Goal: Task Accomplishment & Management: Manage account settings

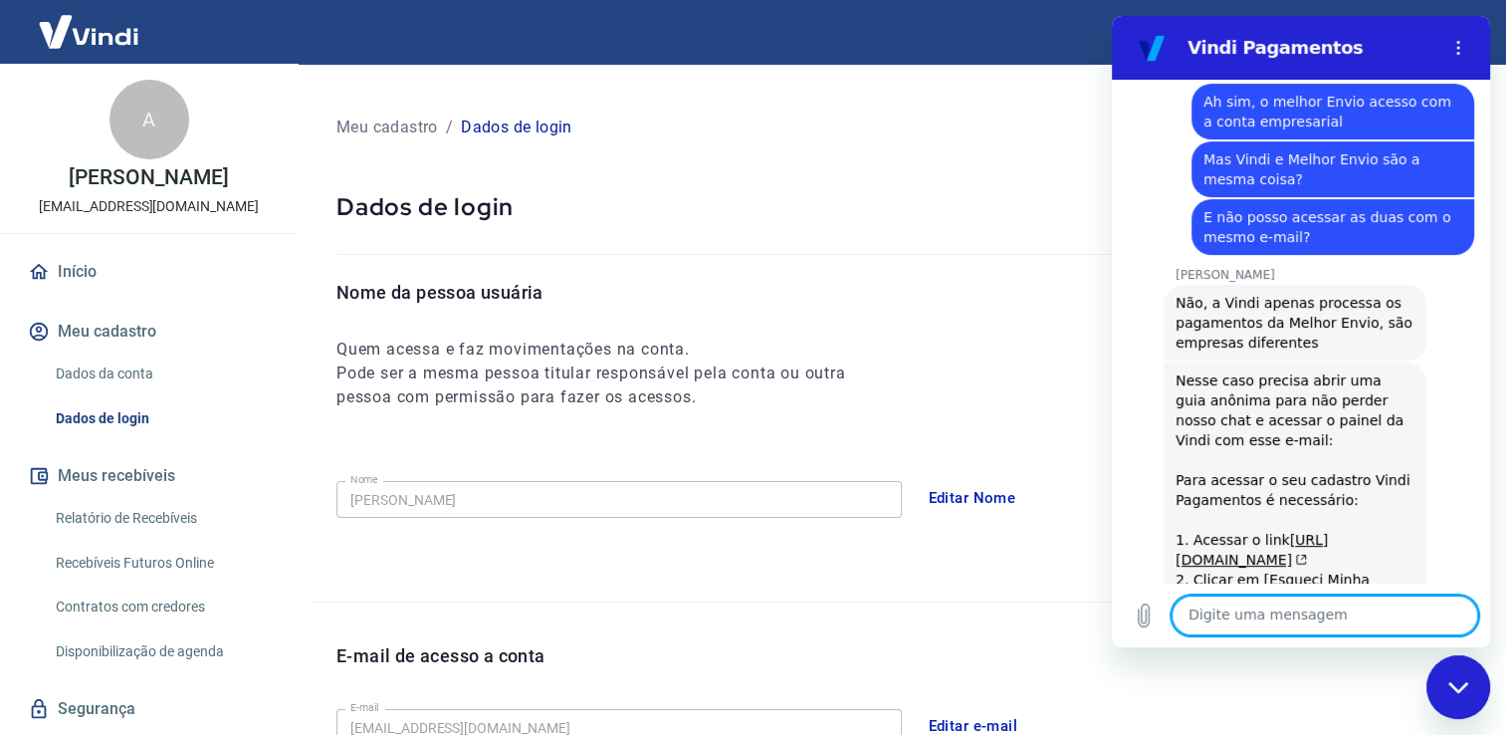
scroll to position [3457, 0]
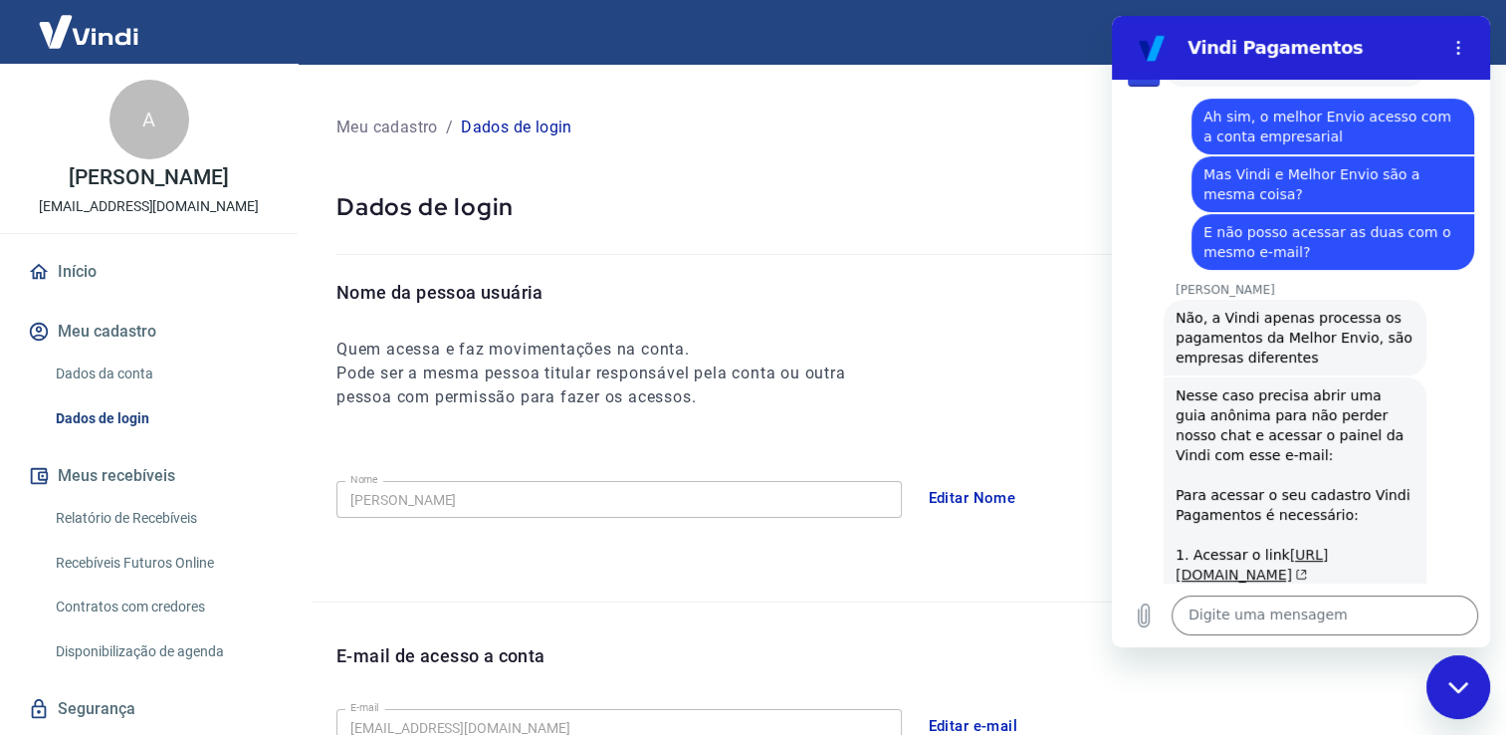
click at [1299, 547] on link "[URL][DOMAIN_NAME]" at bounding box center [1252, 565] width 152 height 36
drag, startPoint x: 1172, startPoint y: 293, endPoint x: 1251, endPoint y: 317, distance: 83.1
click at [1251, 377] on div "[PERSON_NAME] diz: Nesse caso precisa abrir uma guia anônima para não perder no…" at bounding box center [1295, 604] width 263 height 454
copy link "[URL][DOMAIN_NAME]"
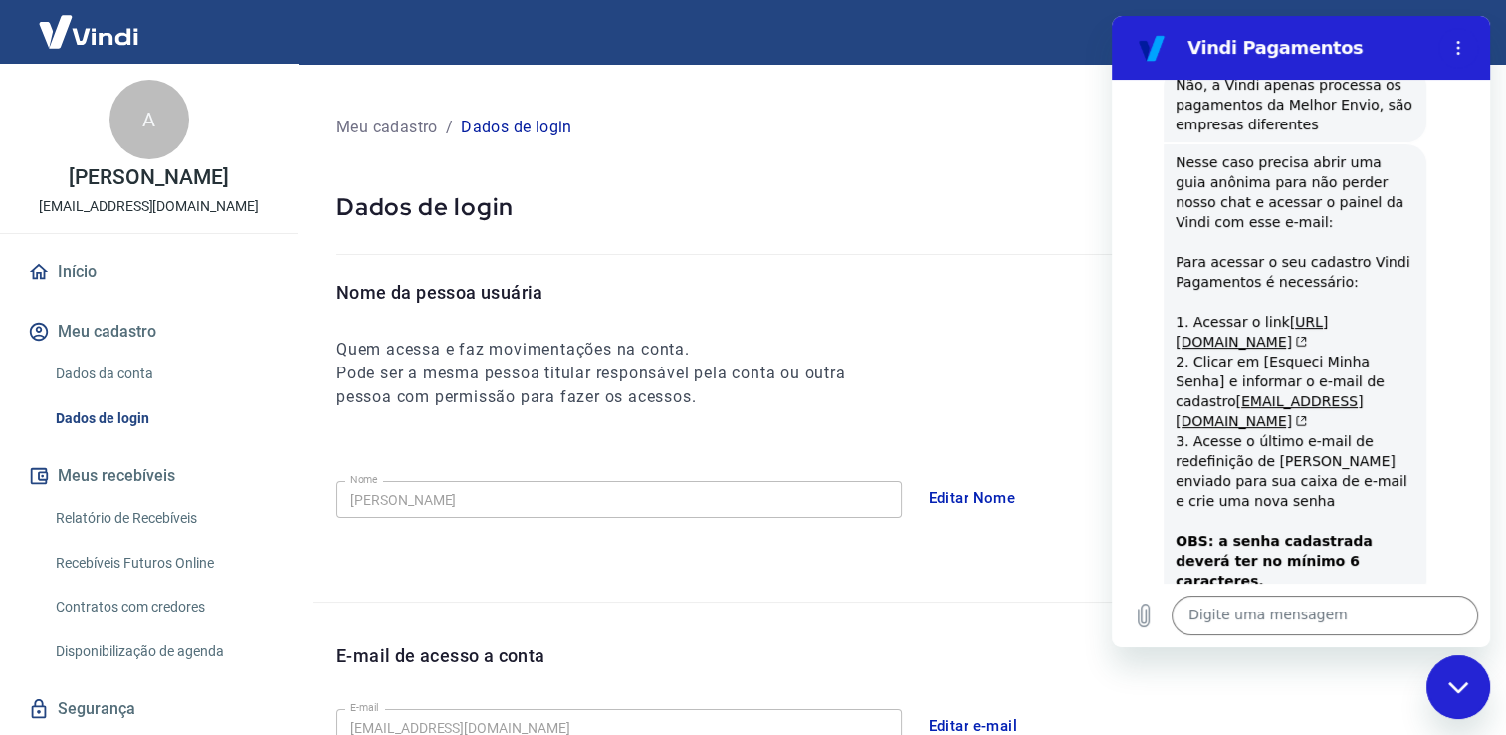
scroll to position [3872, 0]
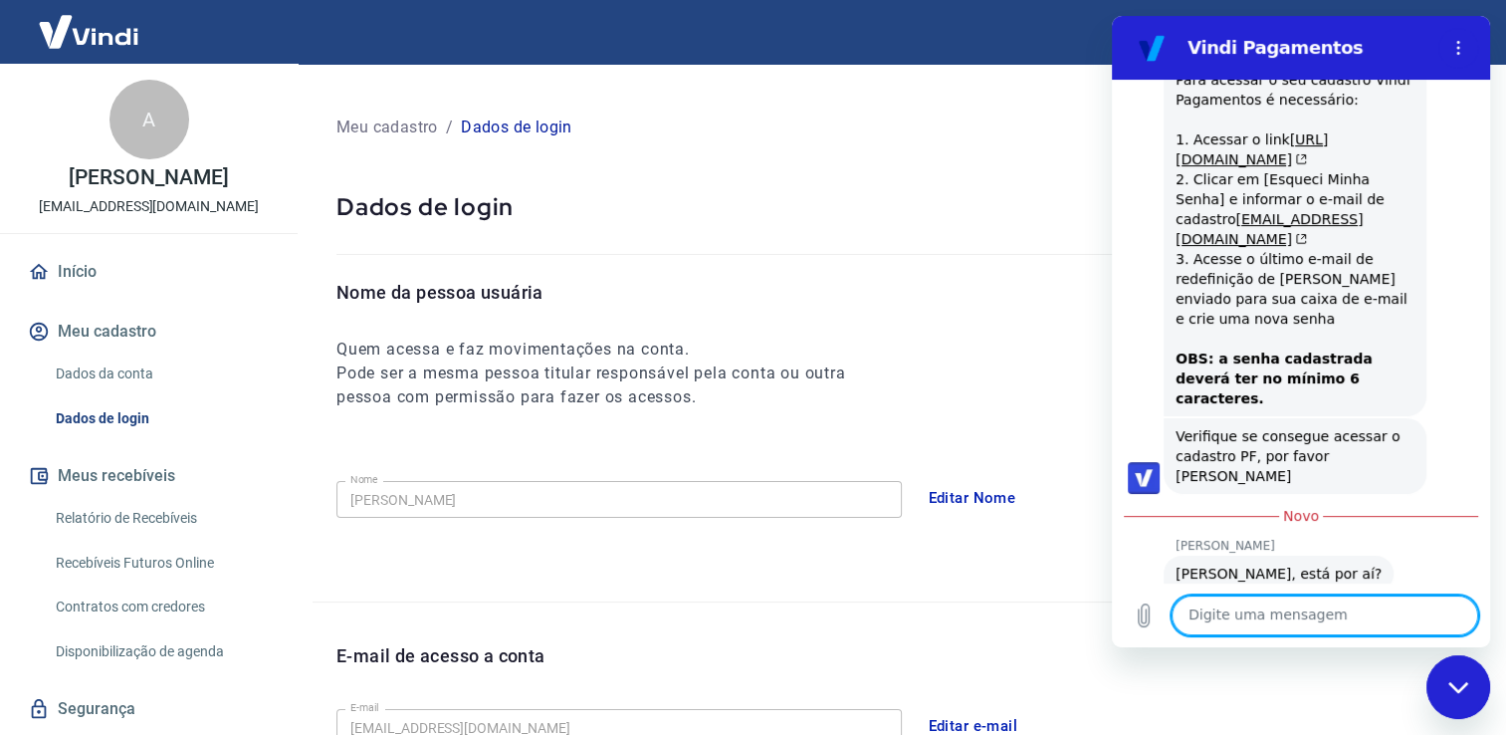
click at [1391, 603] on textarea at bounding box center [1325, 615] width 307 height 40
type textarea "O"
type textarea "x"
type textarea "Ol"
type textarea "x"
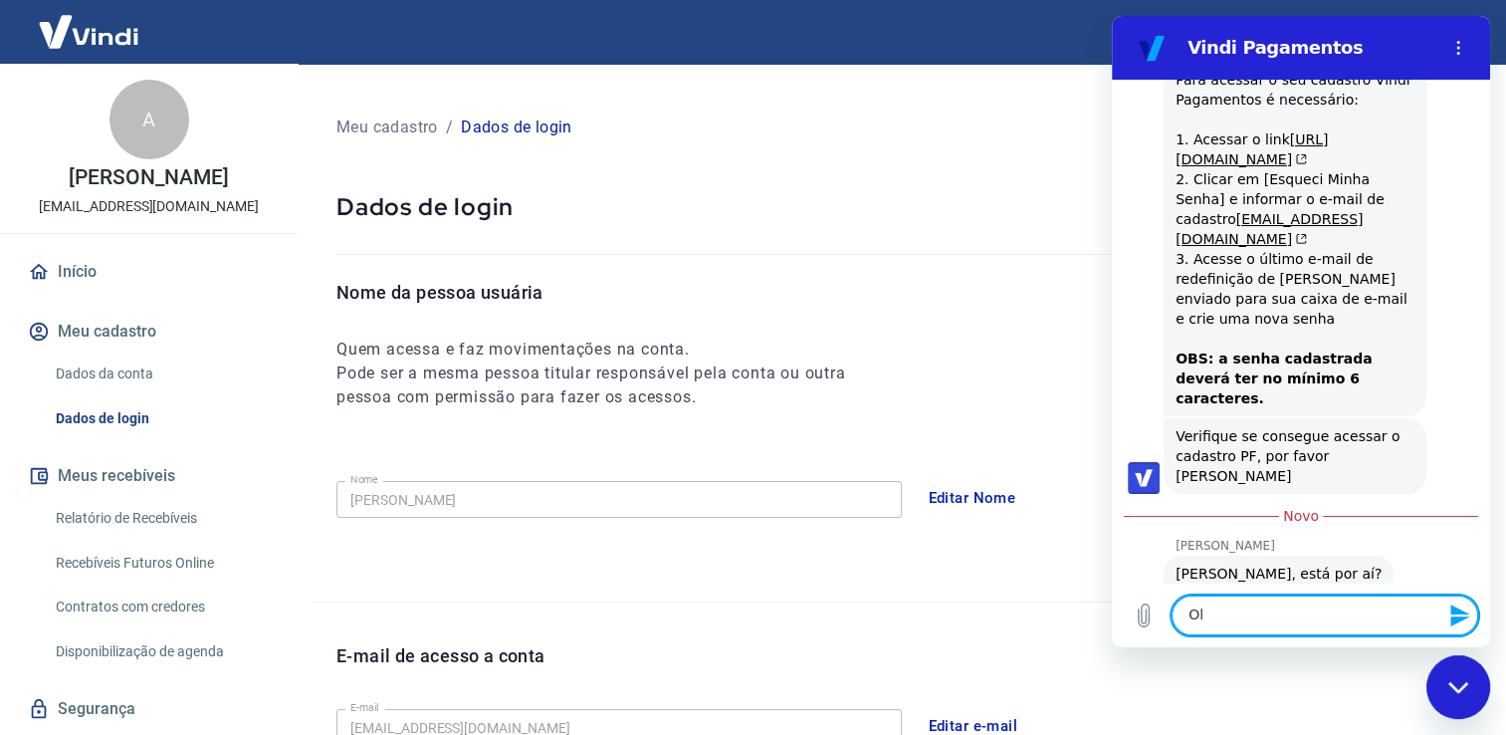
type textarea "Olá"
type textarea "x"
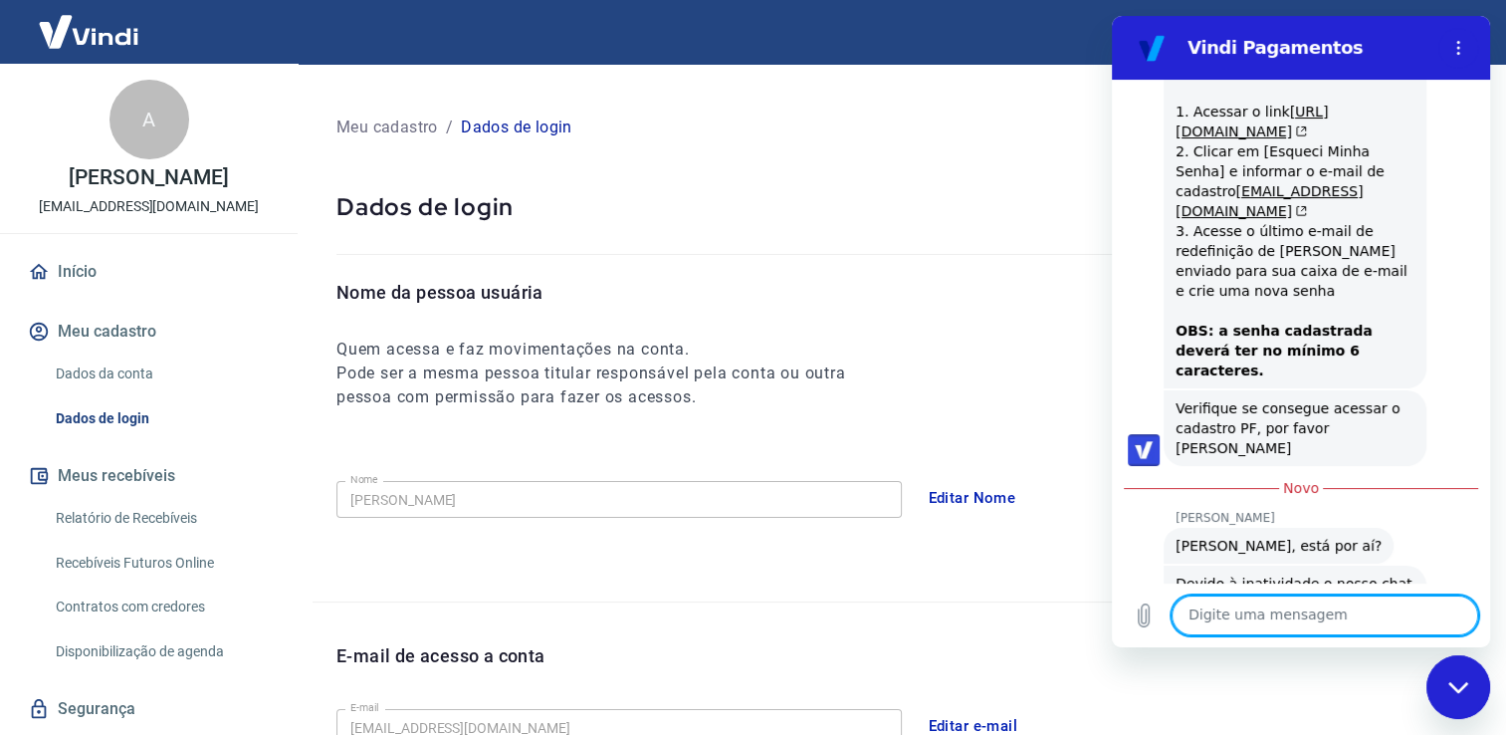
type textarea "x"
click at [1367, 598] on textarea at bounding box center [1325, 615] width 307 height 40
type textarea "O"
type textarea "x"
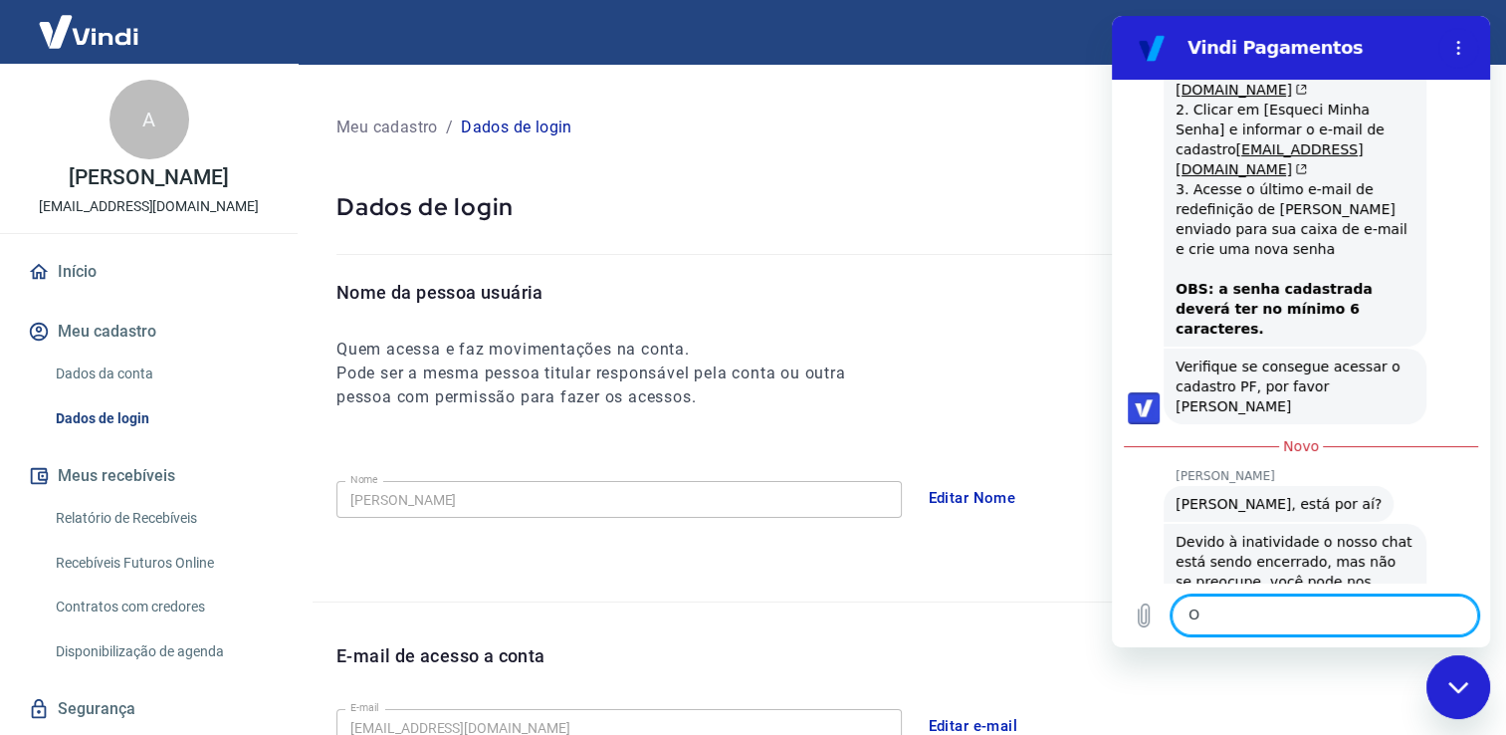
type textarea "Ol"
type textarea "x"
type textarea "O"
type textarea "x"
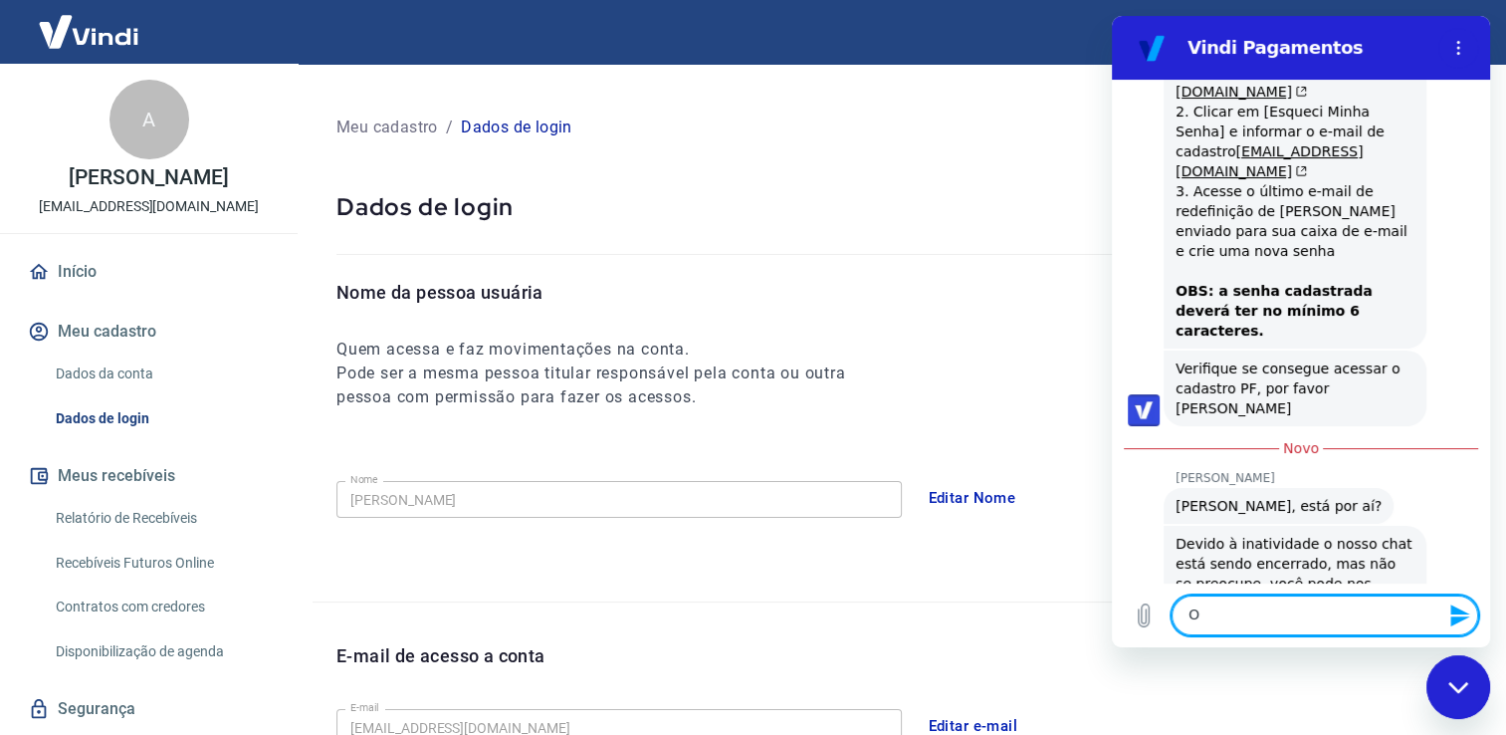
type textarea "x"
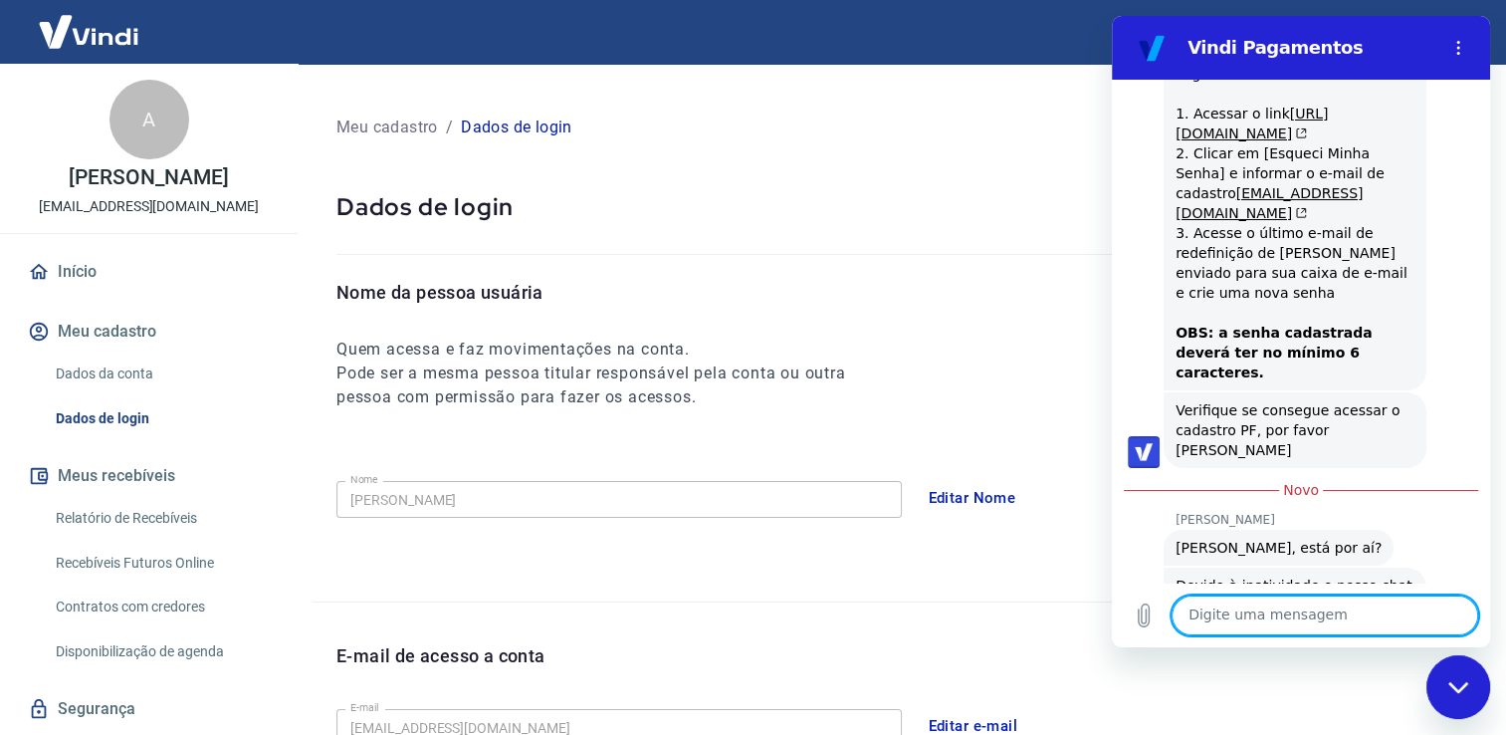
type textarea "O"
type textarea "x"
type textarea "Oi"
type textarea "x"
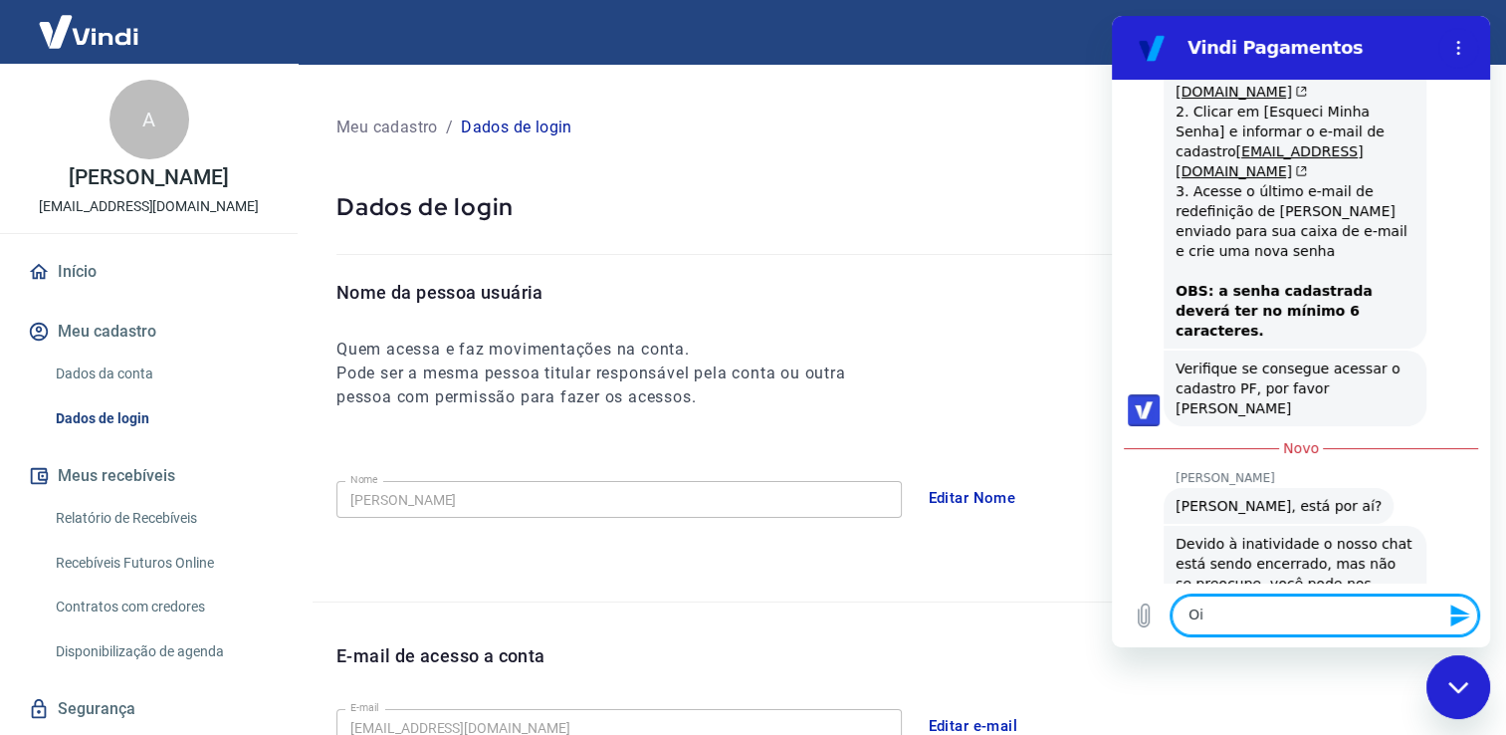
type textarea "Oi,"
type textarea "x"
type textarea "Oi,"
type textarea "x"
type textarea "Oi, I"
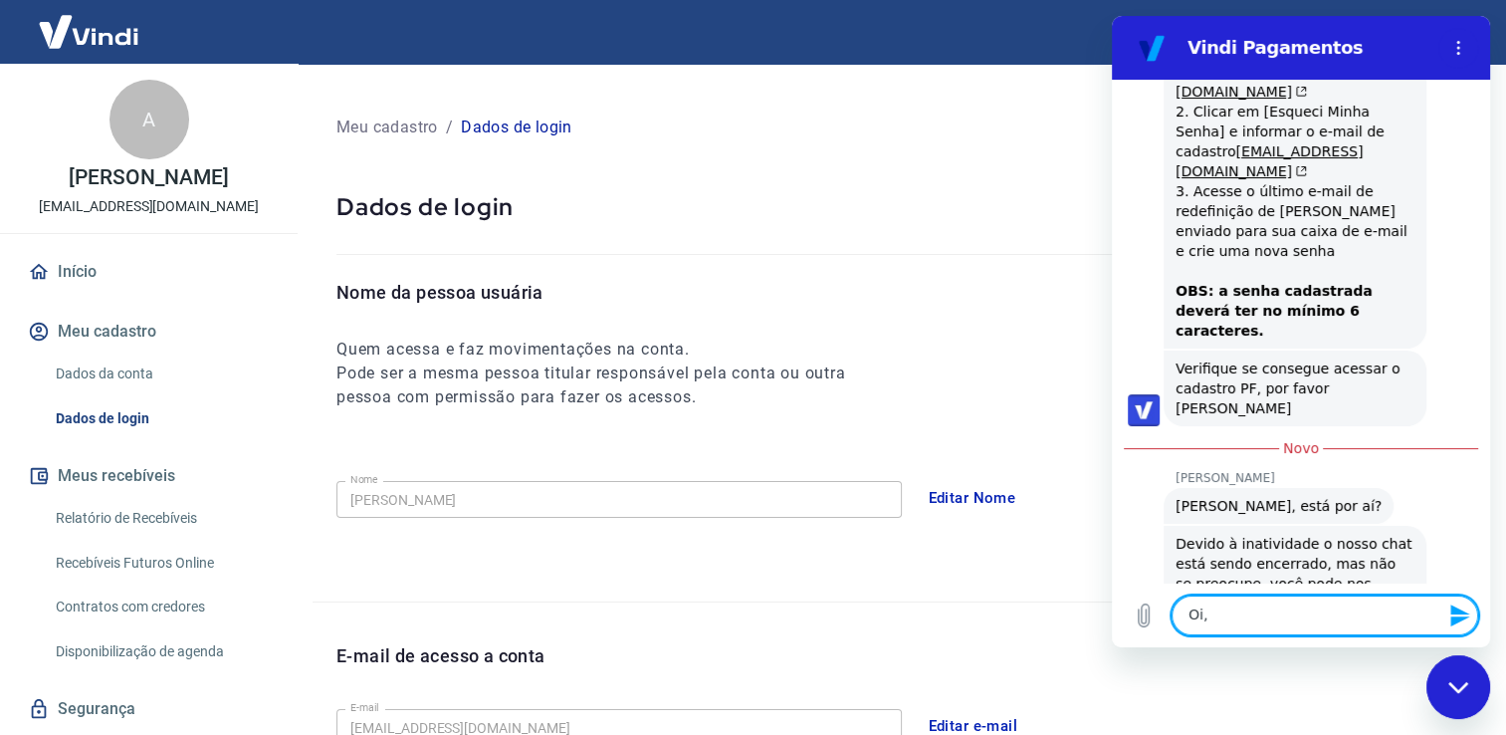
type textarea "x"
type textarea "Oi,"
type textarea "x"
type textarea "Oi, V"
type textarea "x"
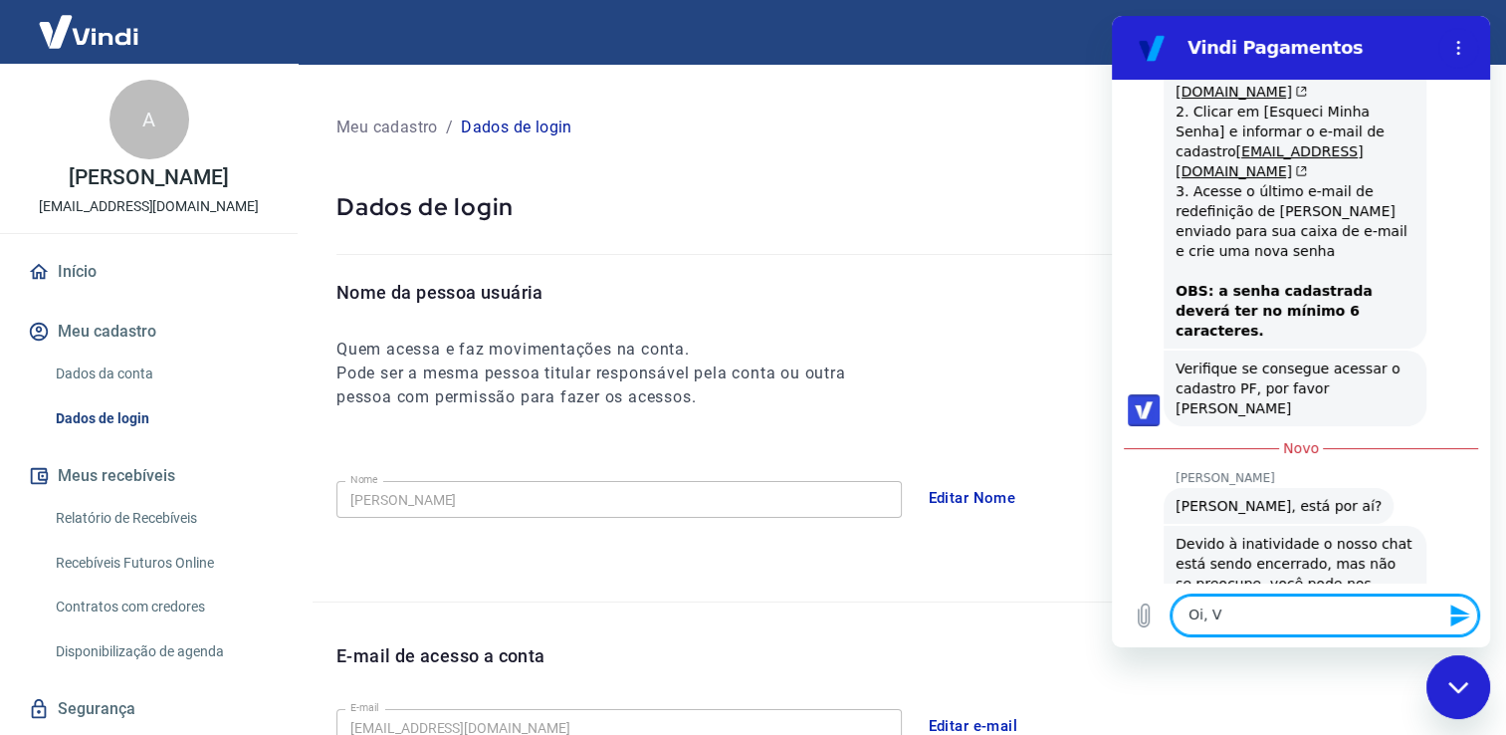
type textarea "Oi, Vi"
type textarea "x"
type textarea "Oi, Viv"
type textarea "x"
type textarea "Oi, Vivi"
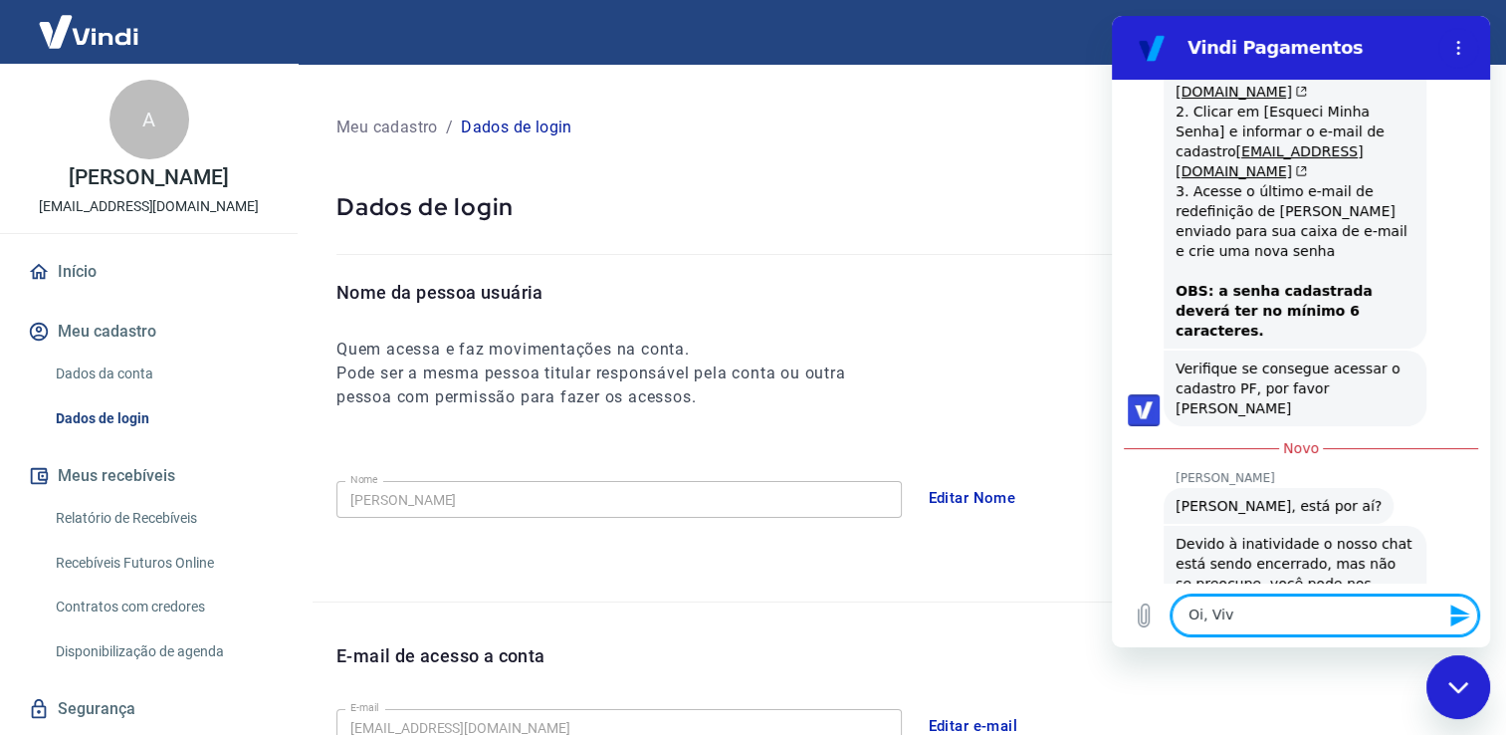
type textarea "x"
type textarea "Oi, Vivia"
type textarea "x"
type textarea "[PERSON_NAME]"
type textarea "x"
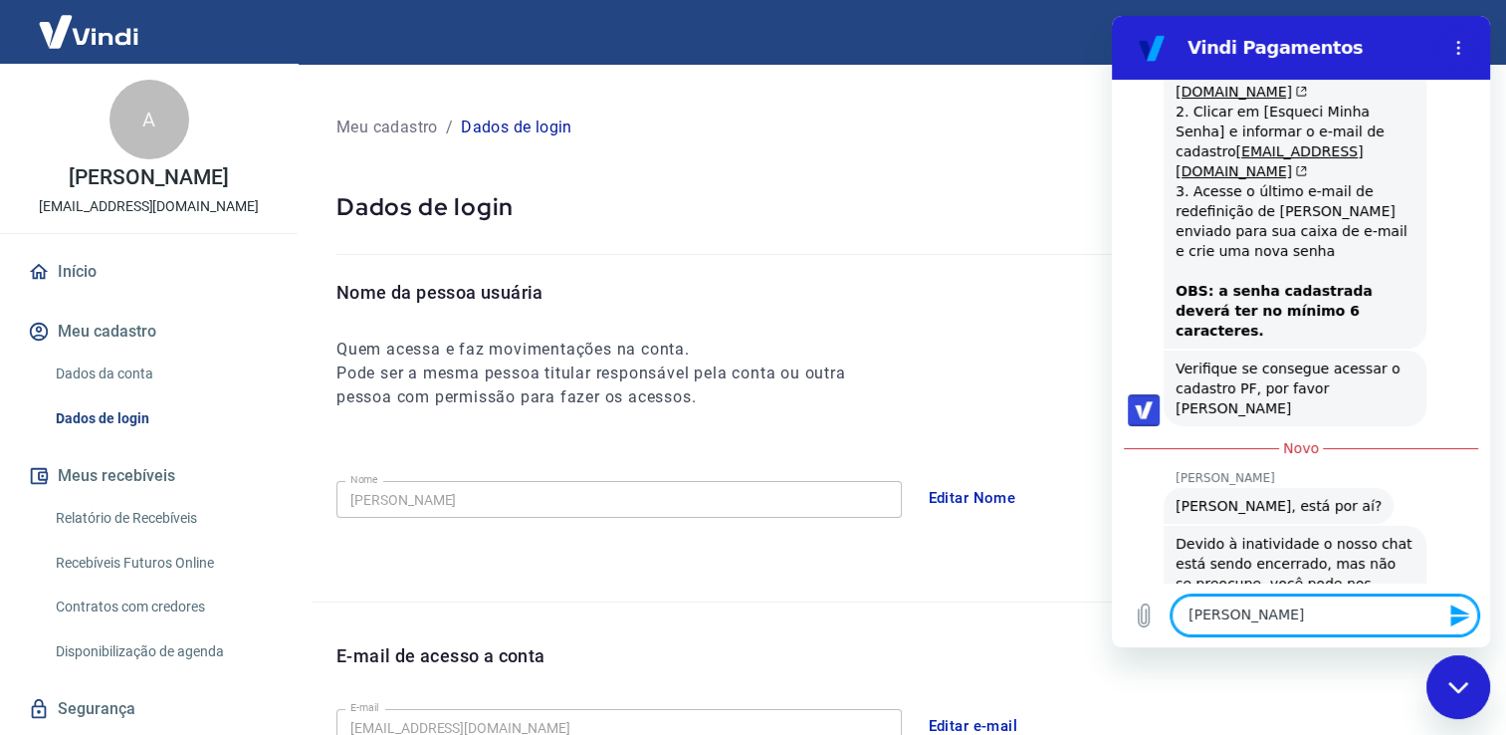
type textarea "[PERSON_NAME]"
type textarea "x"
type textarea "[PERSON_NAME]."
type textarea "x"
type textarea "[PERSON_NAME]."
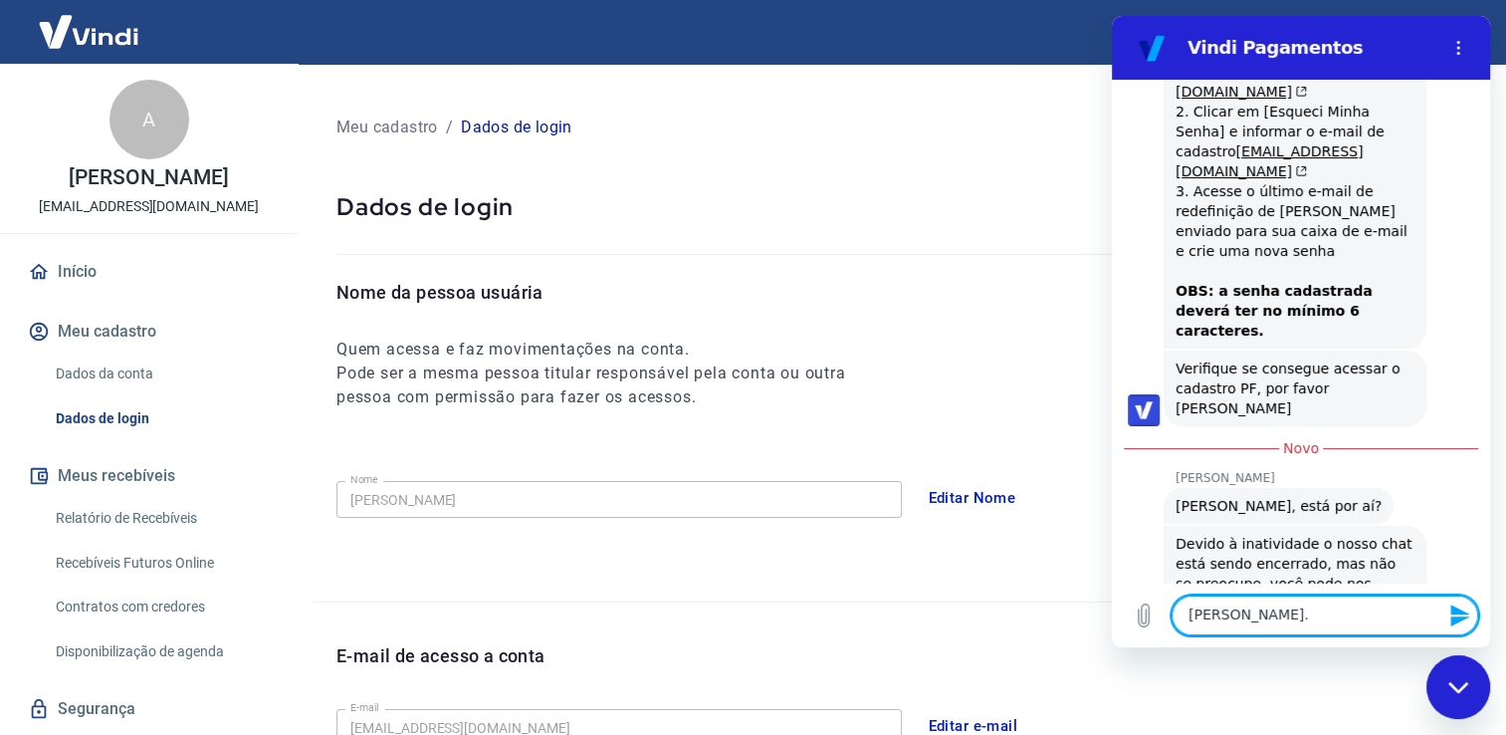
type textarea "x"
type textarea "[PERSON_NAME]. M"
type textarea "x"
type textarea "[PERSON_NAME]. Me"
type textarea "x"
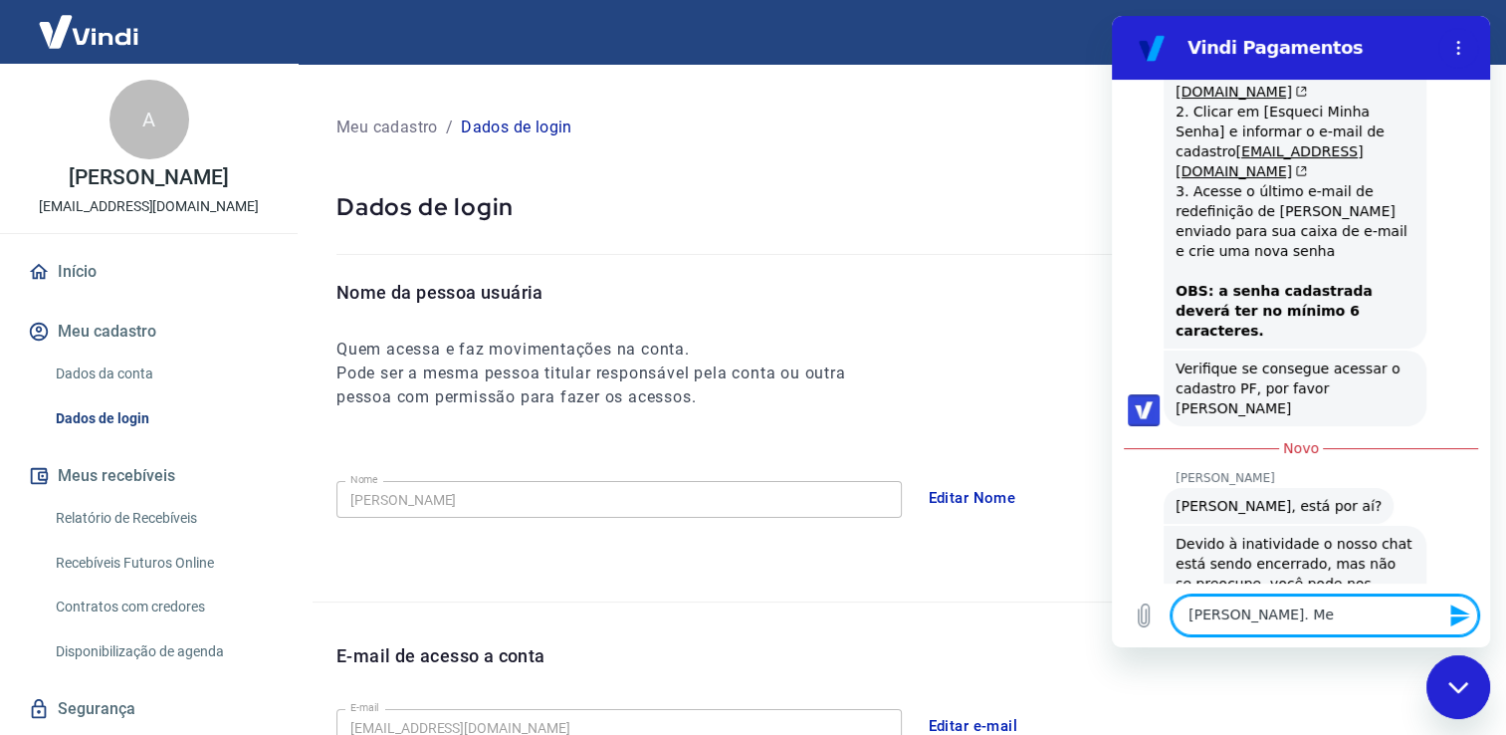
type textarea "[PERSON_NAME]. Meu"
type textarea "x"
type textarea "[PERSON_NAME]. Meu"
type textarea "x"
type textarea "[PERSON_NAME]. Meu p"
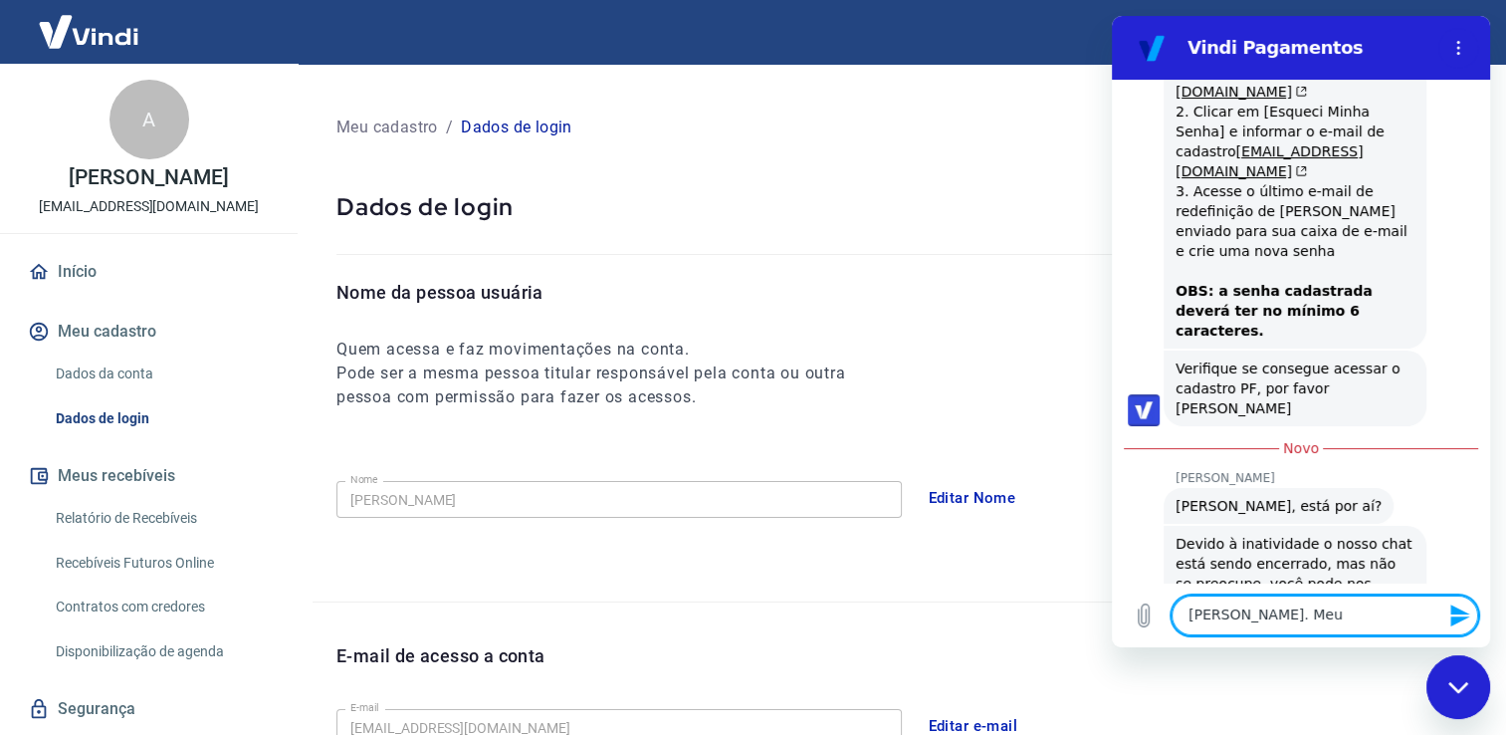
type textarea "x"
type textarea "[PERSON_NAME]. Meu pc"
type textarea "x"
type textarea "[PERSON_NAME]. Meu pc"
type textarea "x"
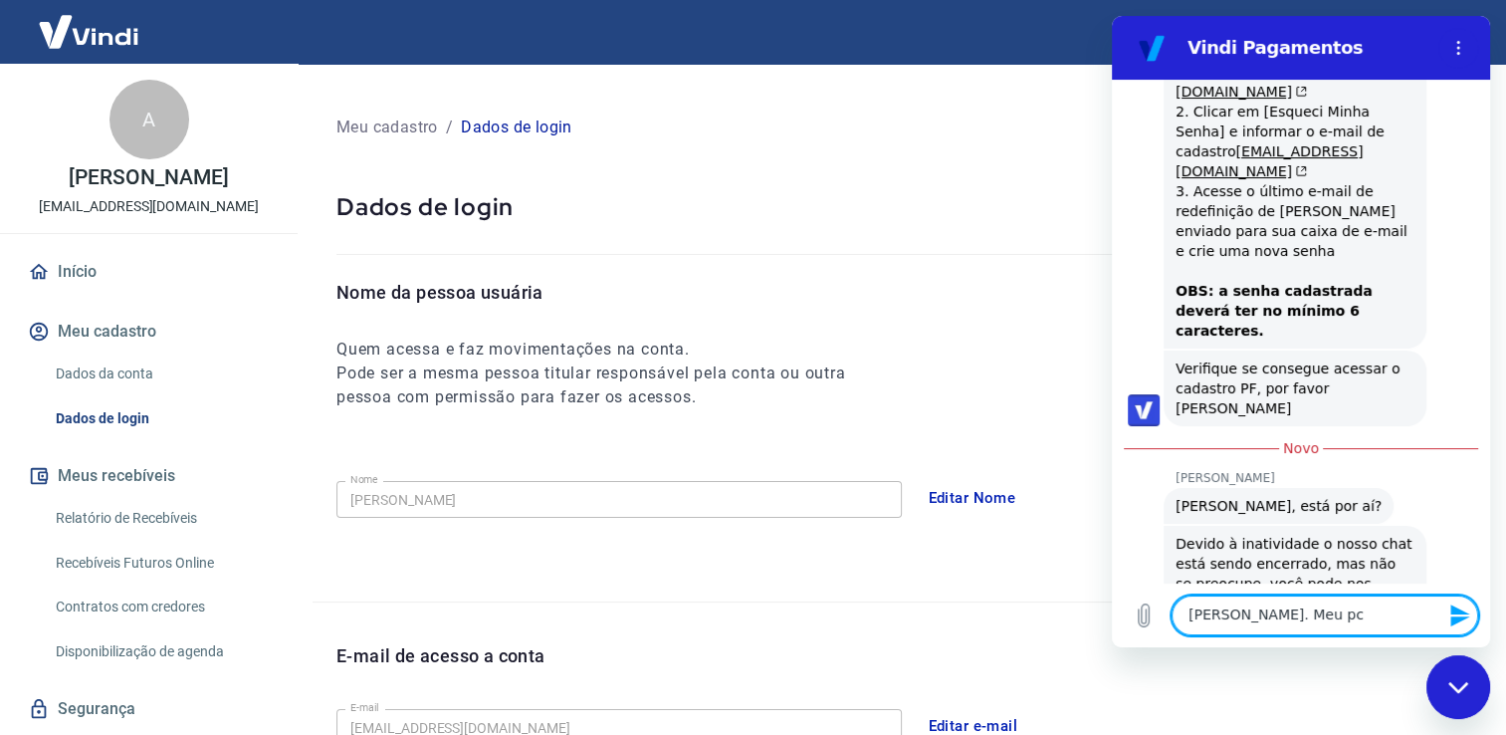
type textarea "[PERSON_NAME]. Meu pc t"
type textarea "x"
type textarea "[PERSON_NAME]. Meu pc ti"
type textarea "x"
type textarea "[PERSON_NAME]. Meu pc tin"
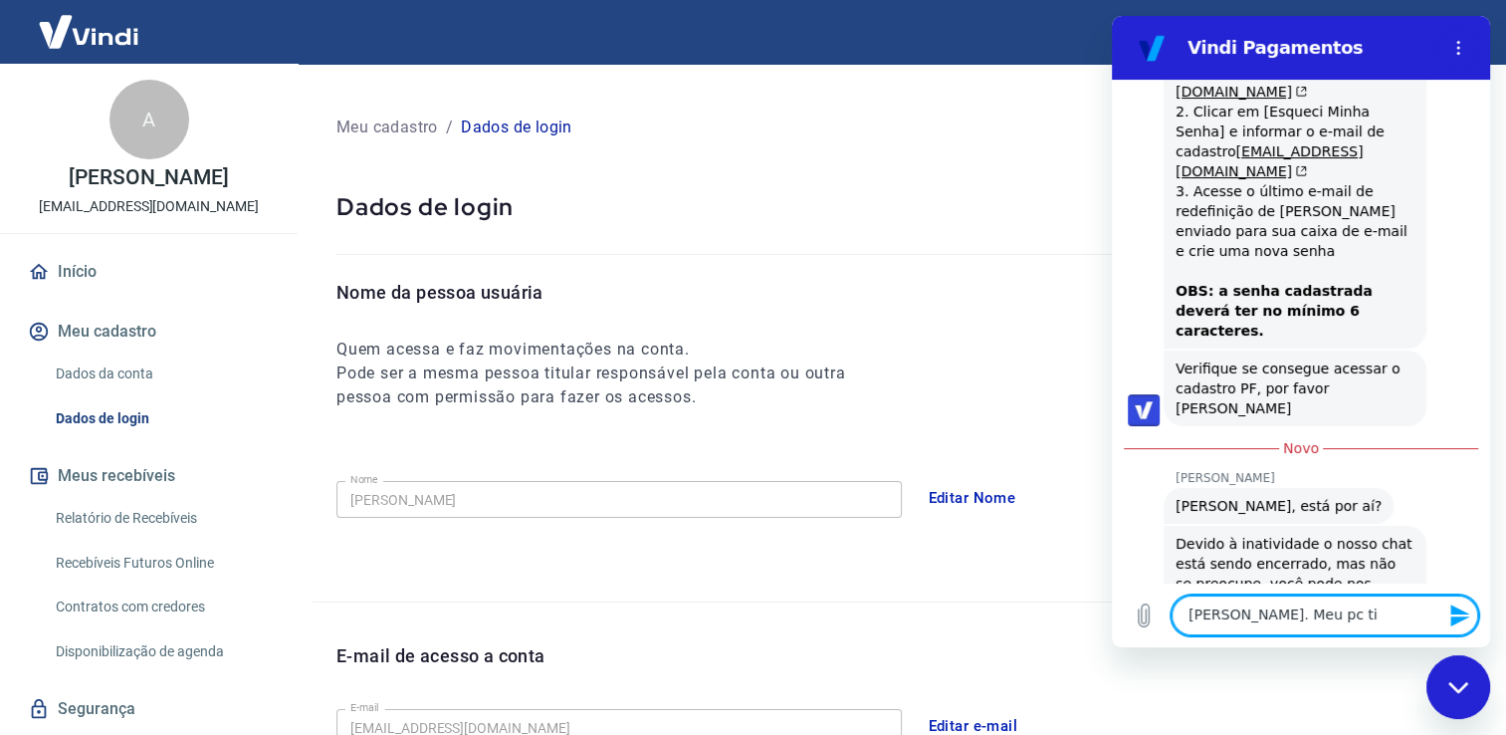
type textarea "x"
type textarea "[PERSON_NAME]. Meu pc tinh"
type textarea "x"
type textarea "[PERSON_NAME]. Meu pc tinha"
type textarea "x"
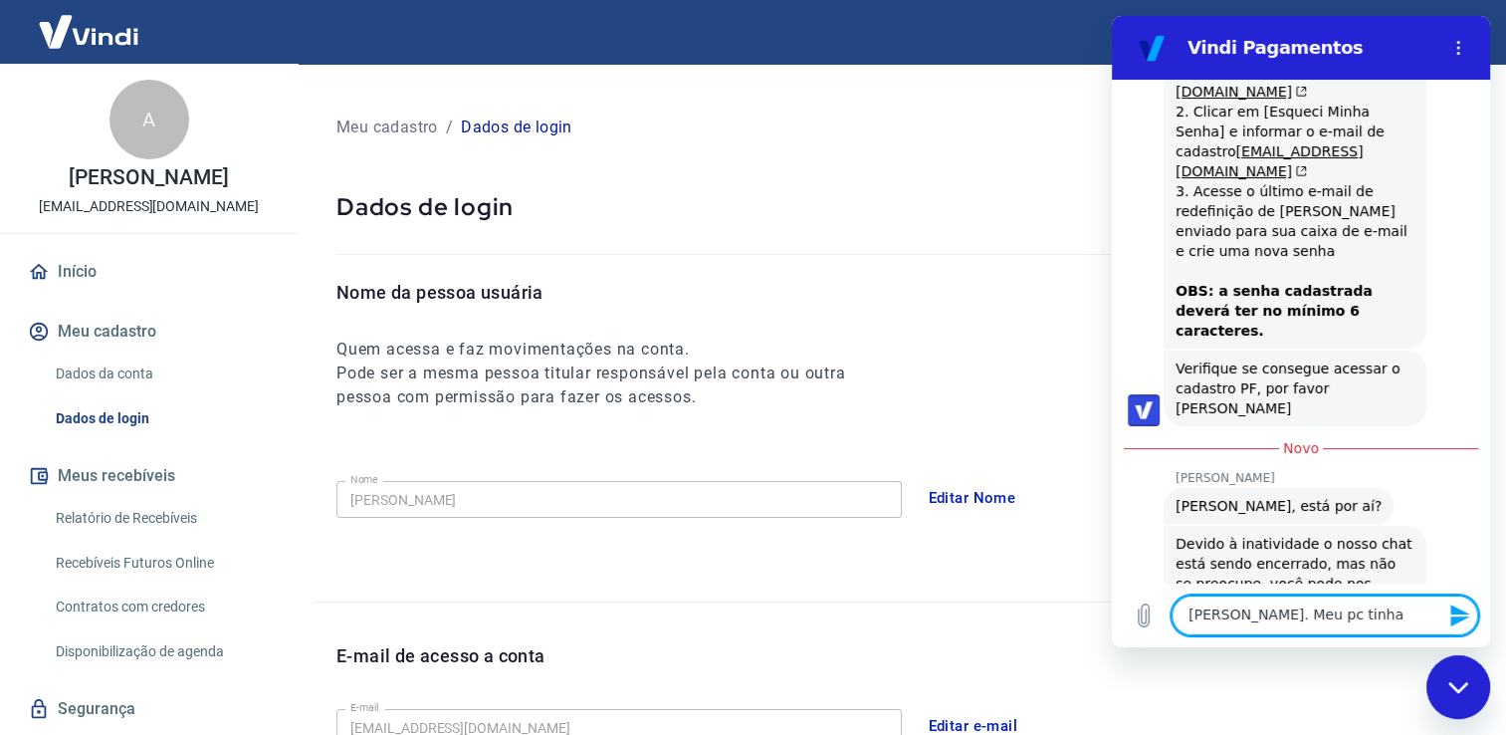
type textarea "[PERSON_NAME]. Meu pc tinha"
type textarea "x"
type textarea "[PERSON_NAME]. Meu pc tinha t"
type textarea "x"
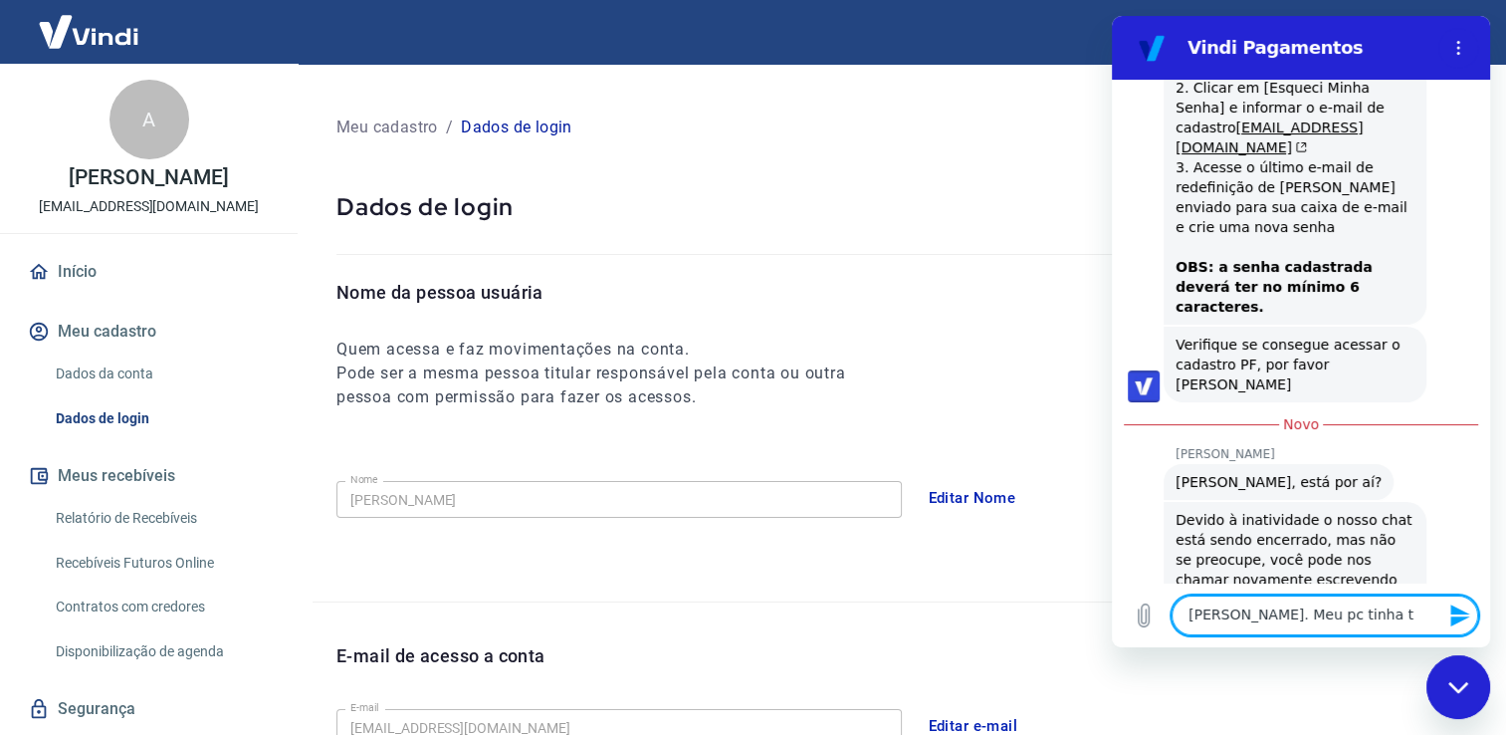
type textarea "[PERSON_NAME]. Meu pc tinha tr"
type textarea "x"
type textarea "[PERSON_NAME]. Meu pc tinha tra"
type textarea "x"
type textarea "[PERSON_NAME]. Meu pc tinha trav"
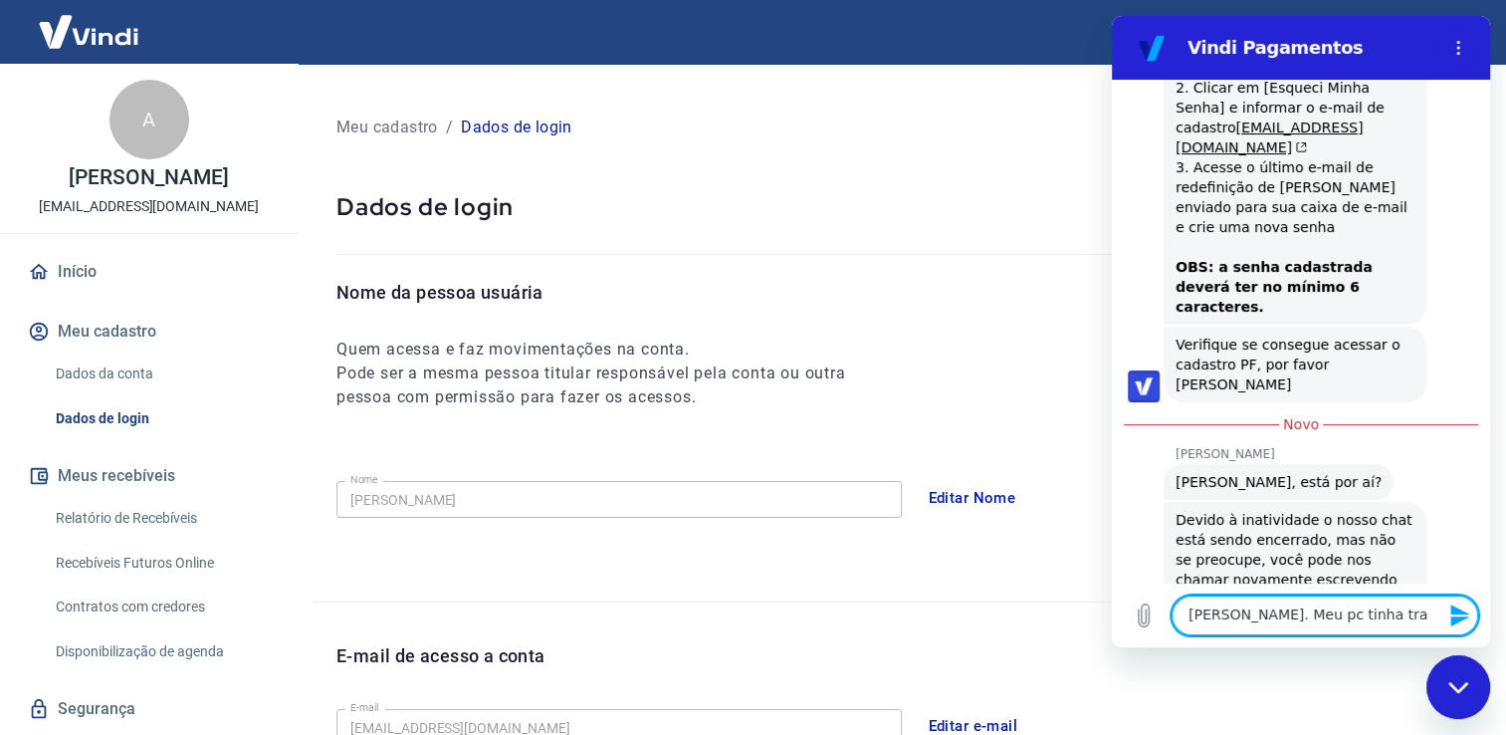
type textarea "x"
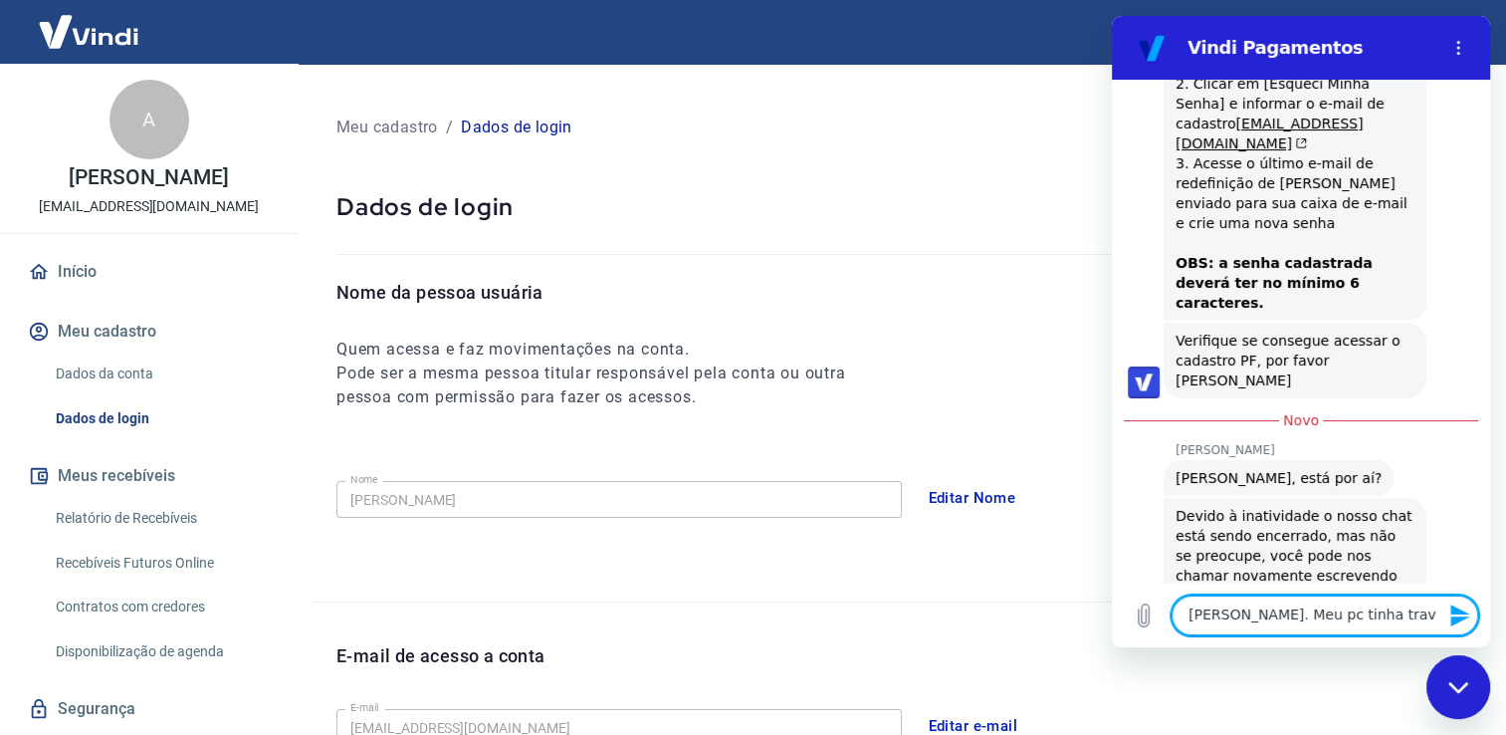
type textarea "[PERSON_NAME]. Meu pc tinha trava"
type textarea "x"
type textarea "[PERSON_NAME]. Meu pc tinha travad"
type textarea "x"
type textarea "[PERSON_NAME]. Meu pc tinha travado"
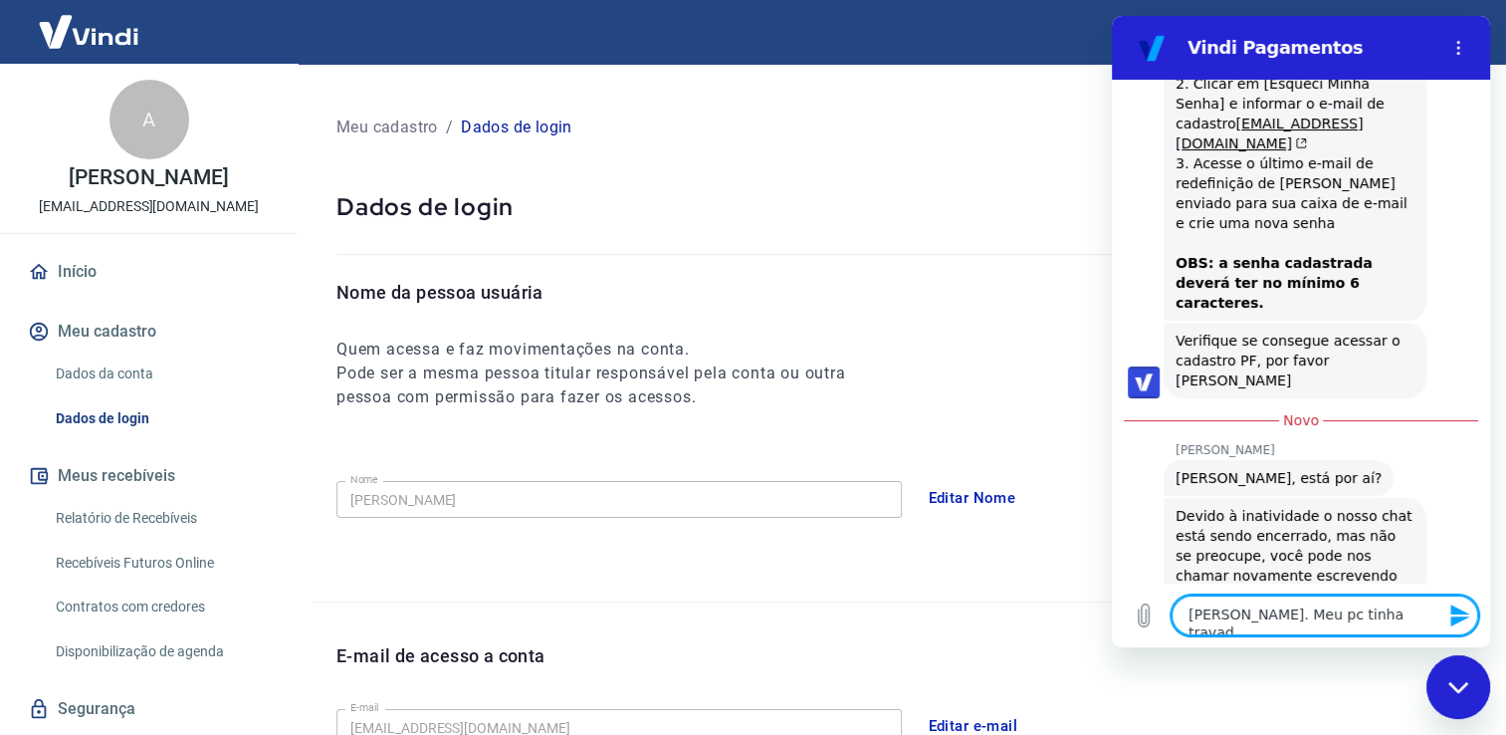
type textarea "x"
type textarea "[PERSON_NAME]. Meu pc tinha travado!"
type textarea "x"
type textarea "[PERSON_NAME]. Meu pc tinha travado!"
type textarea "x"
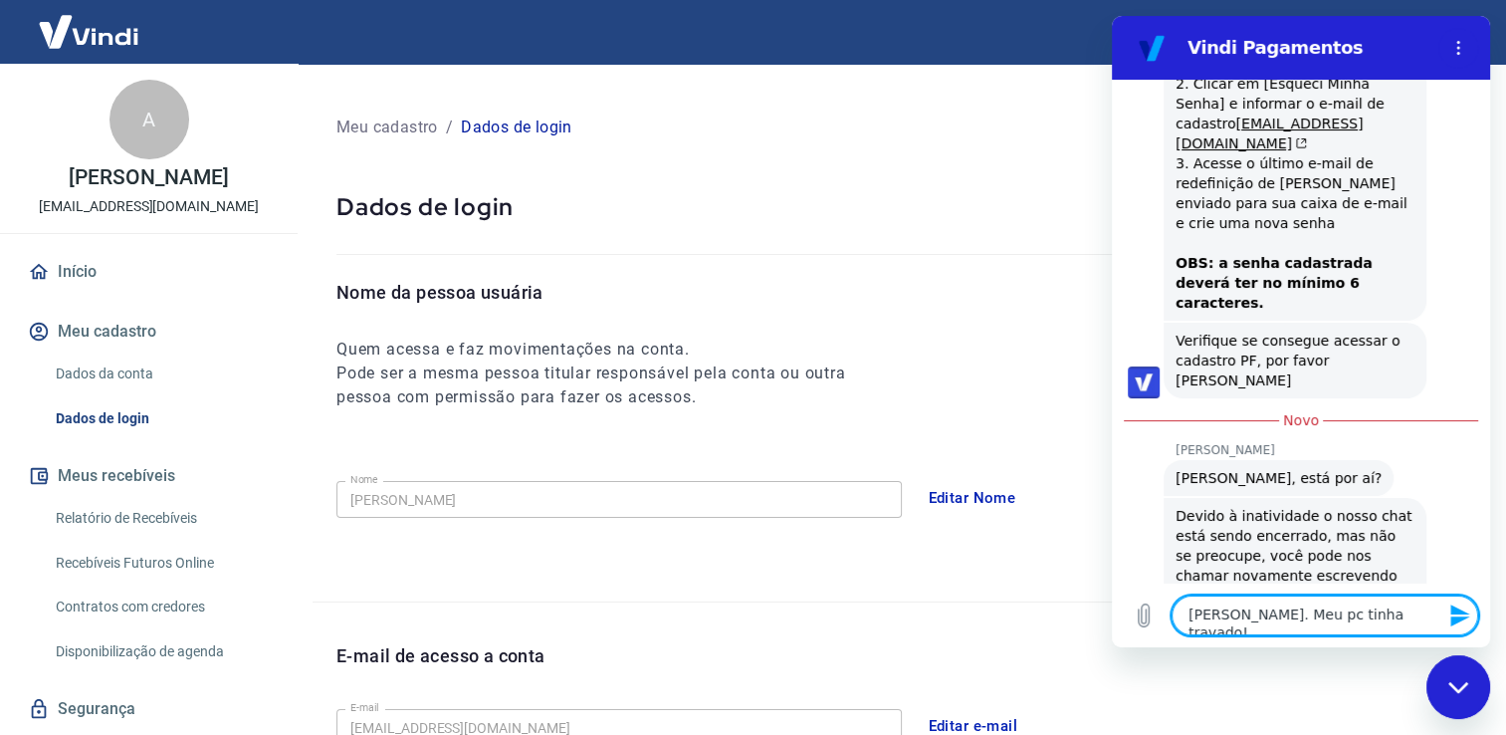
type textarea "[PERSON_NAME]. Meu pc tinha travado! E"
type textarea "x"
type textarea "[PERSON_NAME]. Meu pc tinha travado! Eu"
type textarea "x"
type textarea "[PERSON_NAME]. Meu pc tinha travado! Eu"
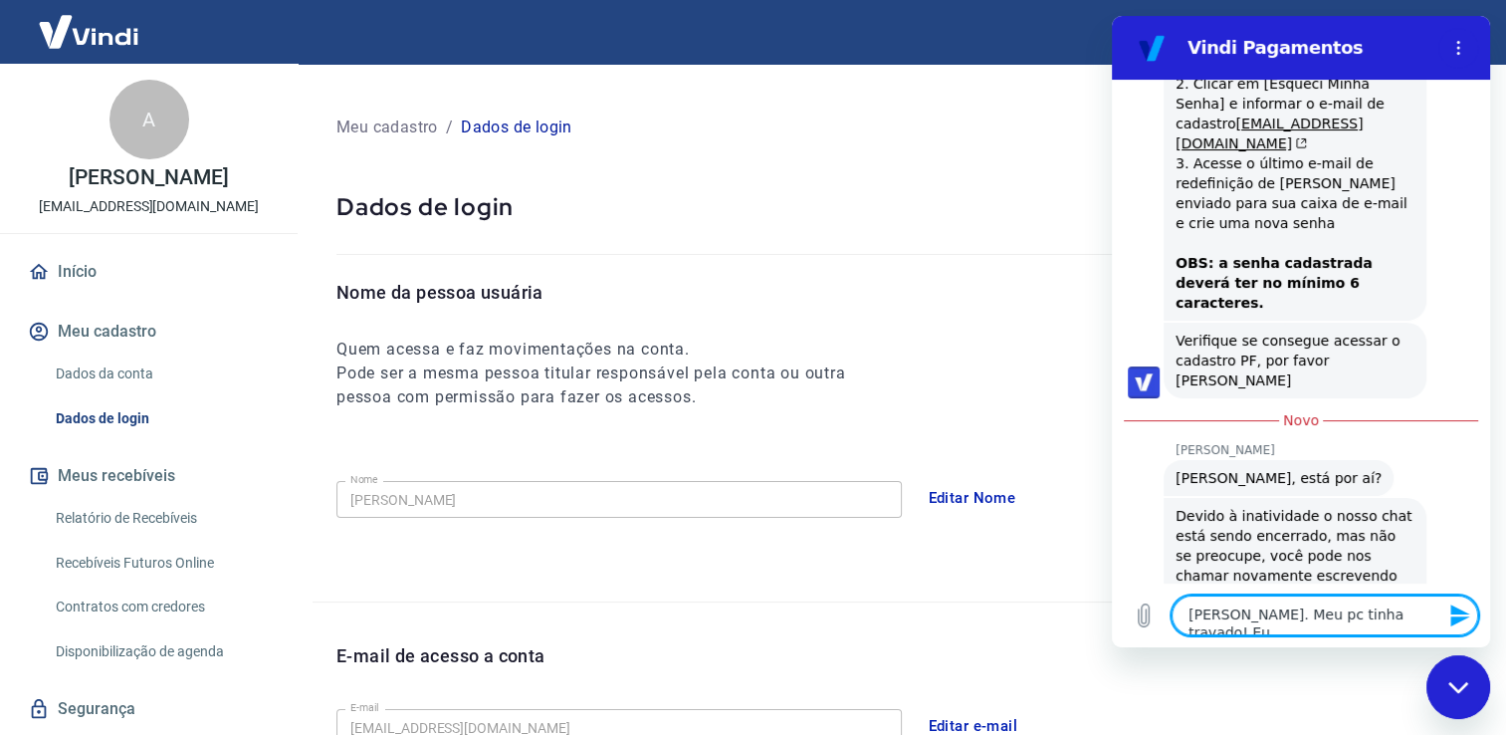
type textarea "x"
type textarea "[PERSON_NAME]. Meu pc tinha travado! Eu c"
type textarea "x"
type textarea "[PERSON_NAME]. Meu pc tinha travado! Eu co"
type textarea "x"
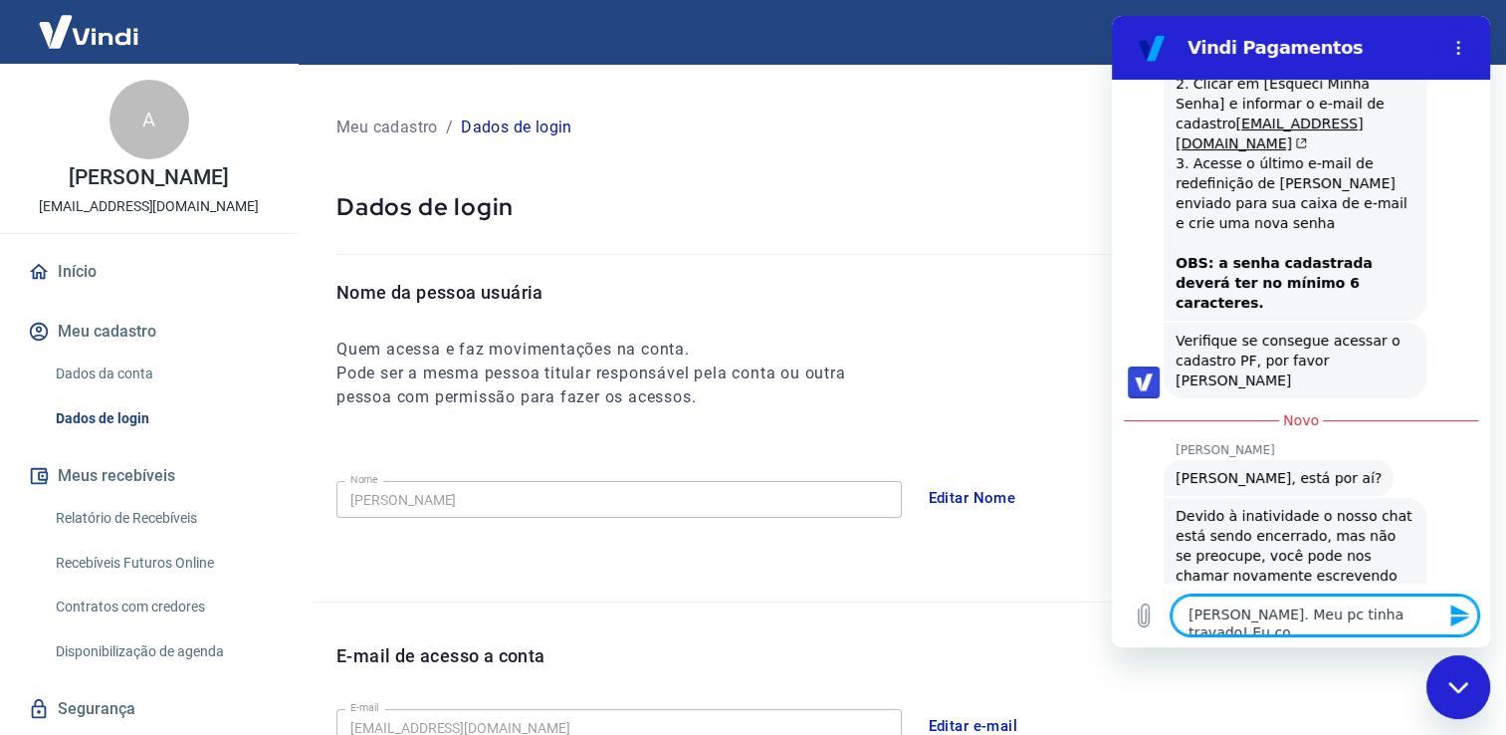
type textarea "[PERSON_NAME]. Meu pc tinha travado! Eu con"
type textarea "x"
type textarea "[PERSON_NAME]. Meu pc tinha travado! Eu cons"
type textarea "x"
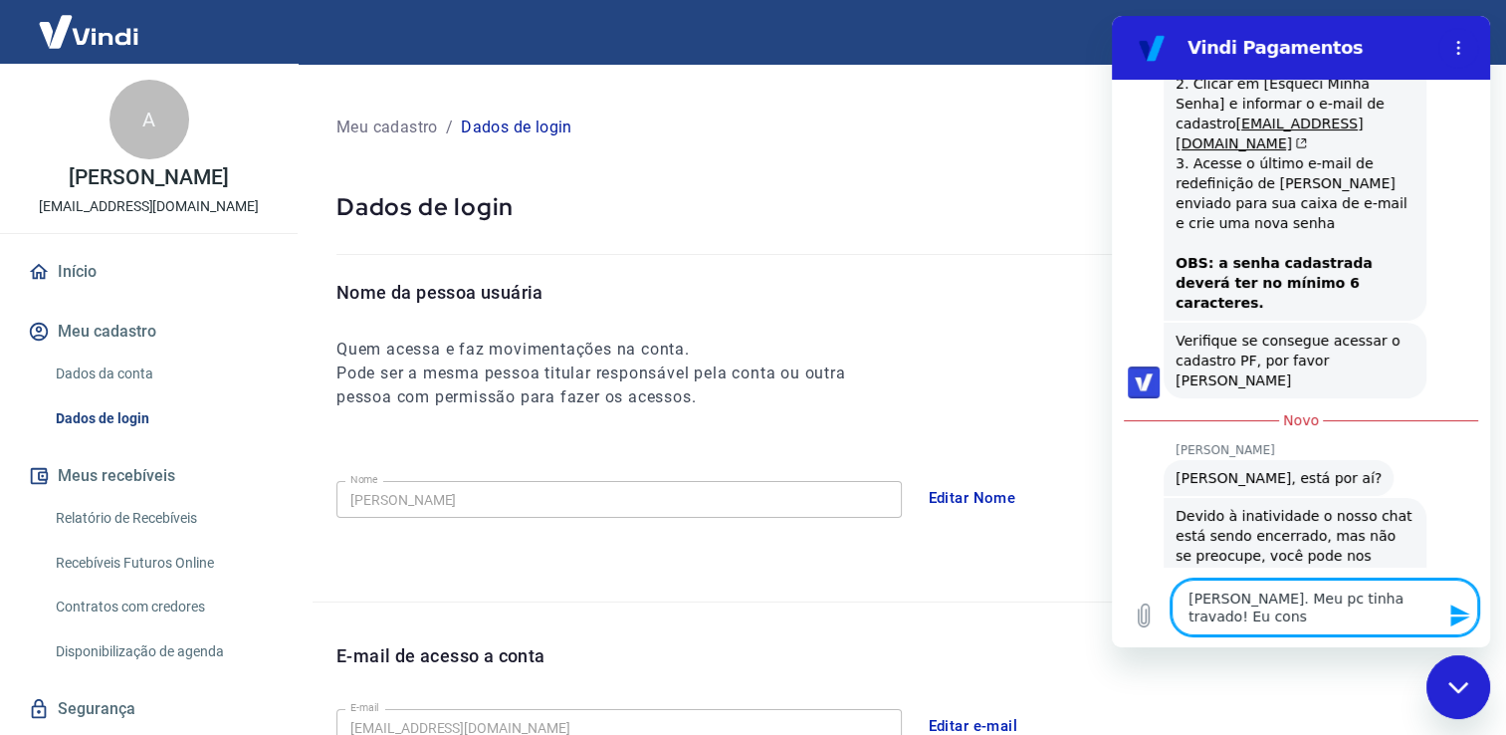
type textarea "[PERSON_NAME]. Meu pc tinha travado! Eu consg"
type textarea "x"
type textarea "[PERSON_NAME]. Meu pc tinha travado! Eu consgu"
type textarea "x"
type textarea "[PERSON_NAME]. Meu pc tinha travado! Eu consgui"
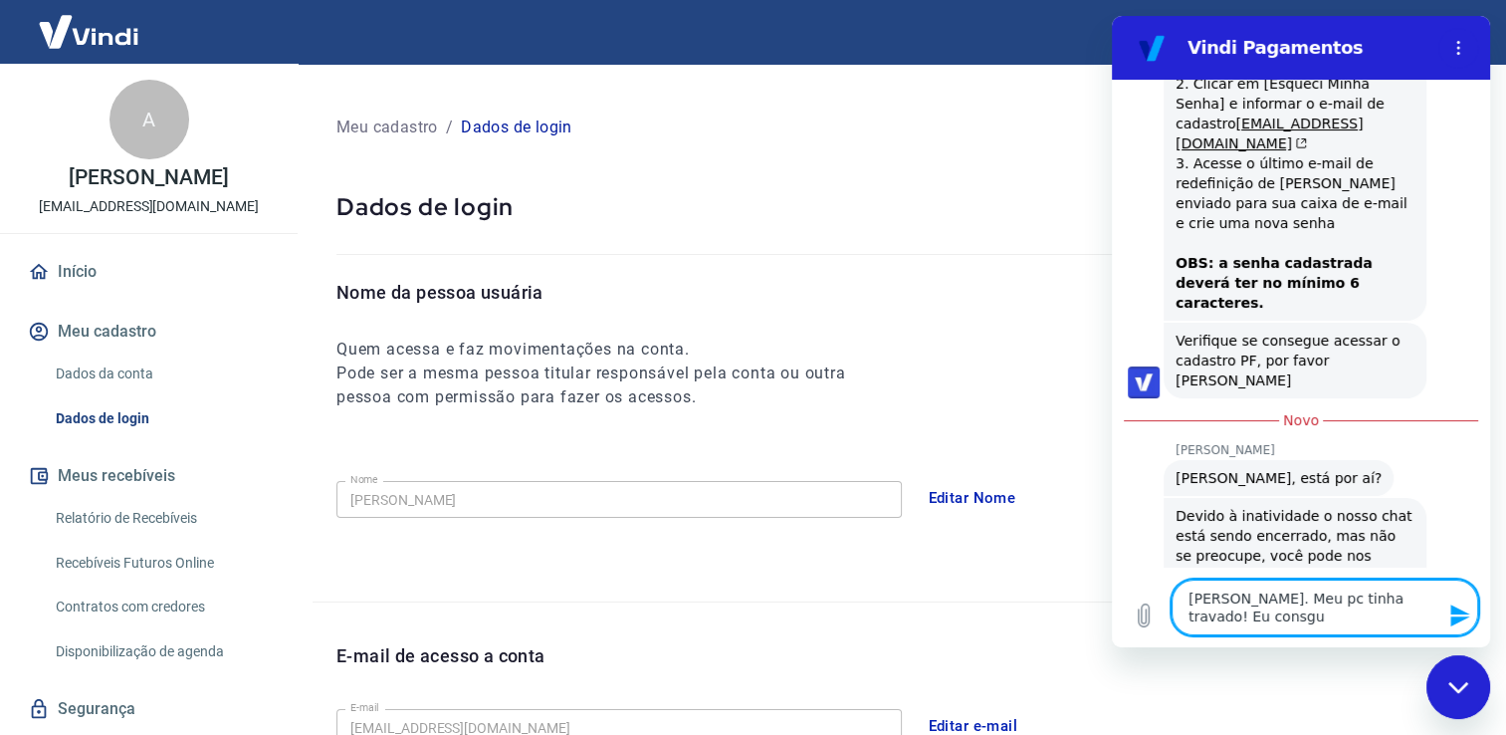
type textarea "x"
type textarea "[PERSON_NAME]. Meu pc tinha travado! Eu consgui"
type textarea "x"
type textarea "[PERSON_NAME]. Meu pc tinha travado! Eu consgui"
type textarea "x"
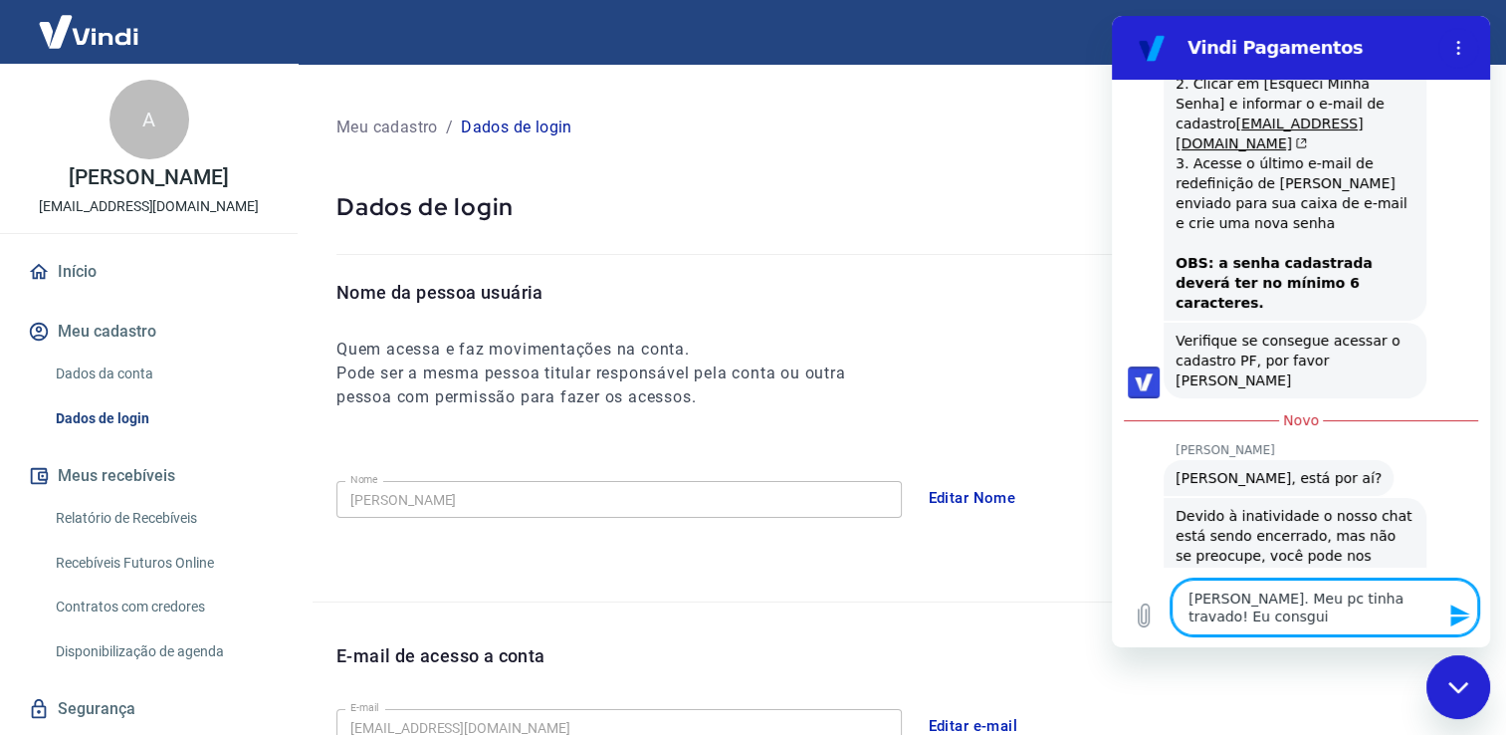
type textarea "[PERSON_NAME]. Meu pc tinha travado! Eu consgu"
type textarea "x"
type textarea "[PERSON_NAME]. Meu pc tinha travado! Eu consg"
type textarea "x"
type textarea "[PERSON_NAME]. Meu pc tinha travado! Eu cons"
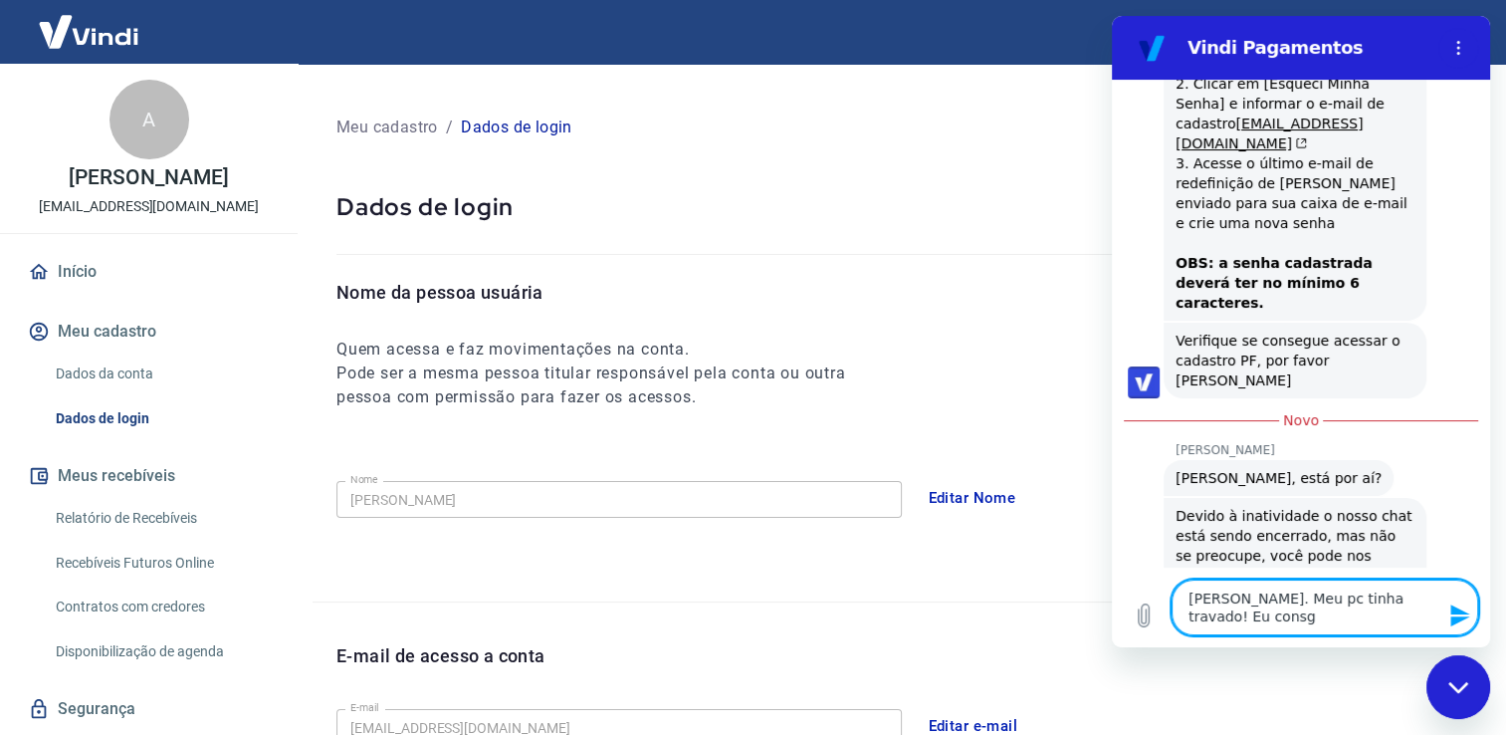
type textarea "x"
type textarea "[PERSON_NAME]. Meu pc tinha travado! Eu conse"
type textarea "x"
type textarea "[PERSON_NAME]. Meu pc tinha travado! Eu conseg"
type textarea "x"
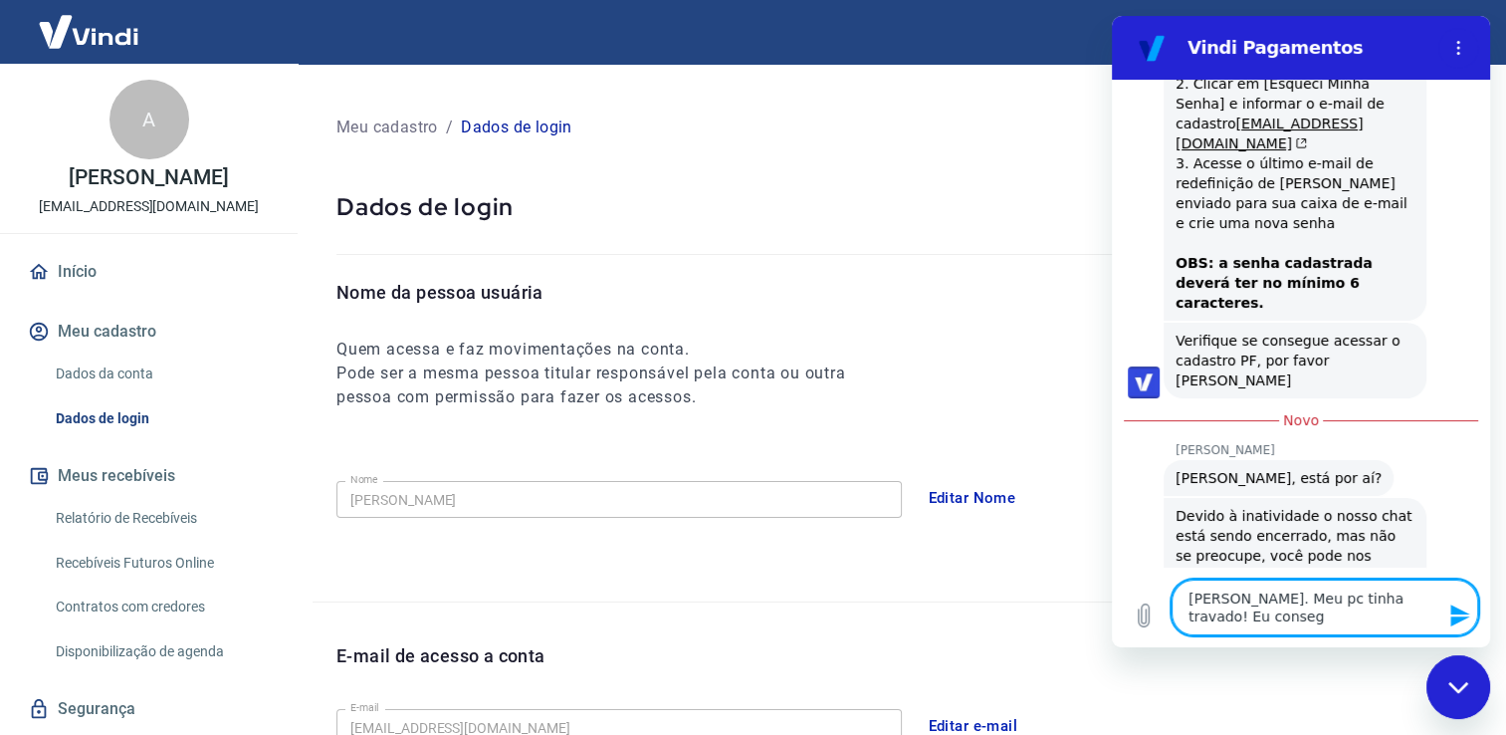
type textarea "[PERSON_NAME]. Meu pc tinha travado! Eu consegi"
type textarea "x"
type textarea "[PERSON_NAME]. Meu pc tinha travado! Eu conseg"
type textarea "x"
type textarea "[PERSON_NAME]. Meu pc tinha travado! Eu consegu"
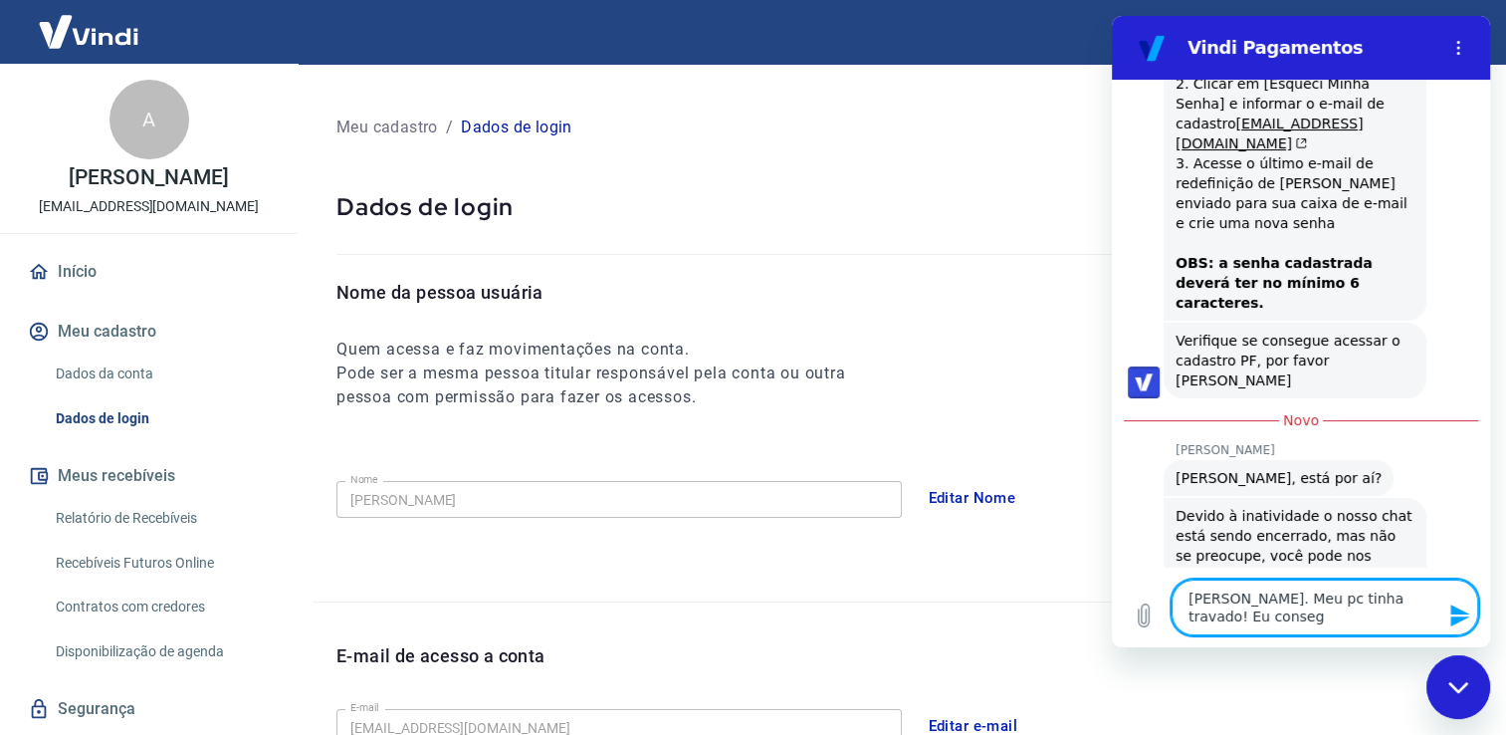
type textarea "x"
type textarea "[PERSON_NAME]. Meu pc tinha travado! Eu consegui"
type textarea "x"
type textarea "[PERSON_NAME]. Meu pc tinha travado! Eu consegui"
type textarea "x"
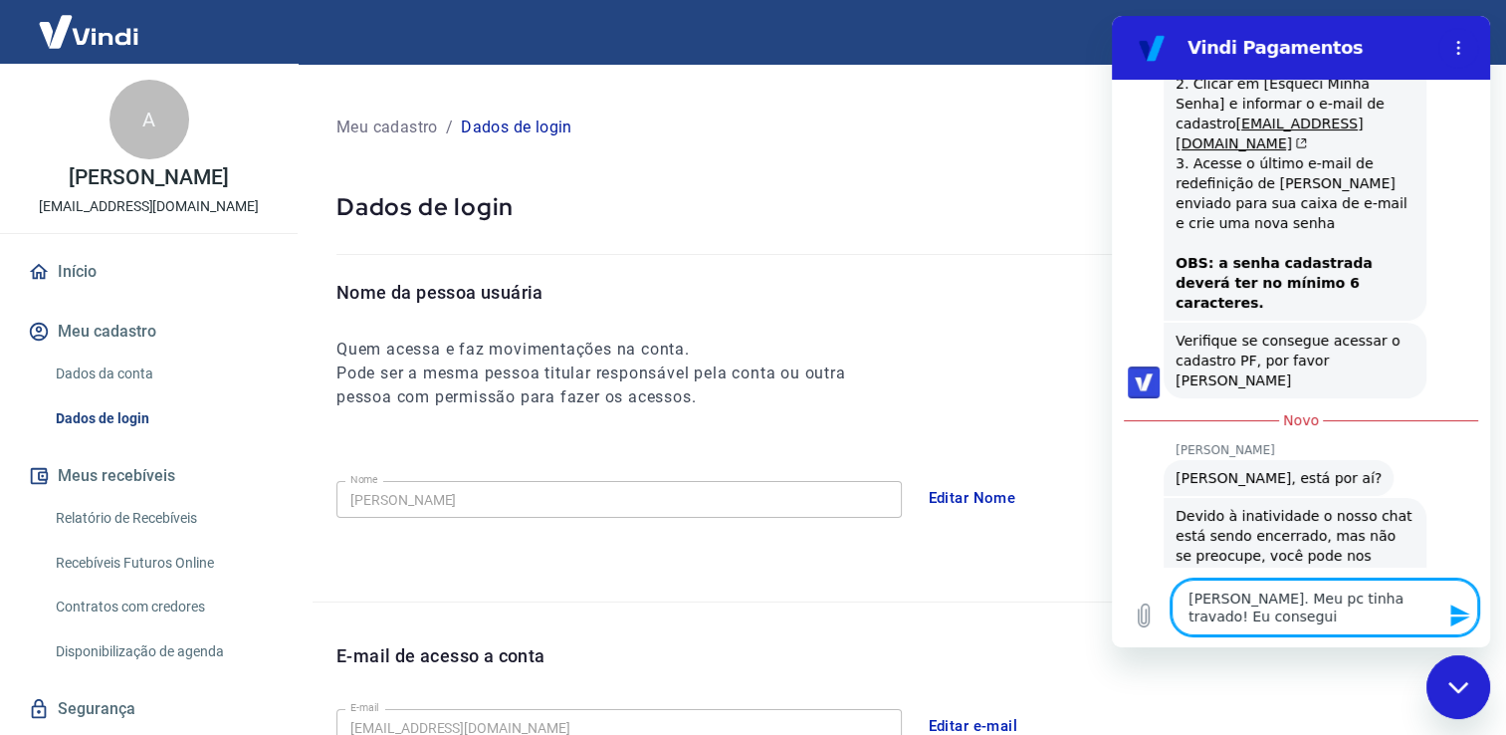
type textarea "[PERSON_NAME]. Meu pc tinha travado! Eu consegui a"
type textarea "x"
type textarea "[PERSON_NAME]. Meu pc tinha travado! Eu consegui ac"
type textarea "x"
type textarea "[PERSON_NAME]. Meu pc tinha travado! Eu consegui ace"
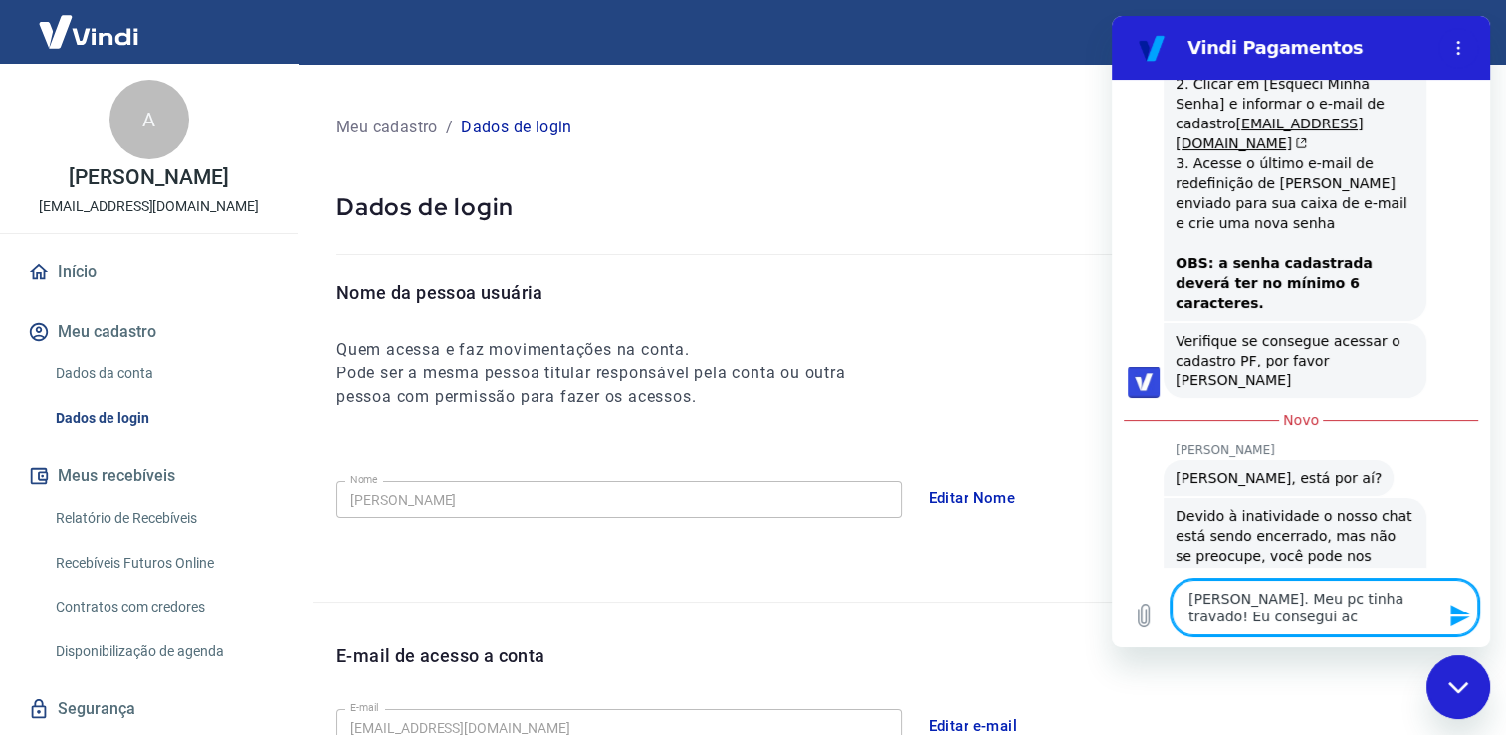
type textarea "x"
type textarea "[PERSON_NAME]. Meu pc tinha travado! Eu consegui aces"
type textarea "x"
type textarea "[PERSON_NAME]. Meu pc tinha travado! Eu consegui acess"
type textarea "x"
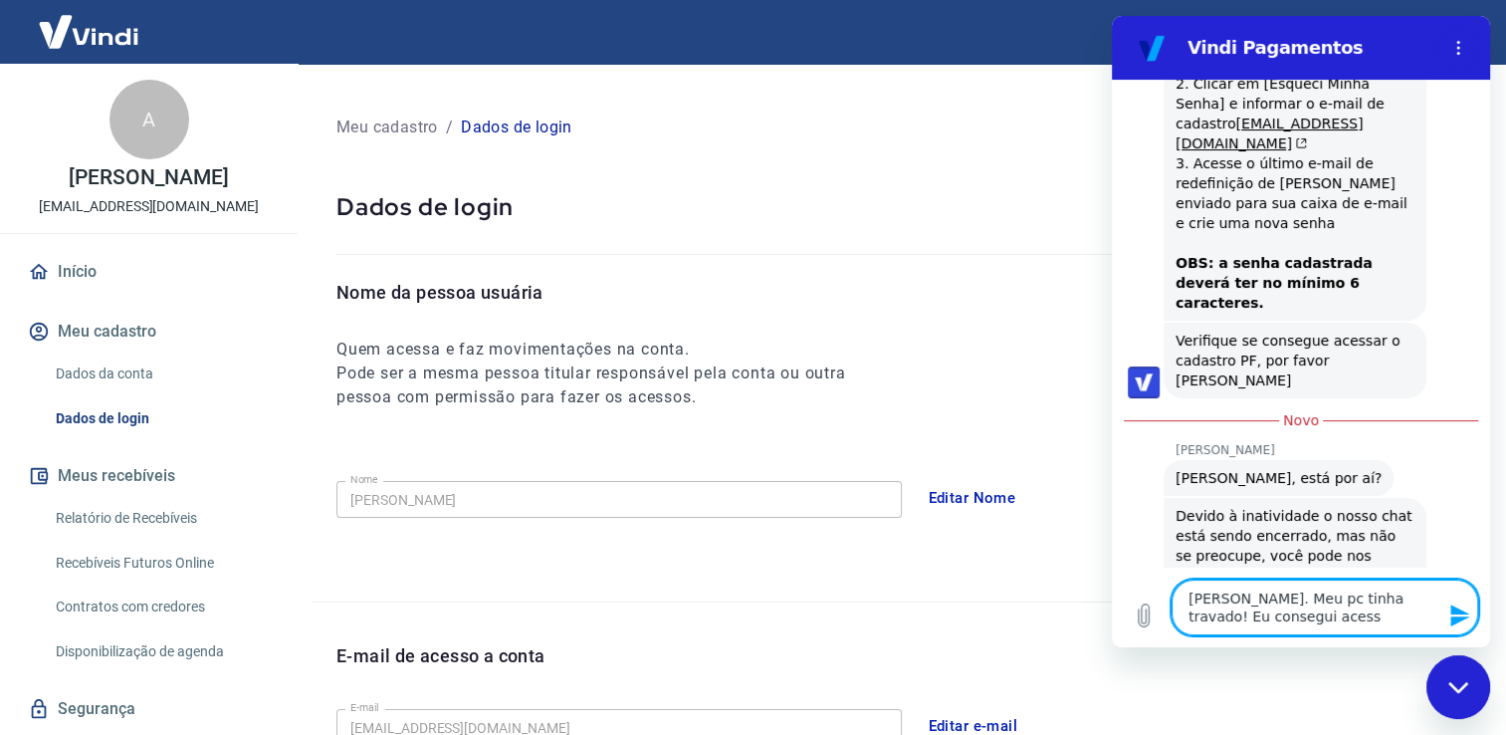
type textarea "[PERSON_NAME]. Meu pc tinha travado! Eu consegui acessa"
type textarea "x"
type textarea "[PERSON_NAME]. Meu pc tinha travado! Eu consegui acessar"
type textarea "x"
type textarea "[PERSON_NAME]. Meu pc tinha travado! Eu consegui acessar"
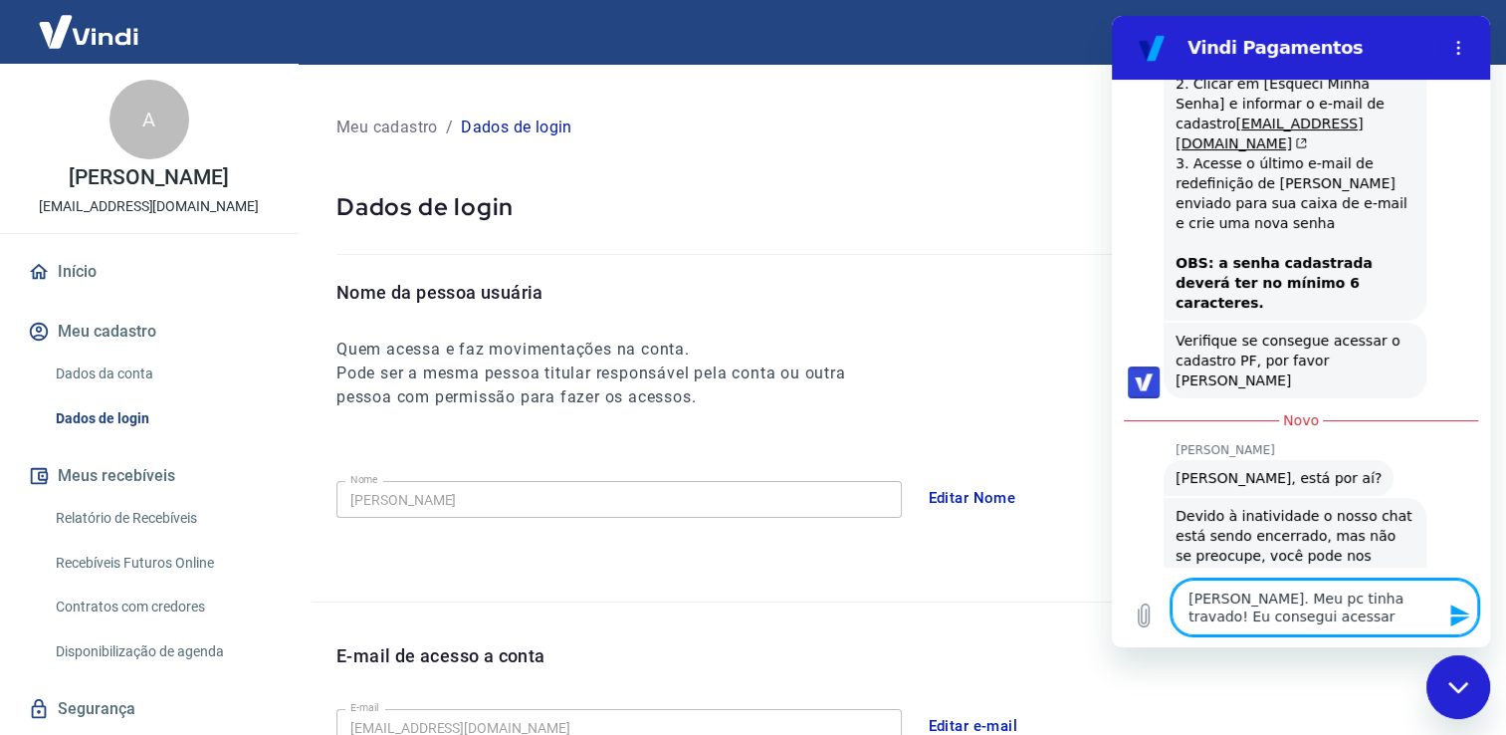
type textarea "x"
type textarea "[PERSON_NAME]. Meu pc tinha travado! Eu consegui acessar c"
type textarea "x"
type textarea "[PERSON_NAME]. Meu pc tinha travado! Eu consegui acessar co"
type textarea "x"
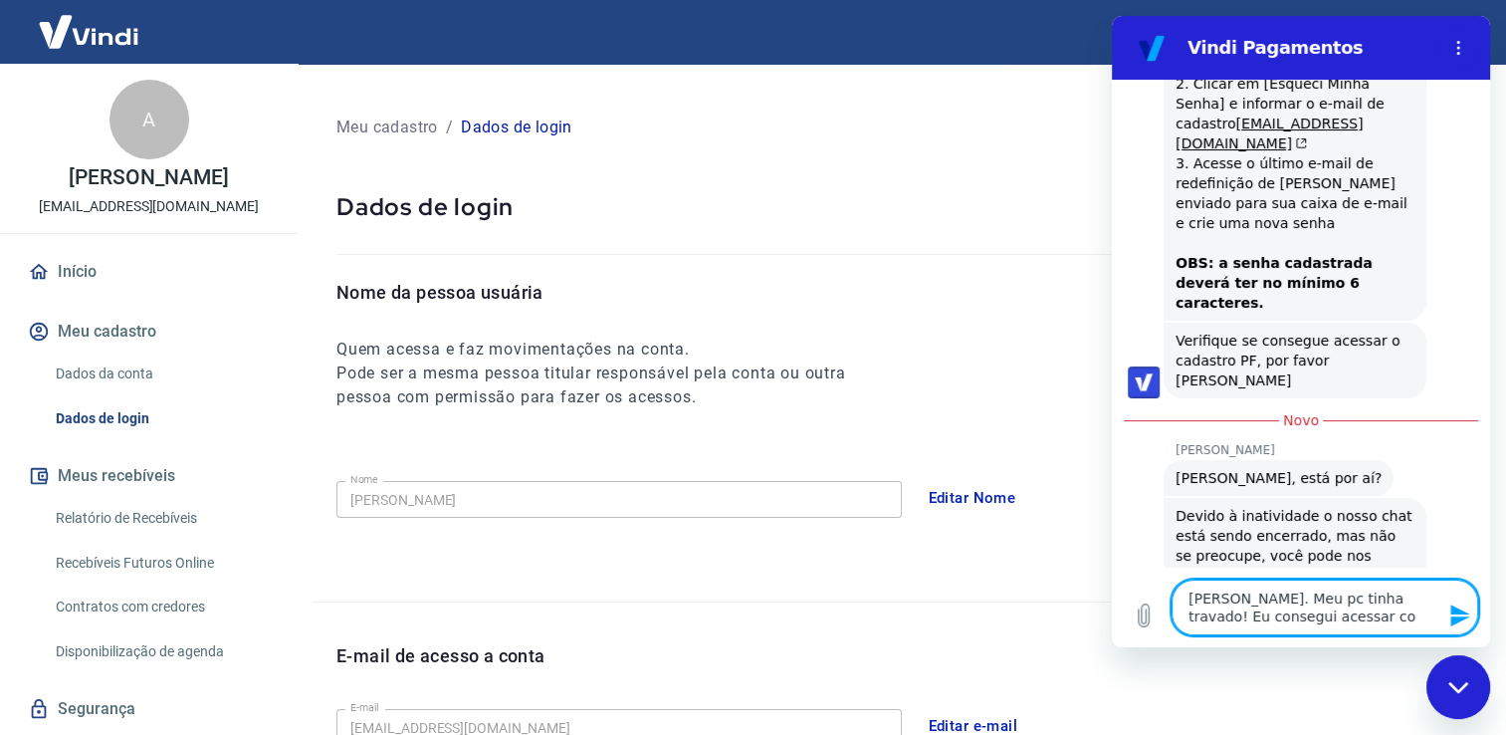
type textarea "[PERSON_NAME]. Meu pc tinha travado! Eu consegui acessar com"
type textarea "x"
type textarea "[PERSON_NAME]. Meu pc tinha travado! Eu consegui acessar com"
type textarea "x"
type textarea "[PERSON_NAME]. Meu pc tinha travado! Eu consegui acessar com o"
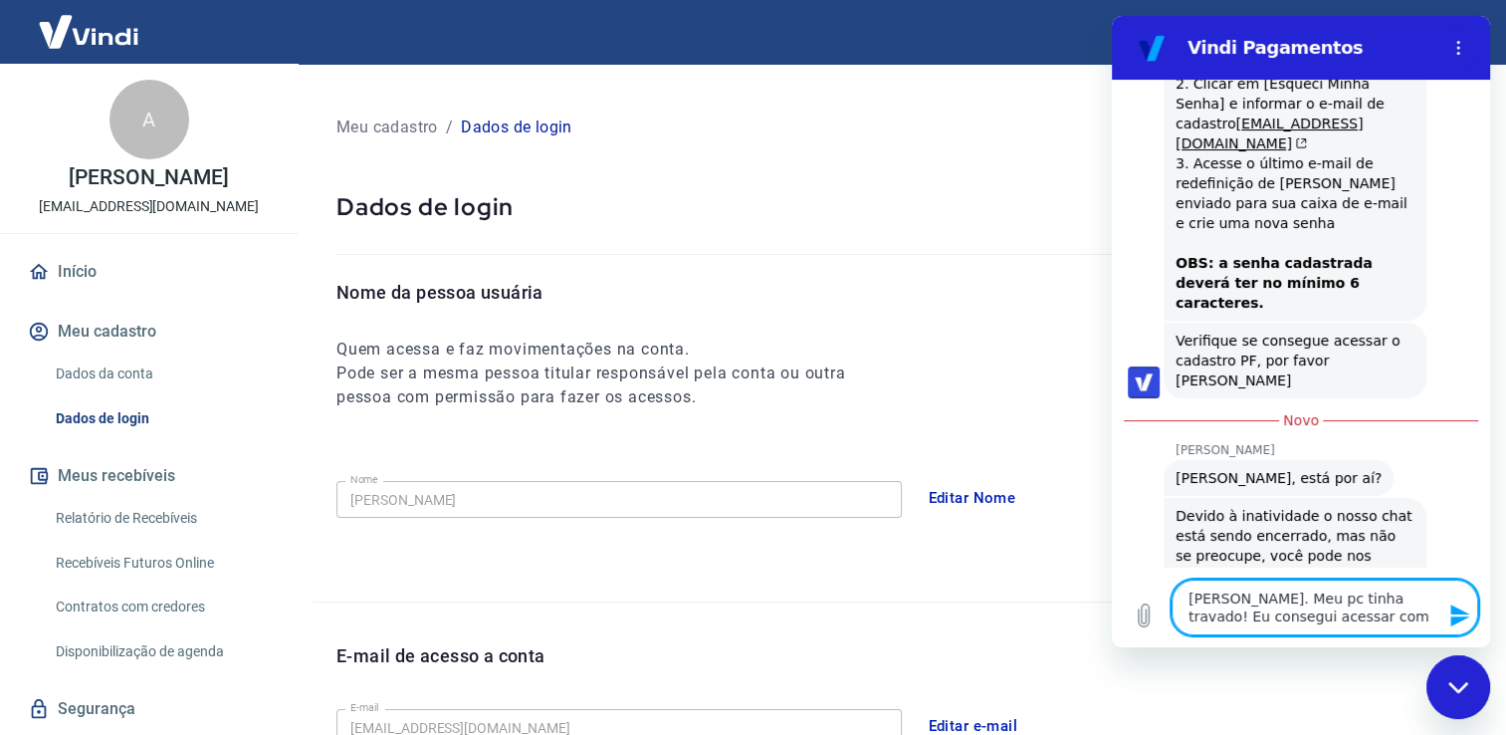
type textarea "x"
type textarea "[PERSON_NAME]. Meu pc tinha travado! Eu consegui acessar com o"
type textarea "x"
type textarea "[PERSON_NAME]. Meu pc tinha travado! Eu consegui acessar com o e"
type textarea "x"
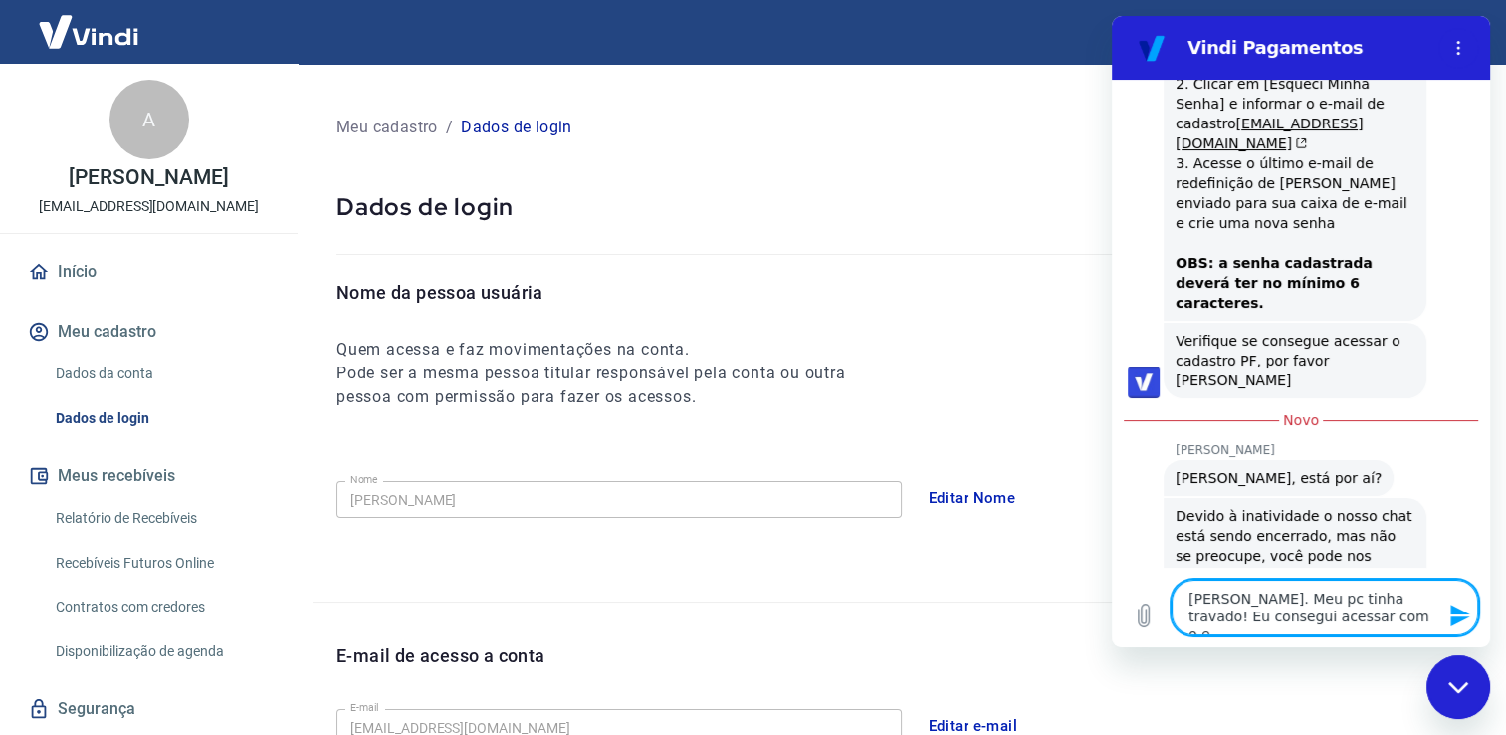
type textarea "[PERSON_NAME]. Meu pc tinha travado! Eu consegui acessar com o e-"
type textarea "x"
type textarea "[PERSON_NAME]. Meu pc tinha travado! Eu consegui acessar com o e-m"
type textarea "x"
type textarea "[PERSON_NAME]. Meu pc tinha travado! Eu consegui acessar com o e-ma"
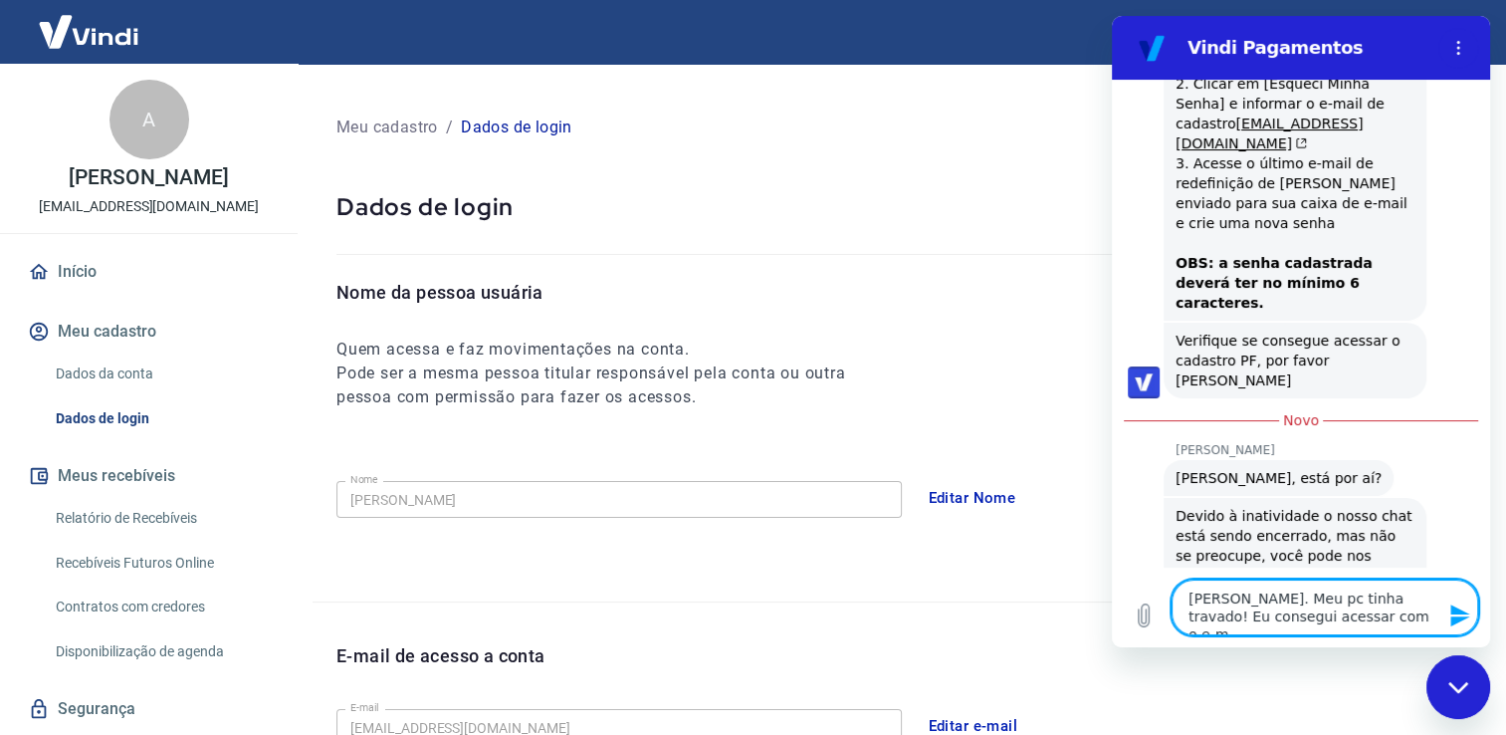
type textarea "x"
type textarea "[PERSON_NAME]. Meu pc tinha travado! Eu consegui acessar com o e-mai"
type textarea "x"
type textarea "[PERSON_NAME]. Meu pc tinha travado! Eu consegui acessar com o e-mail"
type textarea "x"
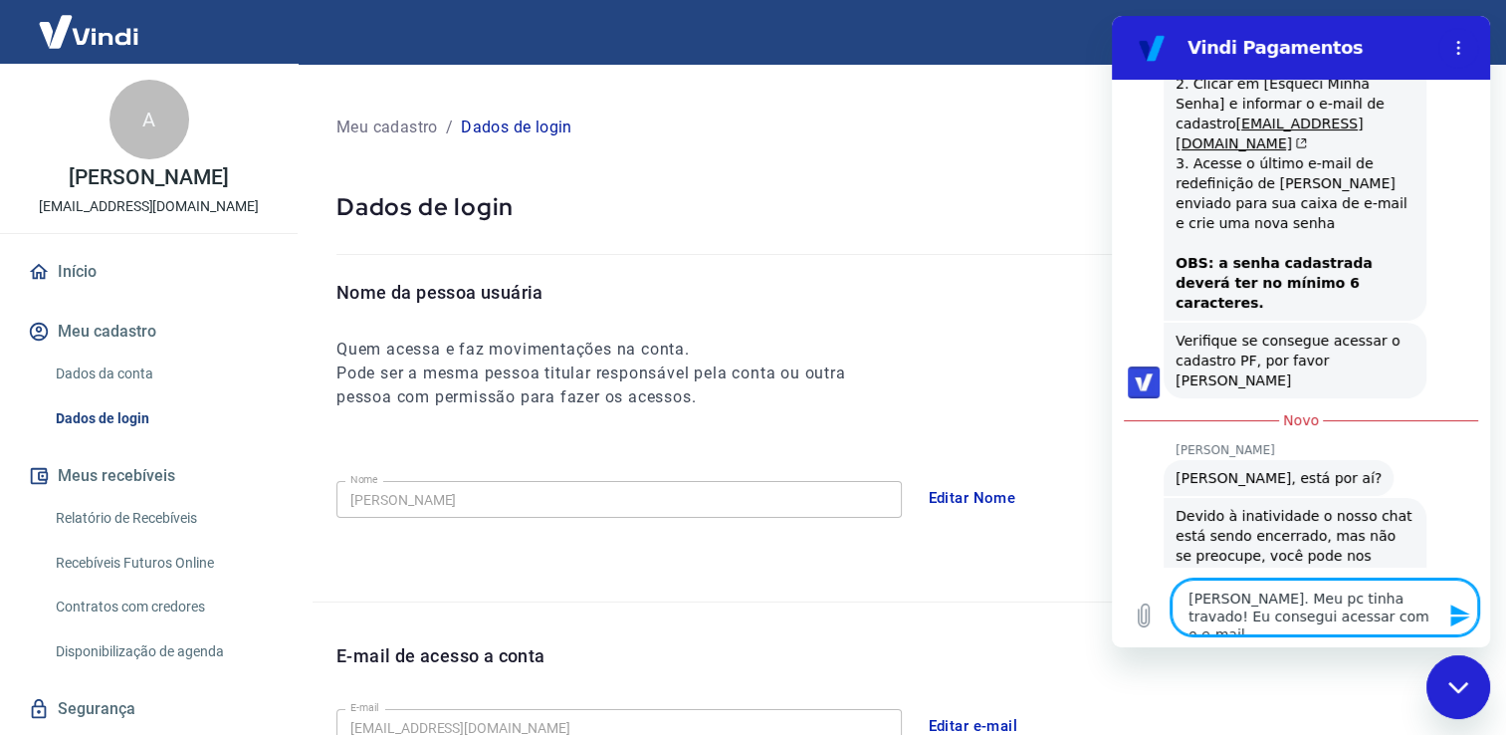
type textarea "[PERSON_NAME]. Meu pc tinha travado! Eu consegui acessar com o e-mail"
type textarea "x"
type textarea "[PERSON_NAME]. Meu pc tinha travado! Eu consegui acessar com o e-mail c"
type textarea "x"
type textarea "[PERSON_NAME]. Meu pc tinha travado! Eu consegui acessar com o e-mail co"
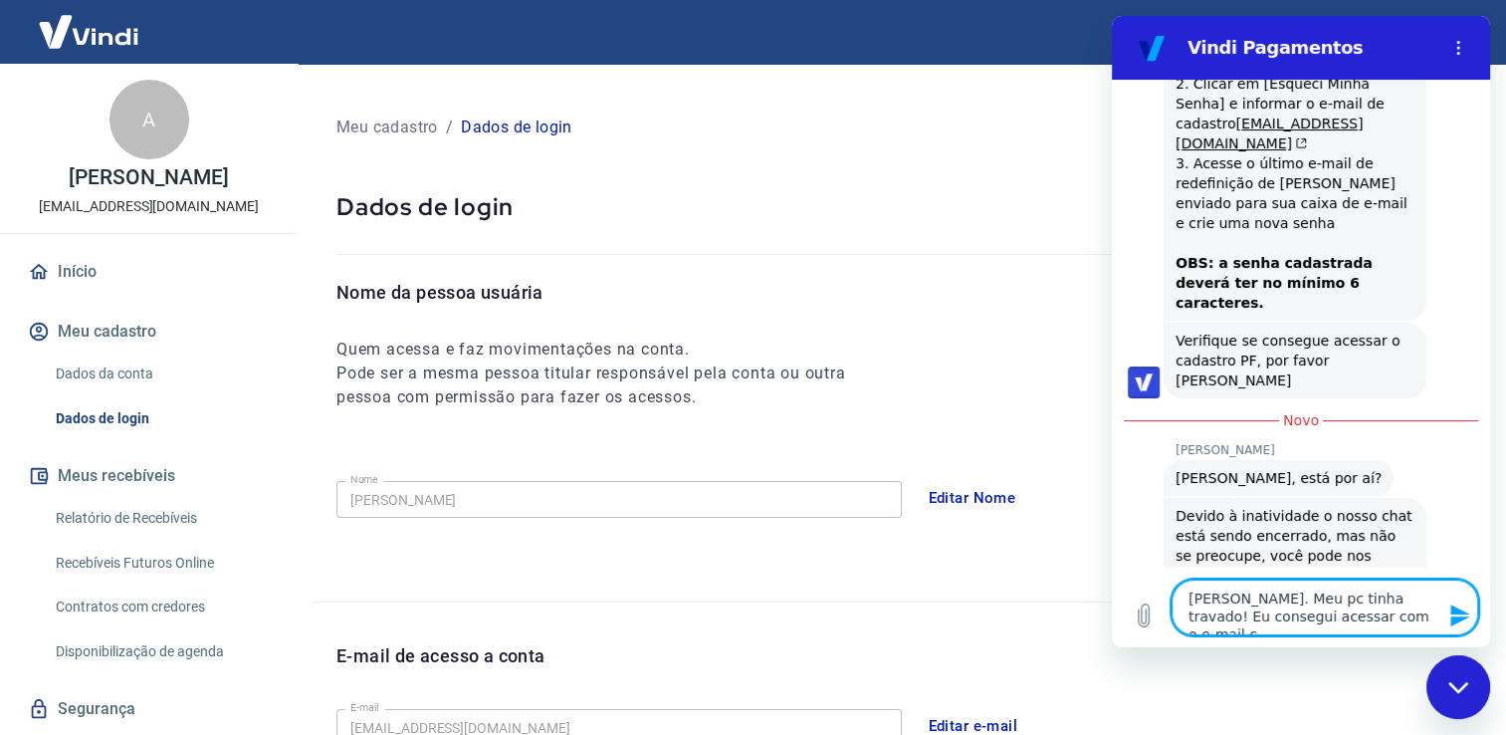
type textarea "x"
type textarea "[PERSON_NAME]. Meu pc tinha travado! Eu consegui acessar com o e-mail con"
type textarea "x"
type textarea "[PERSON_NAME]. Meu pc tinha travado! Eu consegui acessar com o e-mail cont"
type textarea "x"
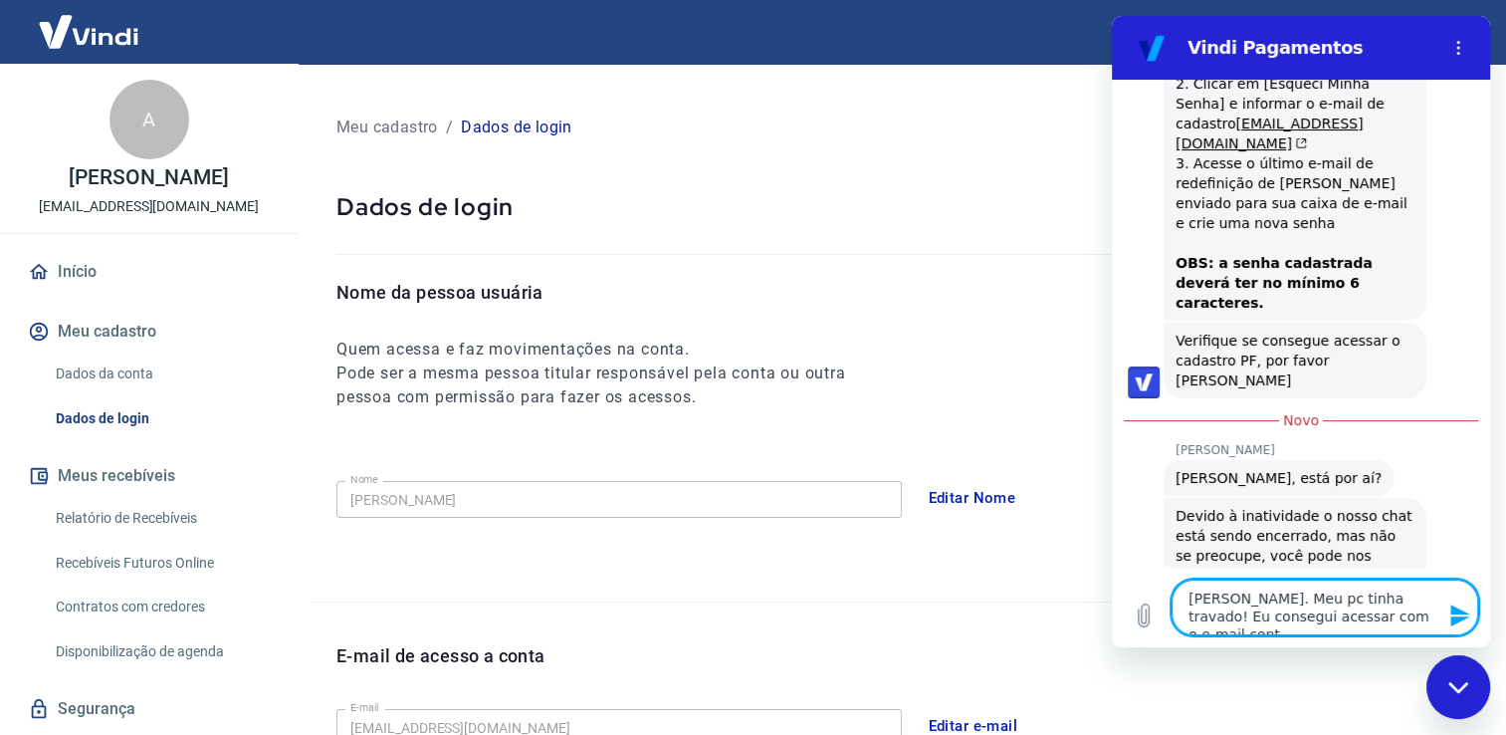
type textarea "[PERSON_NAME]. Meu pc tinha travado! Eu consegui acessar com o e-mail conta"
type textarea "x"
type textarea "[PERSON_NAME]. Meu pc tinha travado! Eu consegui acessar com o e-mail contat"
type textarea "x"
type textarea "[PERSON_NAME]. Meu pc tinha travado! Eu consegui acessar com o e-mail contato"
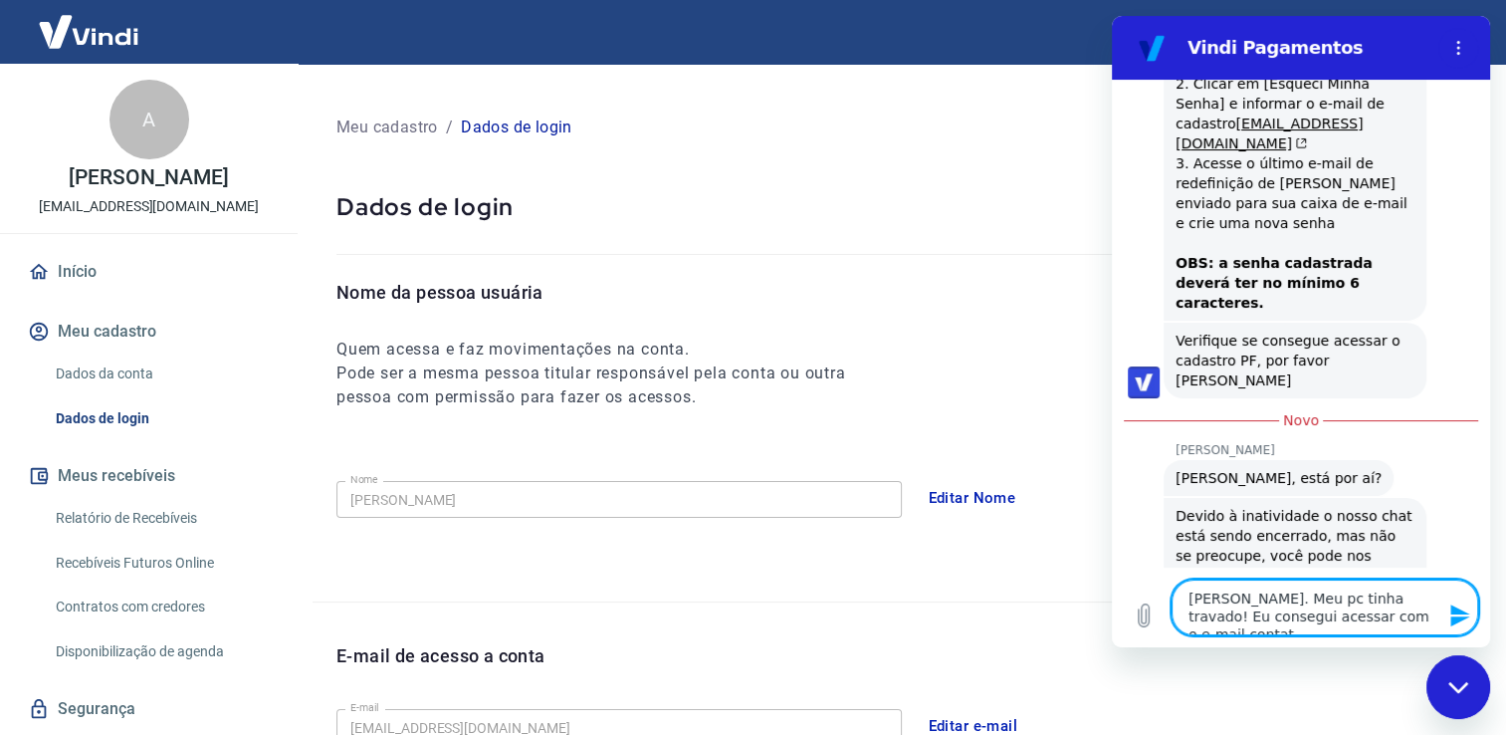
type textarea "x"
type textarea "[PERSON_NAME]. Meu pc tinha travado! Eu consegui acessar com o e-mail contato@"
type textarea "x"
type textarea "[PERSON_NAME]. Meu pc tinha travado! Eu consegui acessar com o e-mail contato@l"
type textarea "x"
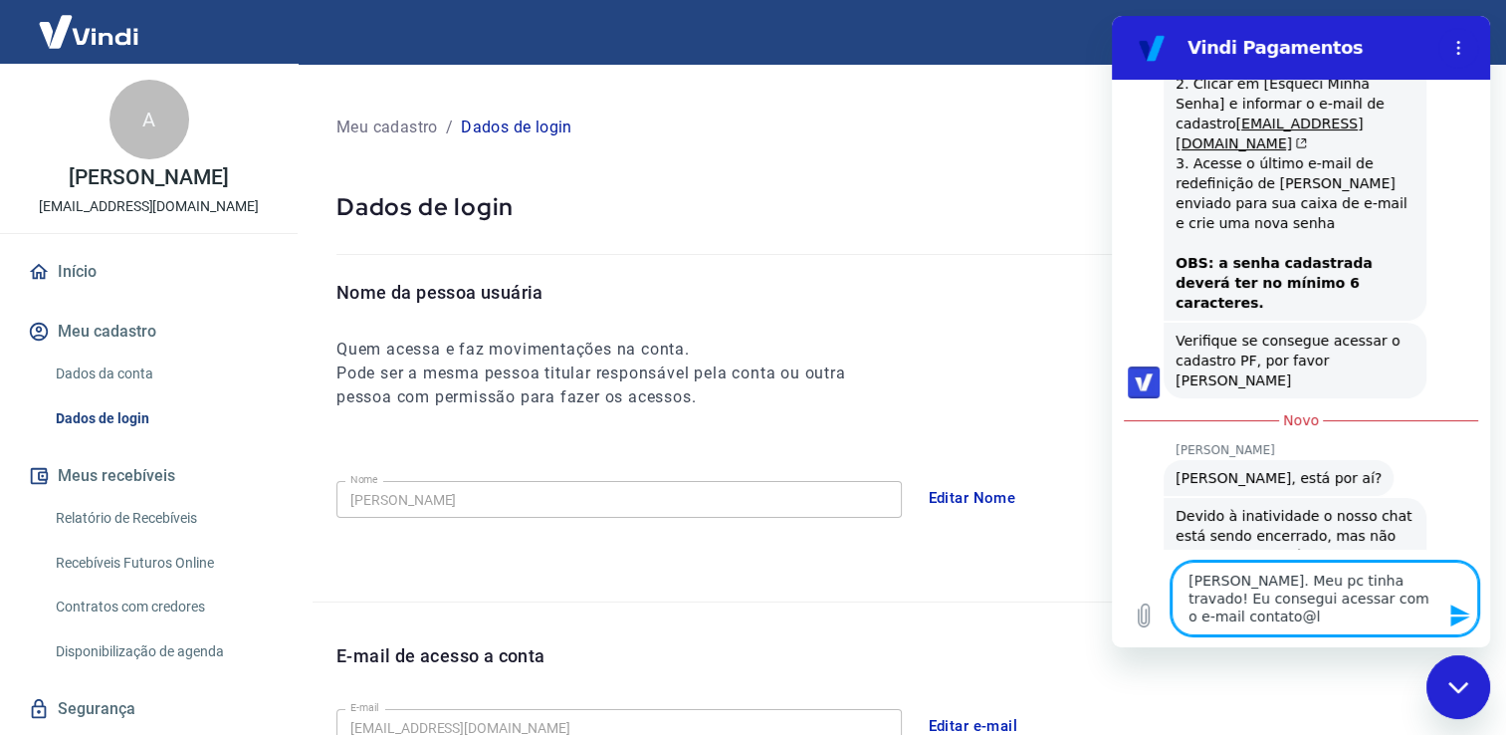
type textarea "[PERSON_NAME]. Meu pc tinha travado! Eu consegui acessar com o e-mail contato@lu"
type textarea "x"
type textarea "[PERSON_NAME]. Meu pc tinha travado! Eu consegui acessar com o e-mail contato@l…"
type textarea "x"
type textarea "[PERSON_NAME]. Meu pc tinha travado! Eu consegui acessar com o e-mail contato@l…"
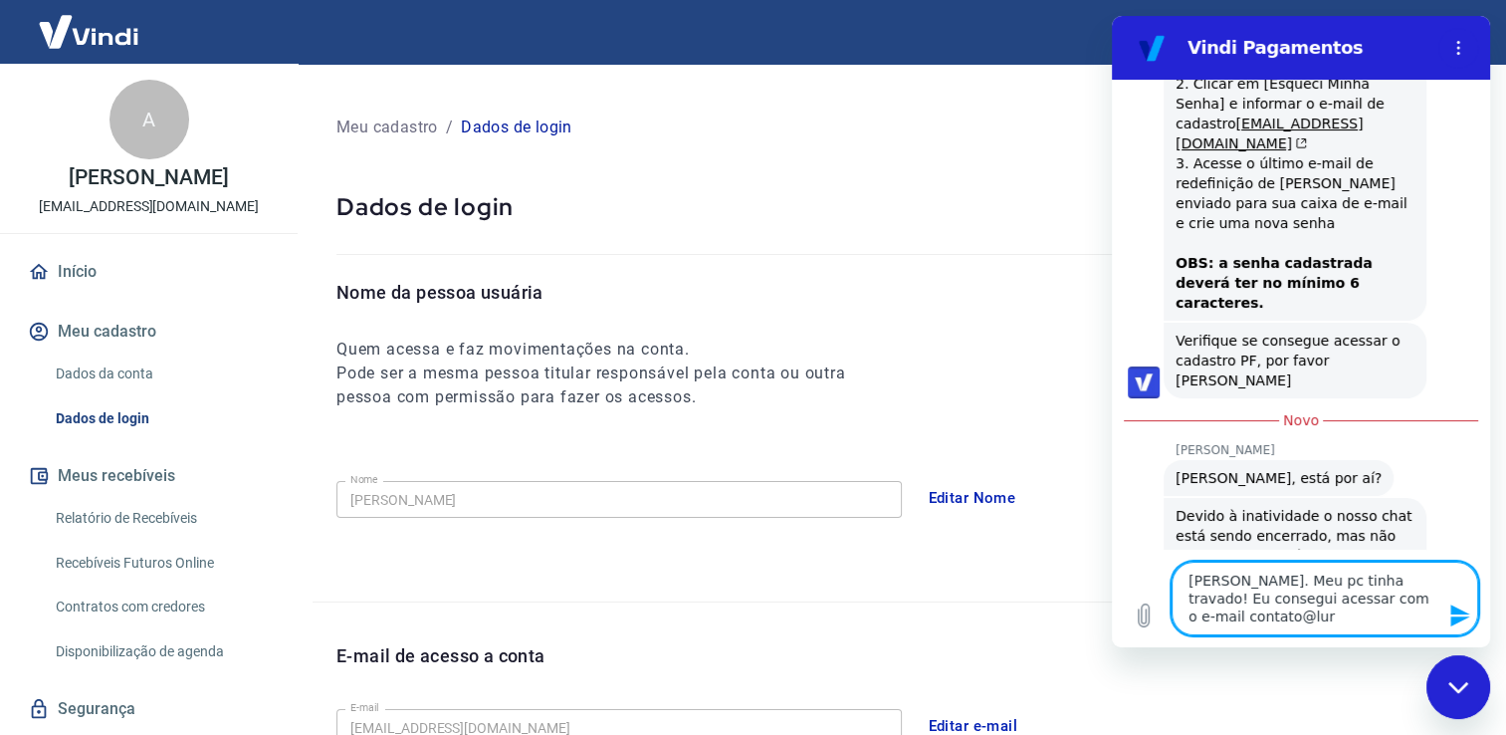
type textarea "x"
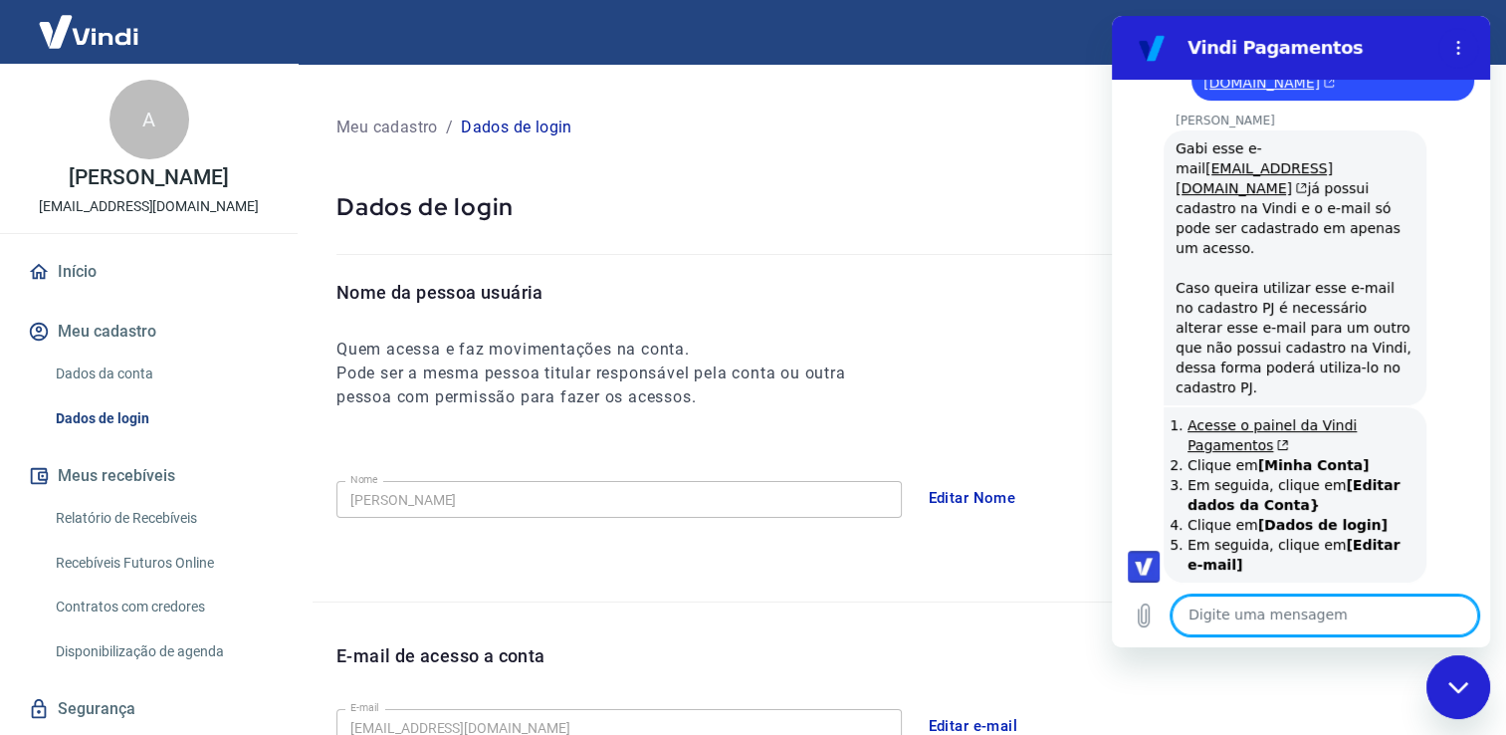
scroll to position [2003, 0]
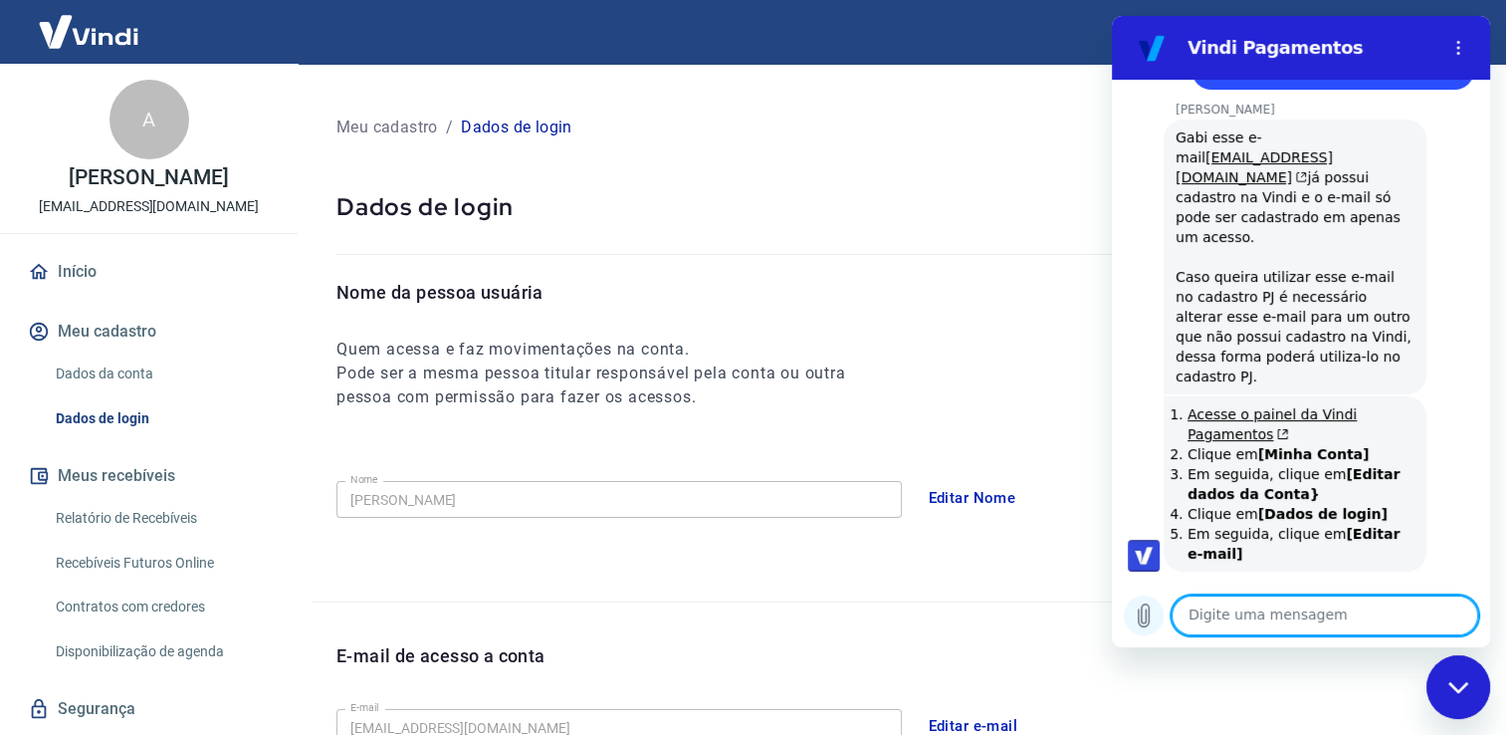
click at [1139, 615] on icon "Carregar arquivo" at bounding box center [1144, 615] width 11 height 23
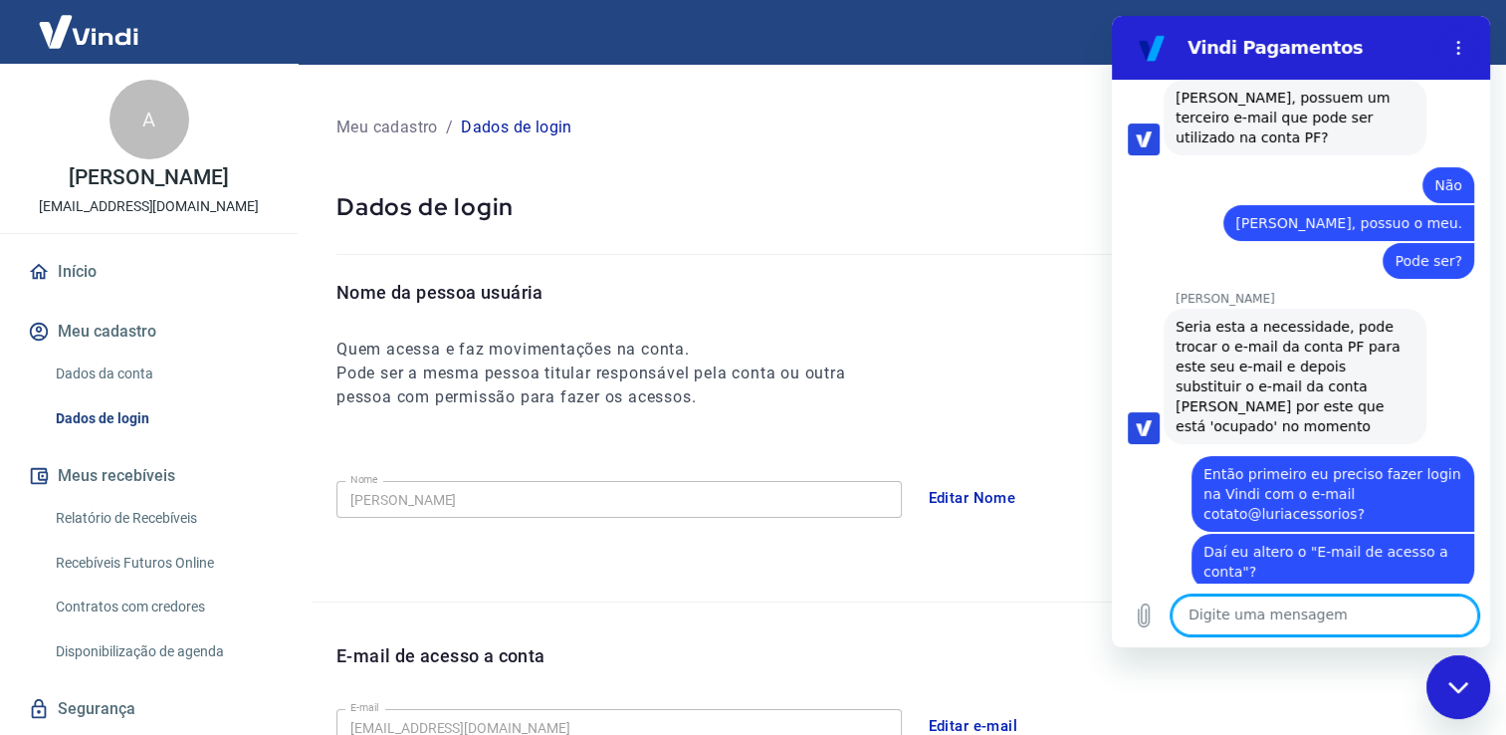
scroll to position [5965, 0]
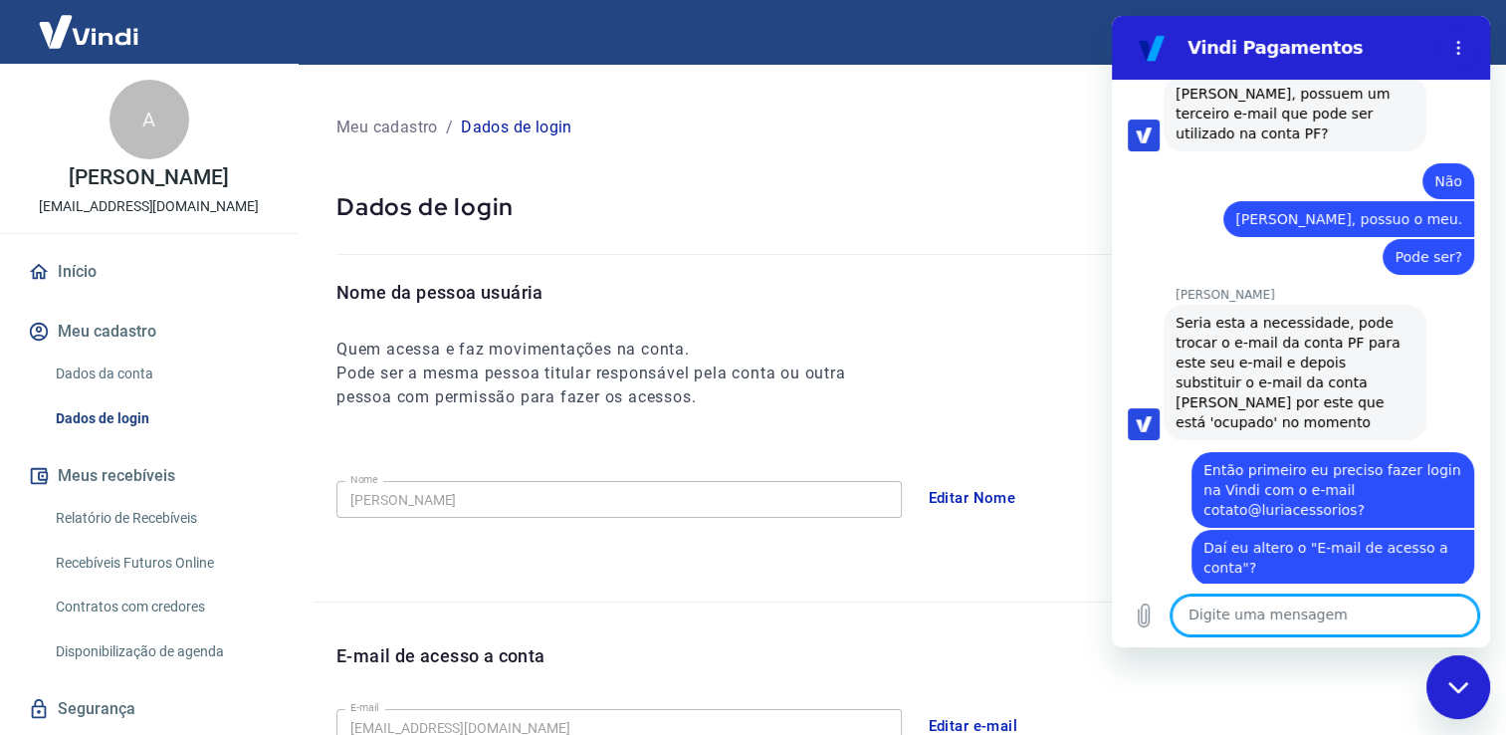
click at [1433, 617] on textarea at bounding box center [1325, 615] width 307 height 40
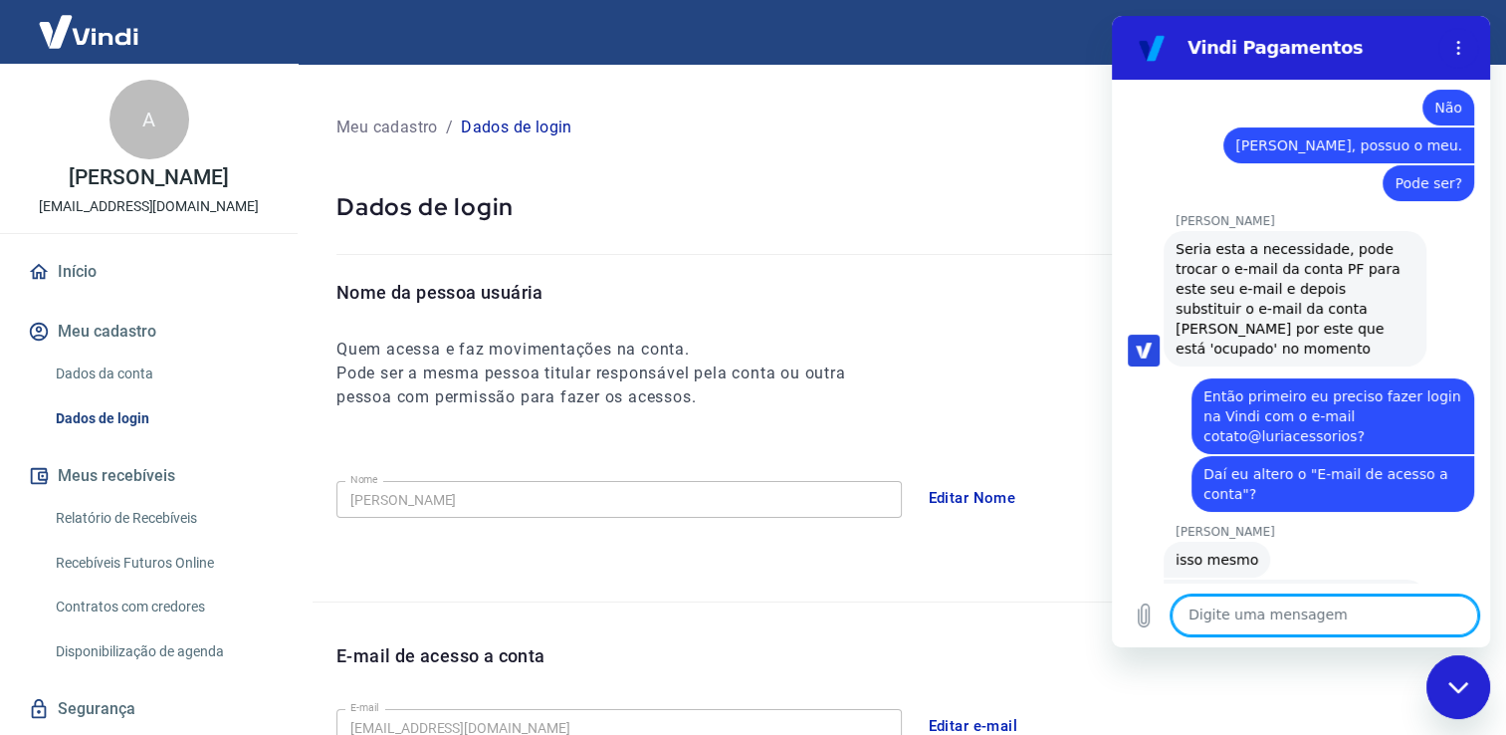
scroll to position [6043, 0]
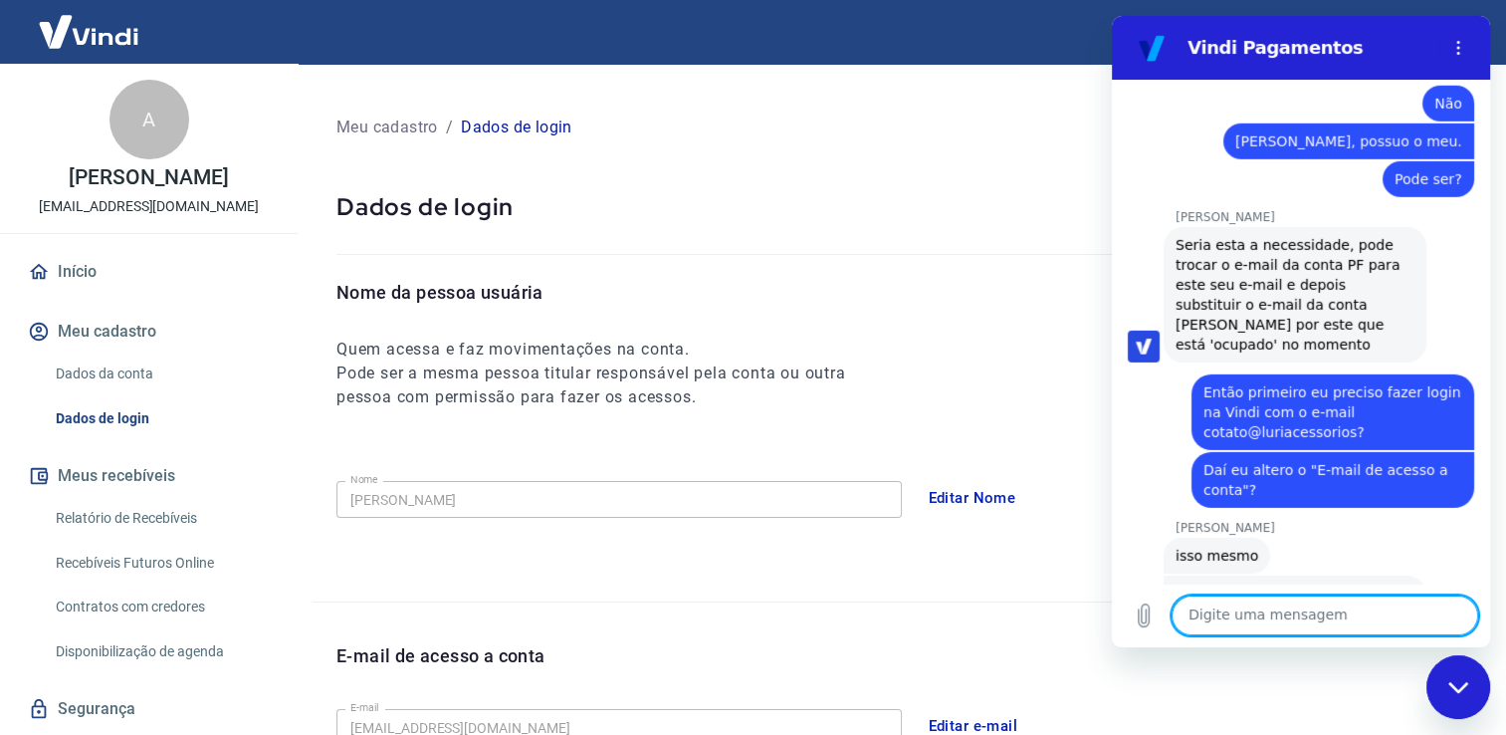
click at [1312, 610] on textarea at bounding box center [1325, 615] width 307 height 40
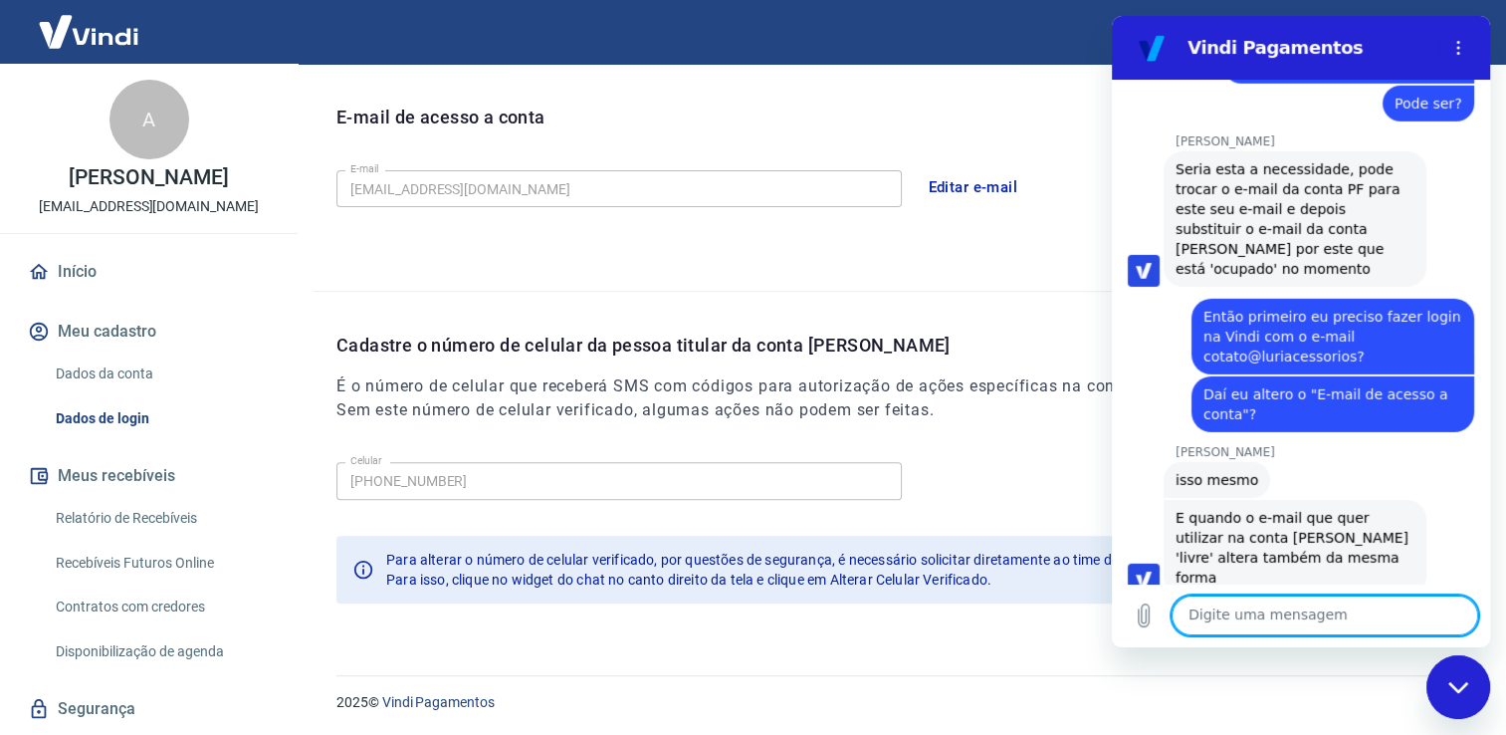
scroll to position [0, 0]
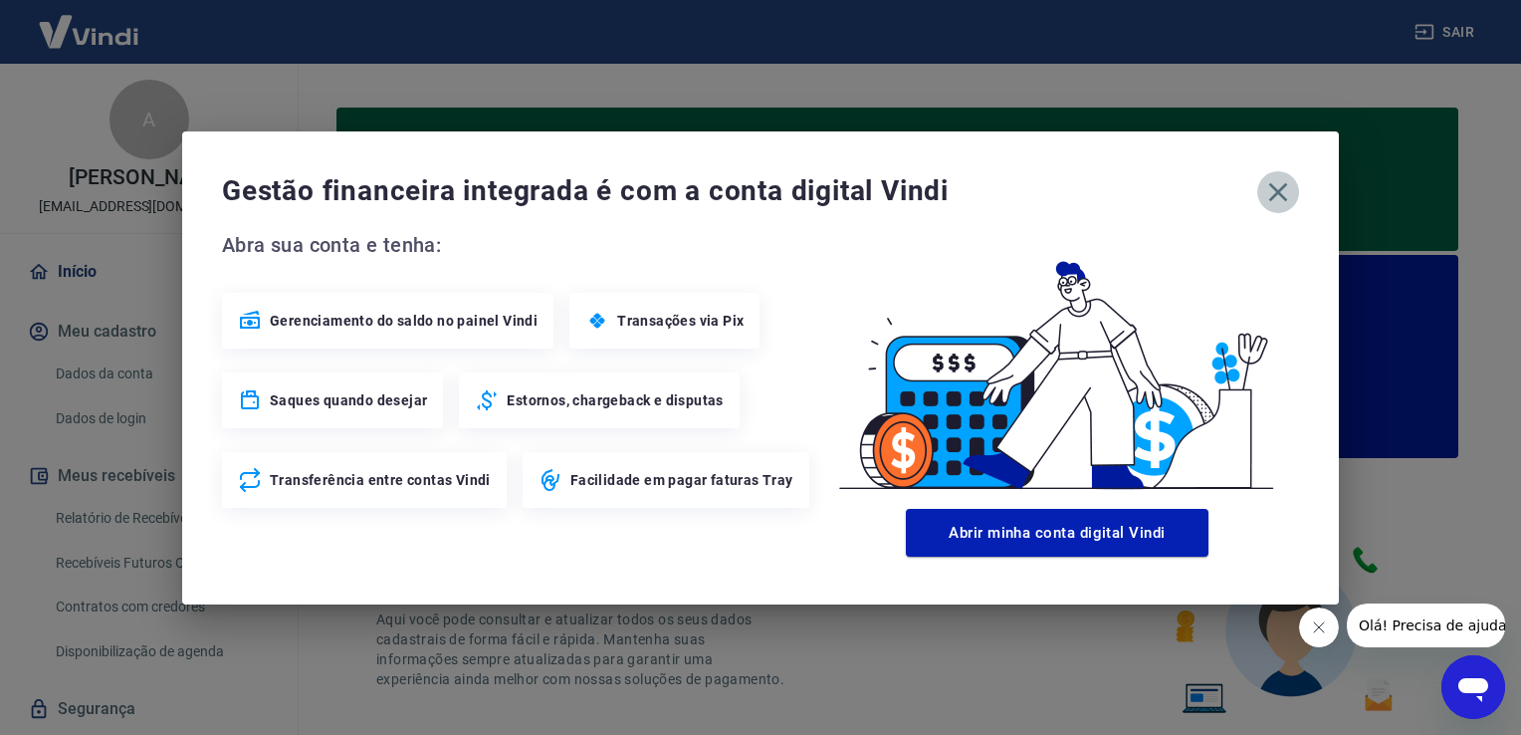
click at [1273, 182] on icon "button" at bounding box center [1278, 192] width 32 height 32
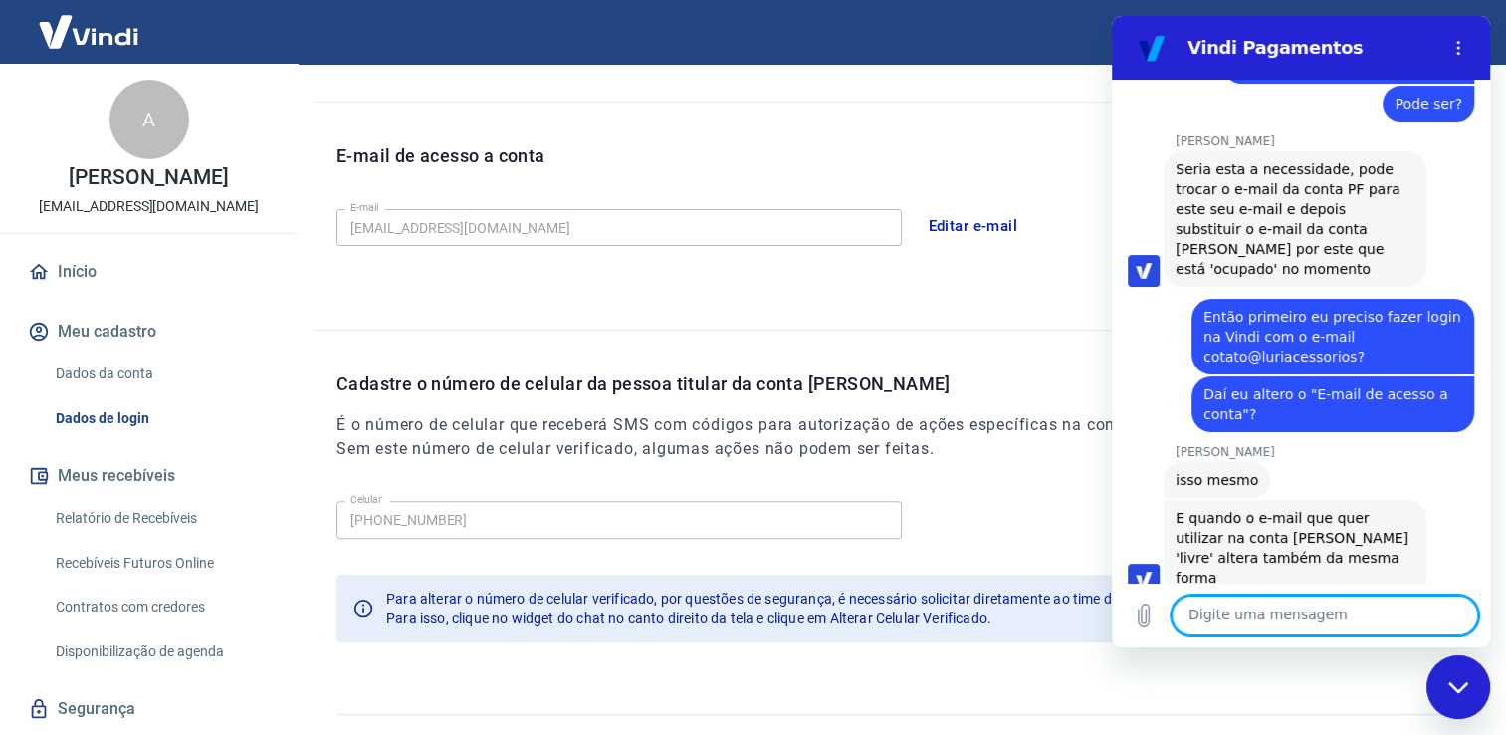
scroll to position [257, 0]
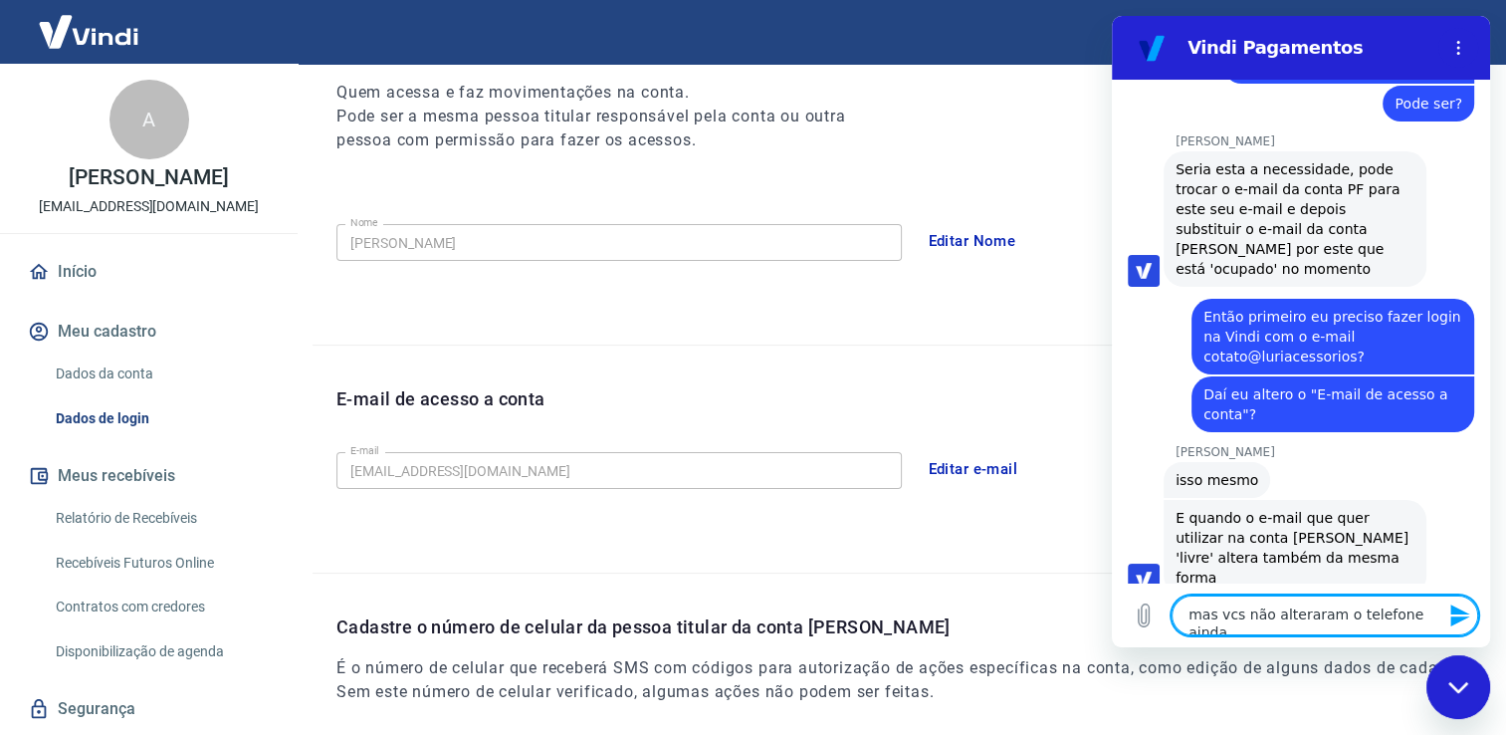
type textarea "mas vcs não alteraram o telefone ainda?"
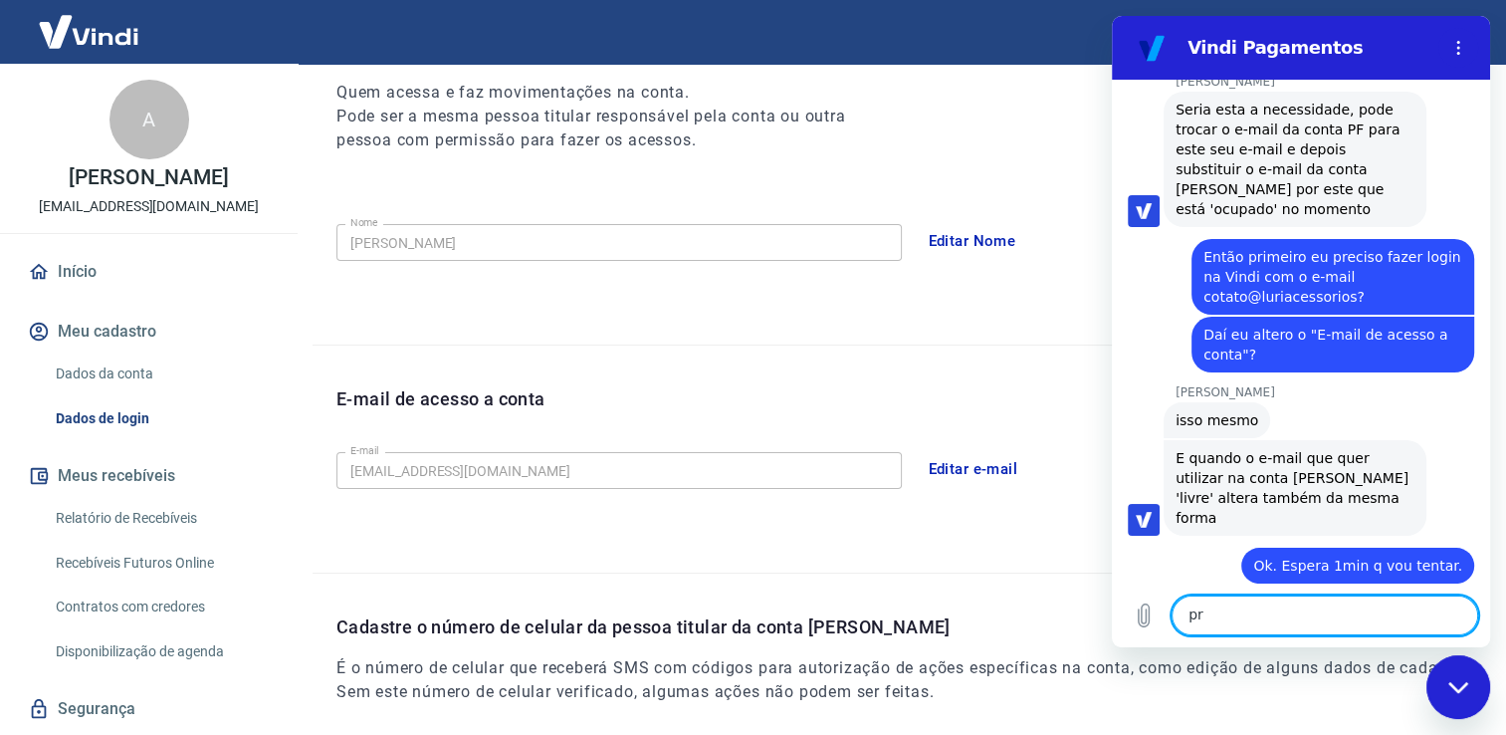
scroll to position [6116, 0]
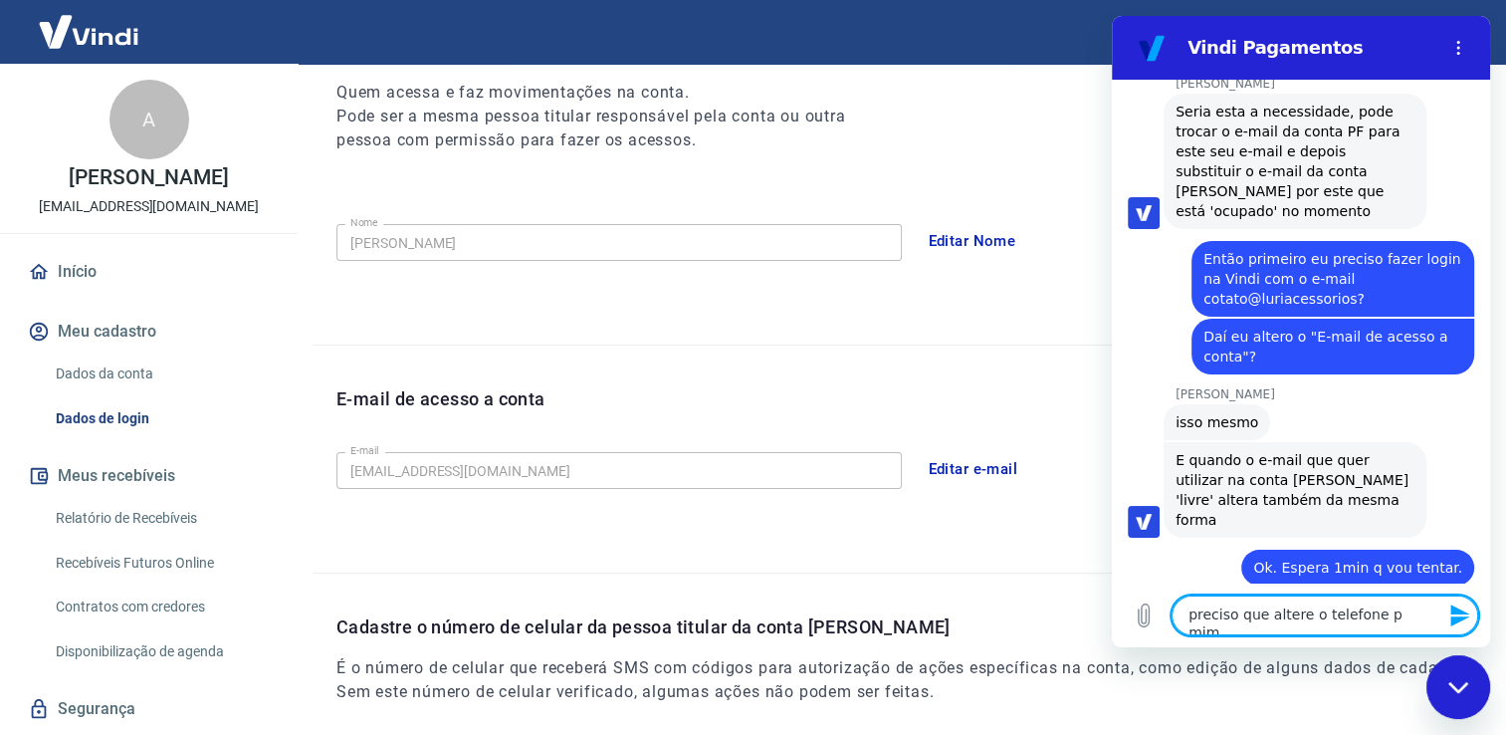
type textarea "preciso que altere o telefone p mim."
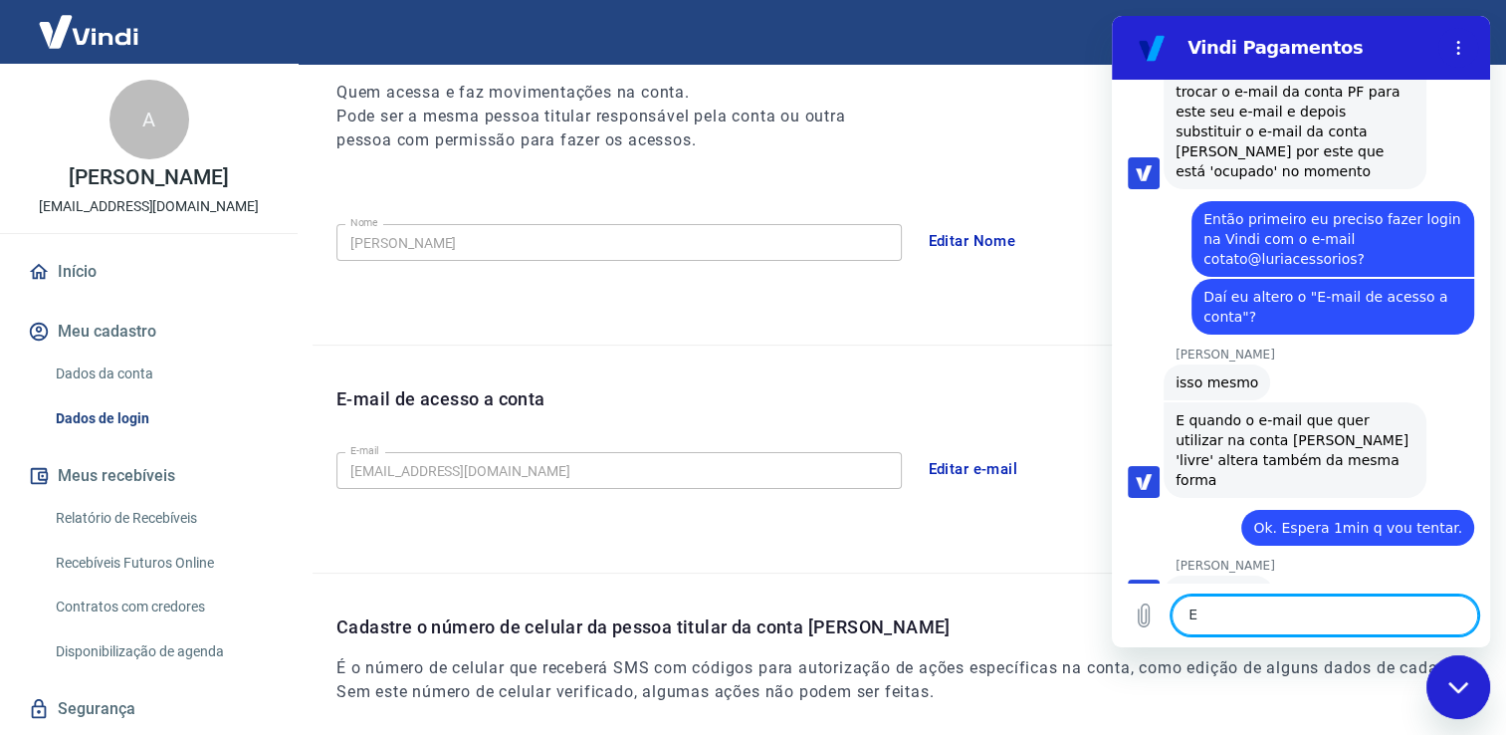
scroll to position [6154, 0]
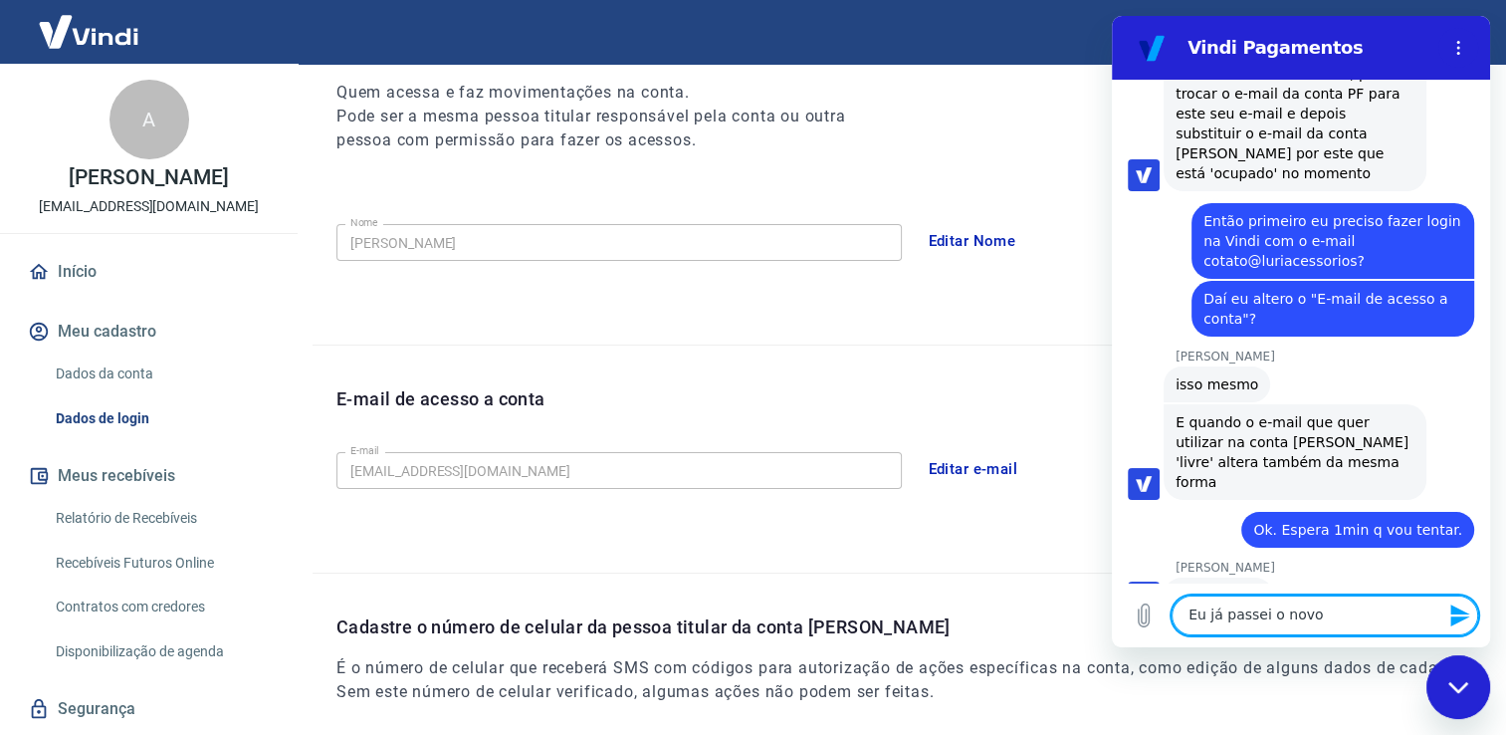
type textarea "Eu já passei o novo:"
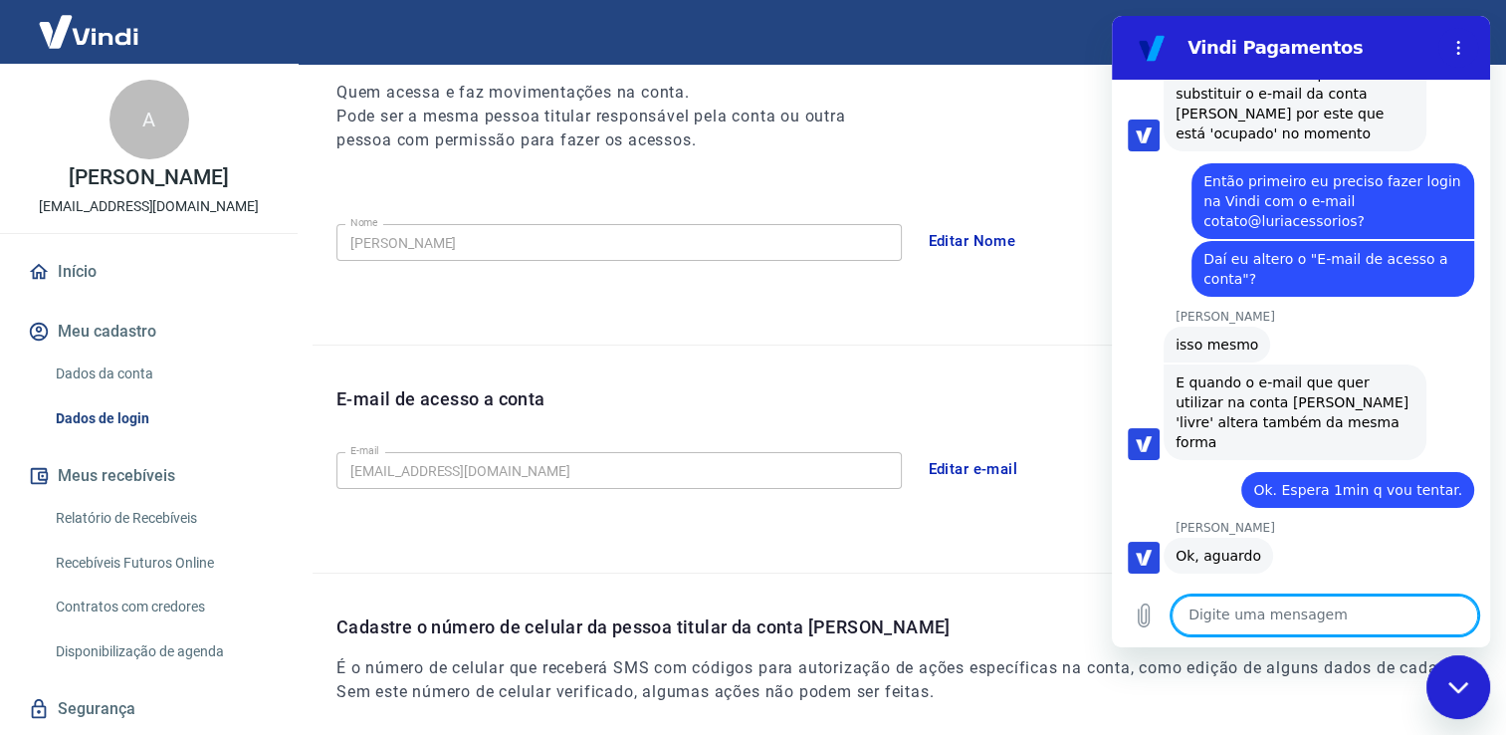
scroll to position [6192, 0]
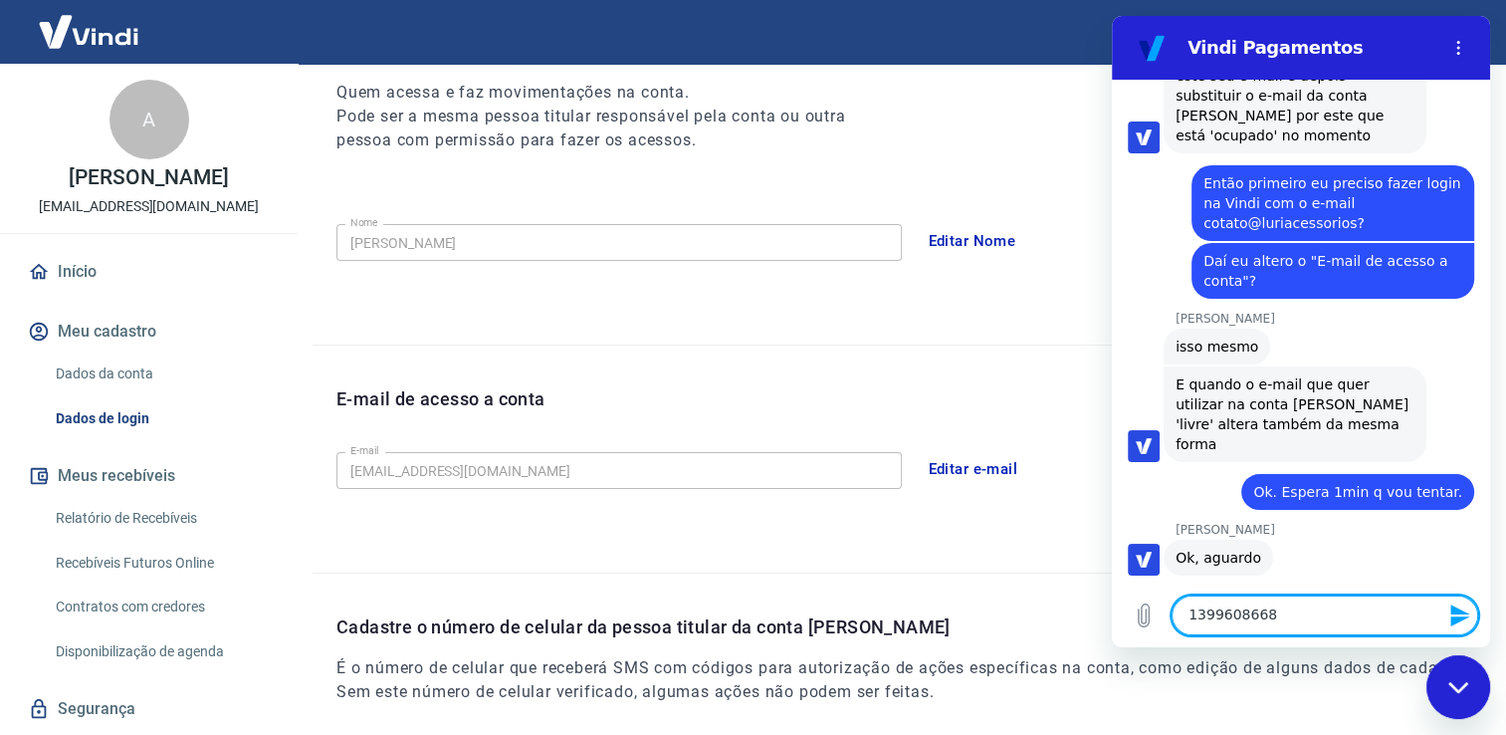
type textarea "13996086688"
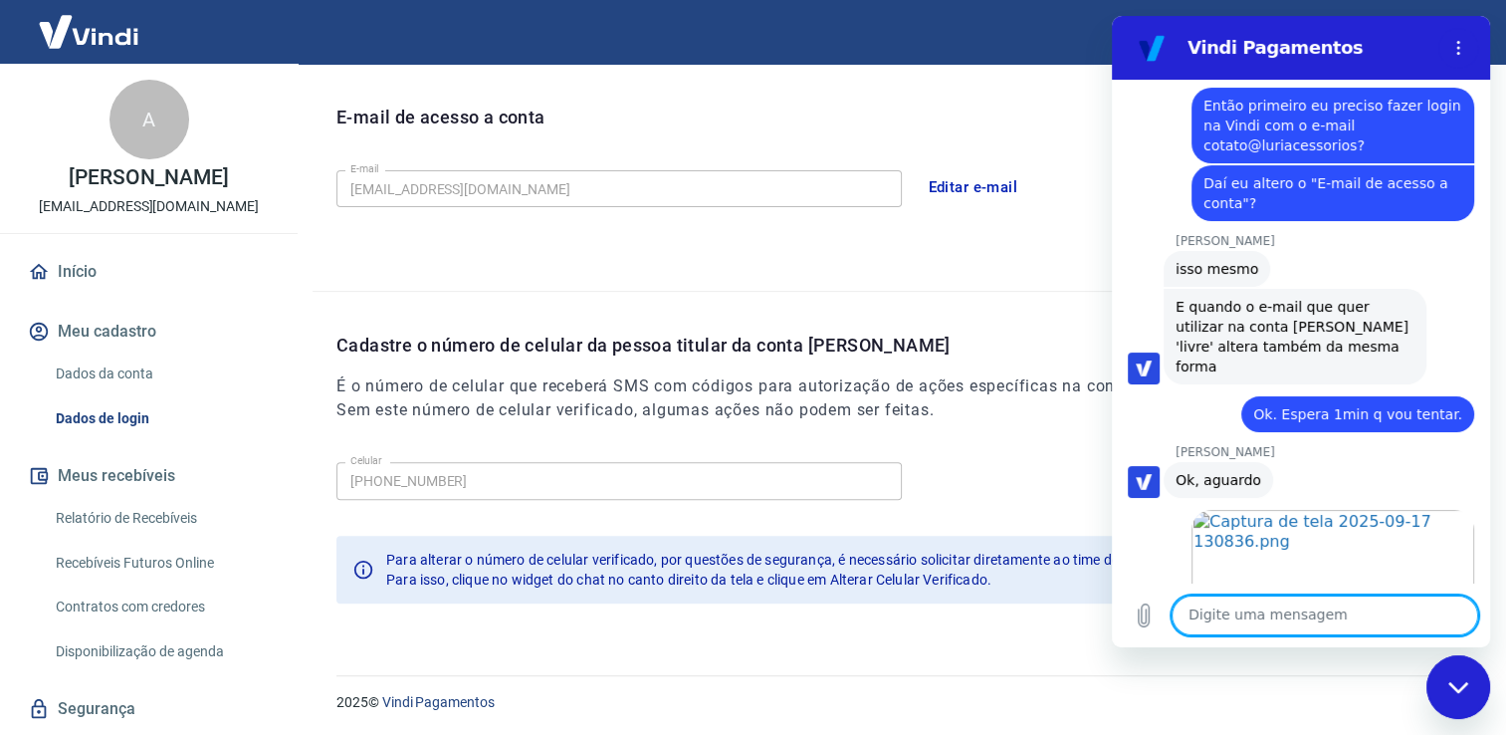
scroll to position [6268, 0]
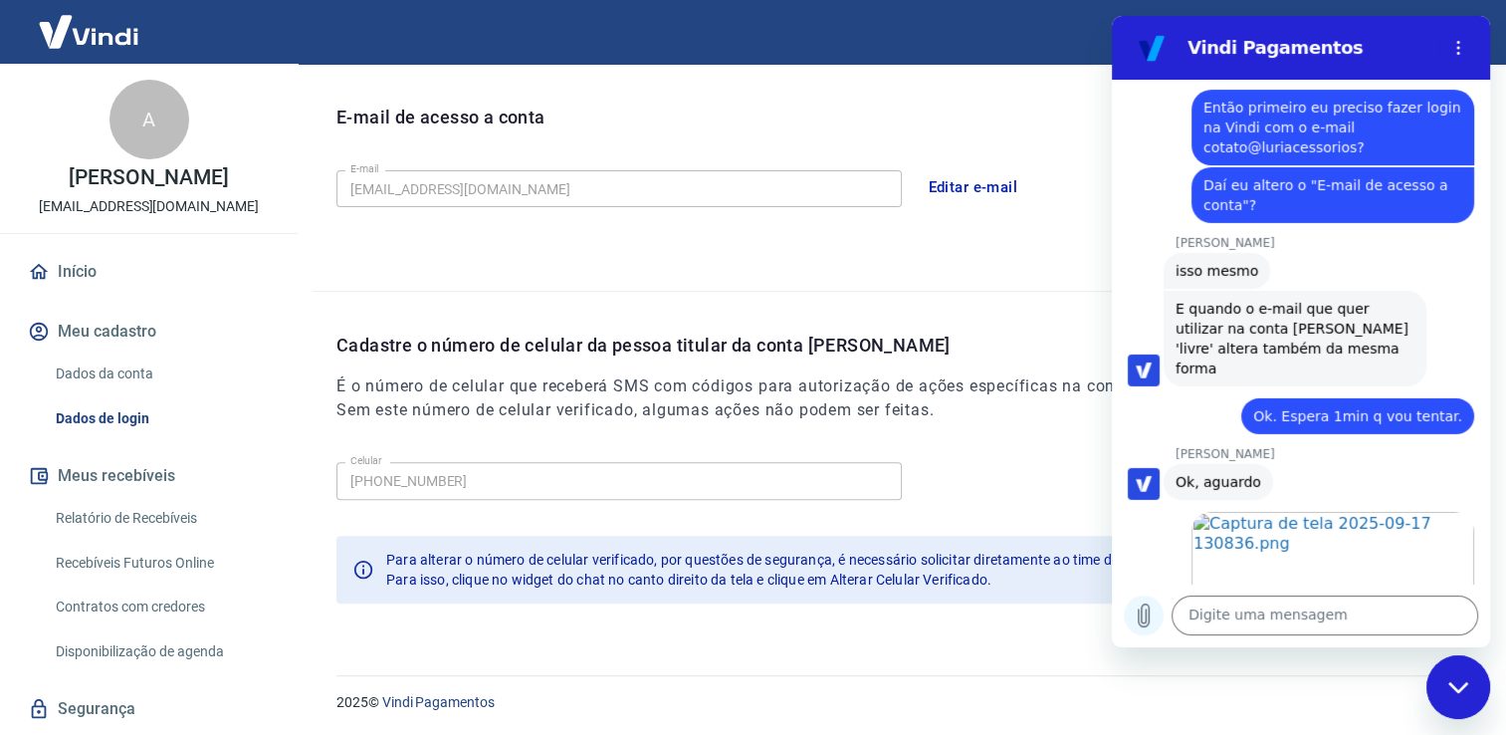
click at [1145, 614] on icon "Carregar arquivo" at bounding box center [1144, 615] width 11 height 23
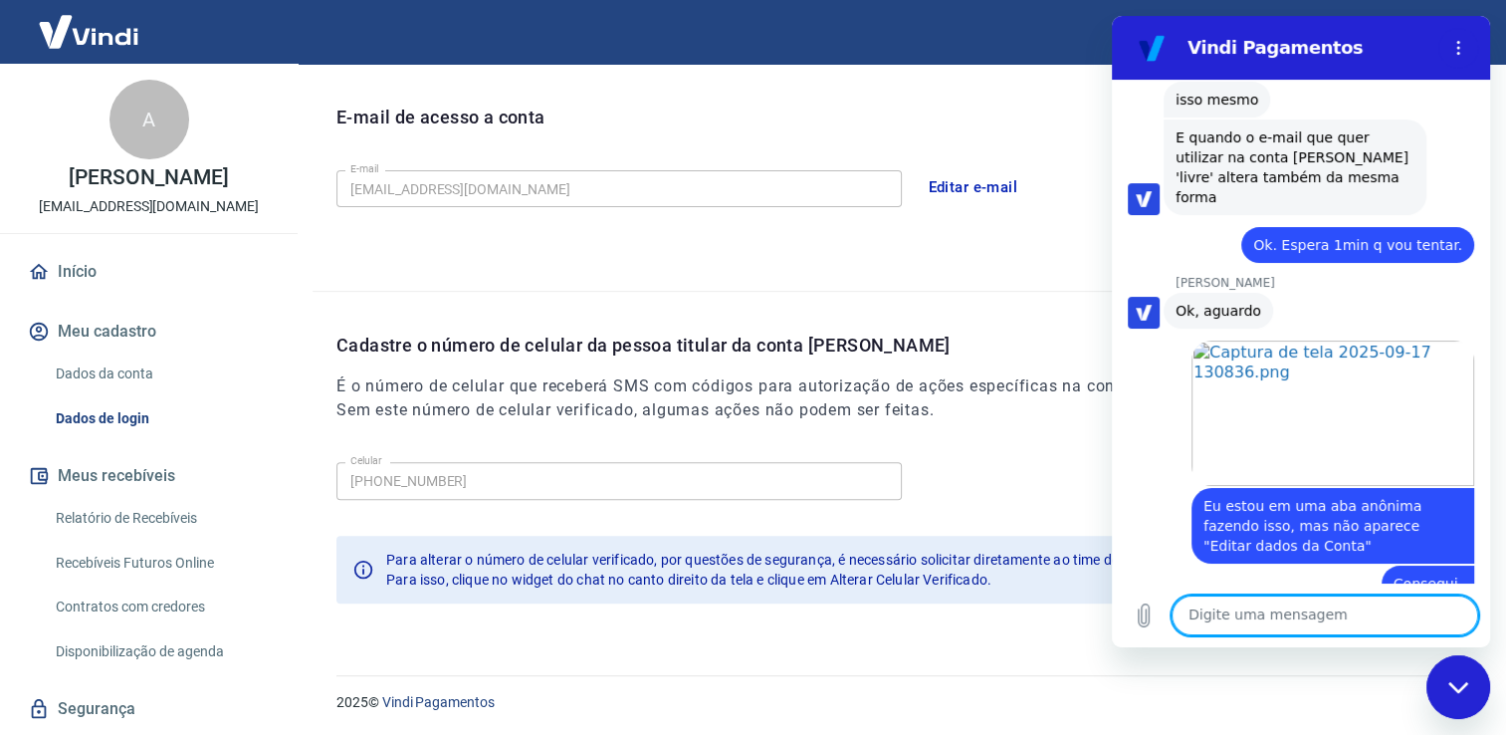
scroll to position [6443, 0]
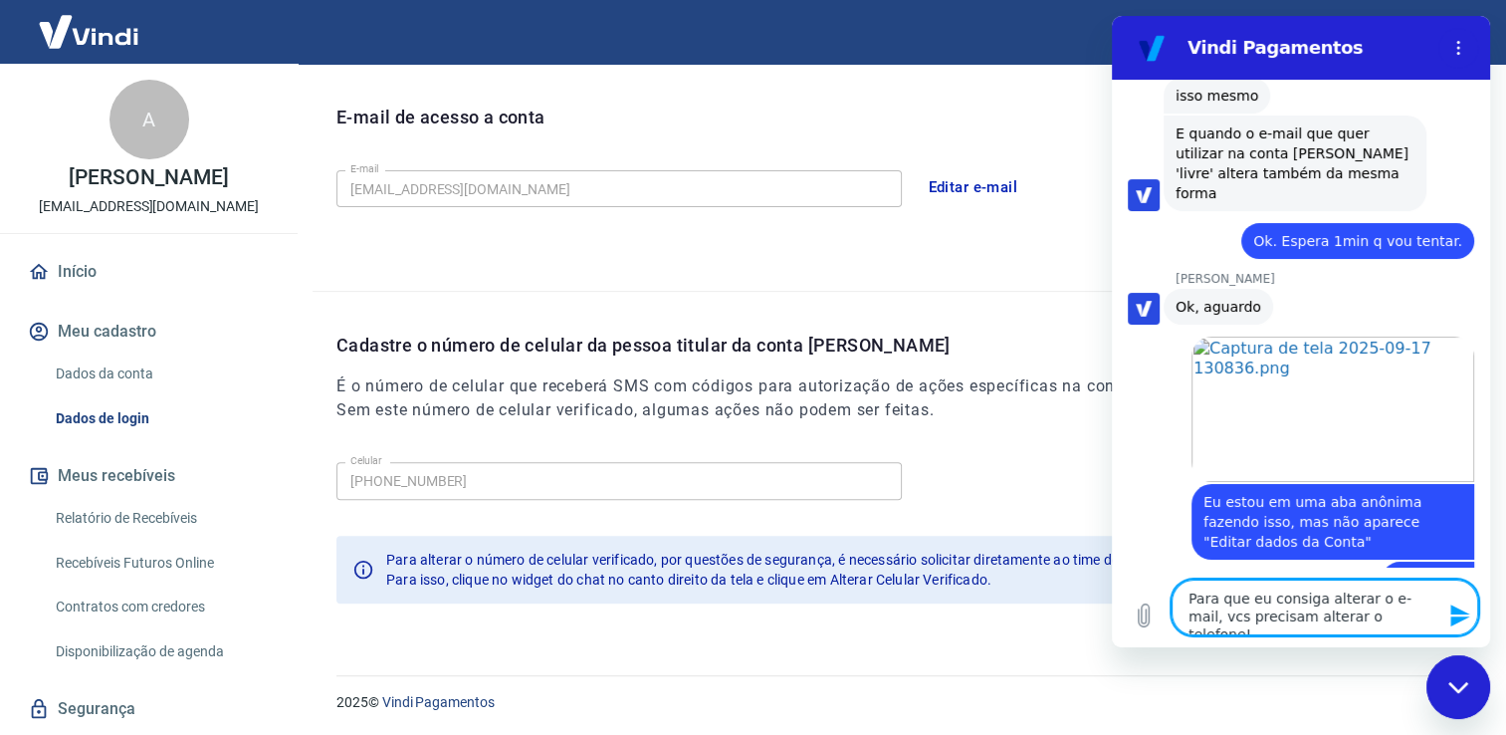
type textarea "Para que eu consiga alterar o e-mail, vcs precisam alterar o telefone!!"
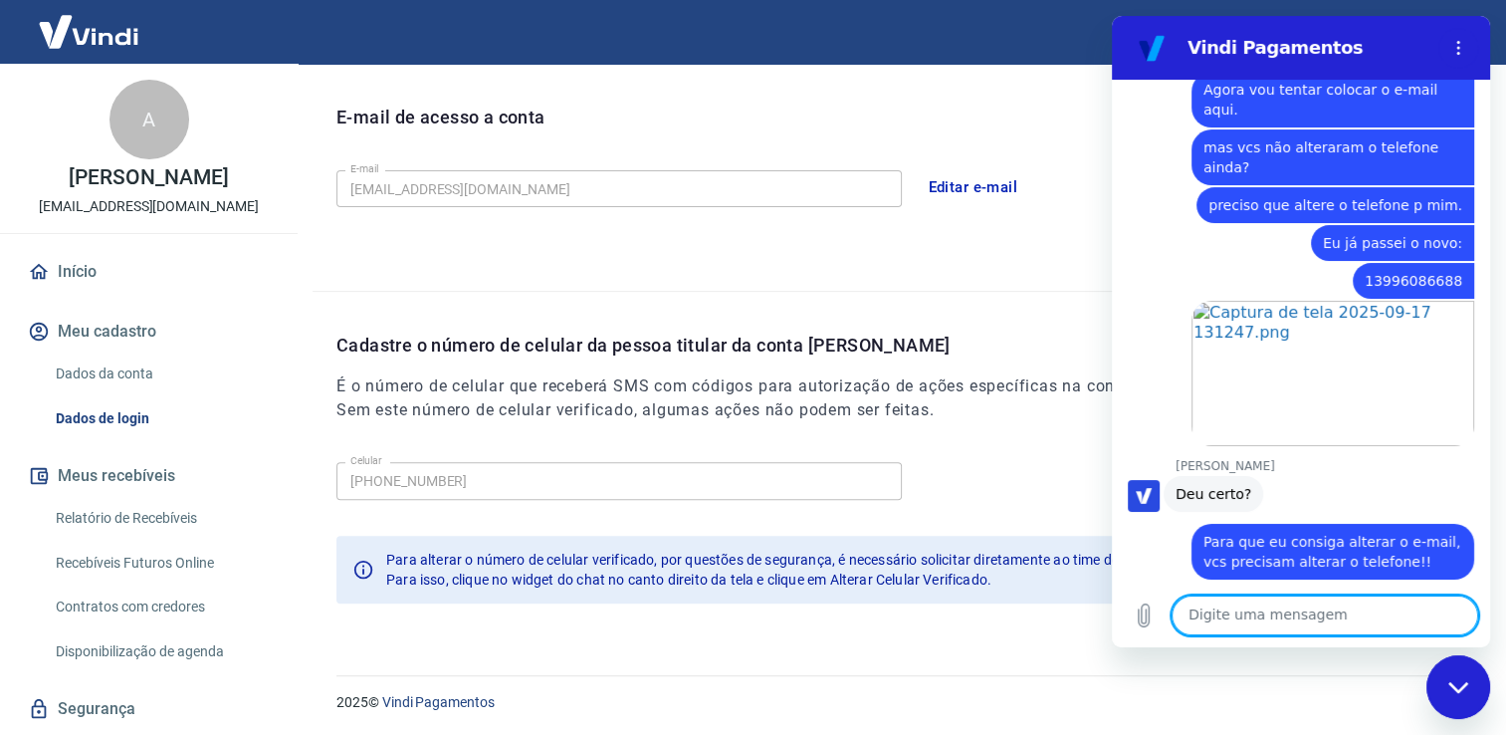
scroll to position [6974, 0]
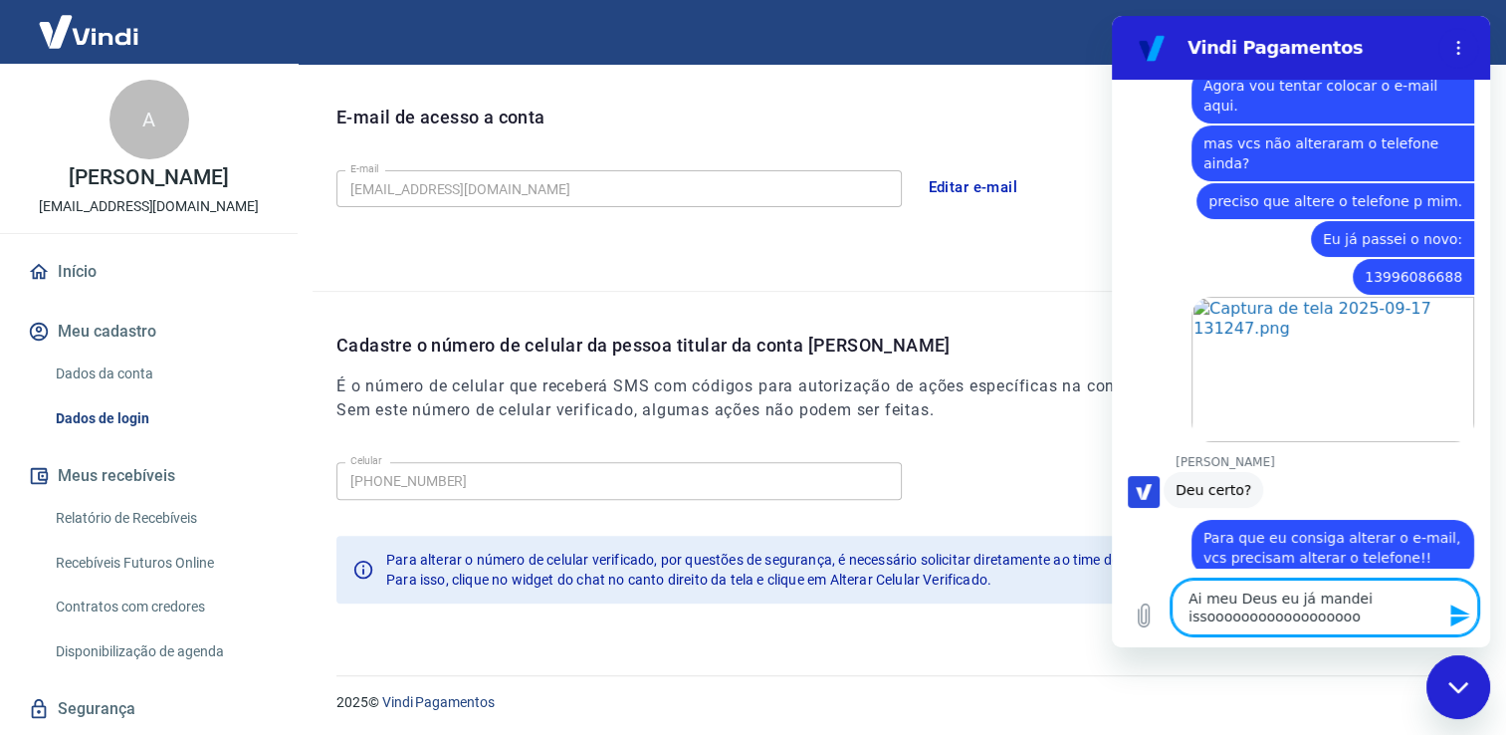
type textarea "Ai meu Deus eu já mandei issooooooooooooooooooo"
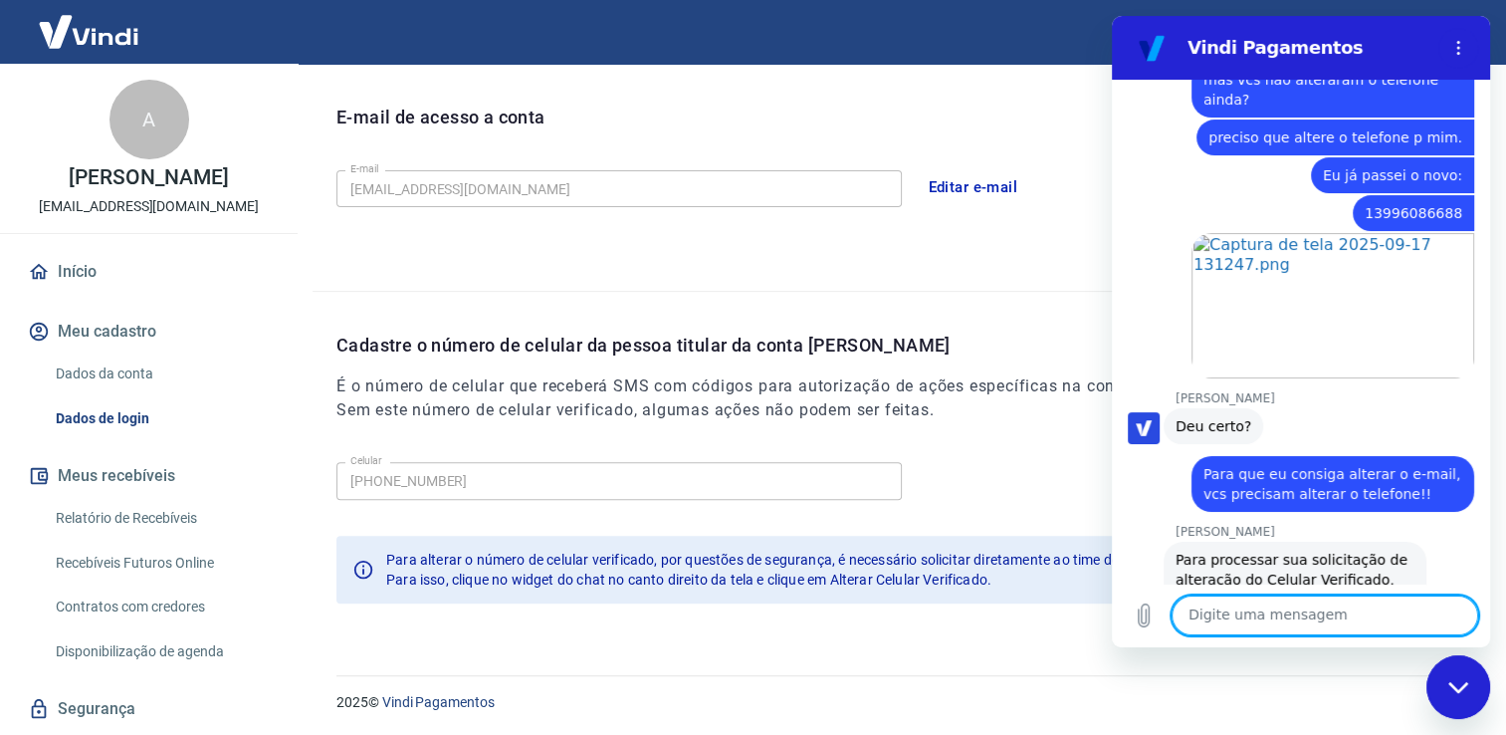
scroll to position [7042, 0]
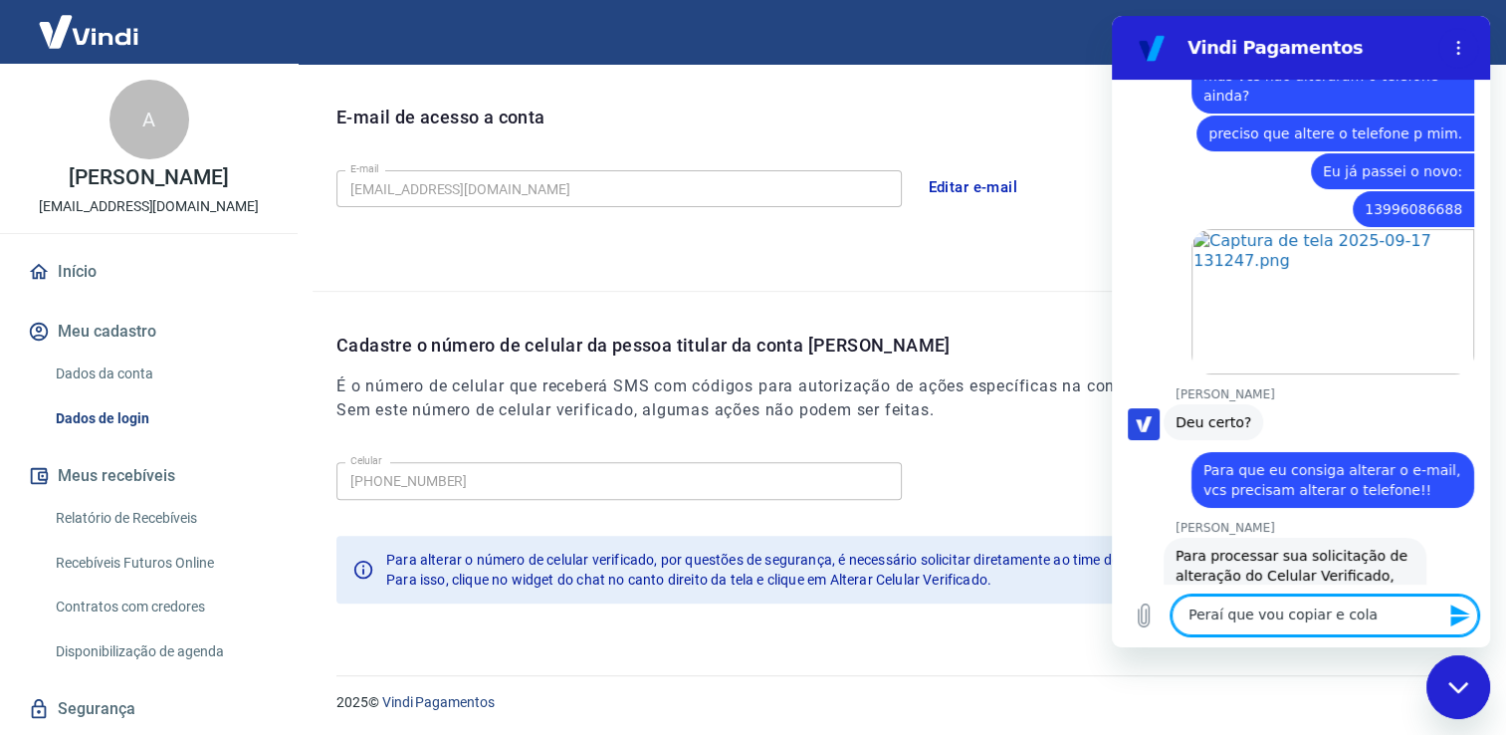
type textarea "Peraí que vou copiar e colar"
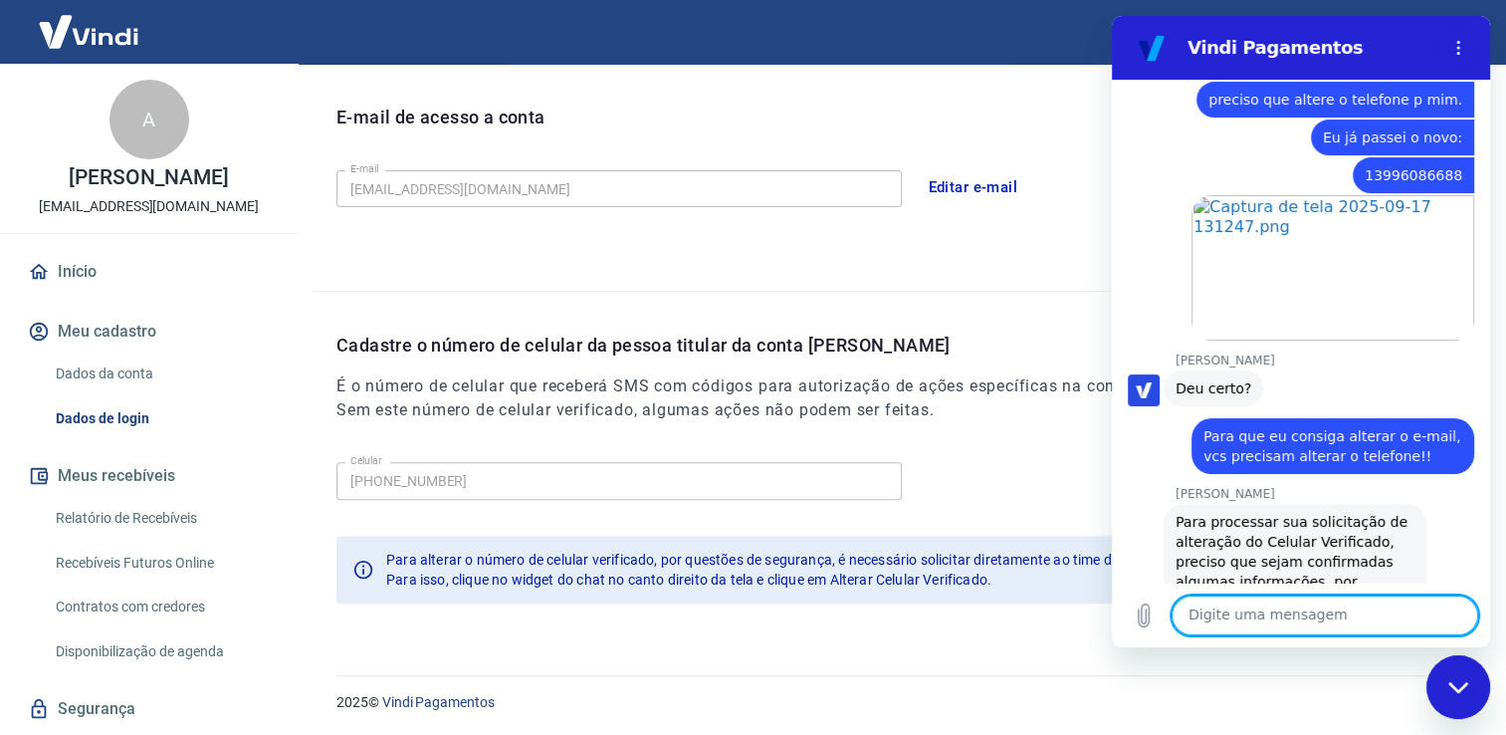
scroll to position [7080, 0]
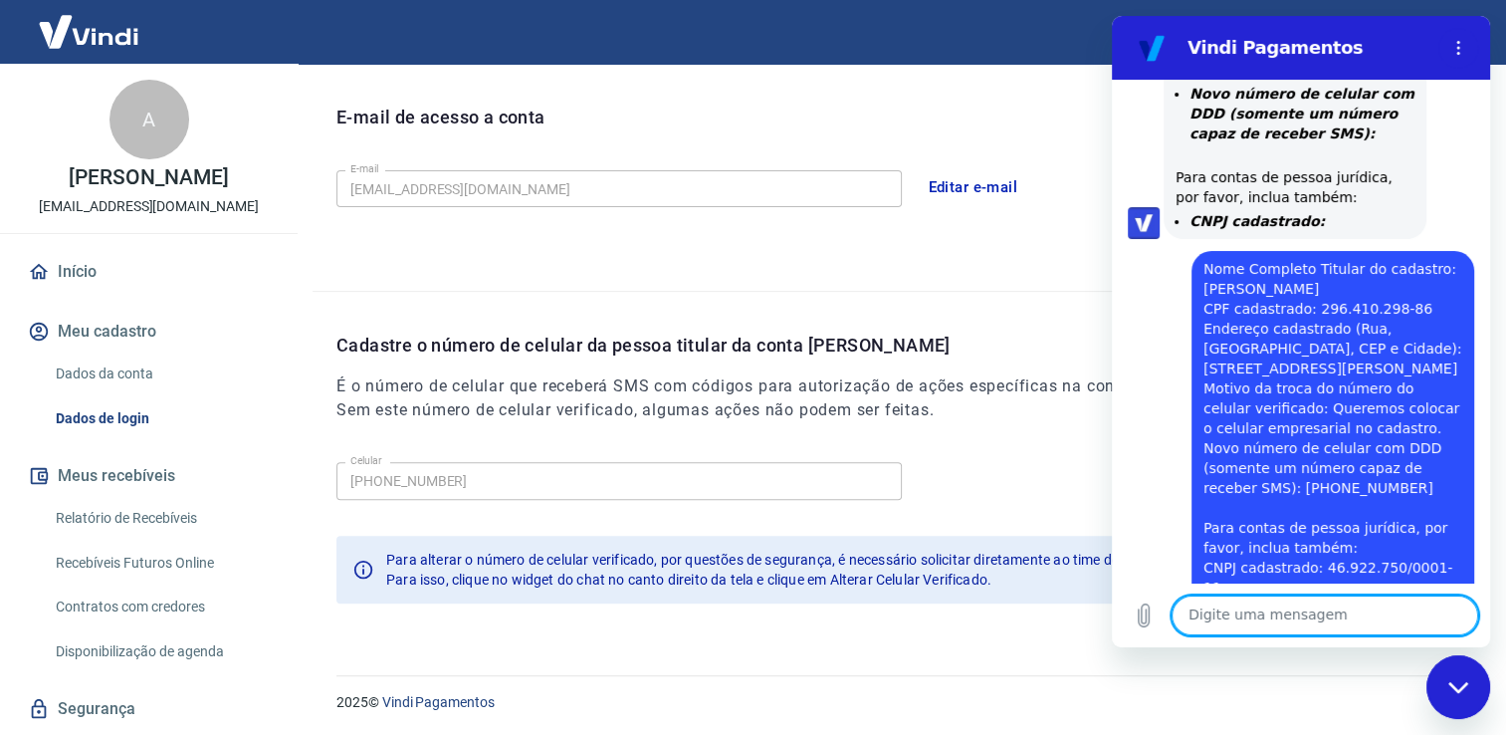
drag, startPoint x: 1480, startPoint y: 550, endPoint x: 2620, endPoint y: 224, distance: 1185.4
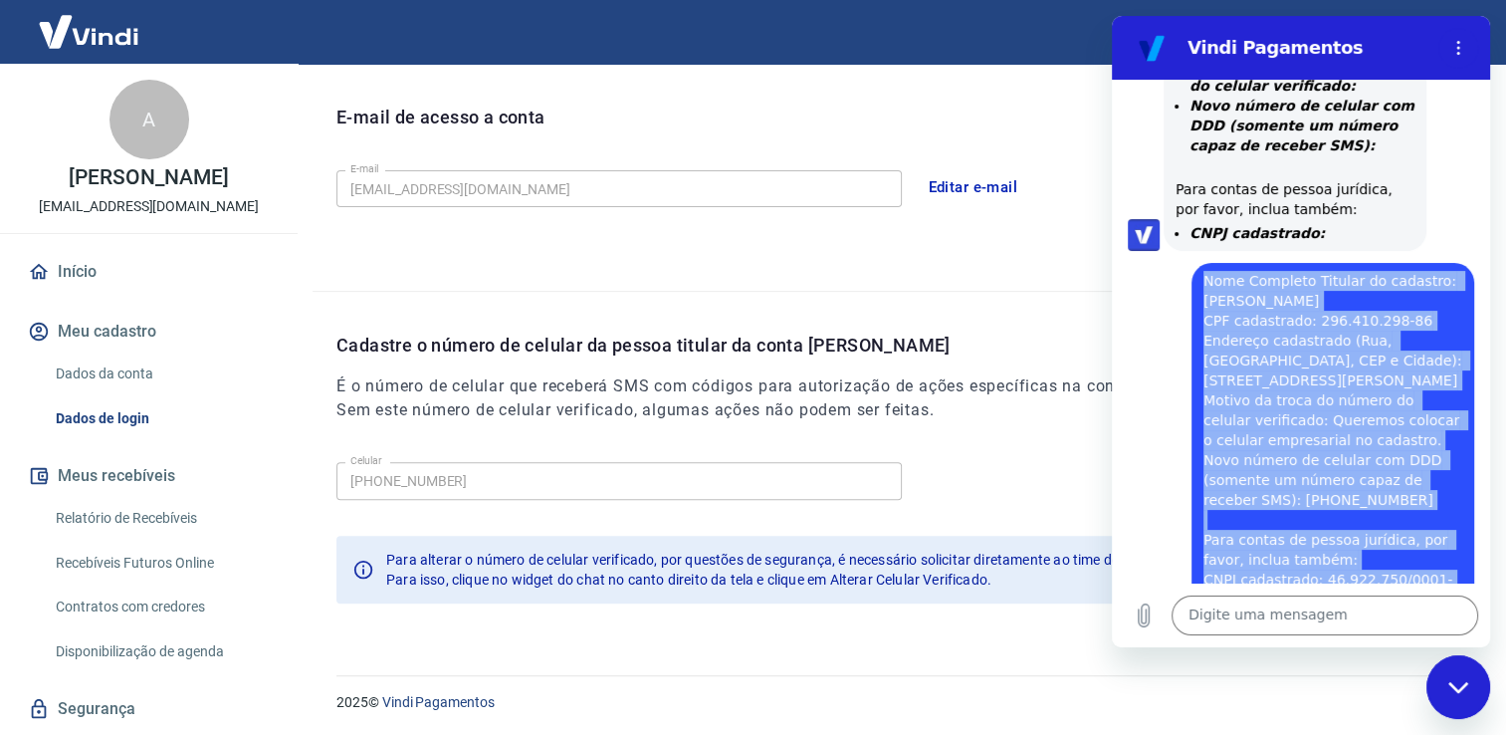
drag, startPoint x: 1205, startPoint y: 125, endPoint x: 1438, endPoint y: 442, distance: 393.6
click at [1438, 442] on span "Nome Completo Titular do cadastro: André Ranciaro Campos CPF cadastrado: 296.41…" at bounding box center [1333, 440] width 259 height 338
copy span "Nome Completo Titular do cadastro: André Ranciaro Campos CPF cadastrado: 296.41…"
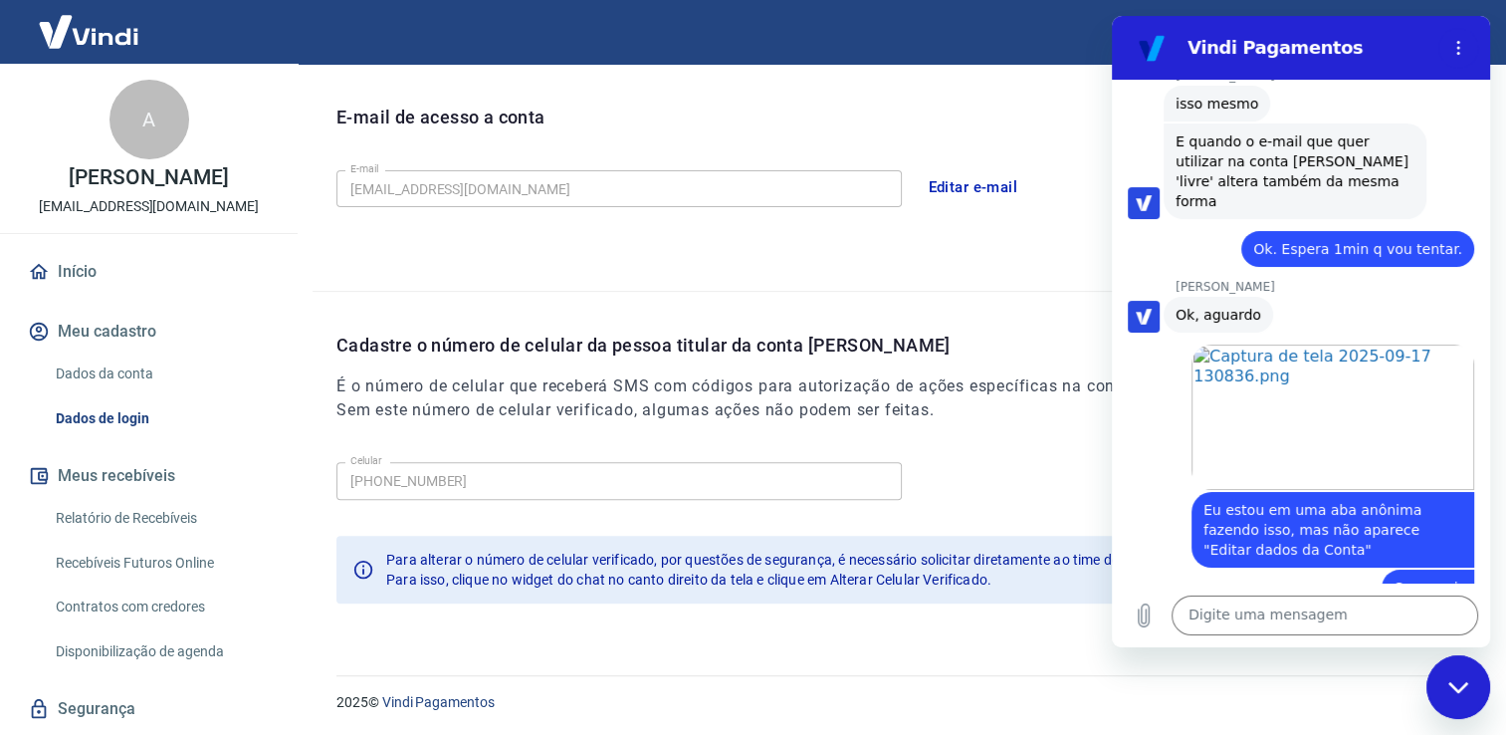
scroll to position [7080, 0]
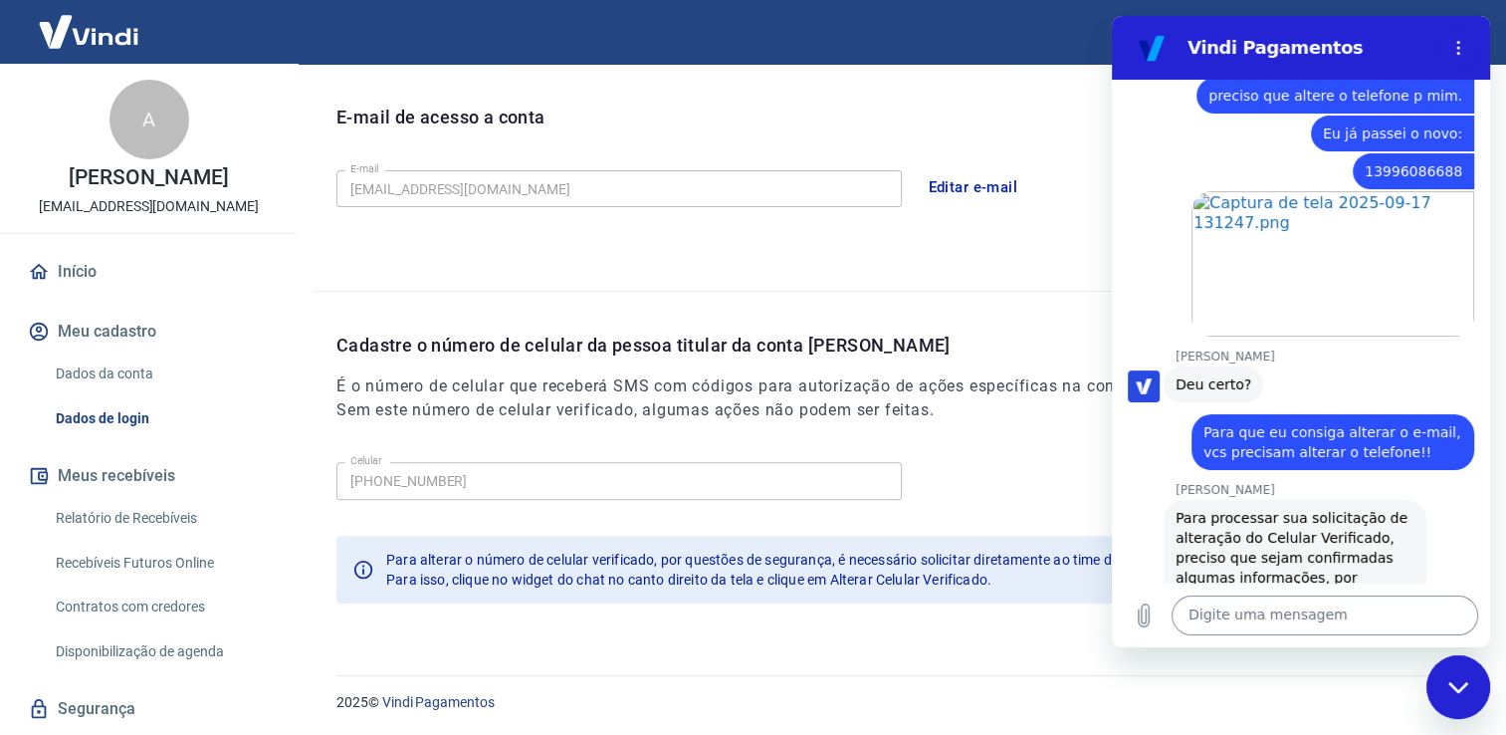
click at [1382, 617] on textarea at bounding box center [1325, 615] width 307 height 40
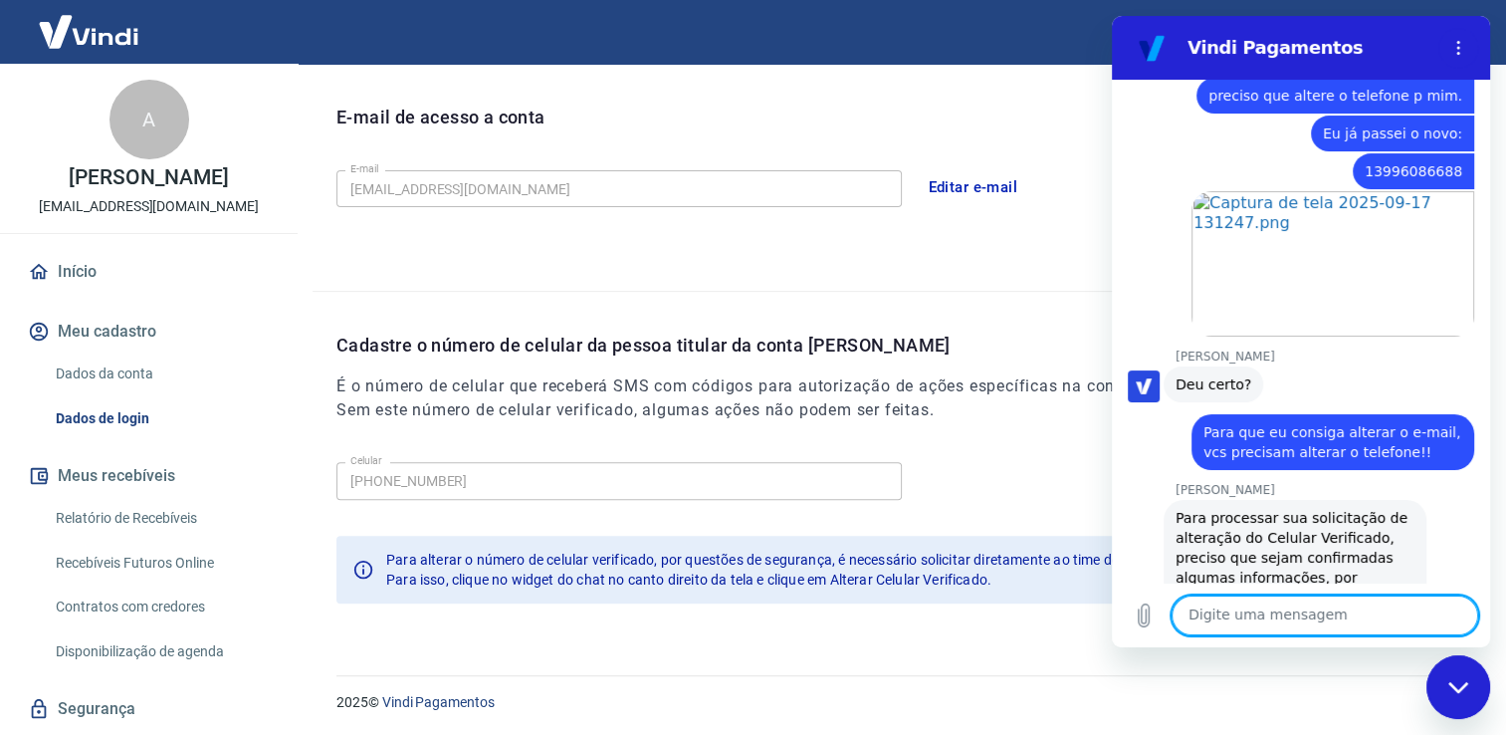
scroll to position [7120, 0]
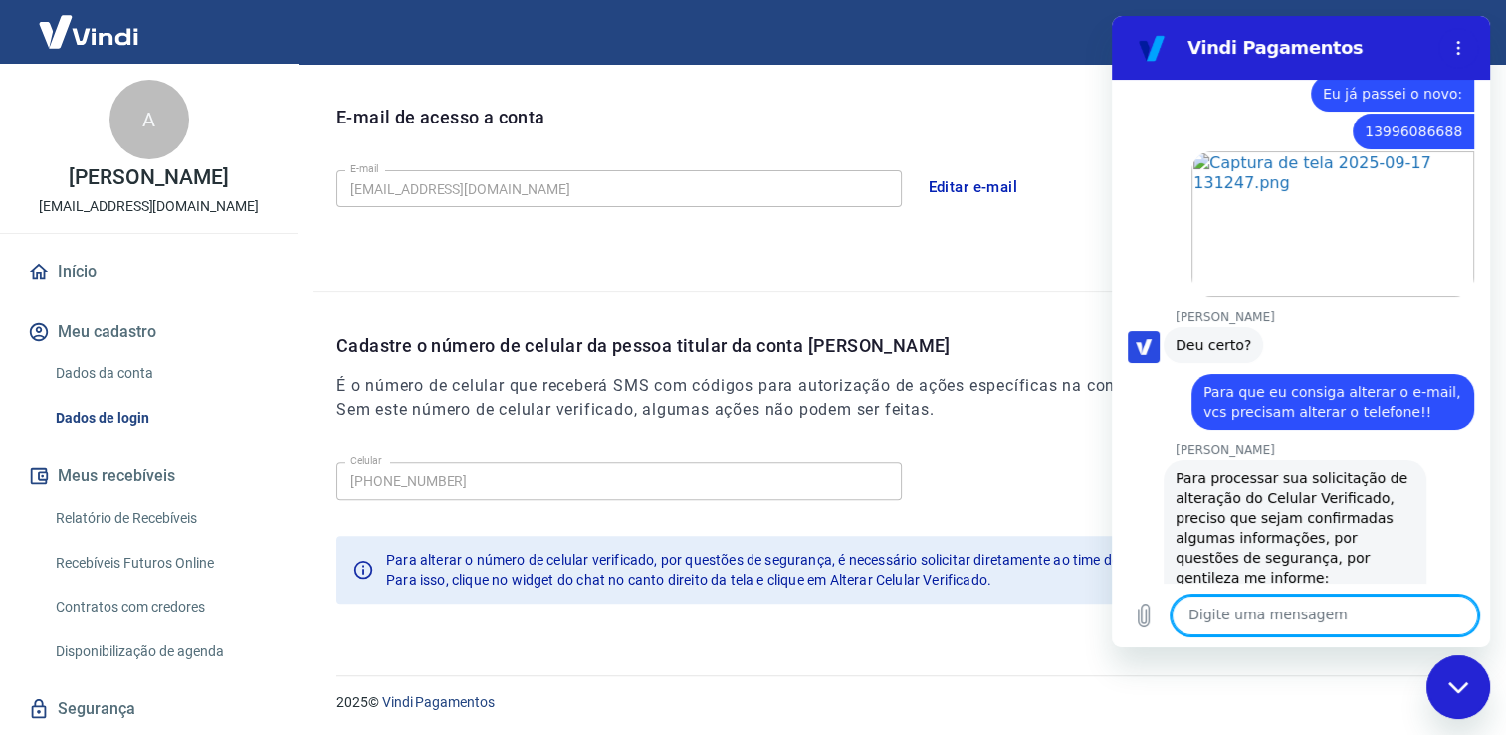
paste textarea "Nome Completo Titular do cadastro: André Ranciaro Campos CPF cadastrado: 296.41…"
type textarea "Nome Completo Titular do cadastro: André Ranciaro Campos CPF cadastrado: 296.41…"
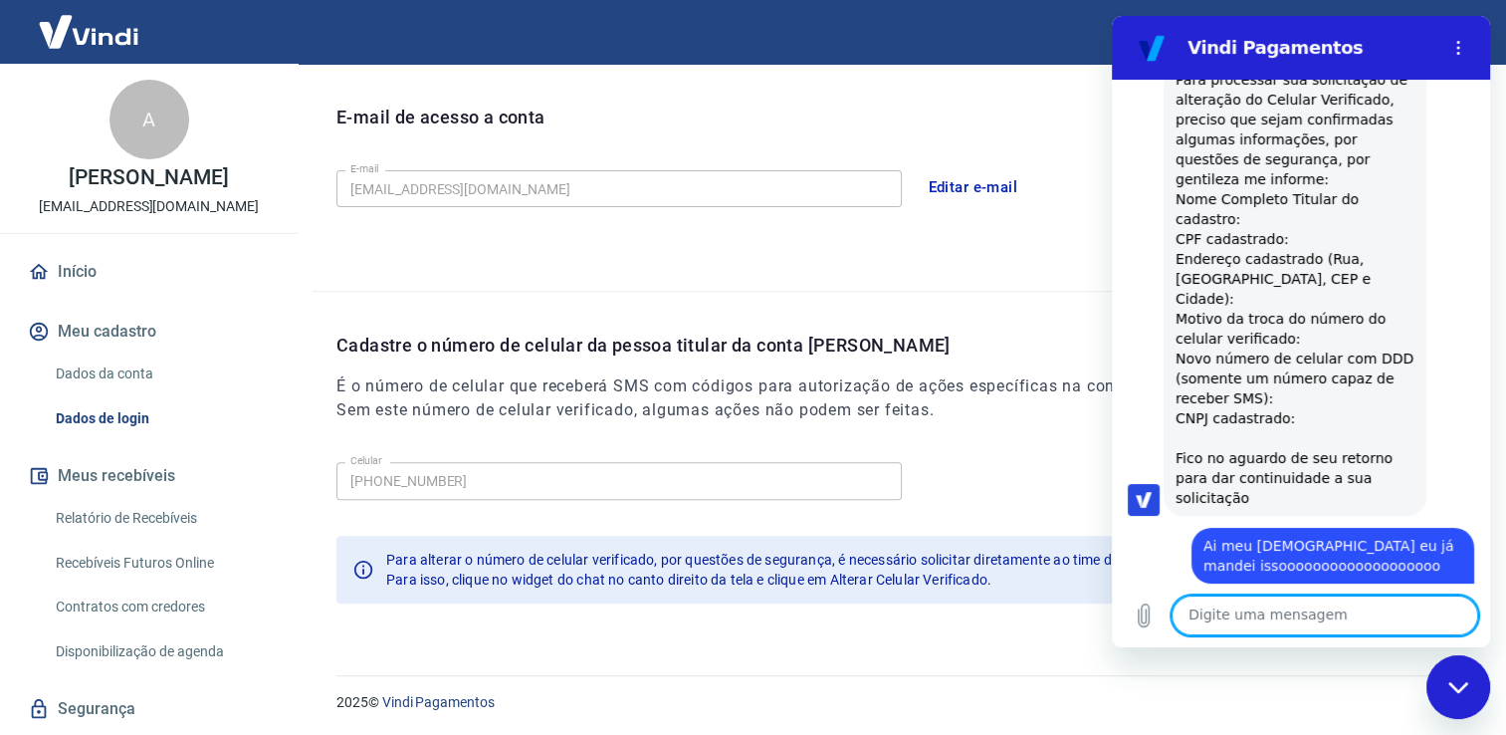
scroll to position [7522, 0]
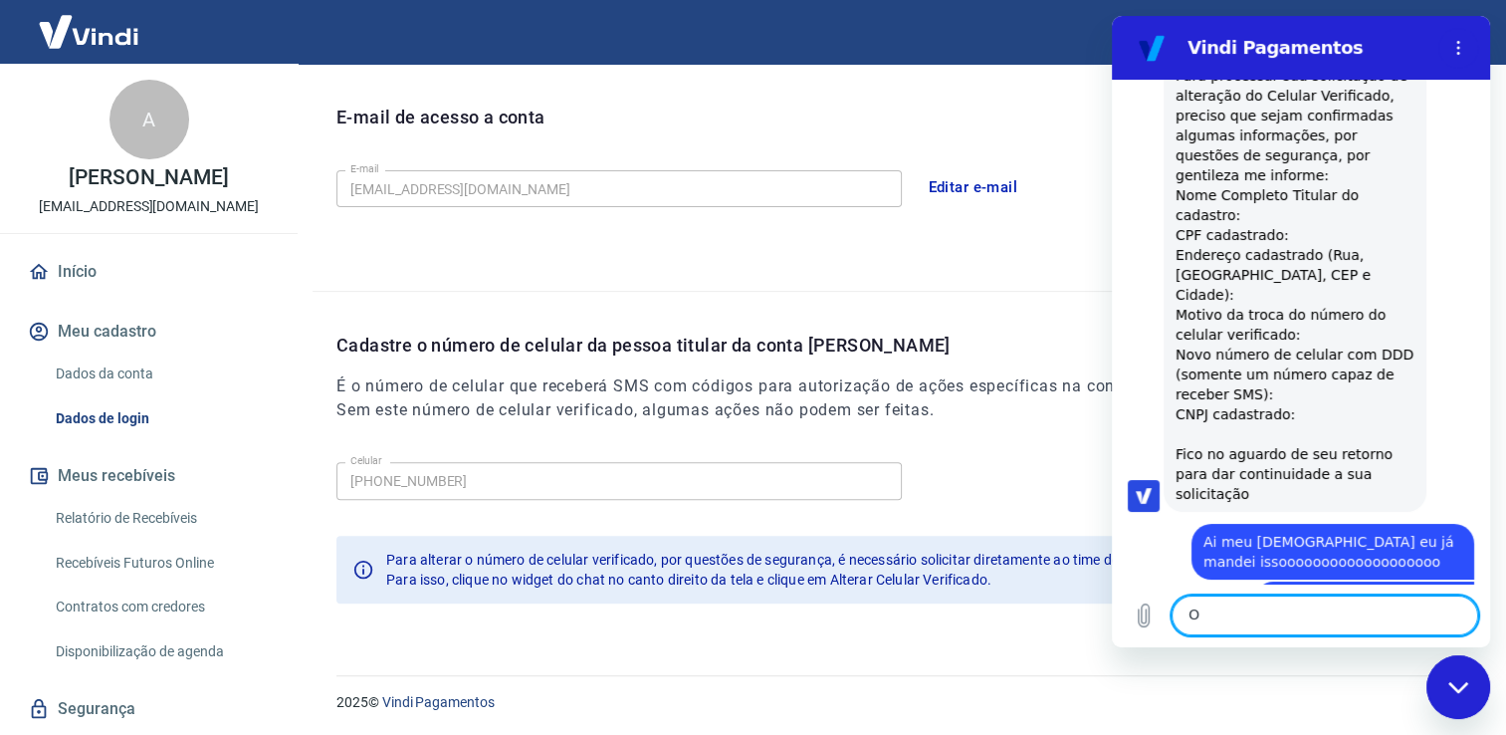
type textarea "Ok"
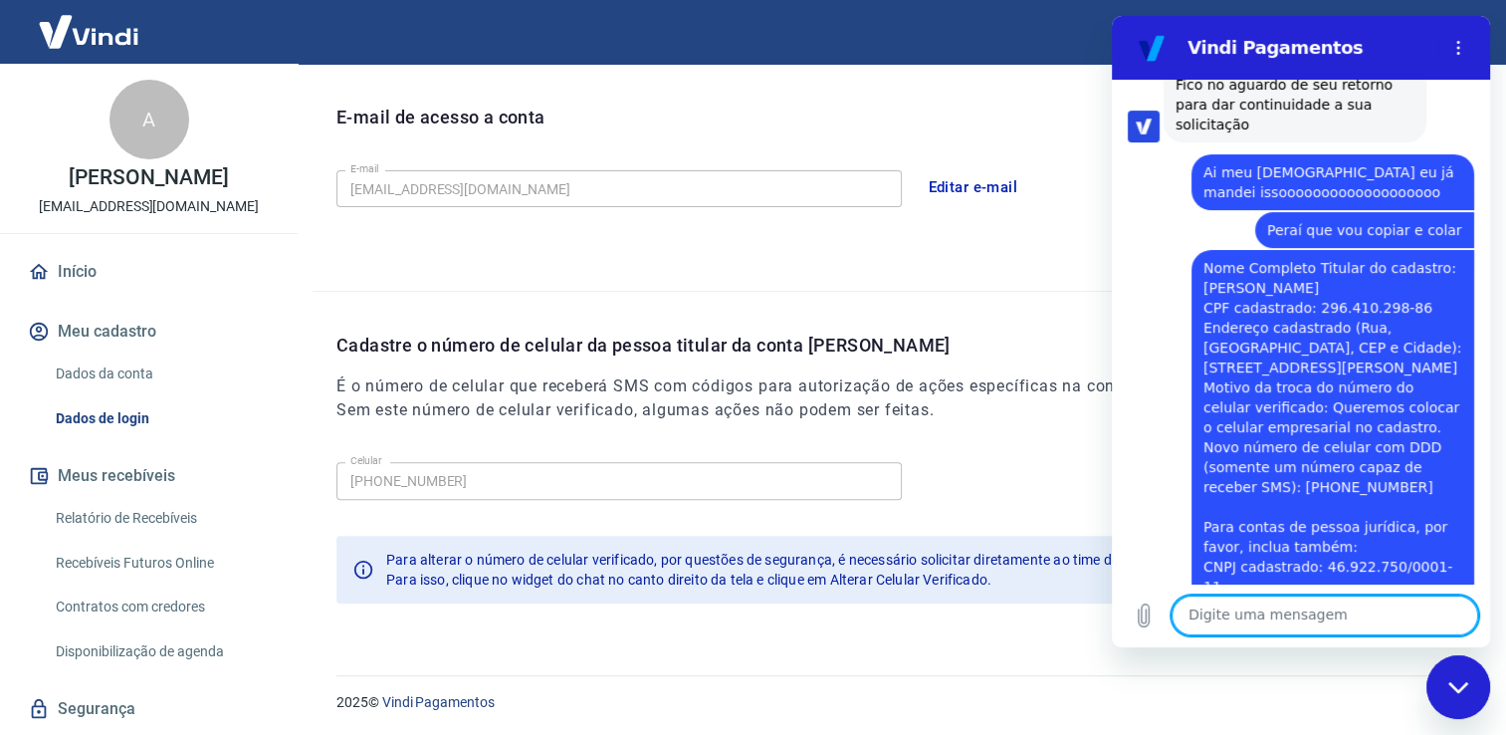
scroll to position [7892, 0]
type textarea "Ok, vou tentar aqui"
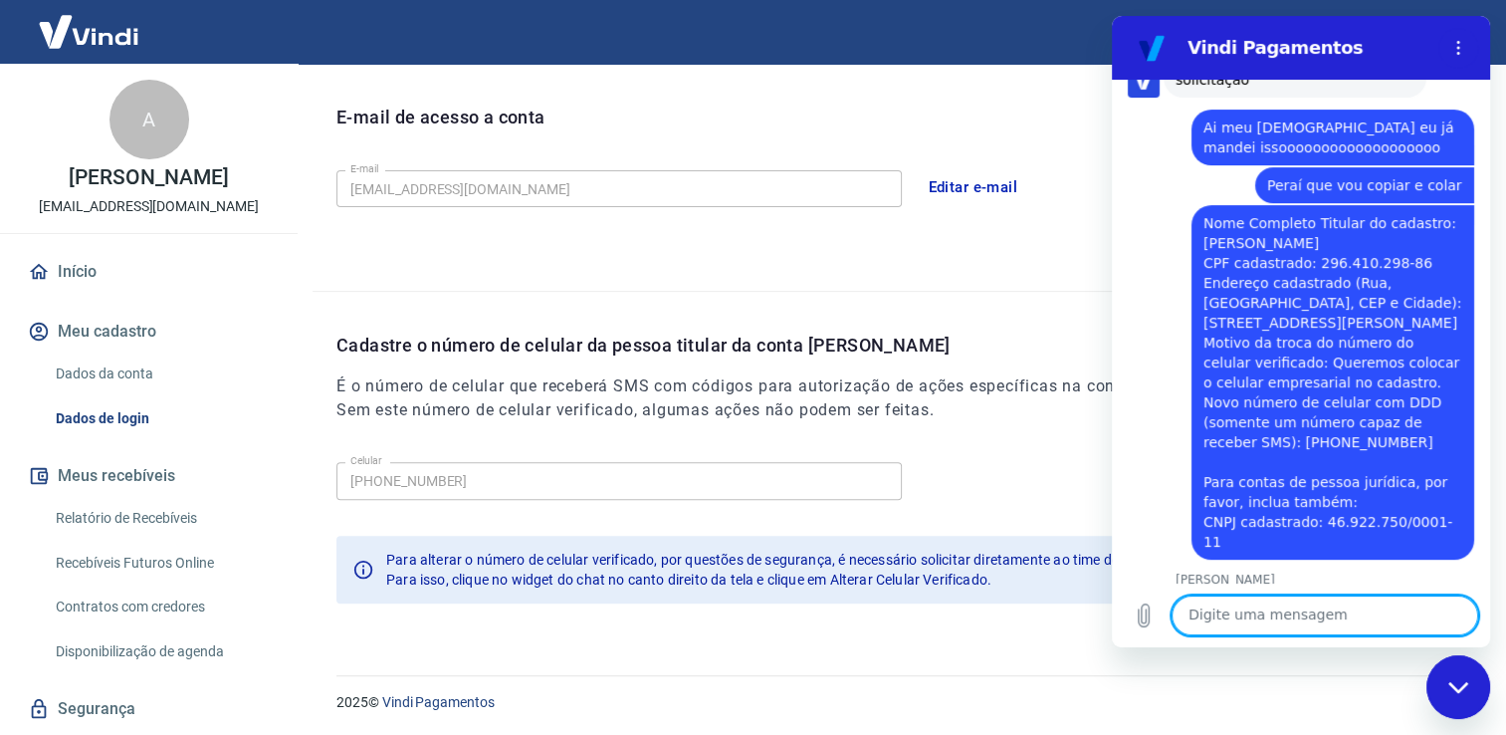
scroll to position [7940, 0]
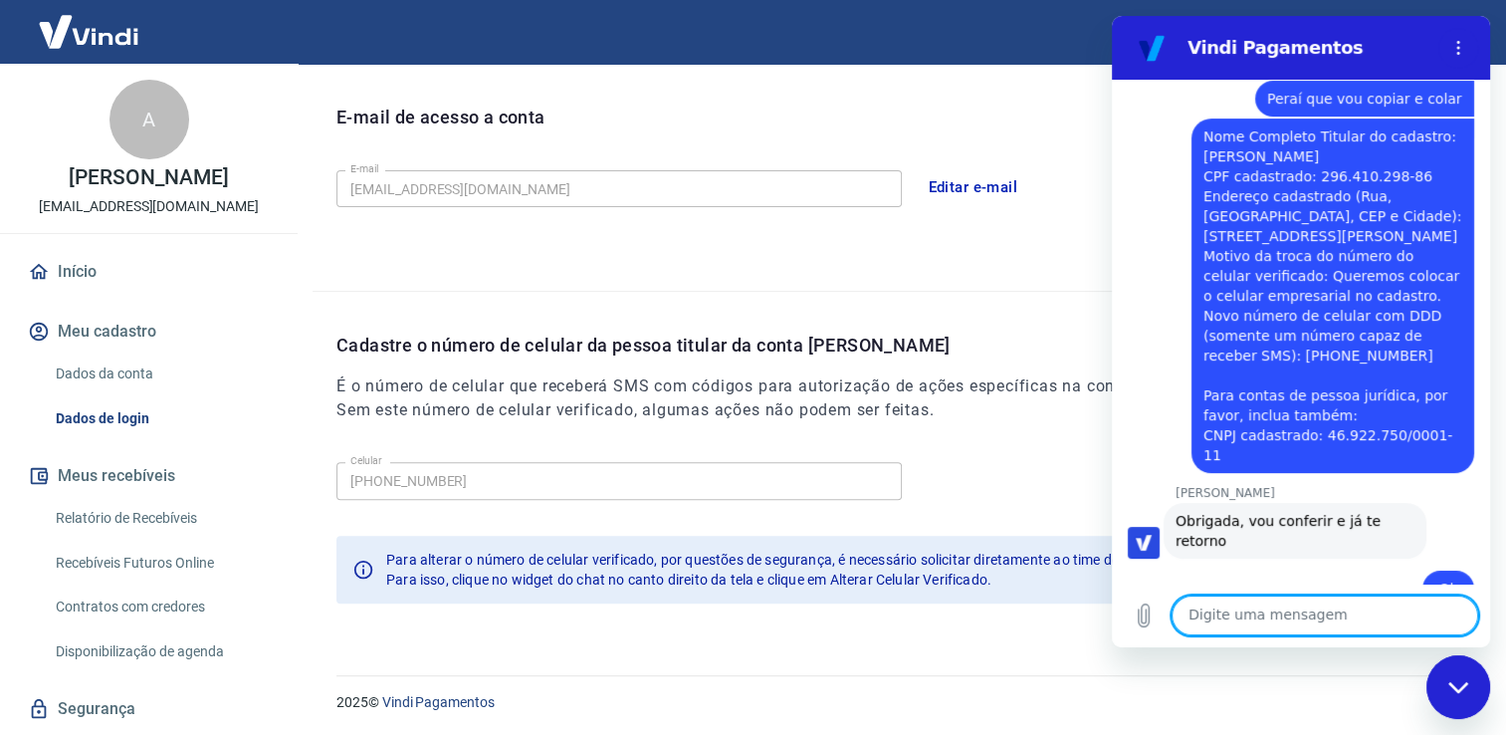
scroll to position [8026, 0]
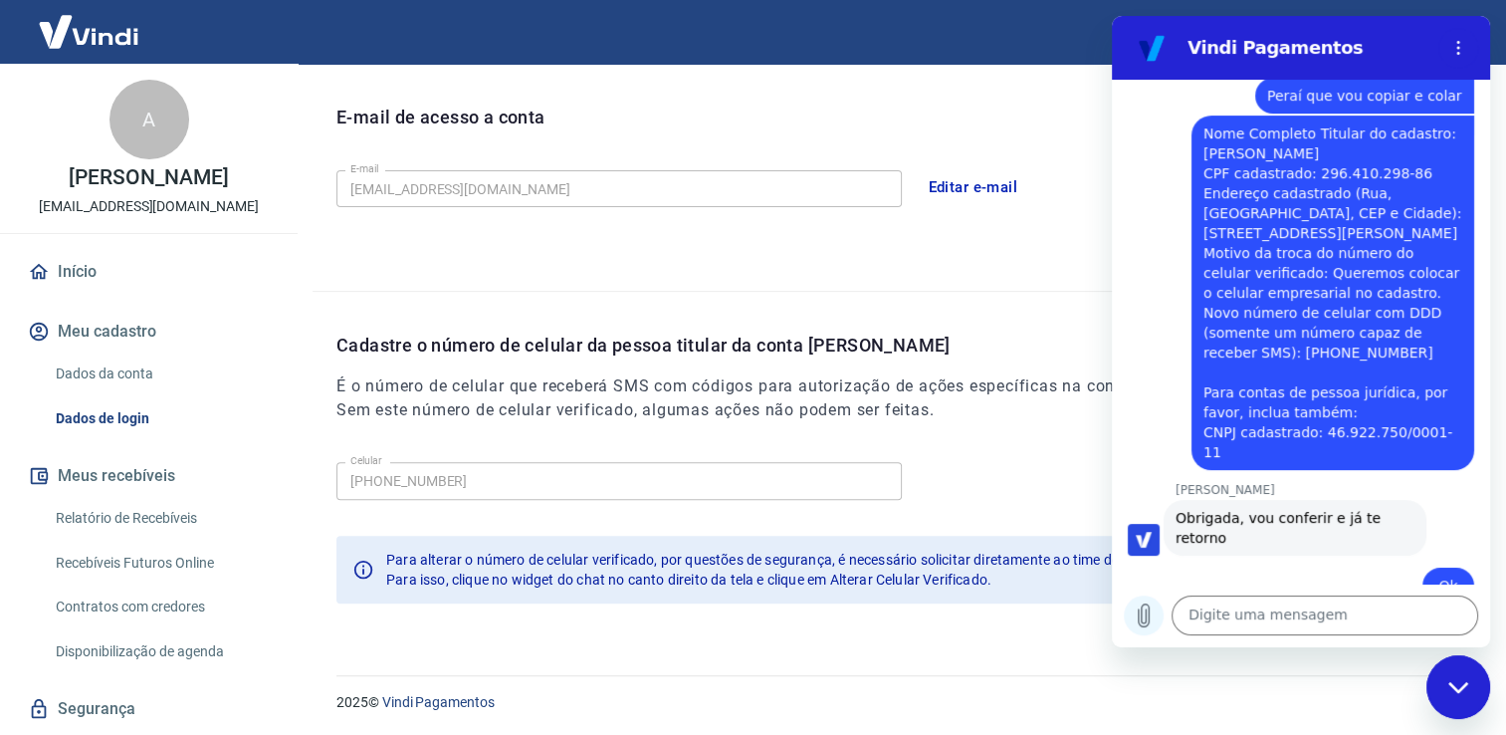
click at [1139, 620] on icon "Carregar arquivo" at bounding box center [1144, 615] width 11 height 23
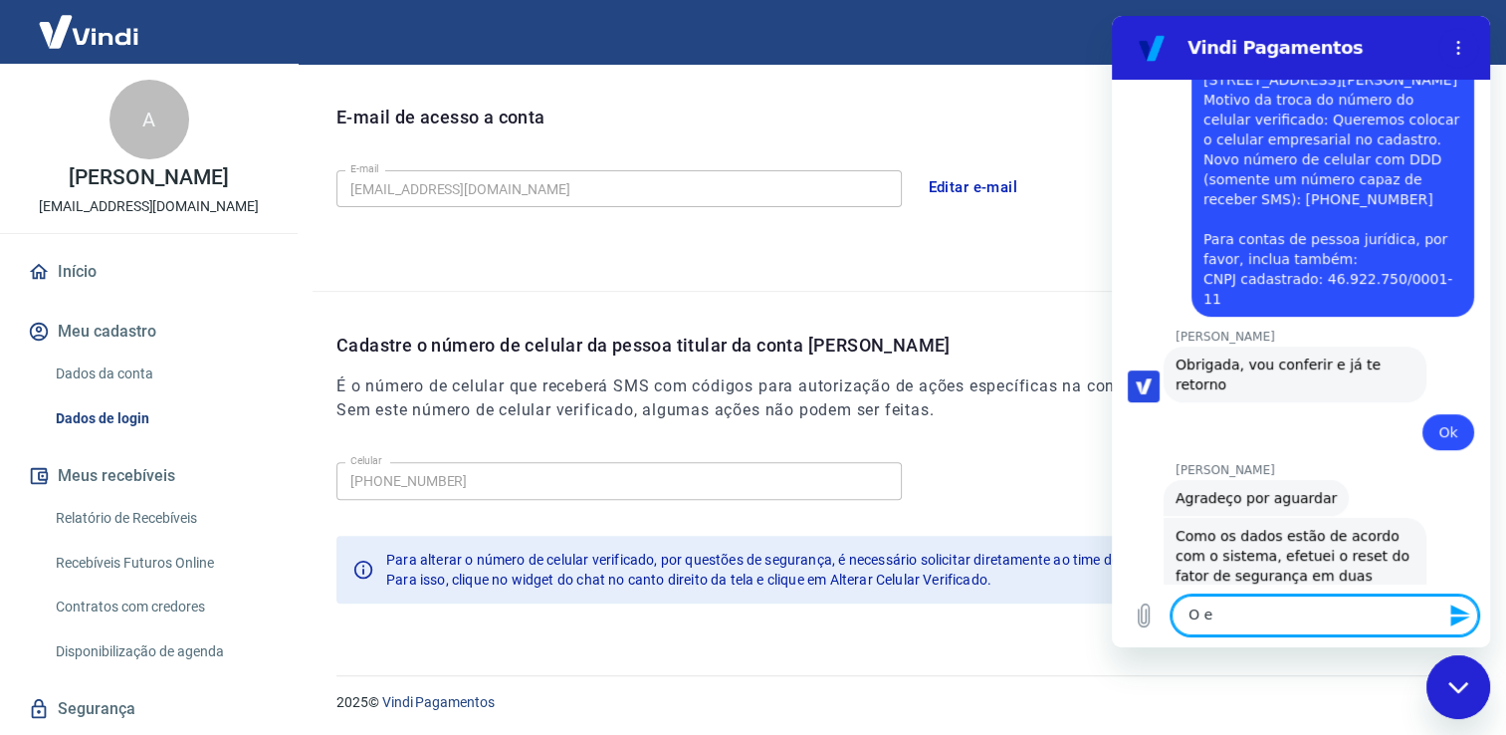
scroll to position [8183, 0]
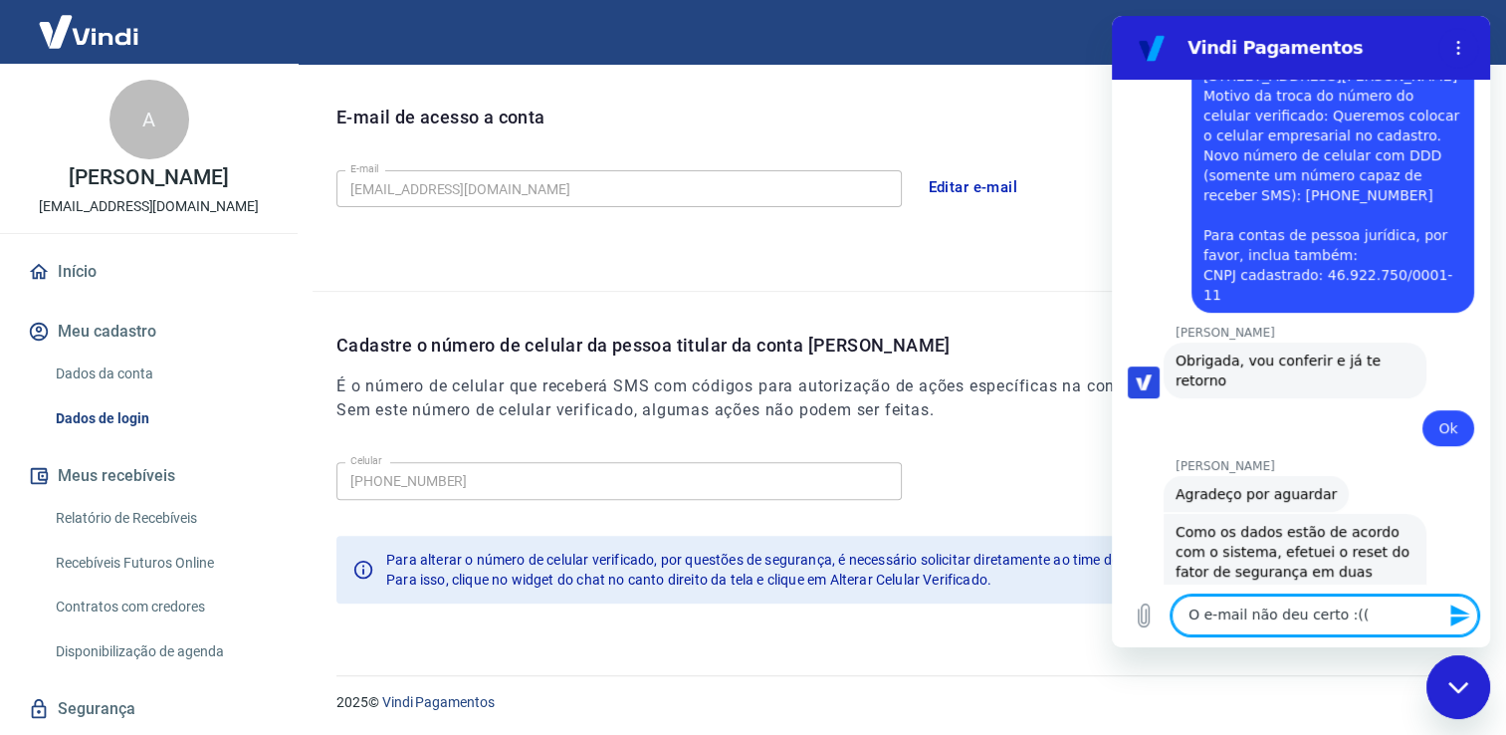
type textarea "O e-mail não deu certo :((("
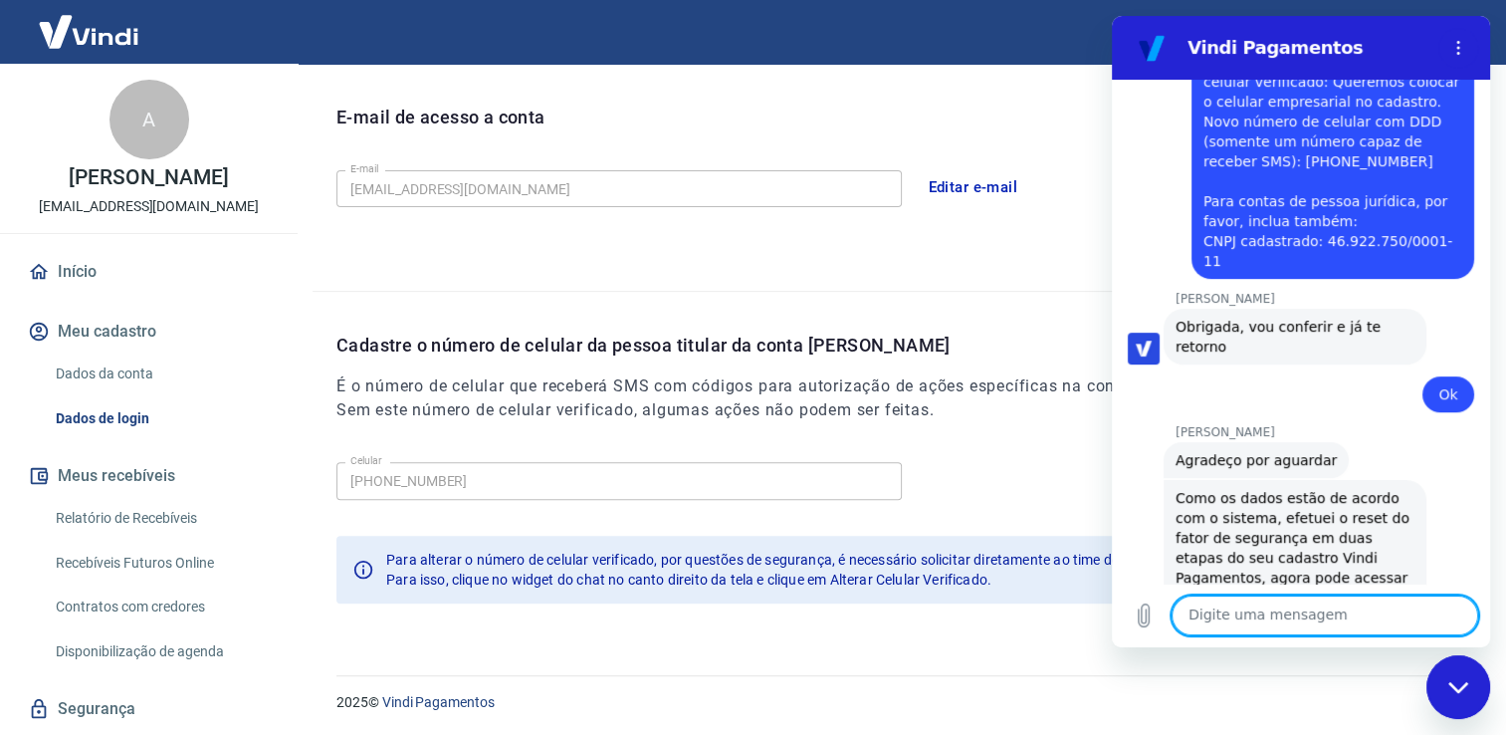
scroll to position [8221, 0]
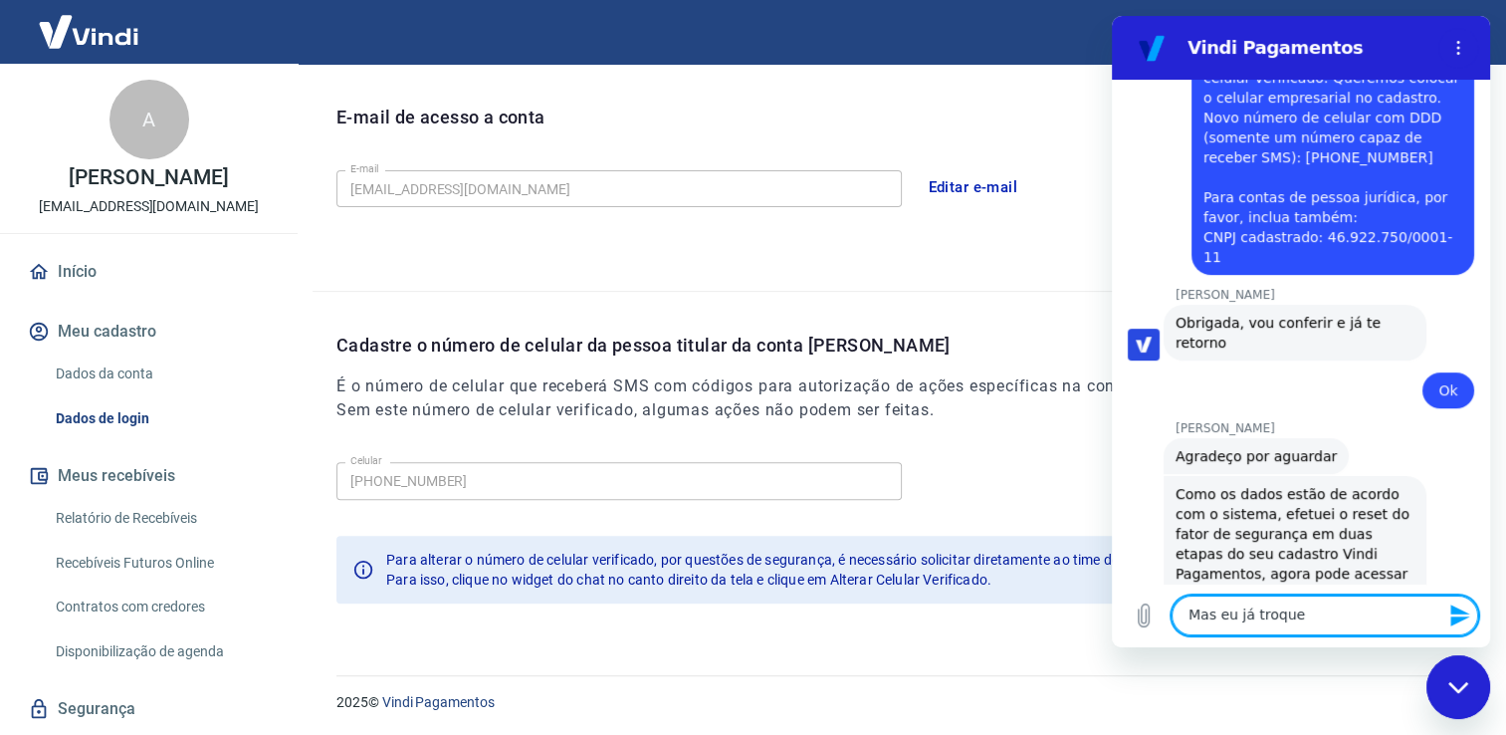
type textarea "Mas eu já troquei"
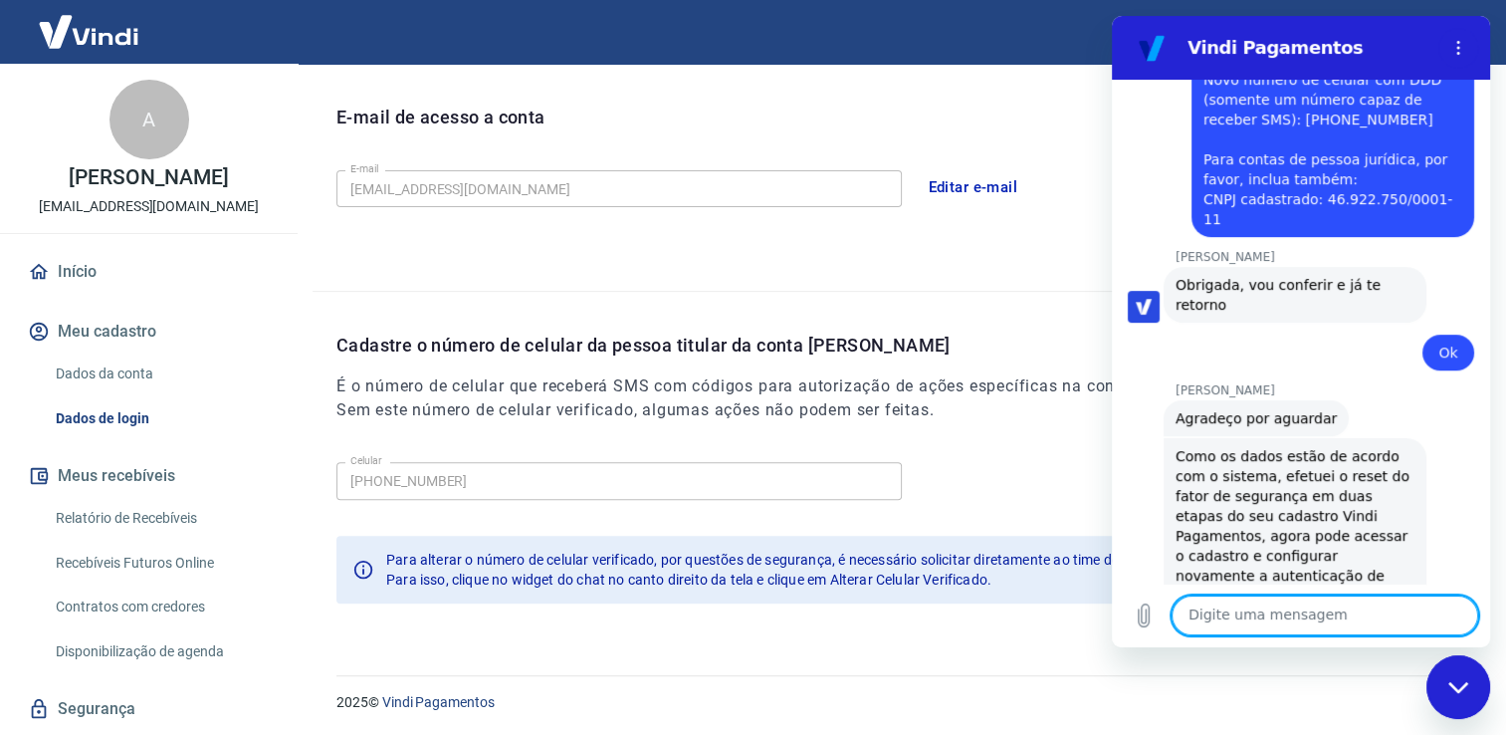
scroll to position [8344, 0]
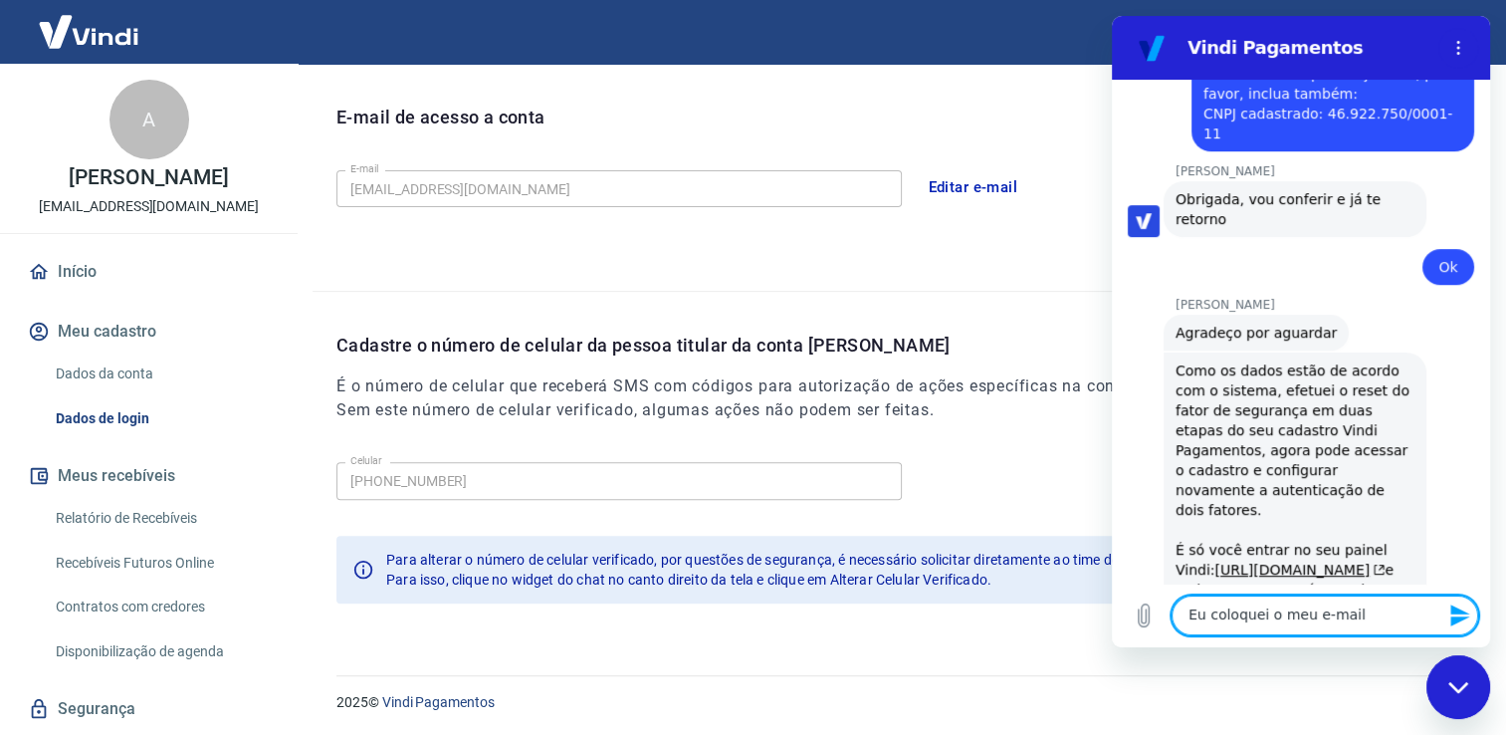
type textarea "Eu coloquei o meu e-mail"
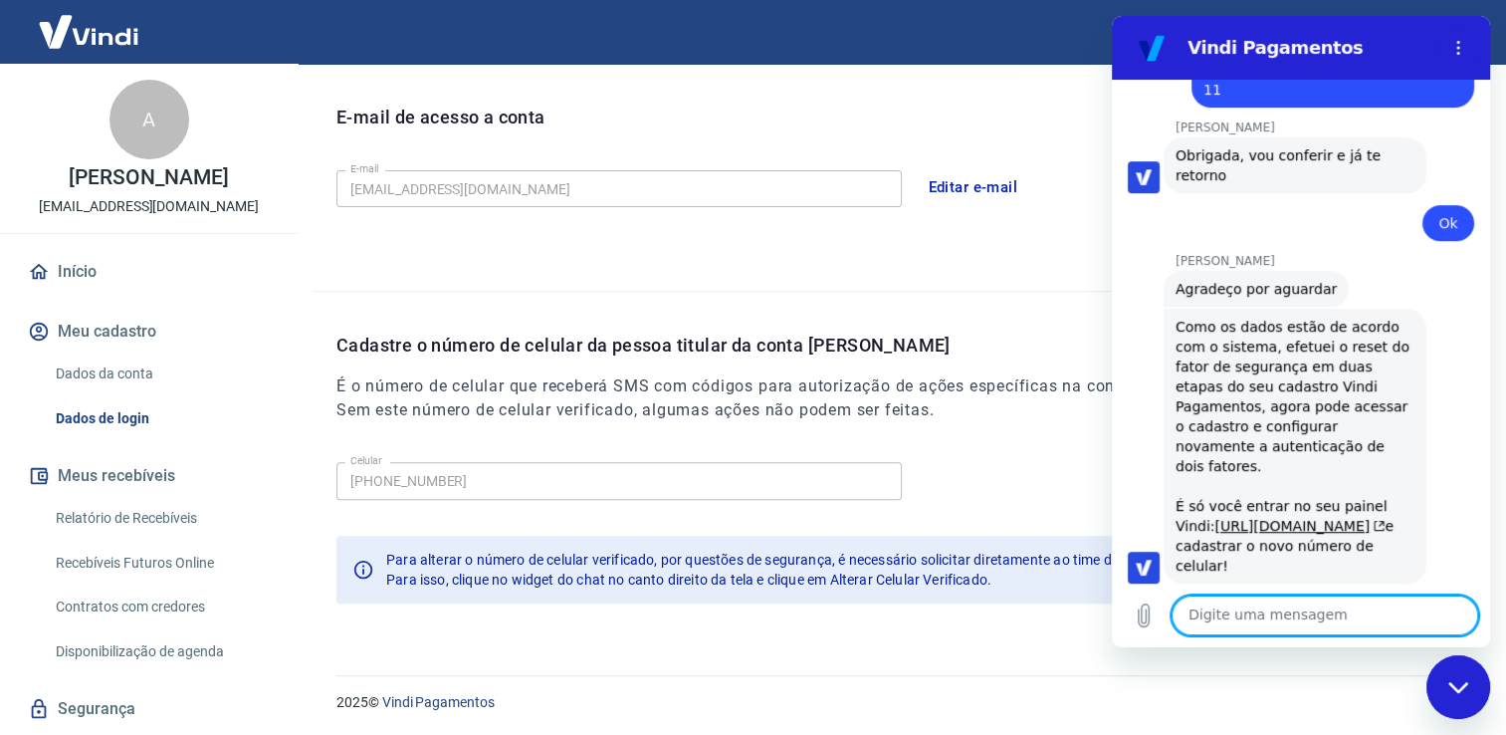
scroll to position [8392, 0]
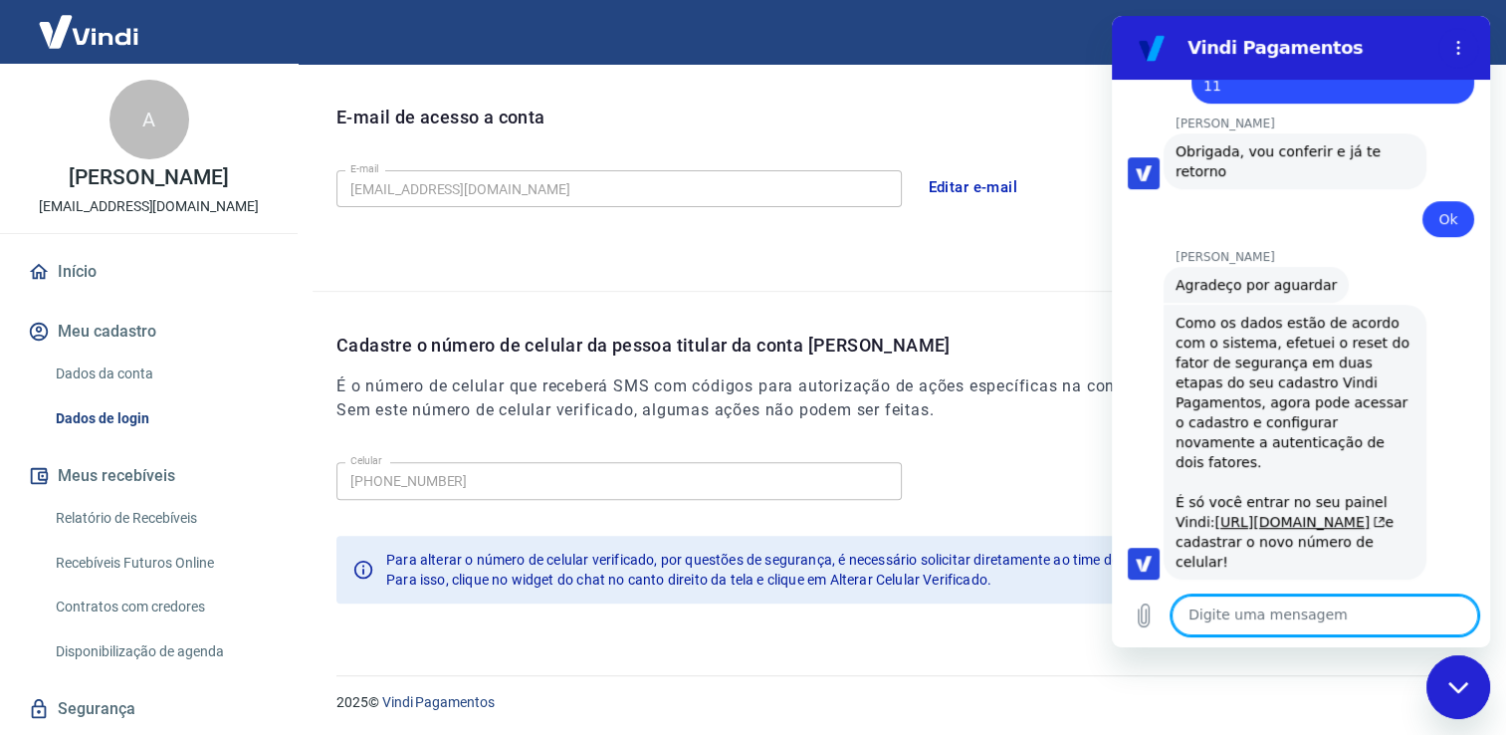
click at [1245, 613] on textarea at bounding box center [1325, 615] width 307 height 40
type textarea "Olha:"
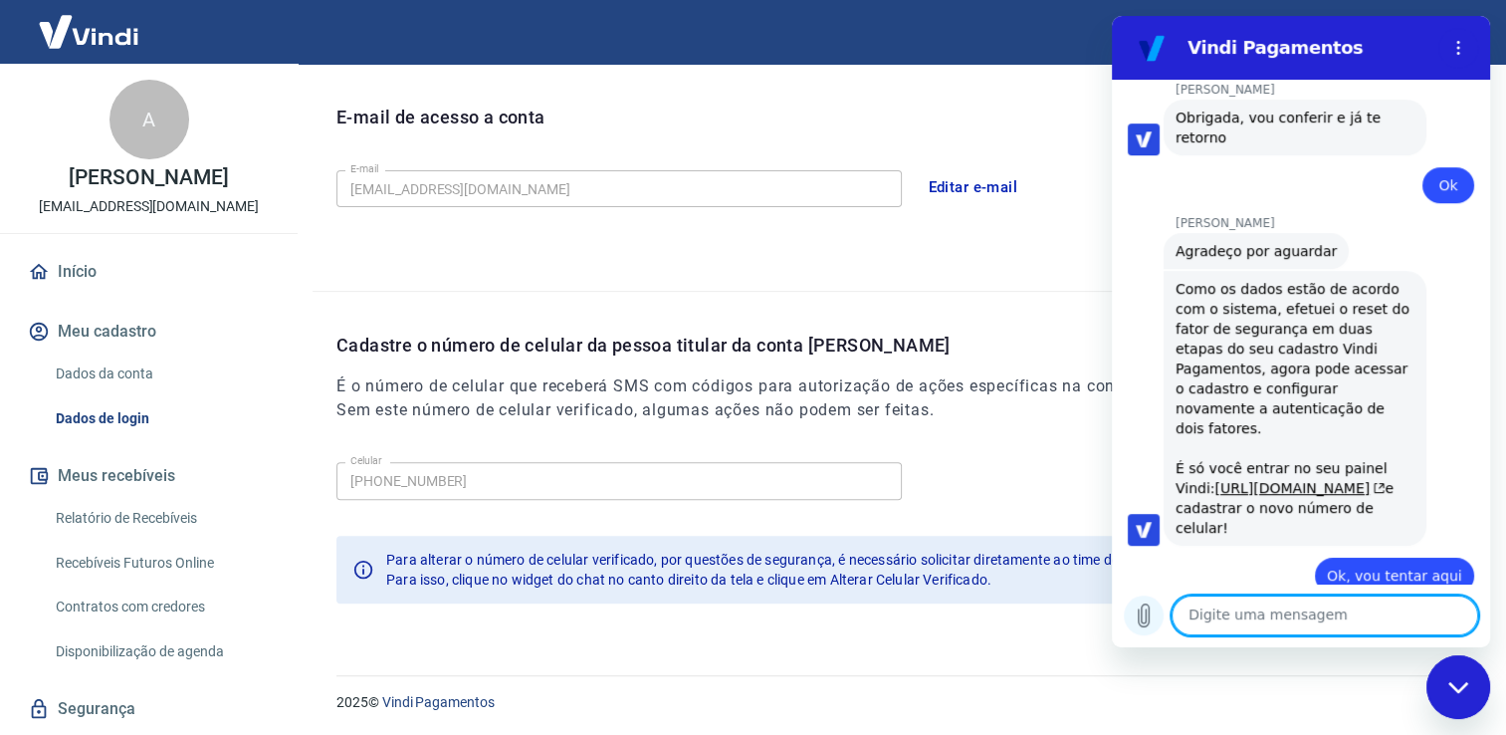
scroll to position [8430, 0]
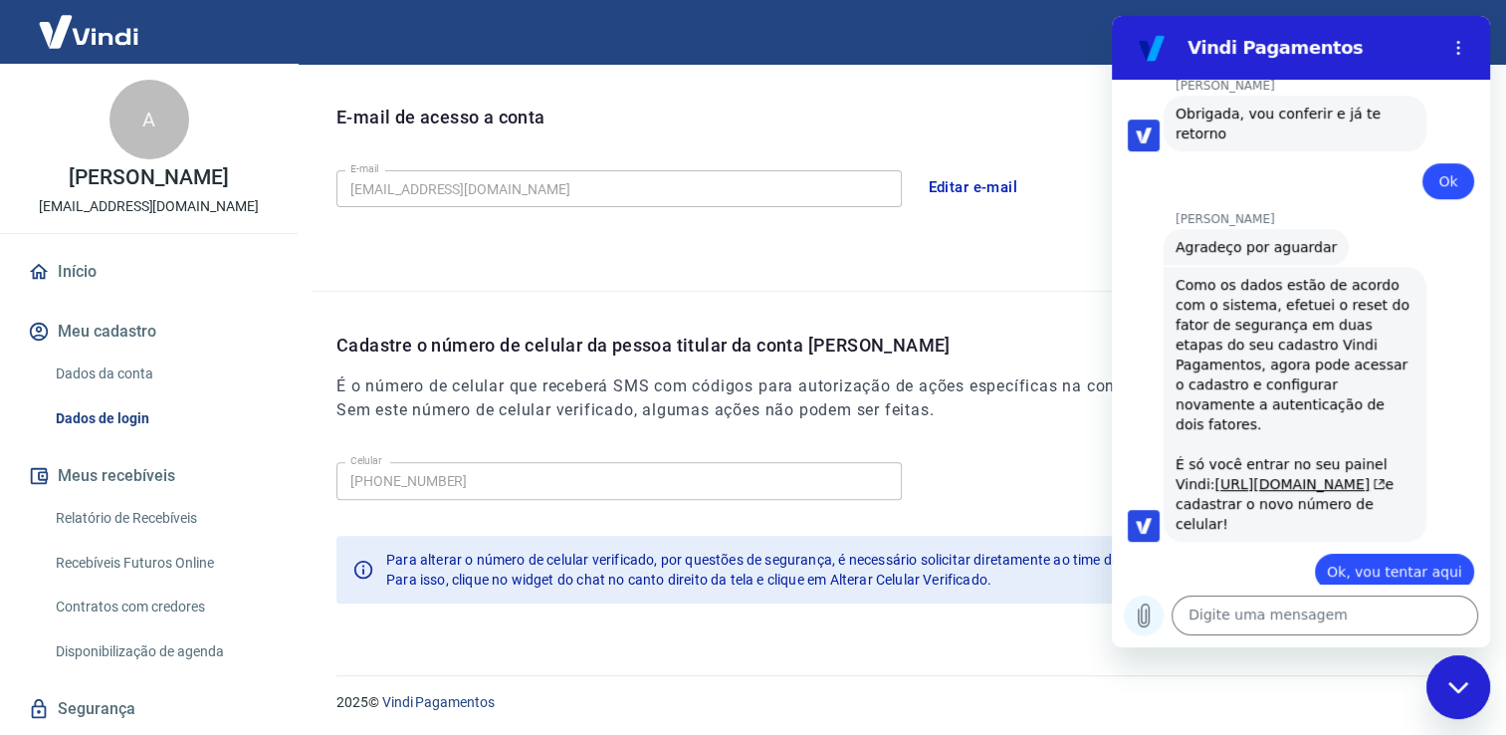
click at [1142, 623] on icon "Carregar arquivo" at bounding box center [1144, 615] width 24 height 24
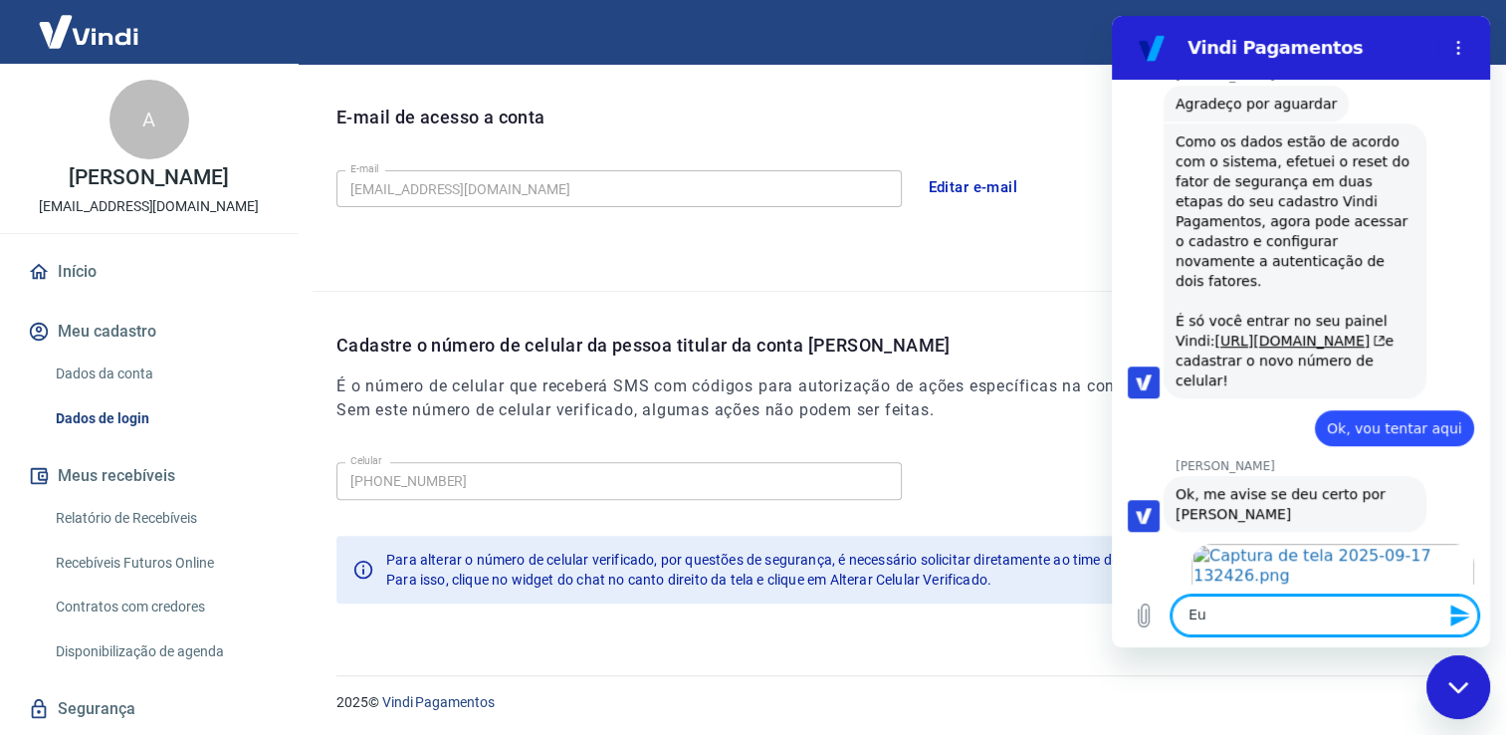
scroll to position [8577, 0]
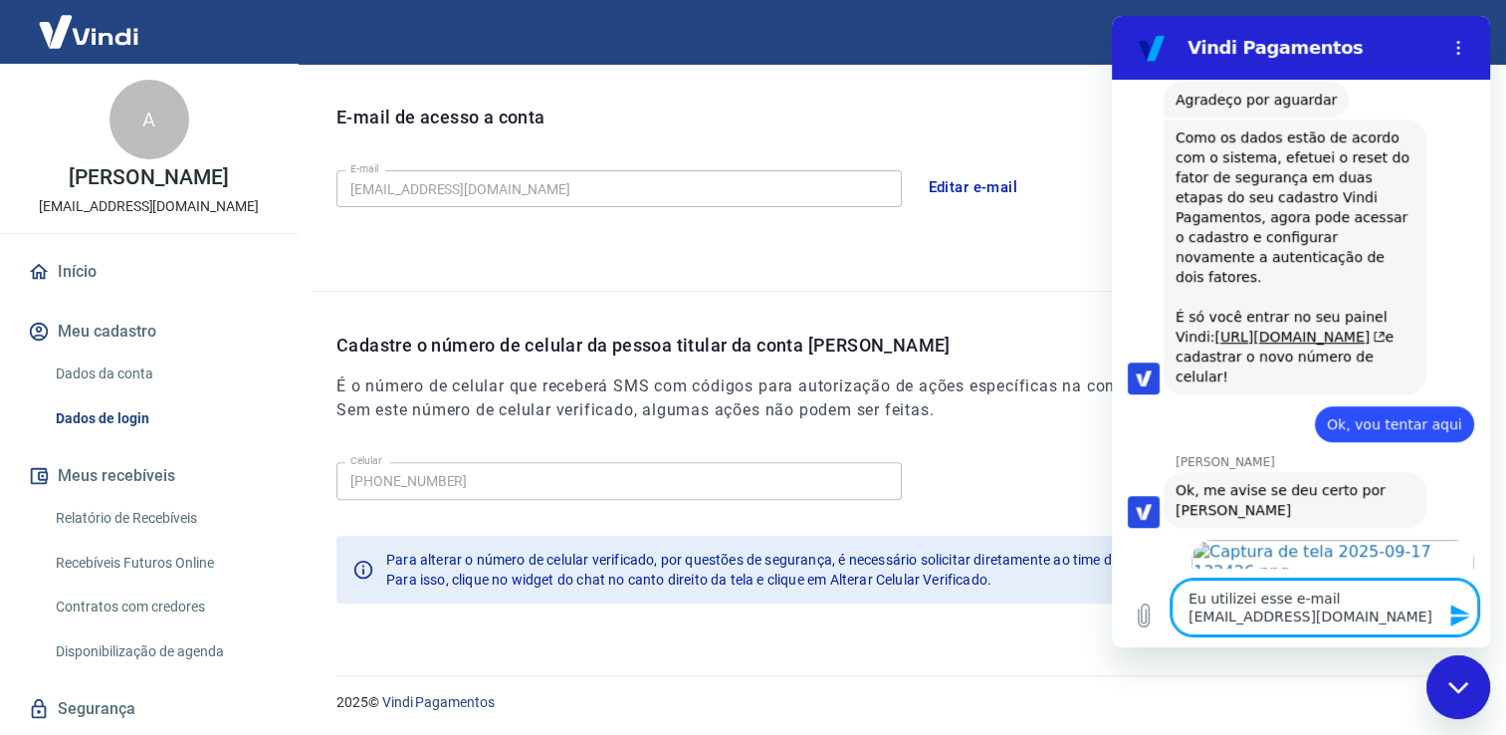
type textarea "Eu utilizei esse e-mail contatogabrielarodrigues@gmail.com"
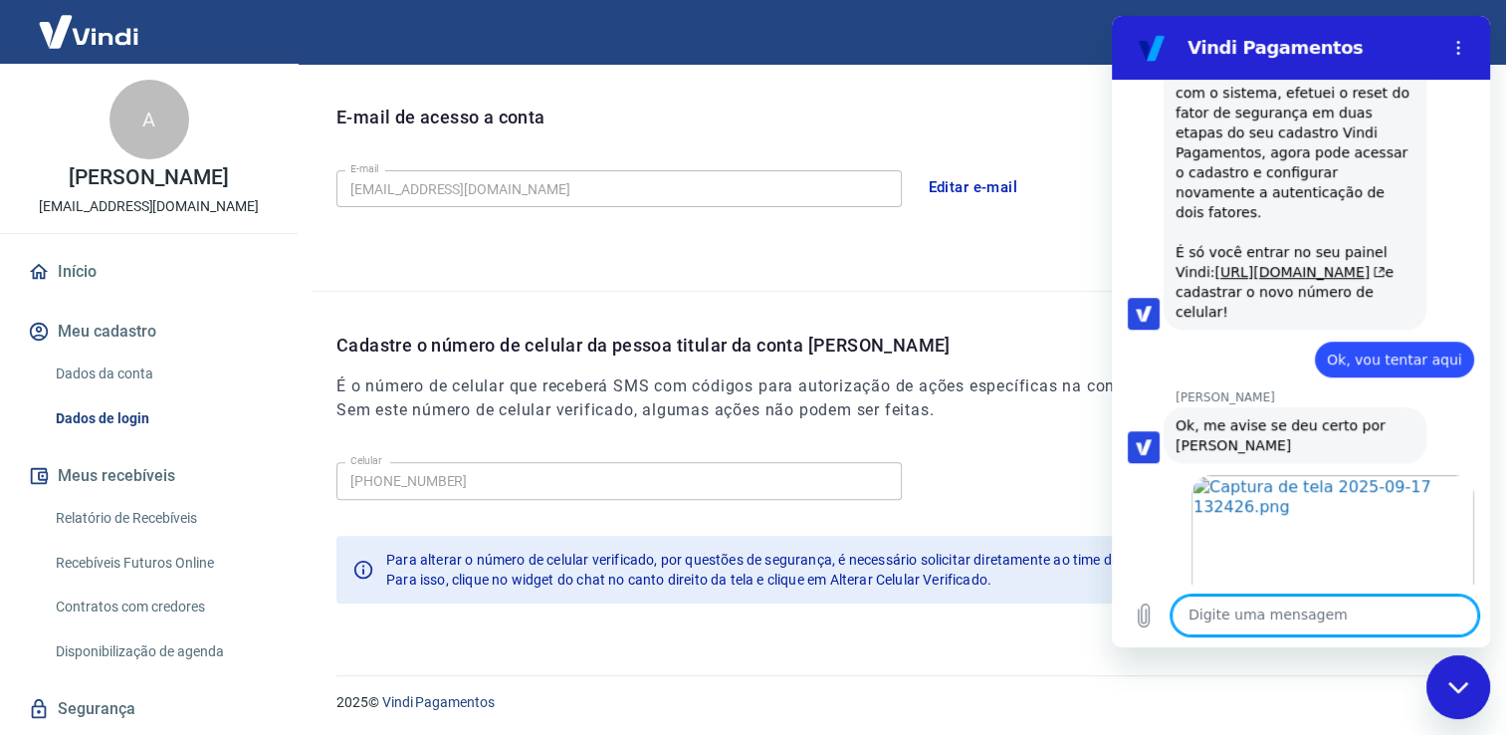
scroll to position [8646, 0]
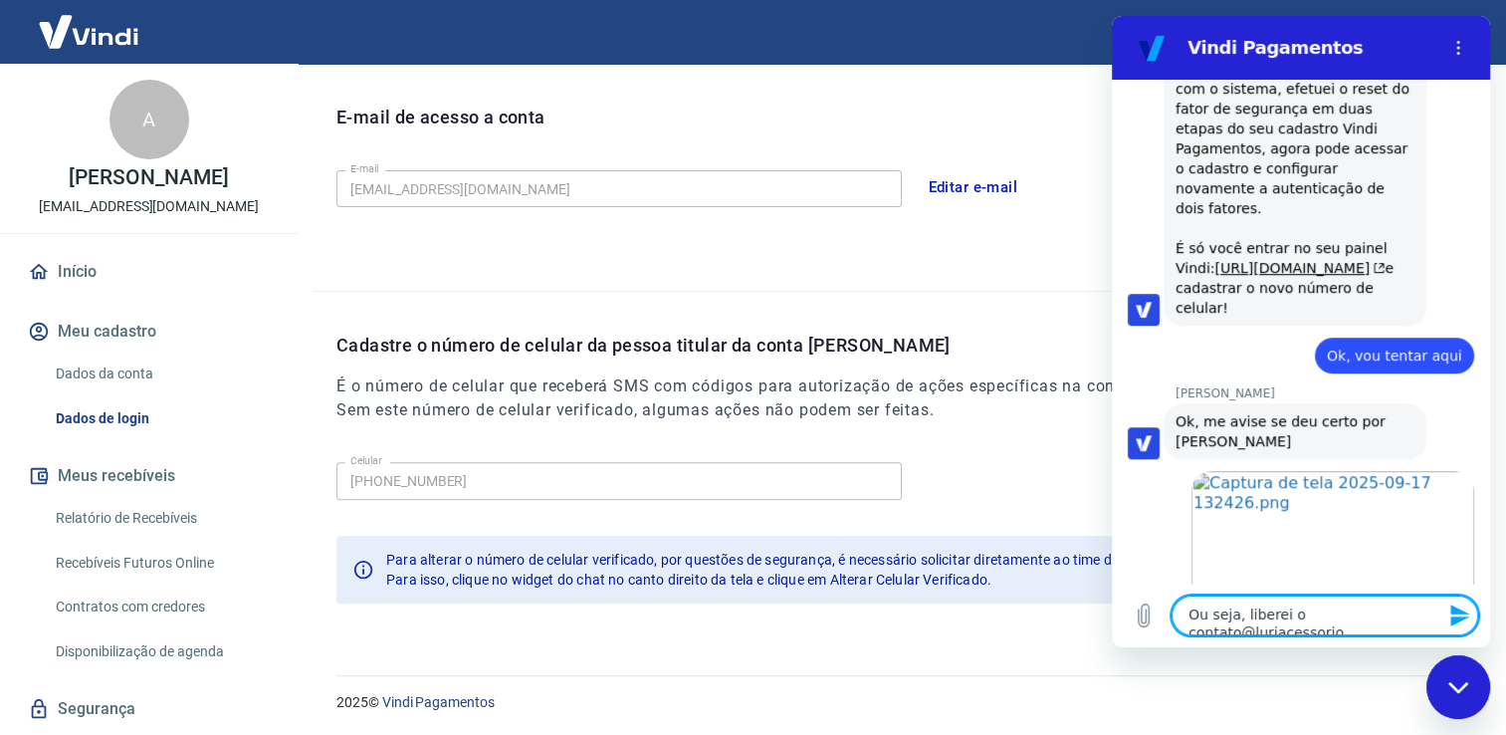
type textarea "Ou seja, liberei o contato@luriacessorios"
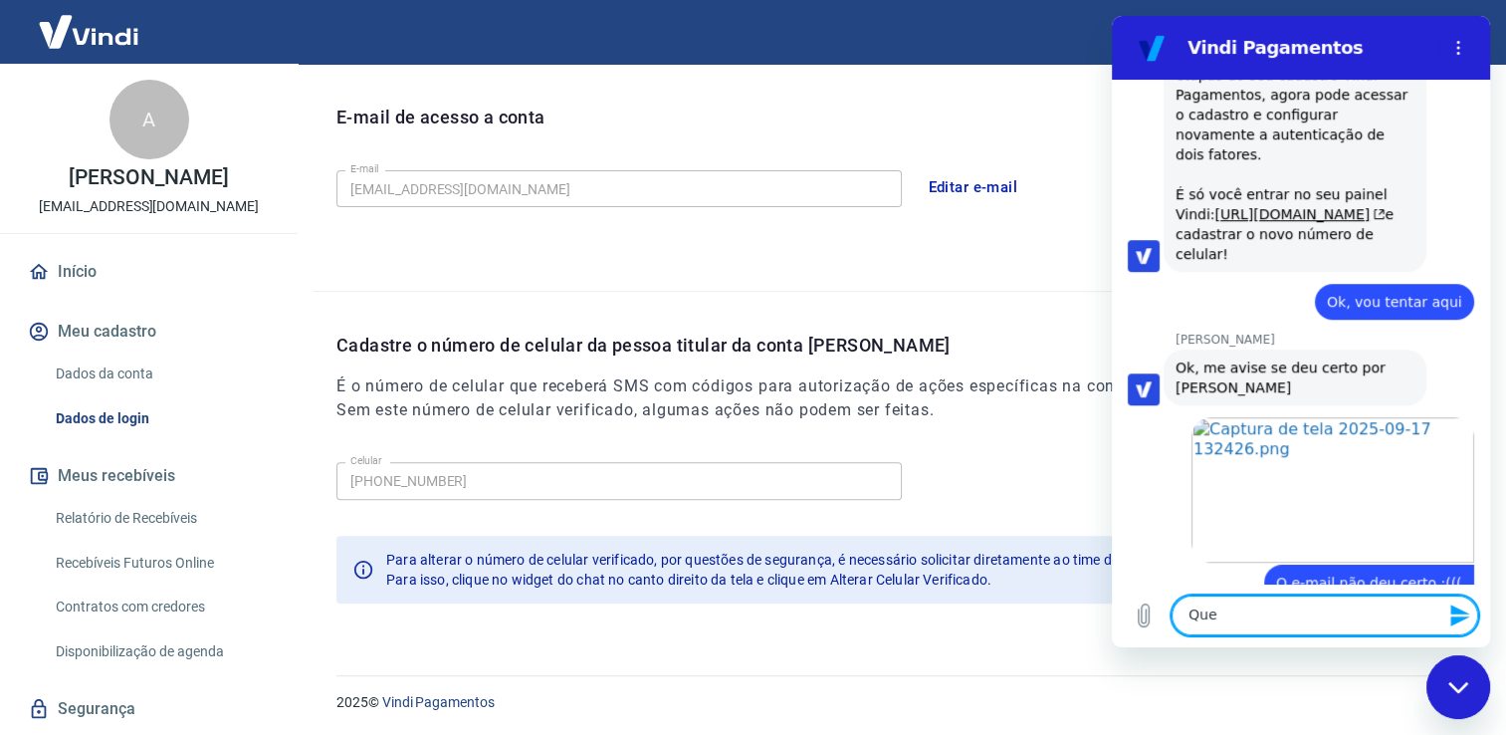
scroll to position [8704, 0]
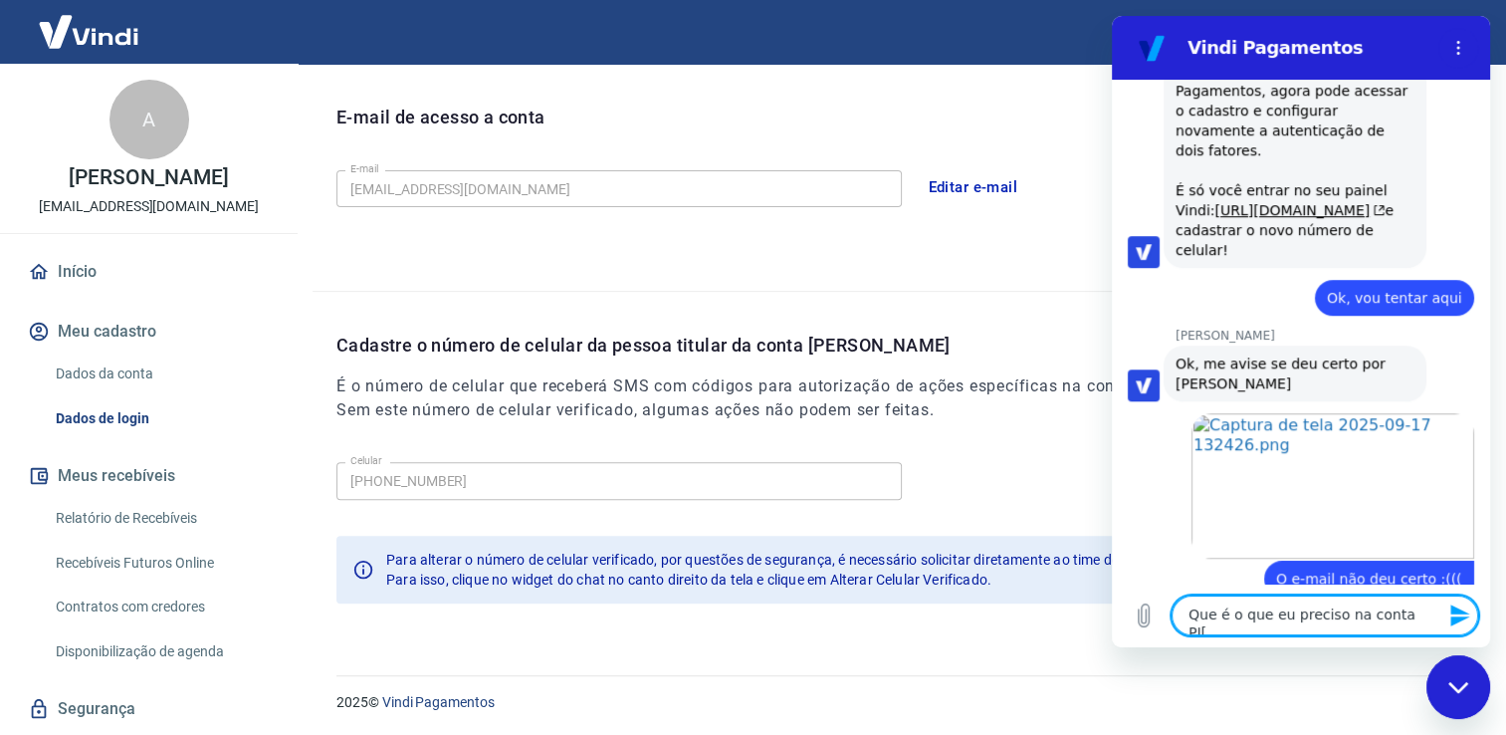
type textarea "Que é o que eu preciso na conta PJ"
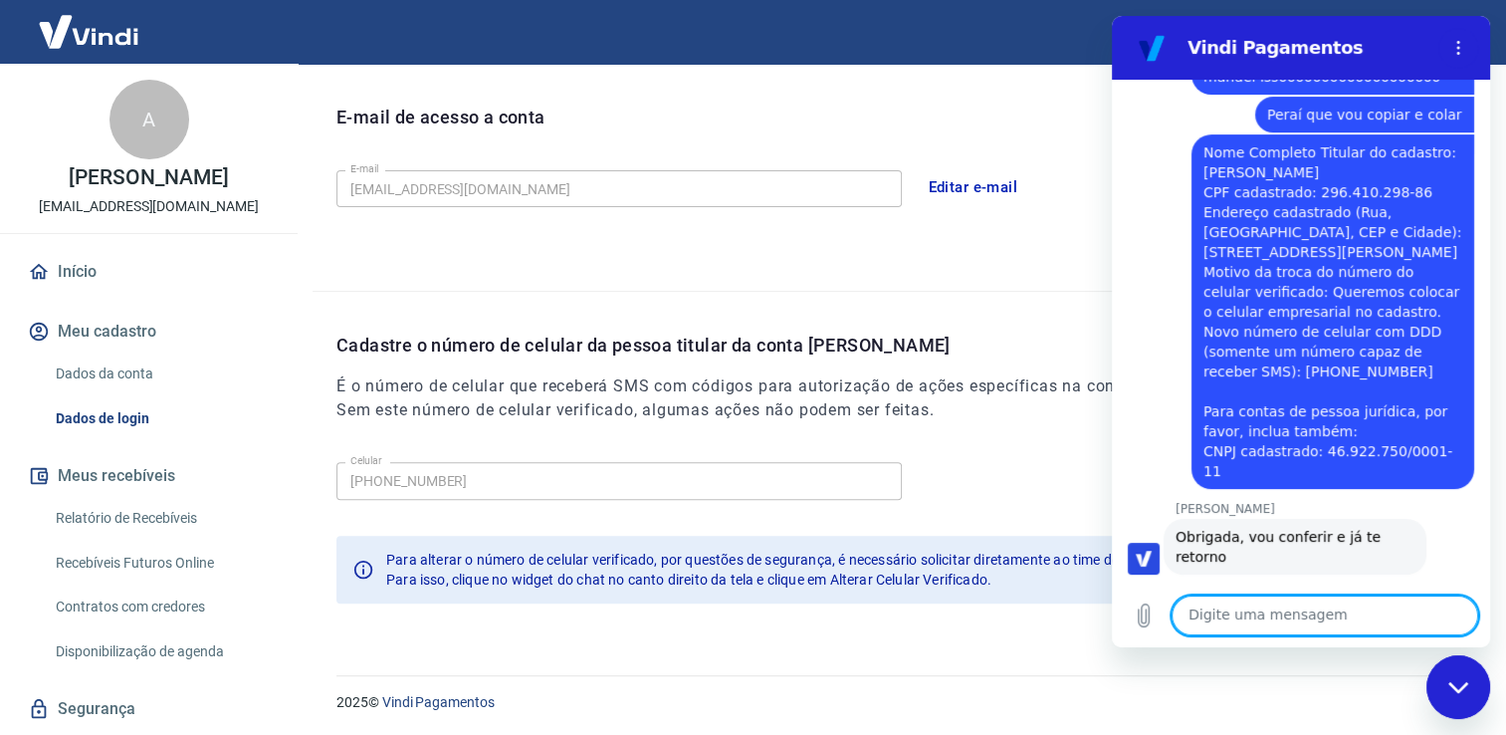
scroll to position [8039, 0]
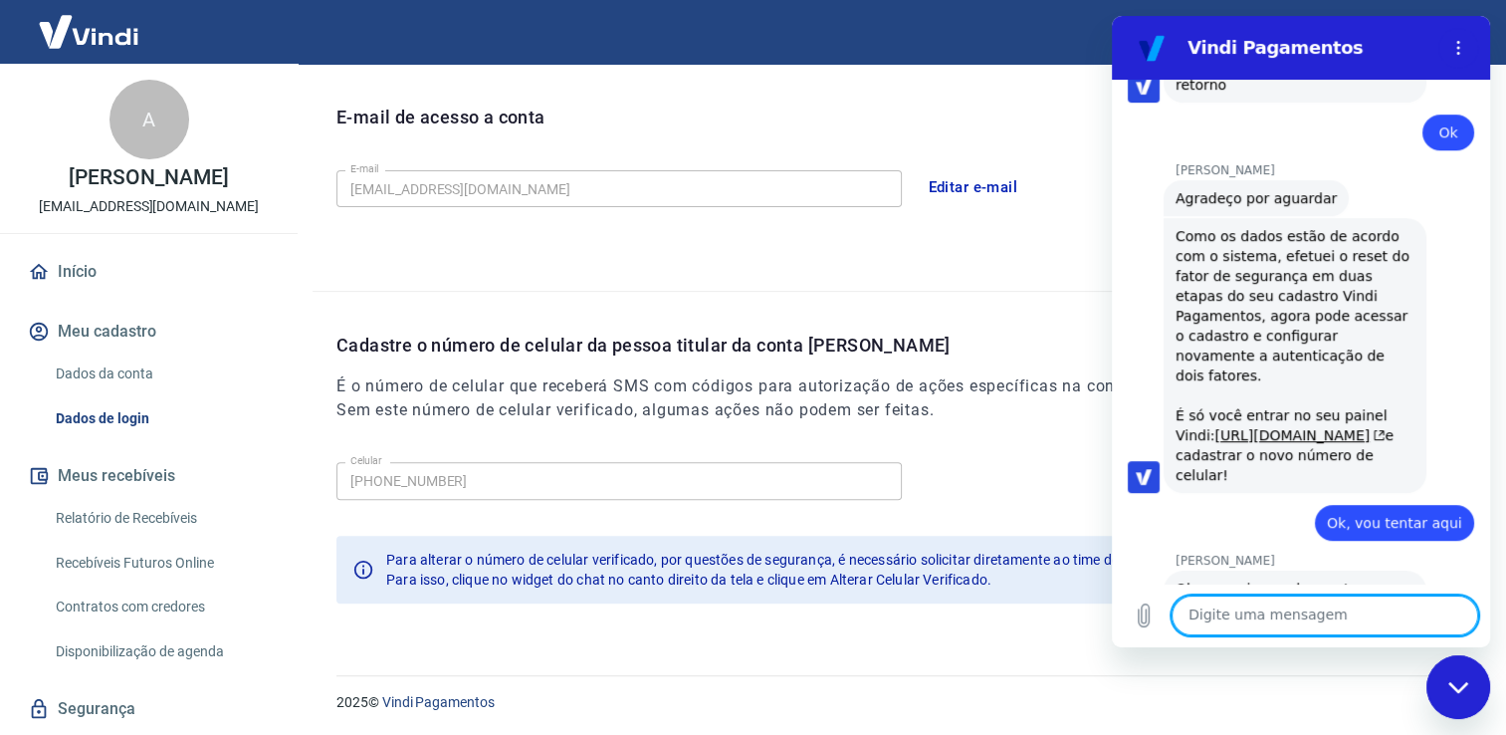
scroll to position [8817, 0]
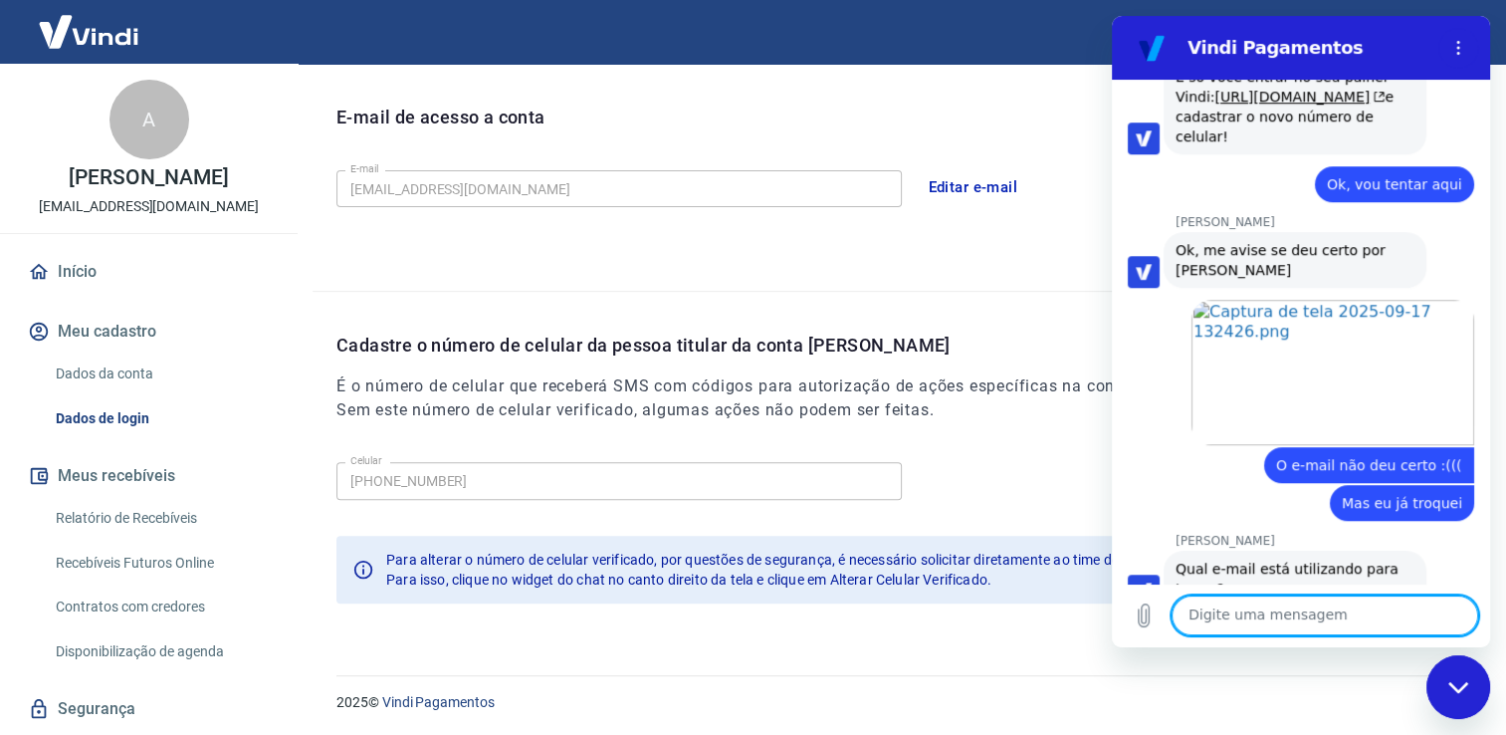
click at [1331, 623] on textarea at bounding box center [1325, 615] width 307 height 40
type textarea "Não..."
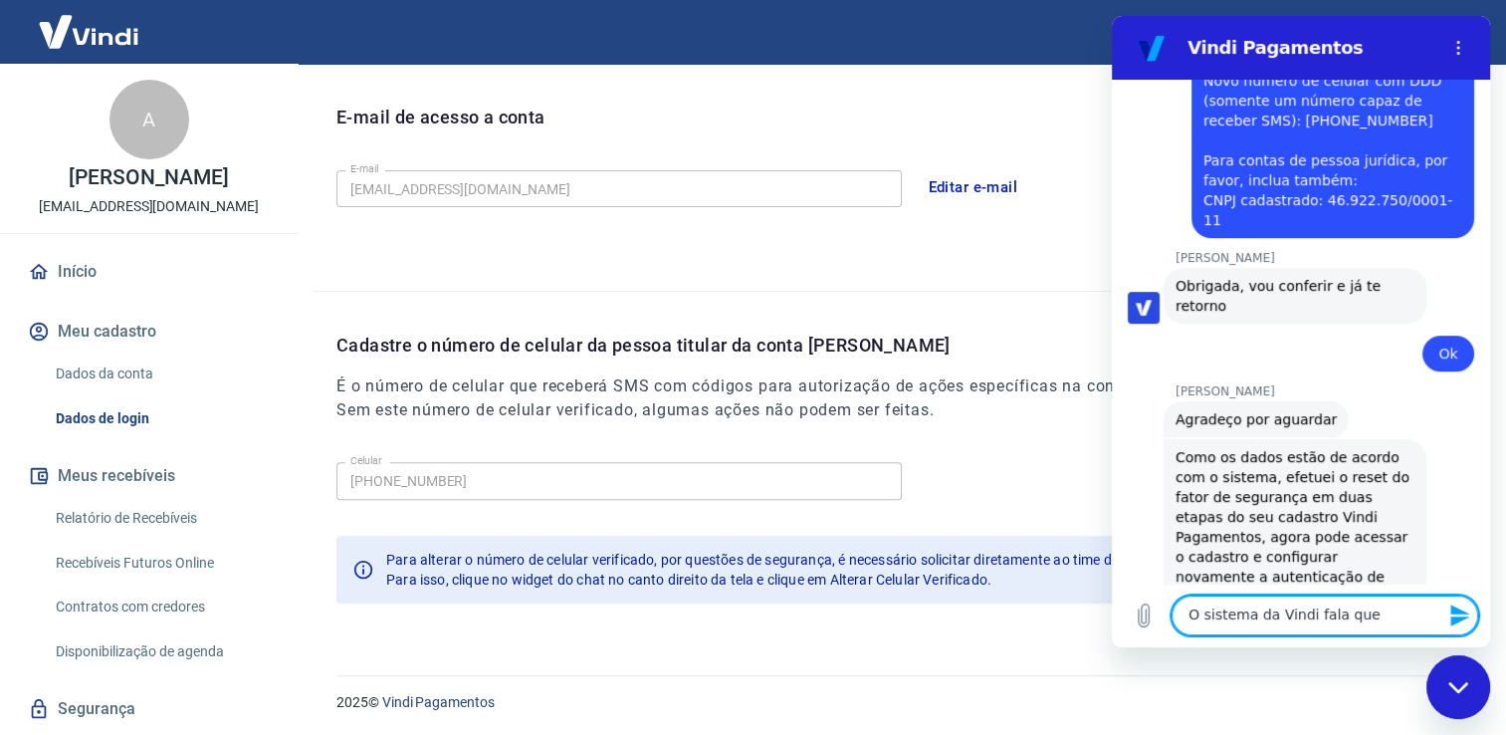
scroll to position [8231, 0]
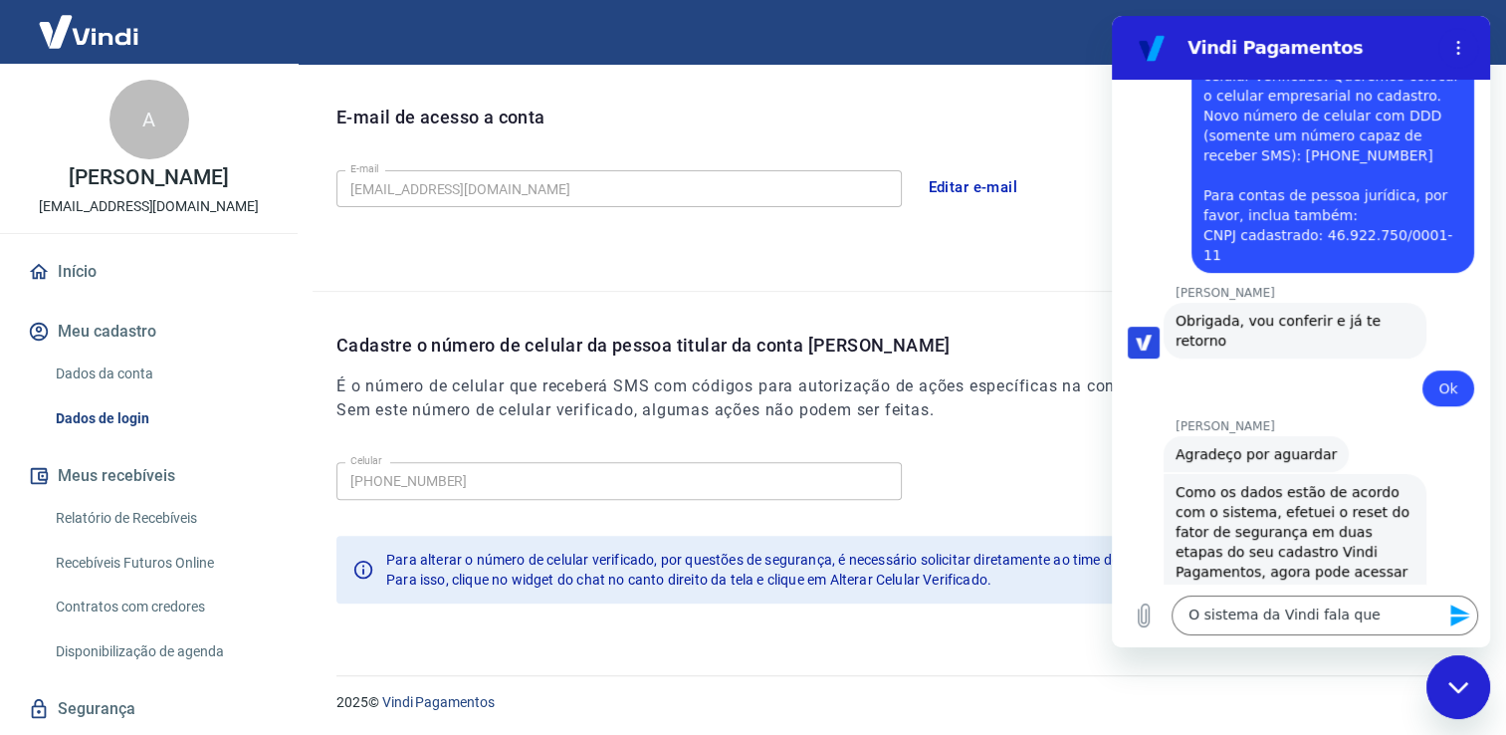
scroll to position [8960, 0]
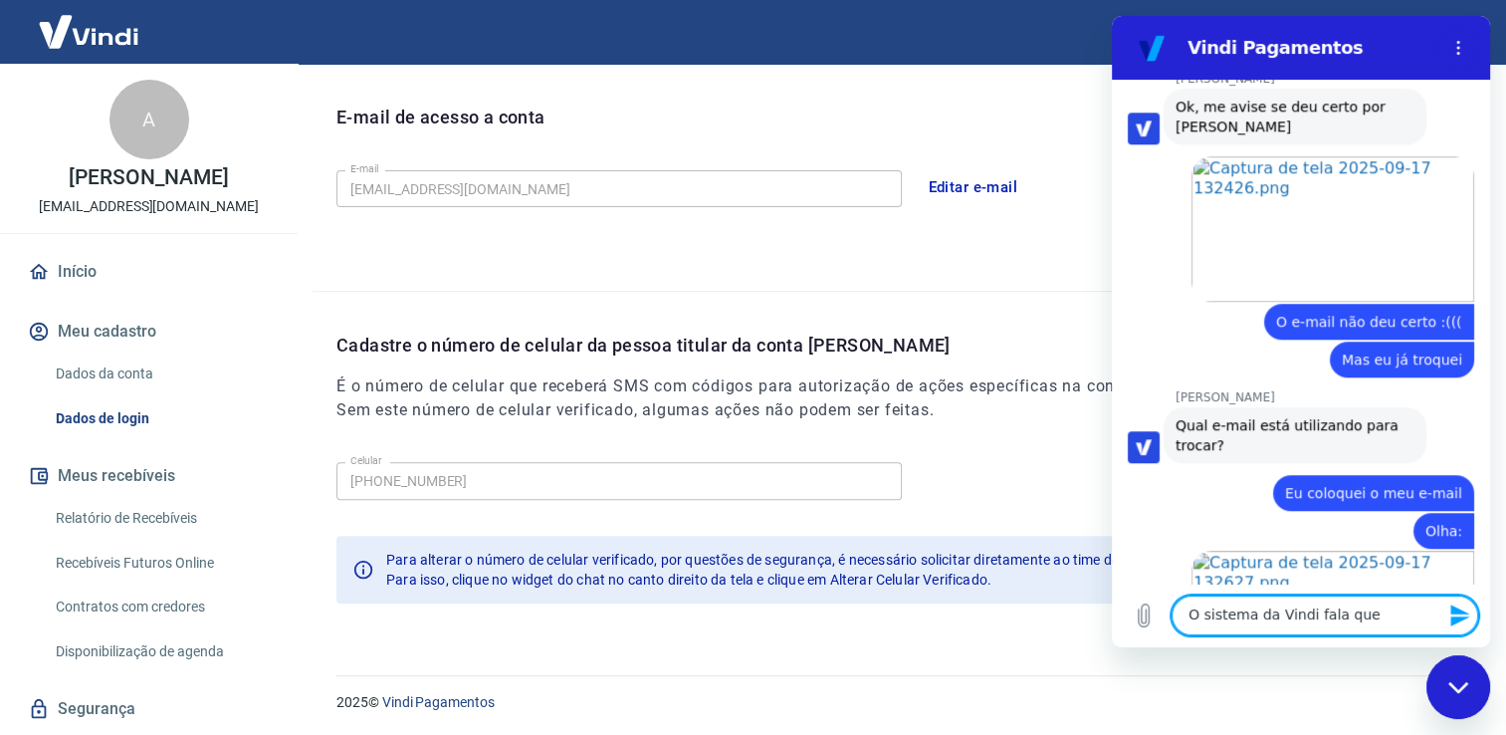
drag, startPoint x: 1188, startPoint y: 609, endPoint x: 1363, endPoint y: 611, distance: 175.2
click at [1363, 611] on textarea "O sistema da Vindi fala que" at bounding box center [1325, 615] width 307 height 40
type textarea "Mas eu te mandei o print...."
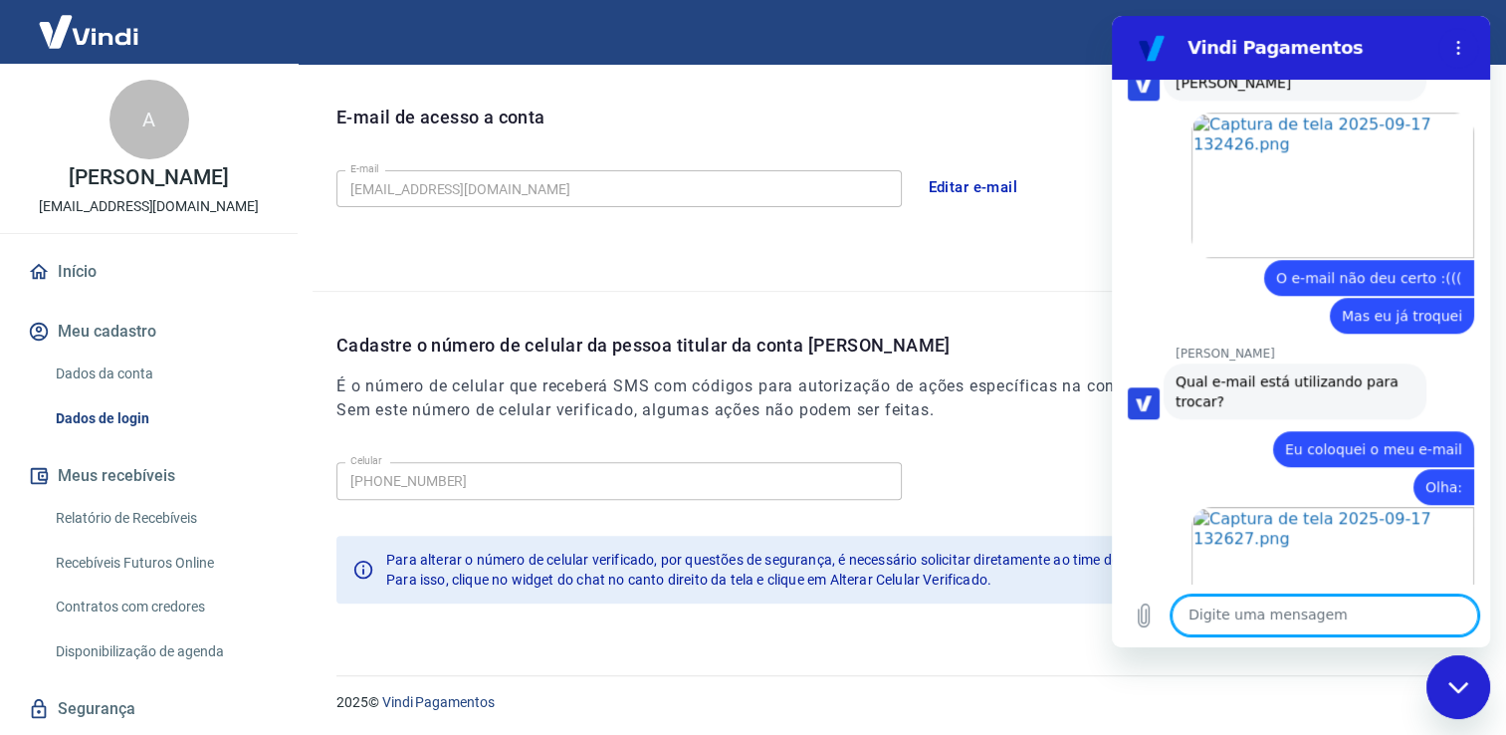
scroll to position [9008, 0]
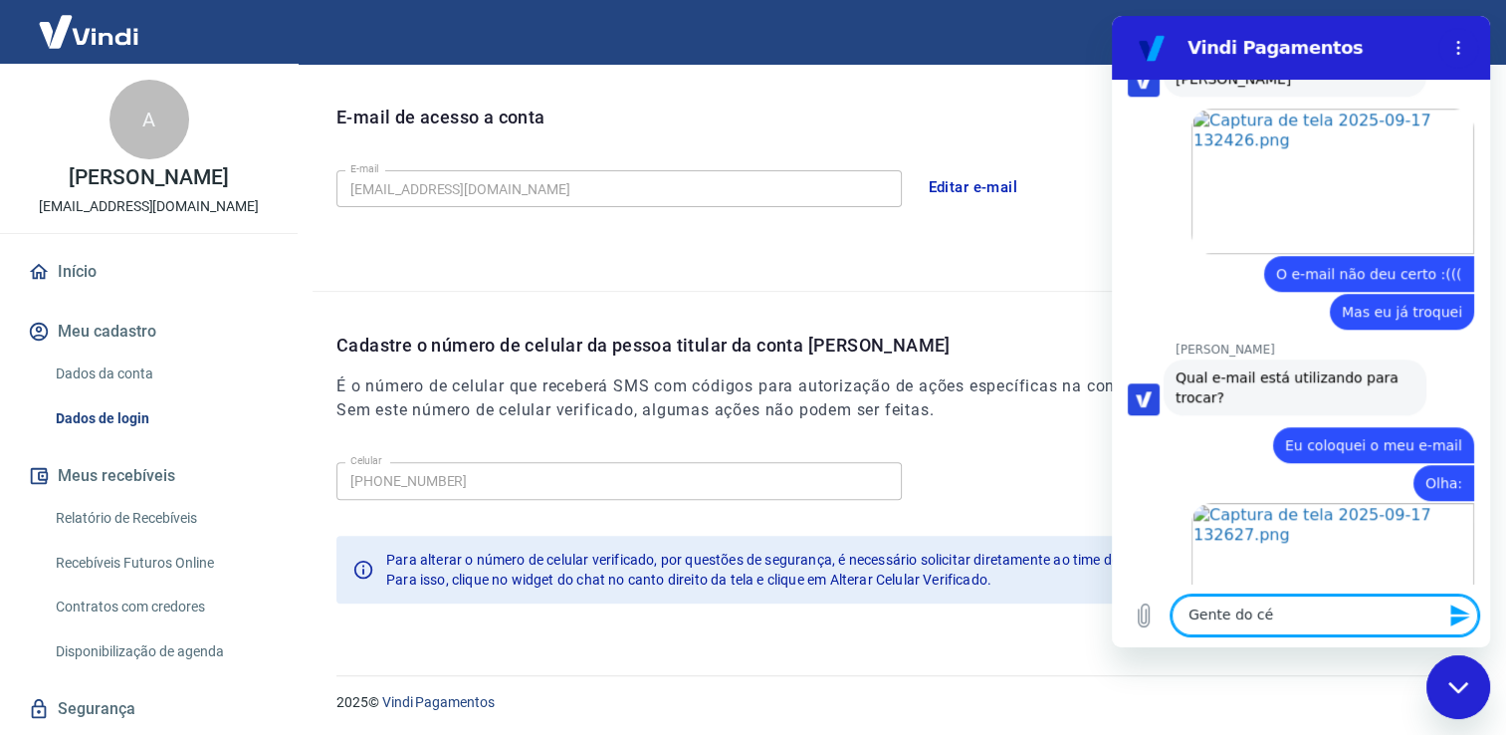
type textarea "Gente do céu"
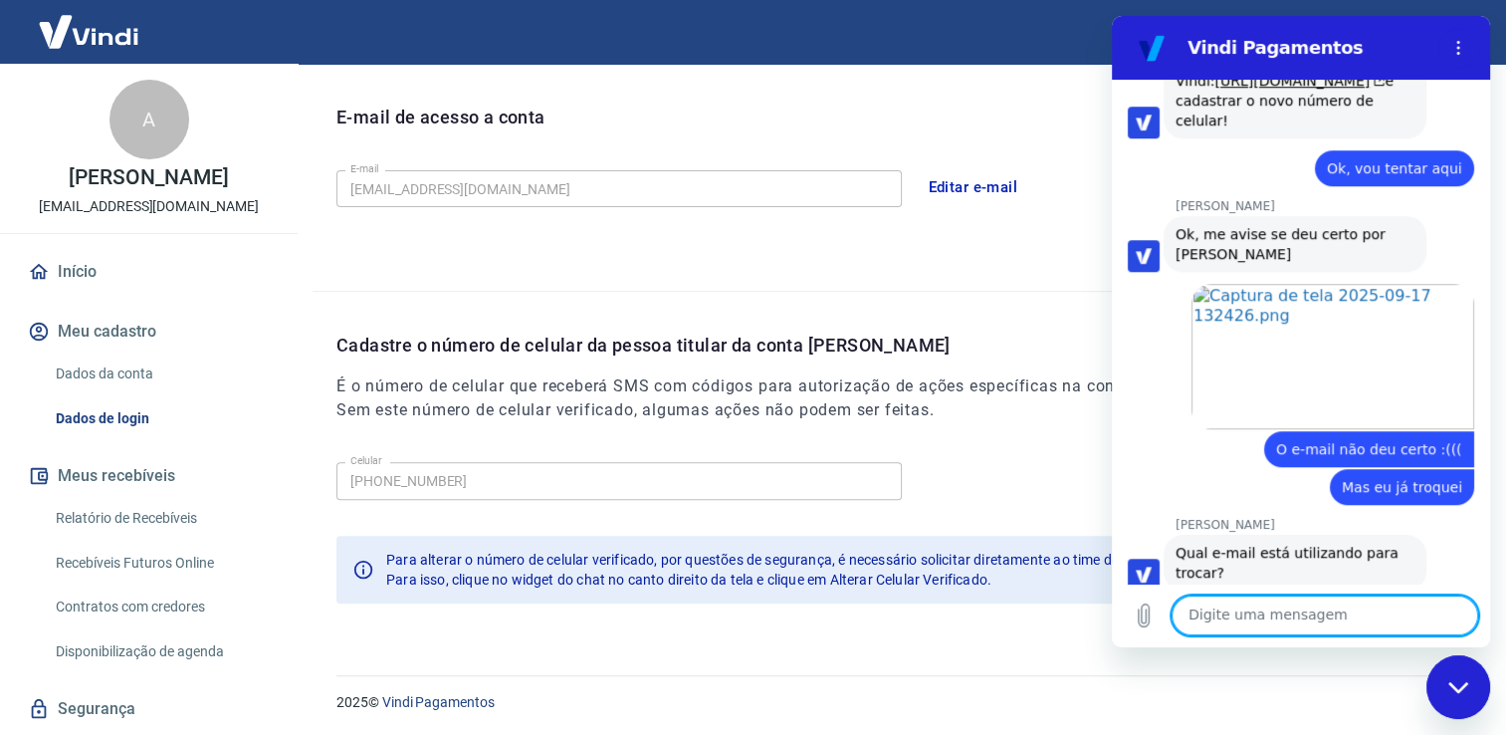
scroll to position [8767, 0]
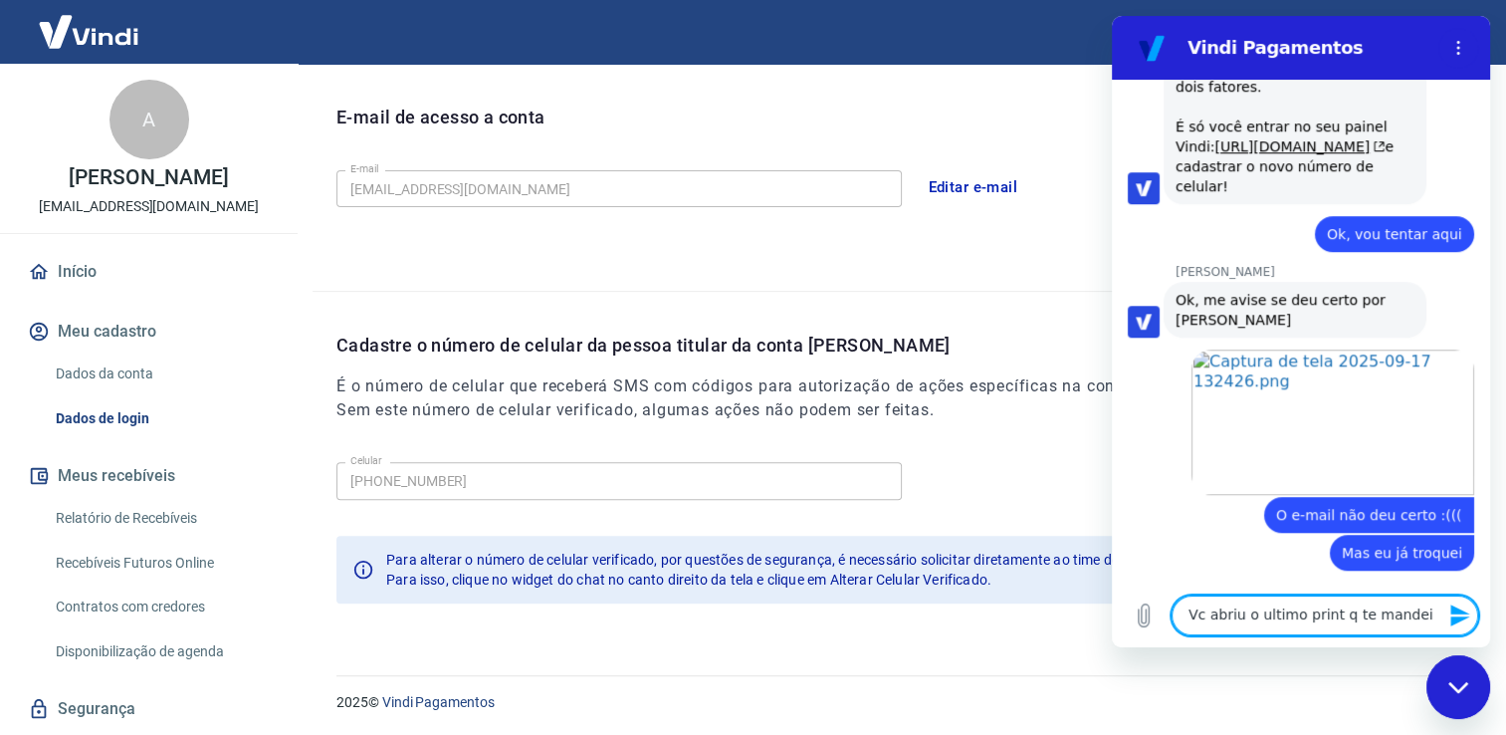
type textarea "Vc abriu o ultimo print q te mandei?"
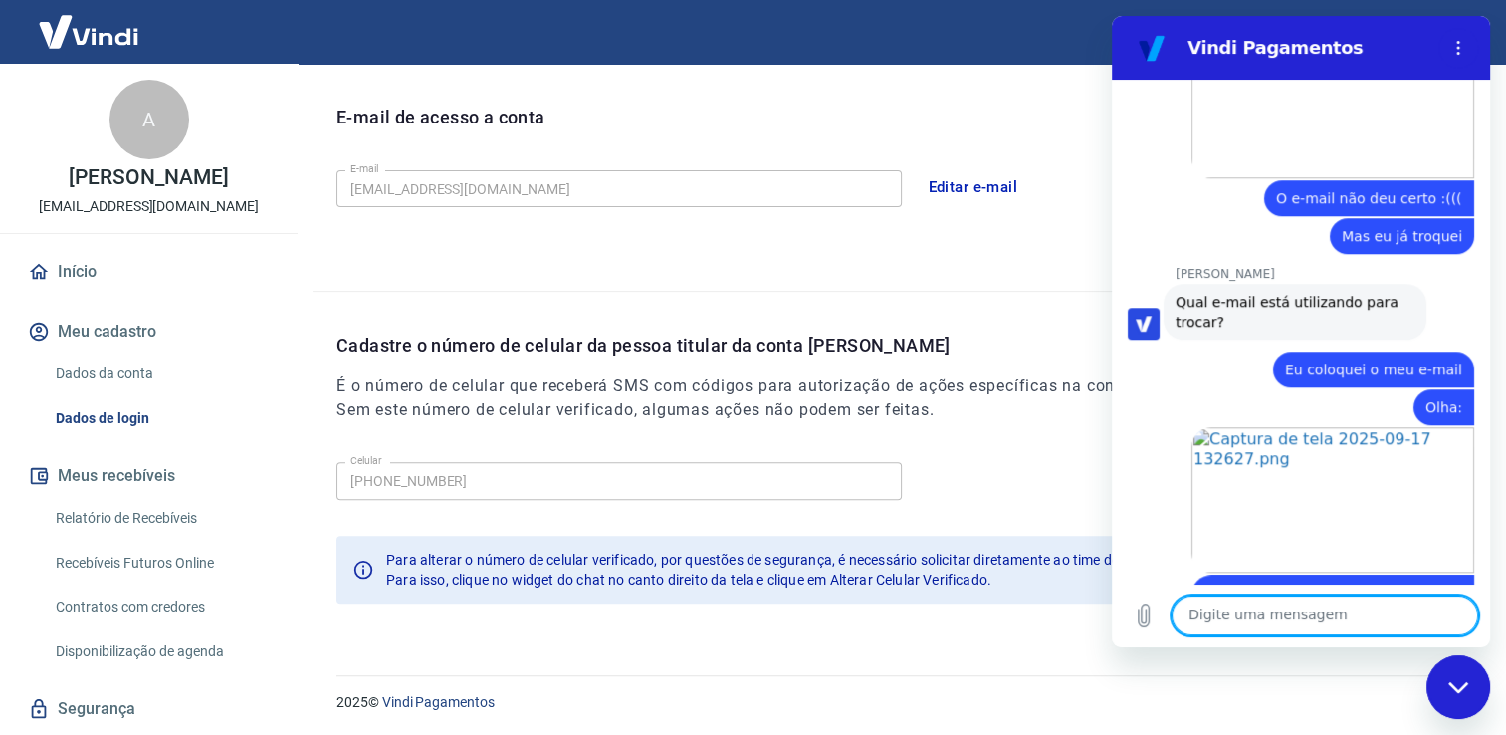
scroll to position [9247, 0]
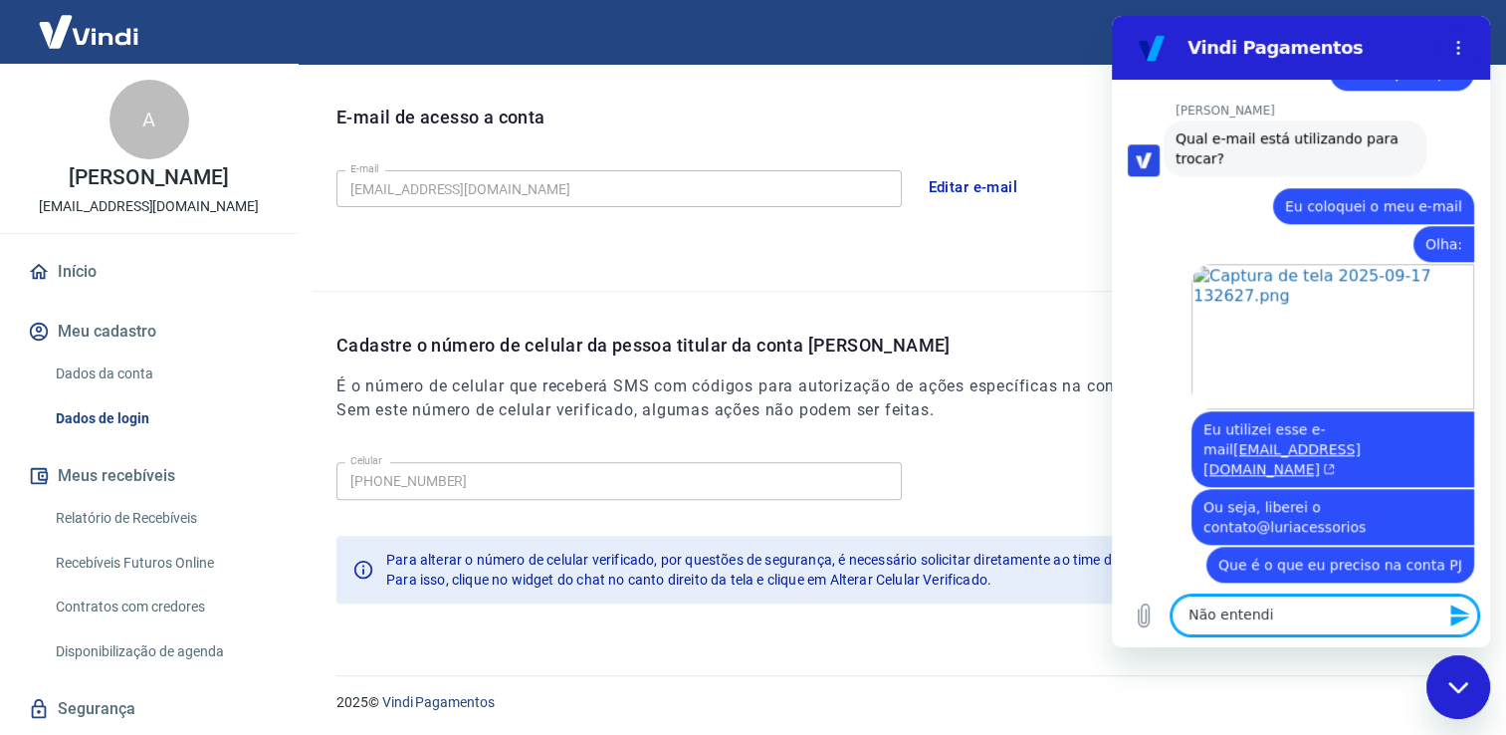
type textarea "Não entendi."
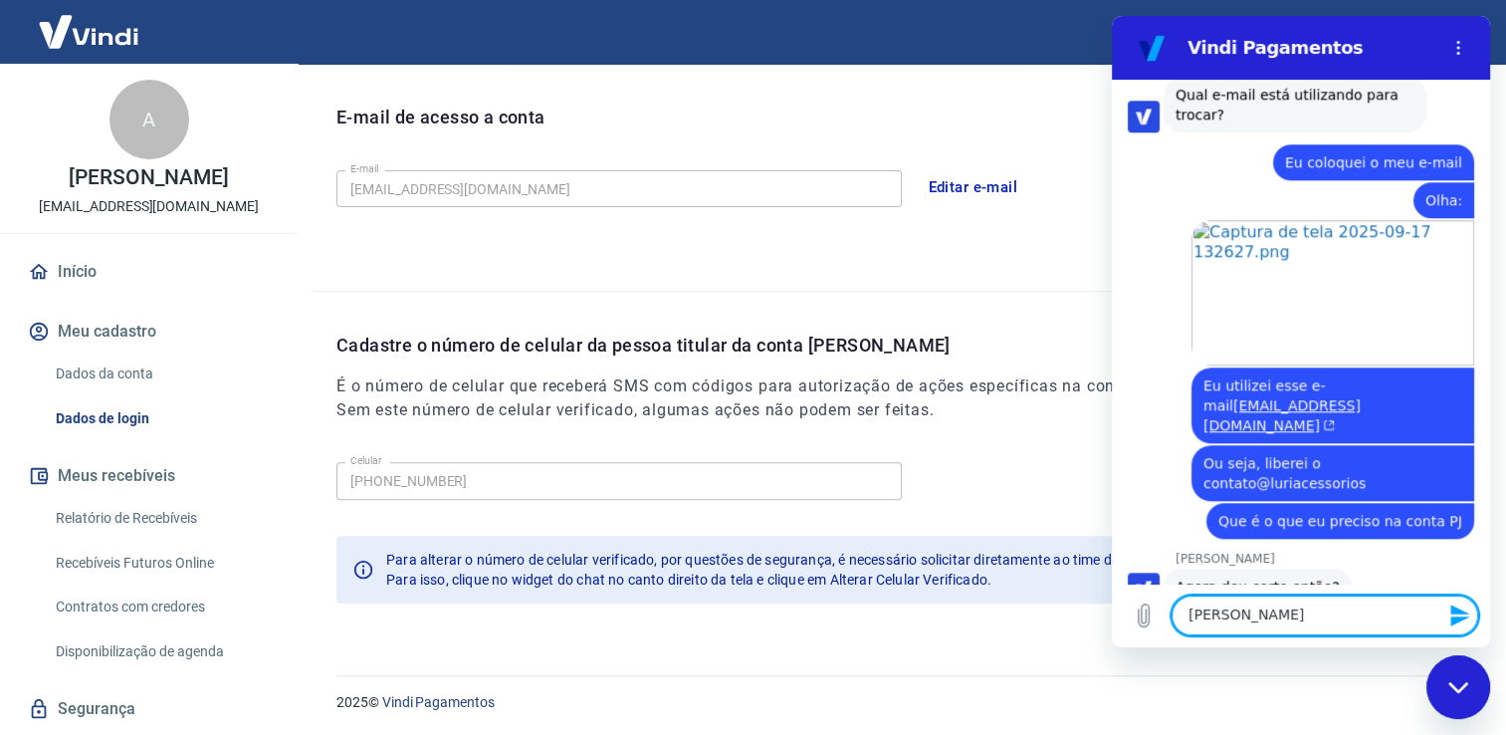
scroll to position [9295, 0]
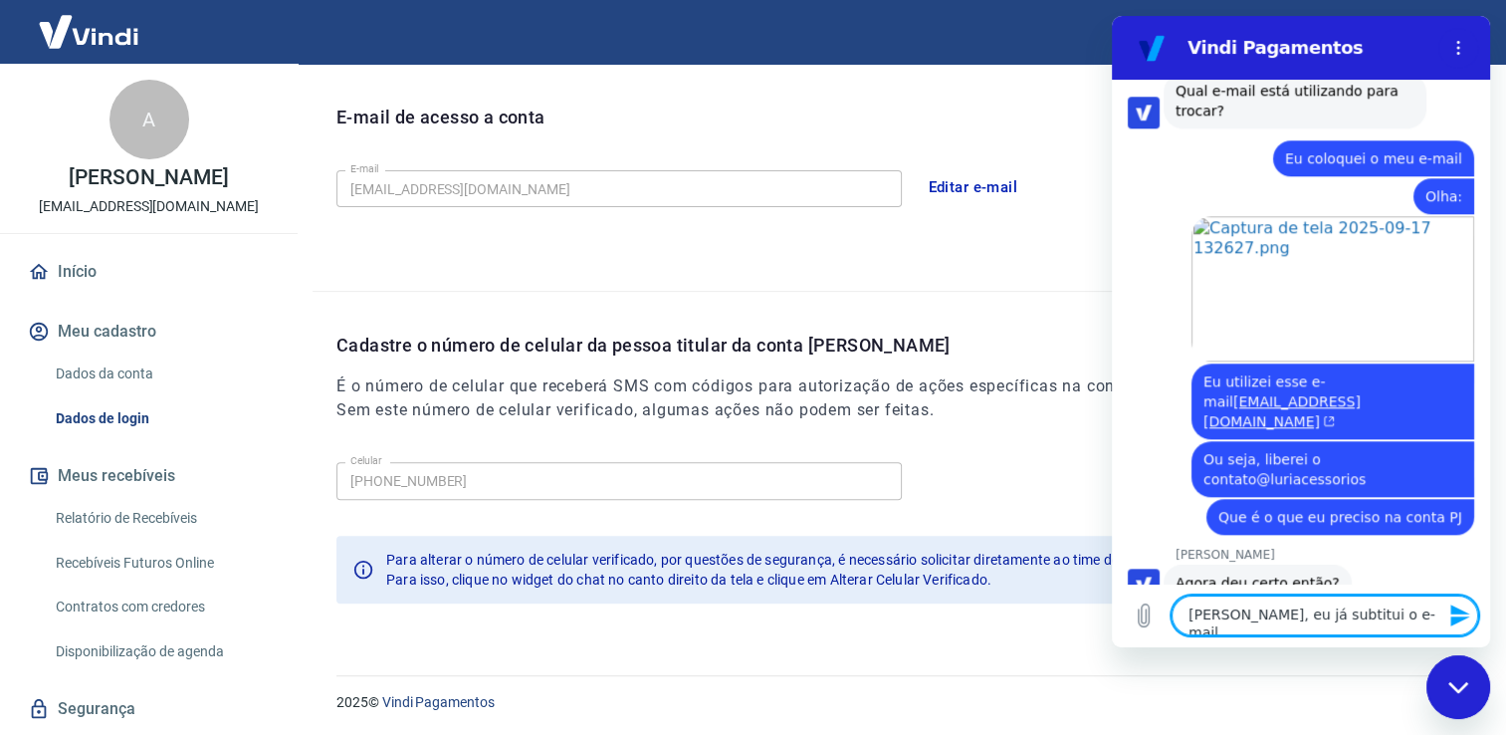
type textarea "Andrezza, eu já subtitui o e-mail."
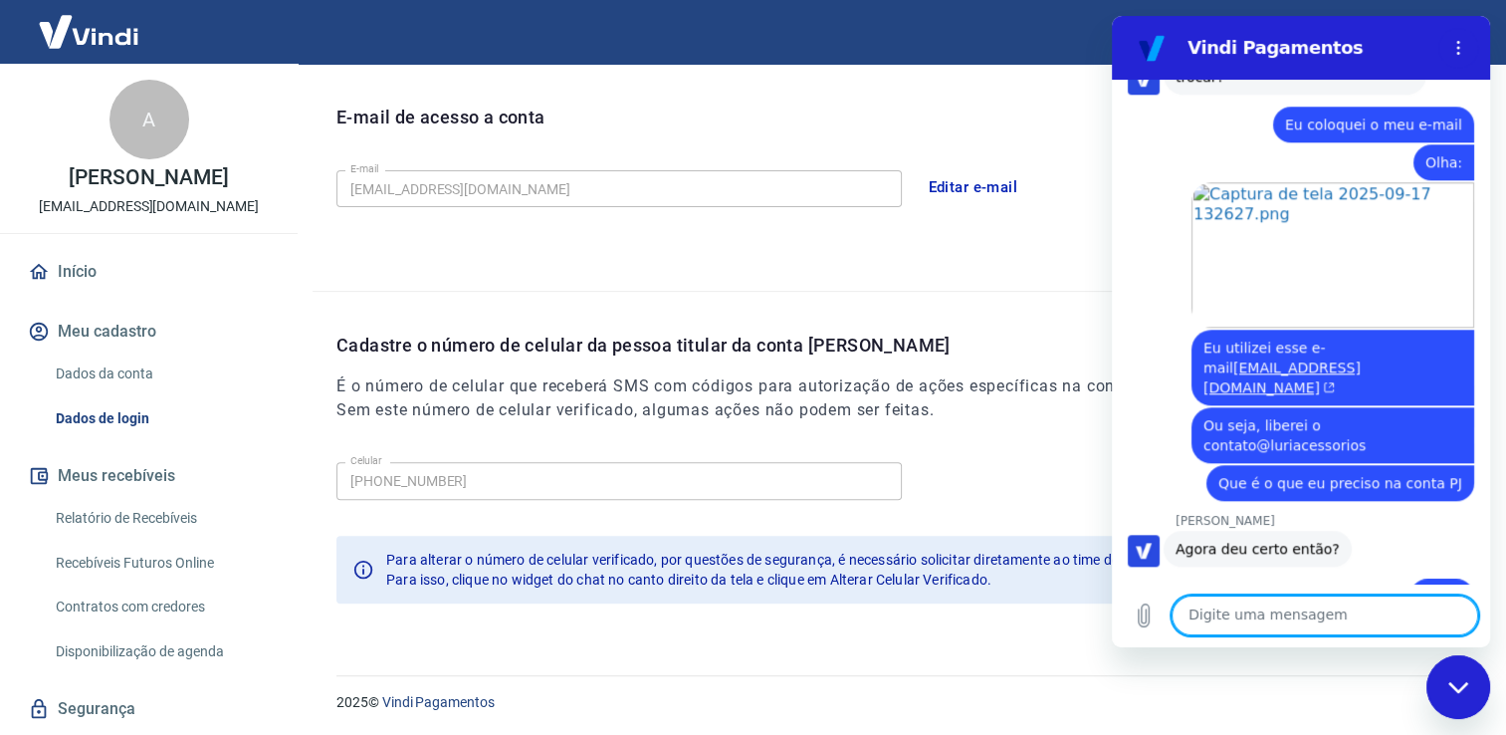
scroll to position [9333, 0]
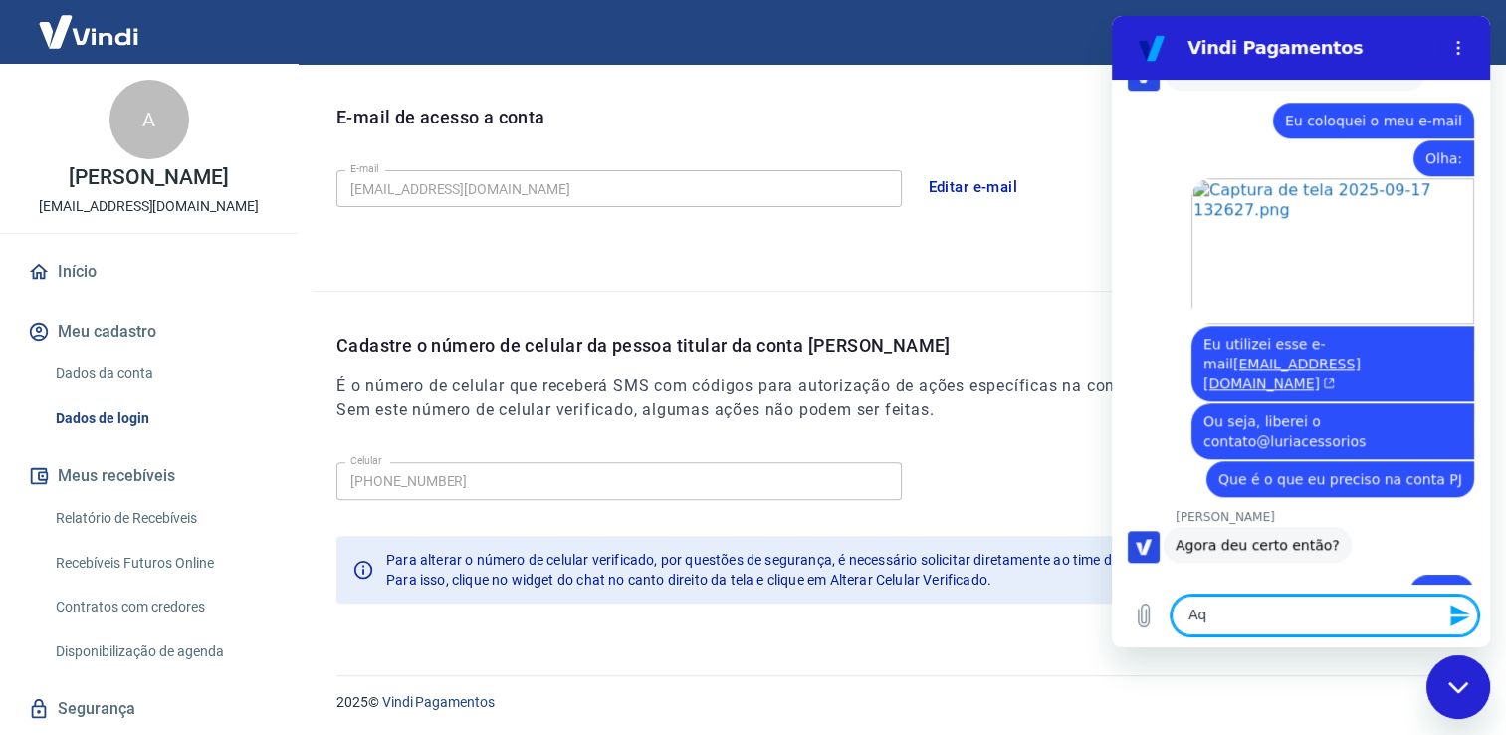
type textarea "A"
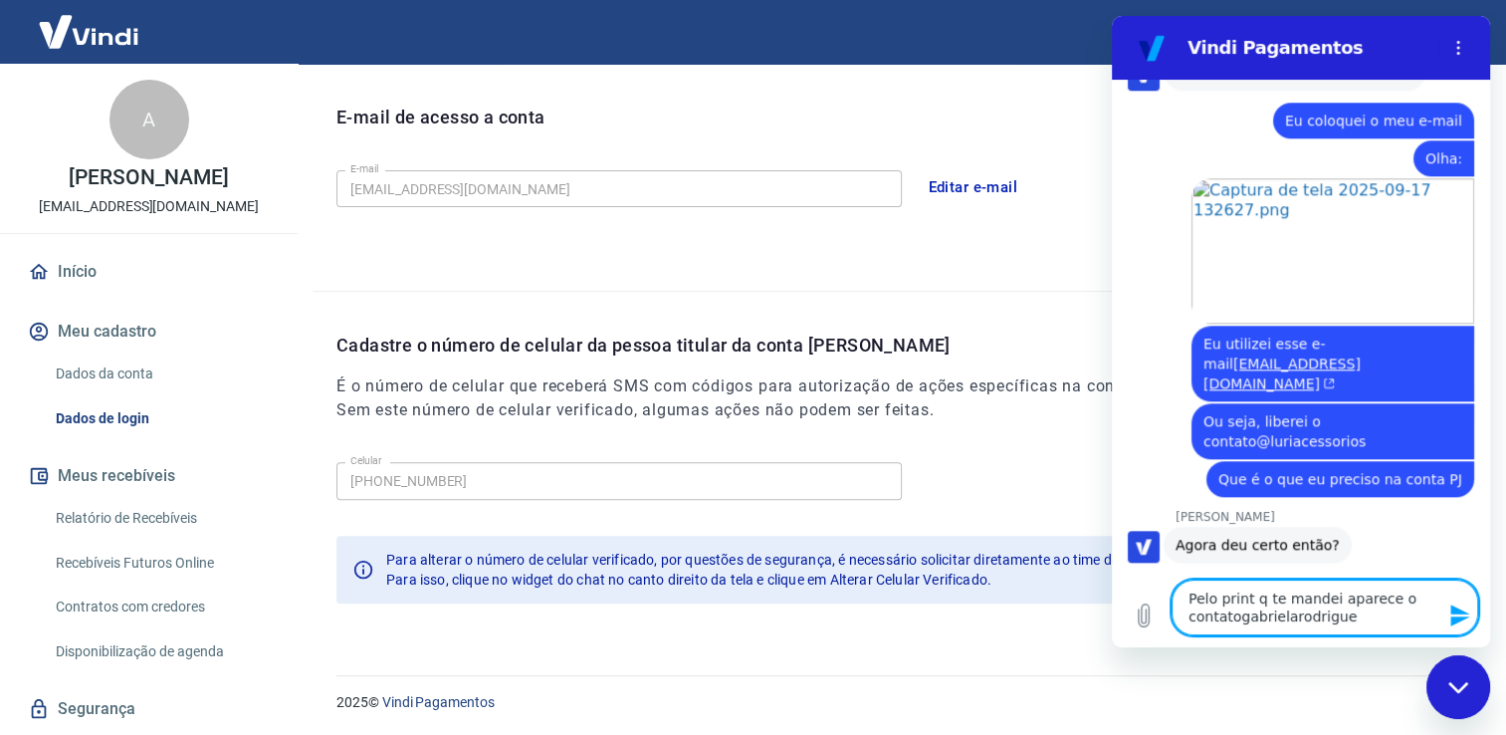
type textarea "Pelo print q te mandei aparece o contatogabrielarodrigues"
type textarea "c"
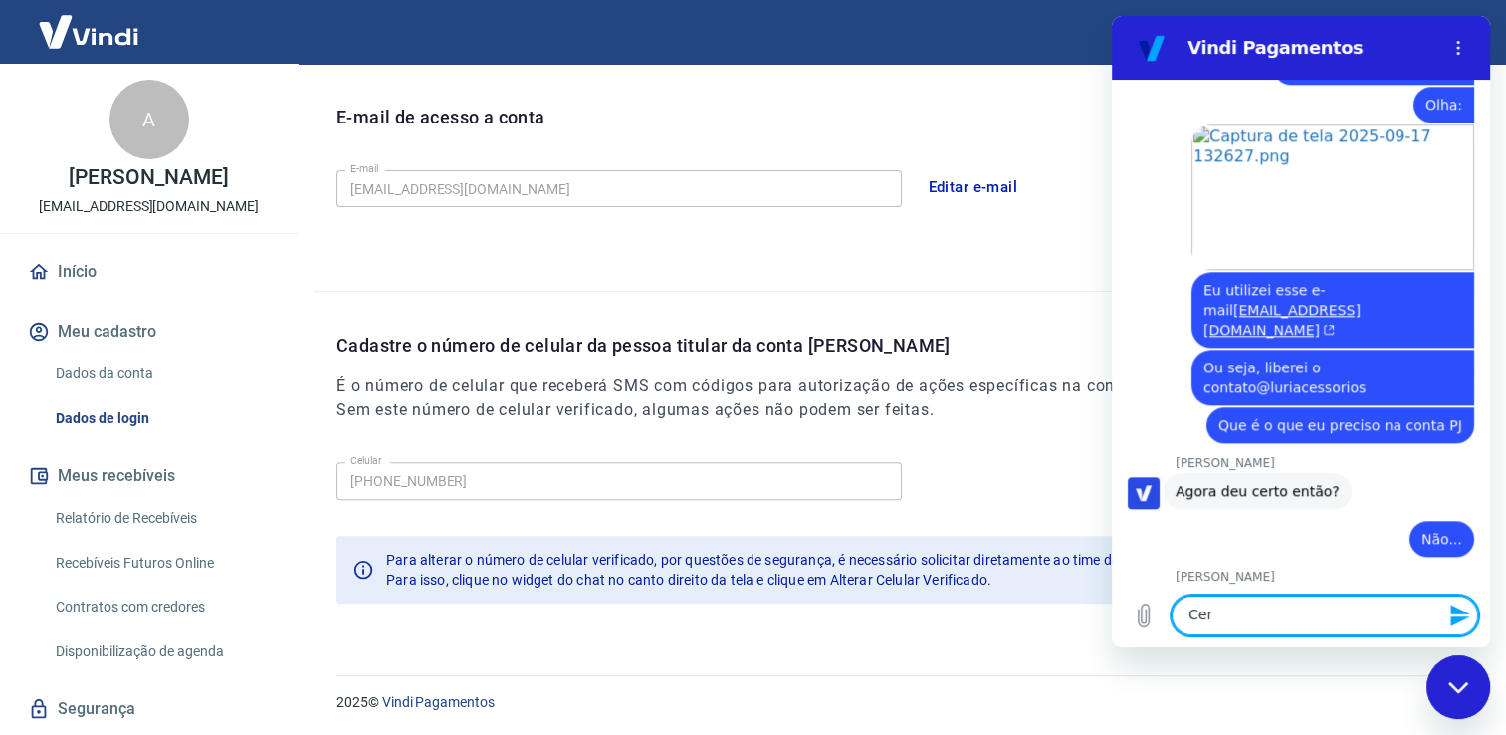
scroll to position [9390, 0]
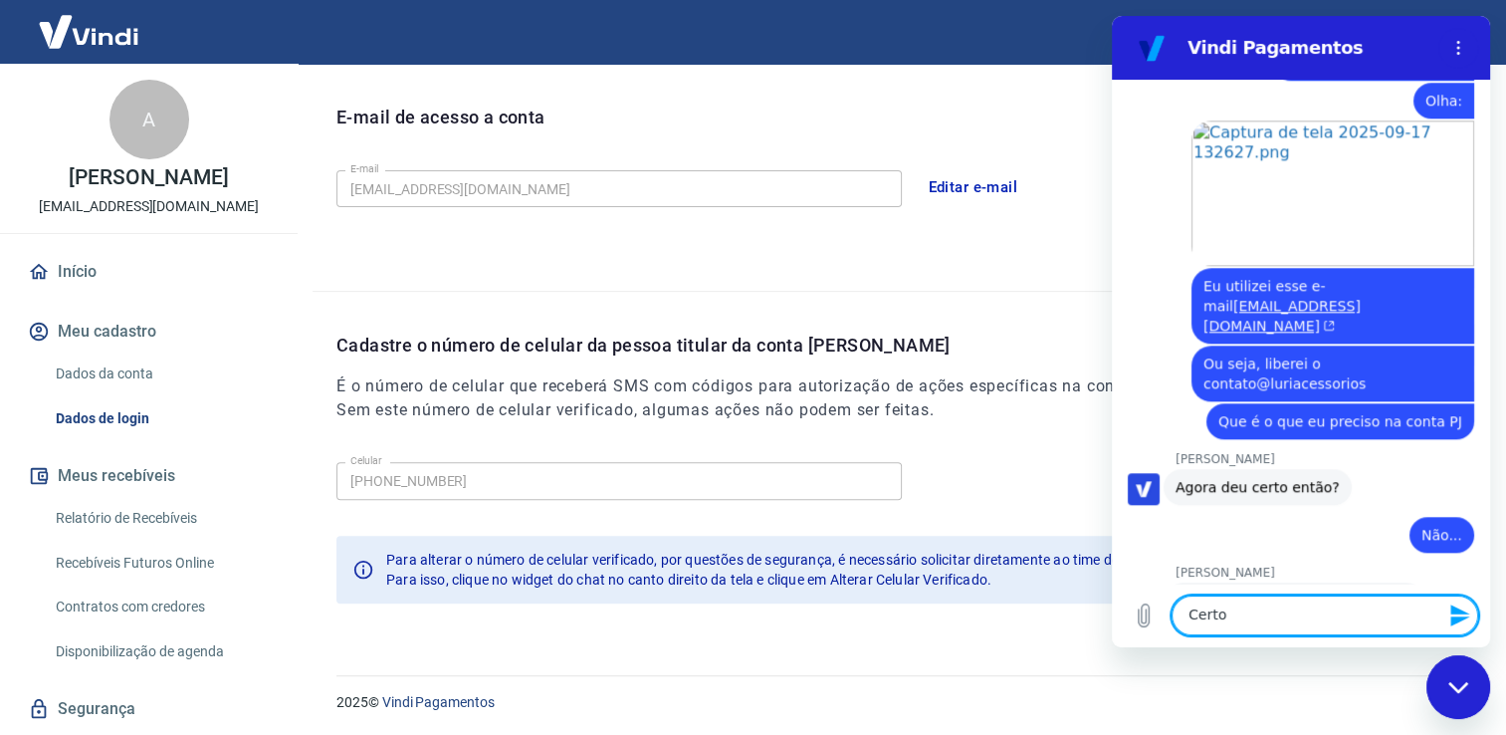
type textarea "Certo?"
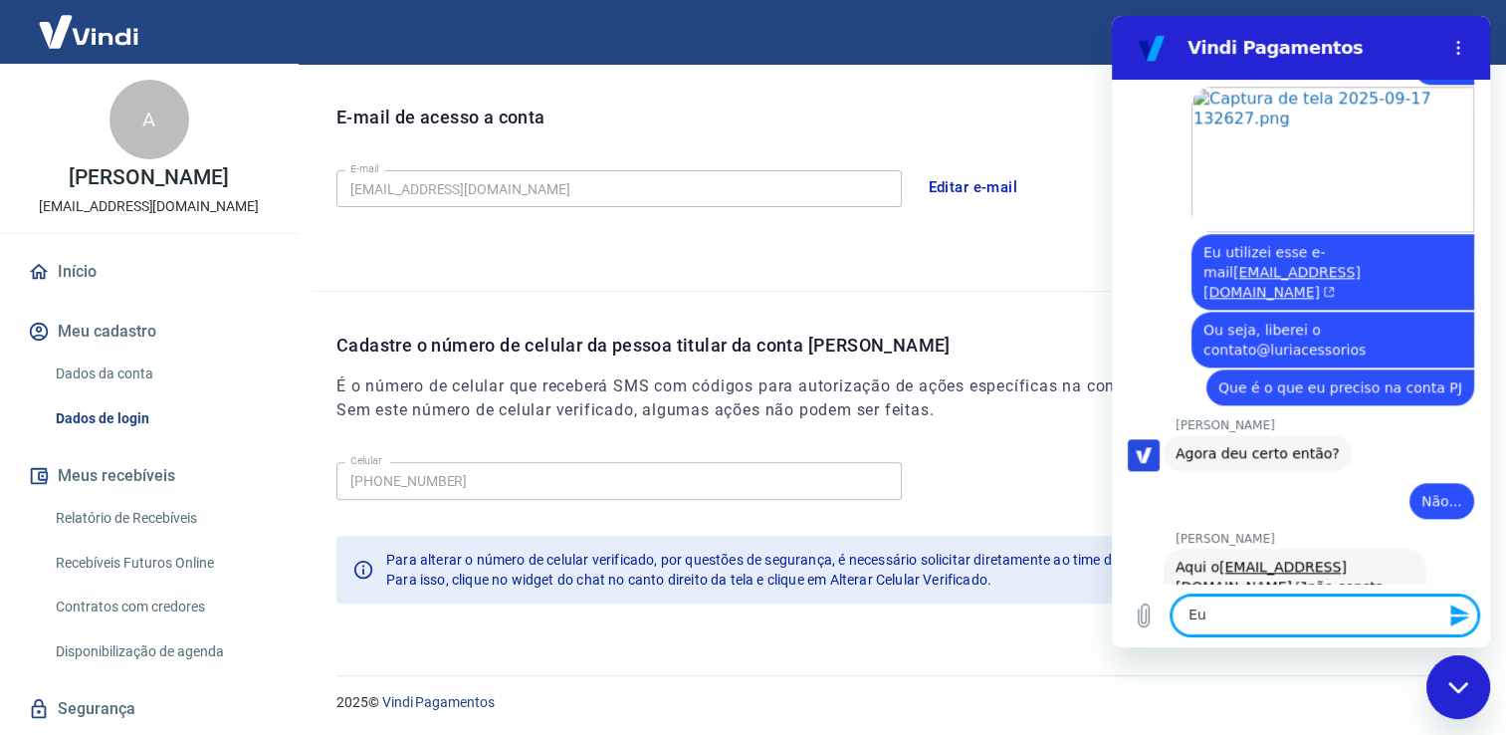
scroll to position [9428, 0]
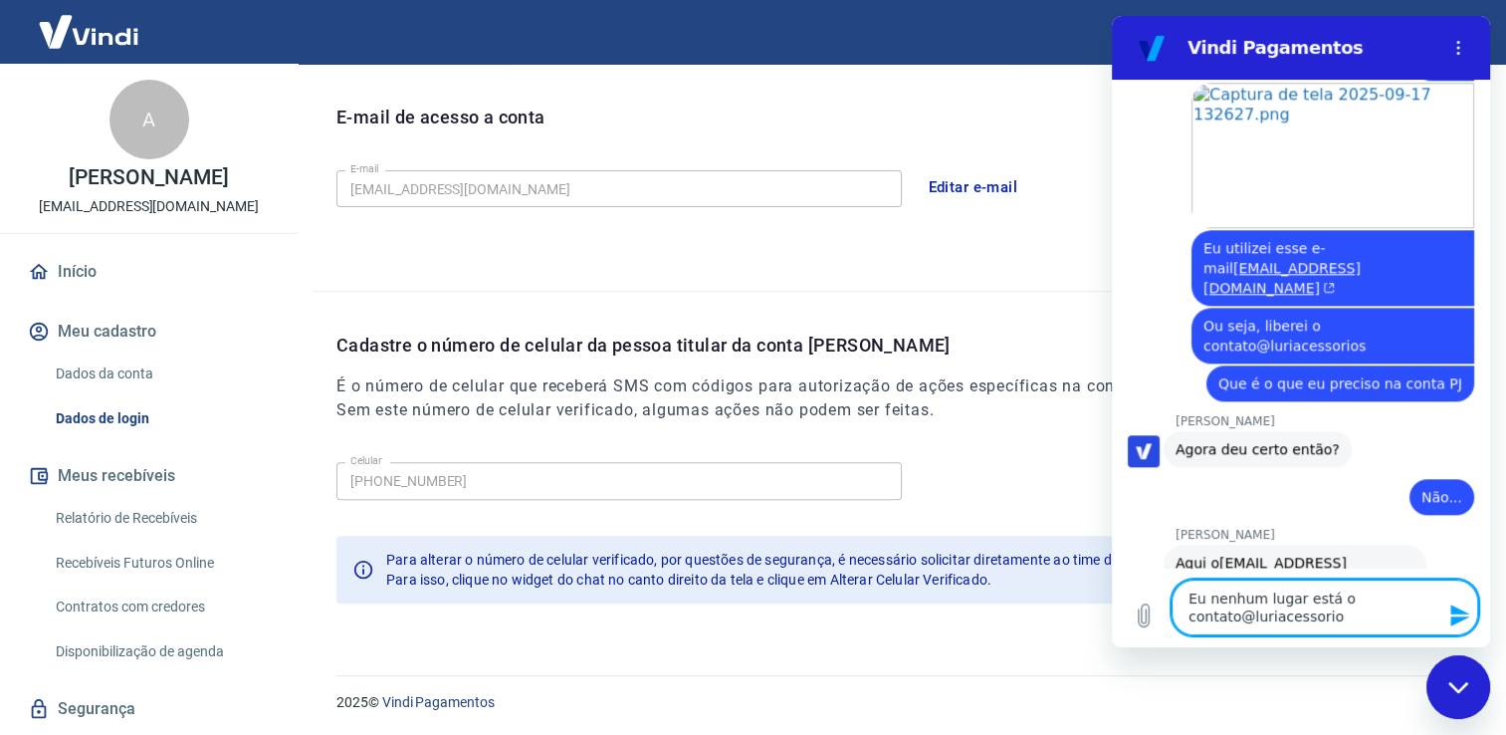
type textarea "Eu nenhum lugar está o contato@luriacessorios"
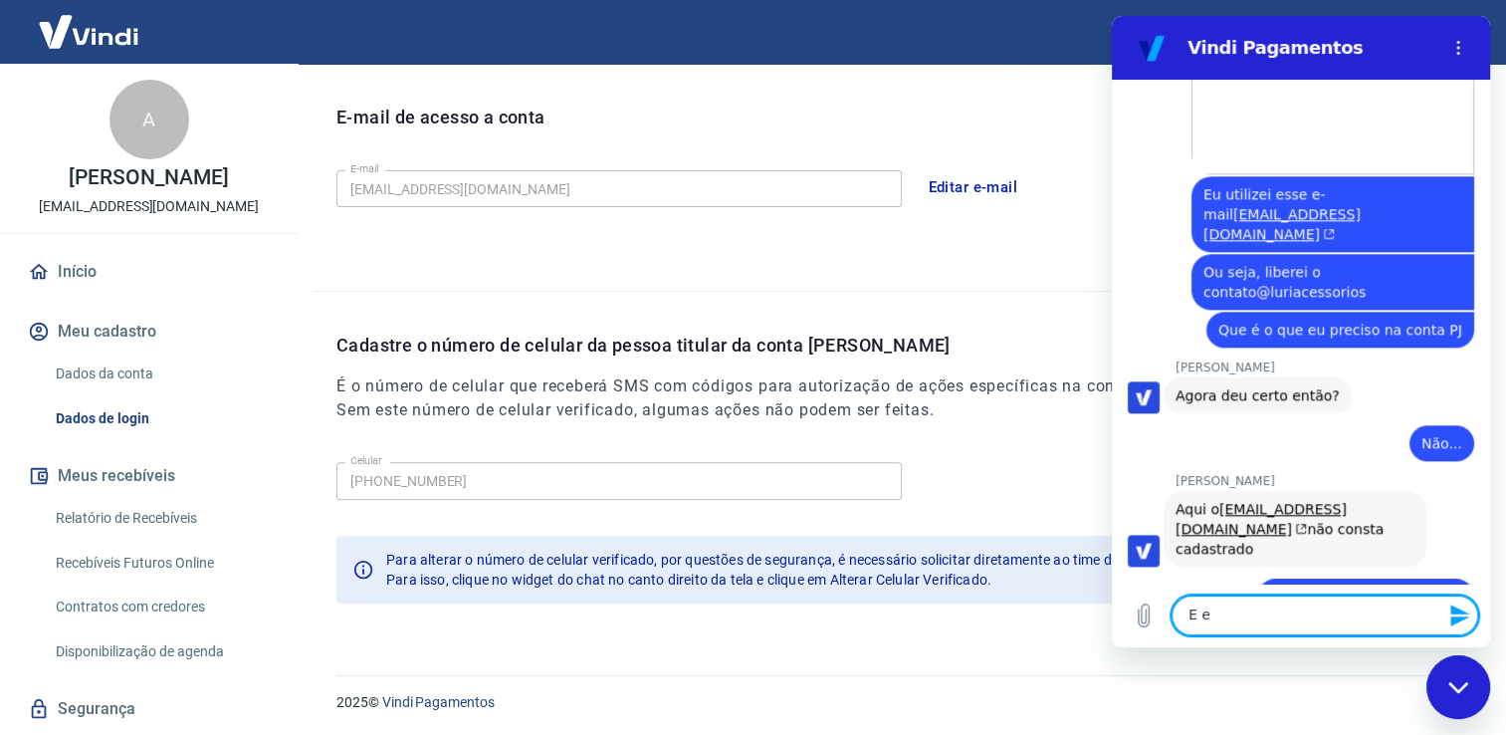
scroll to position [9486, 0]
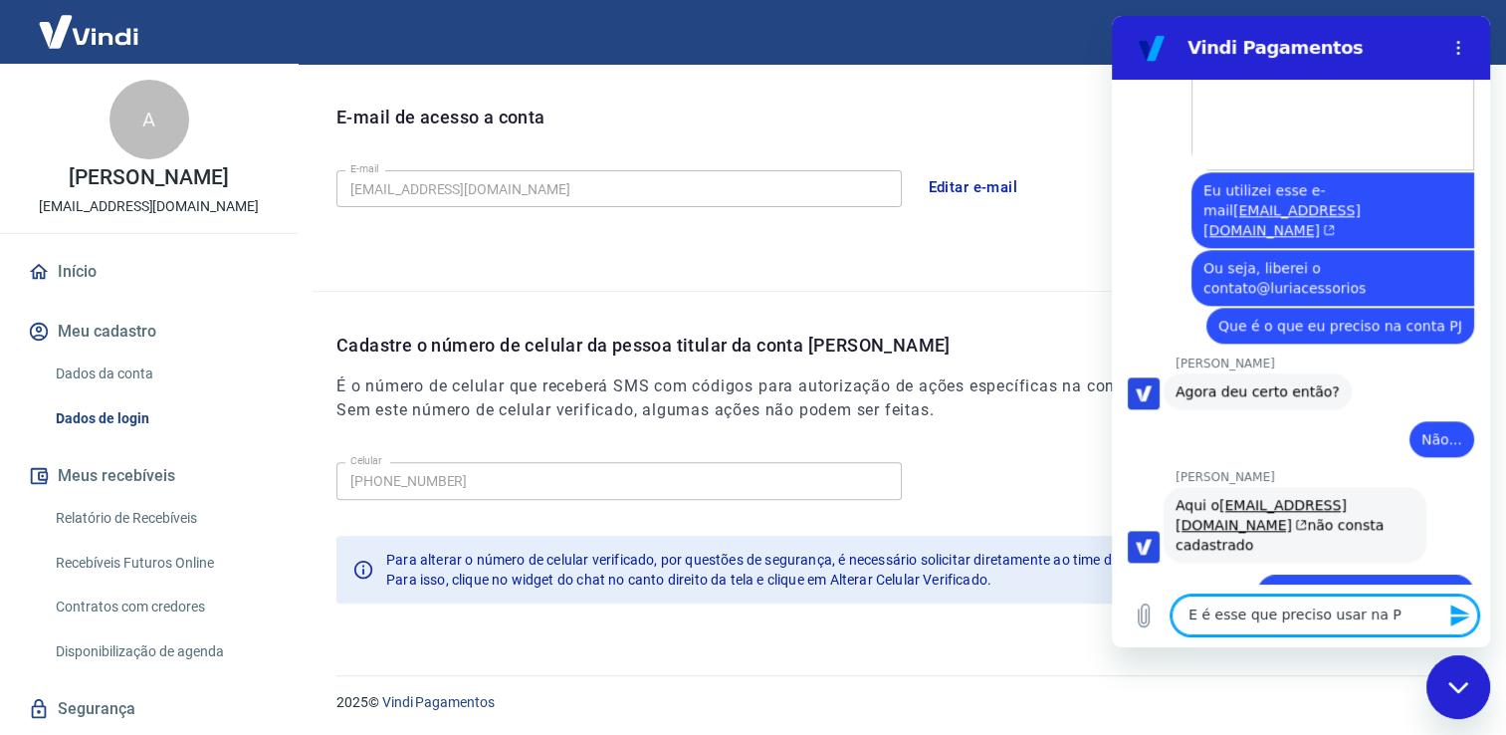
type textarea "E é esse que preciso usar na PJ"
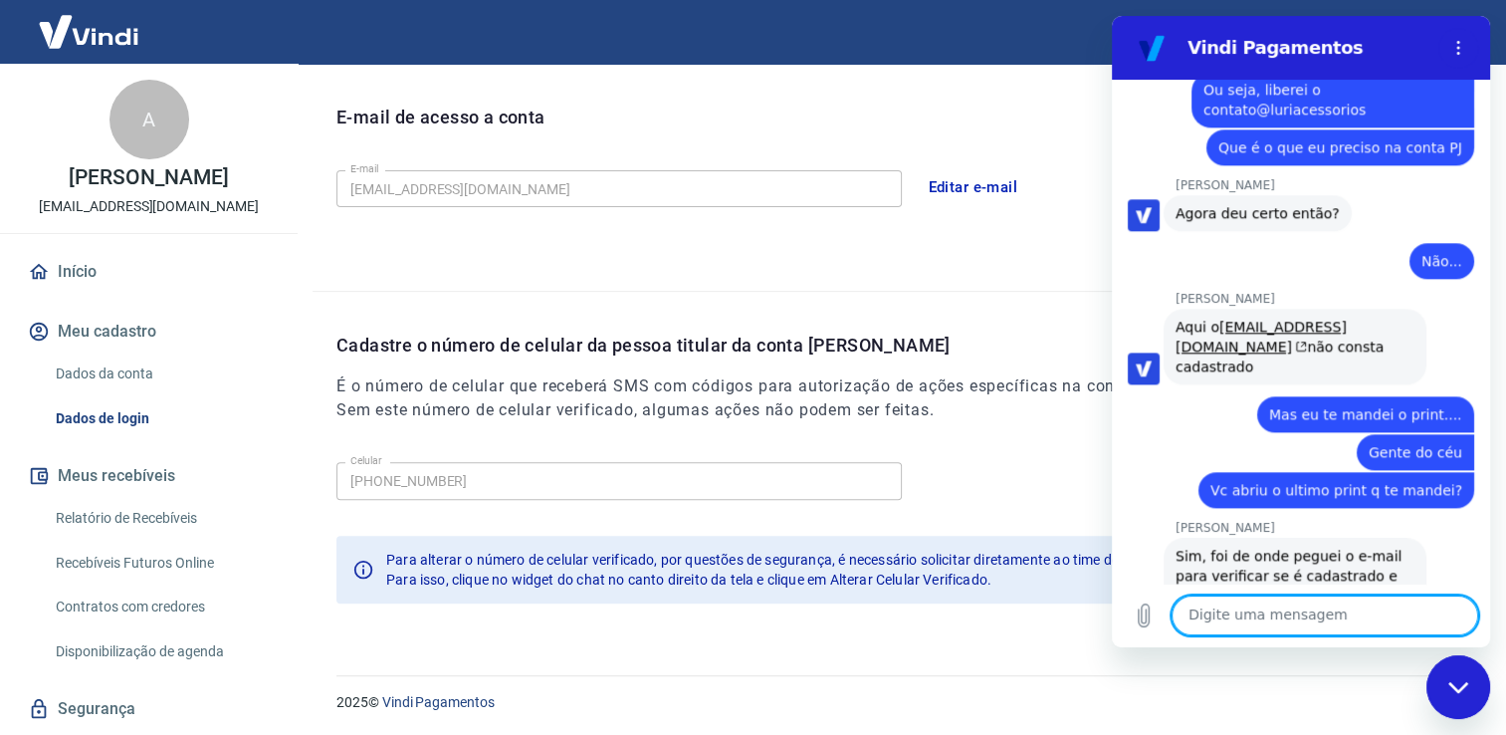
scroll to position [9805, 0]
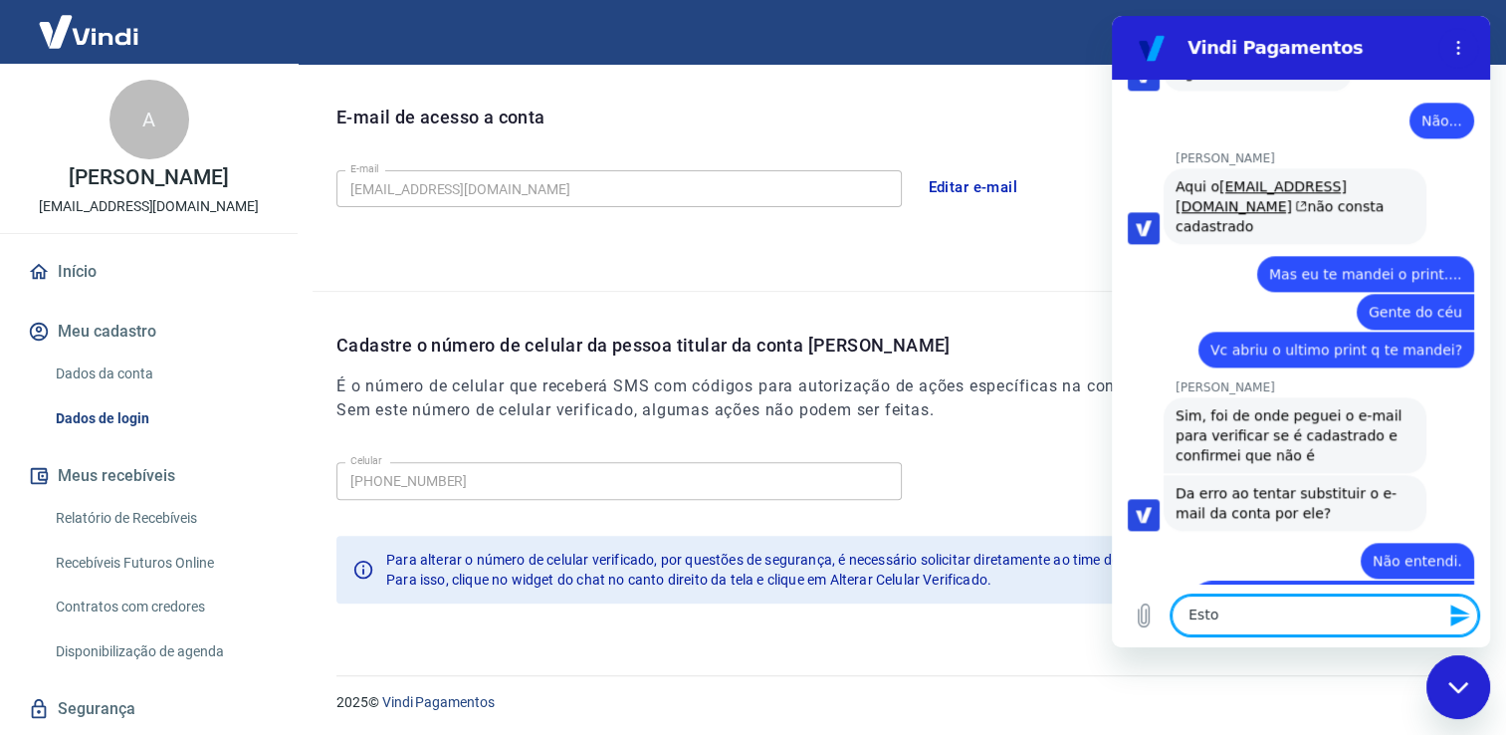
type textarea "Estou"
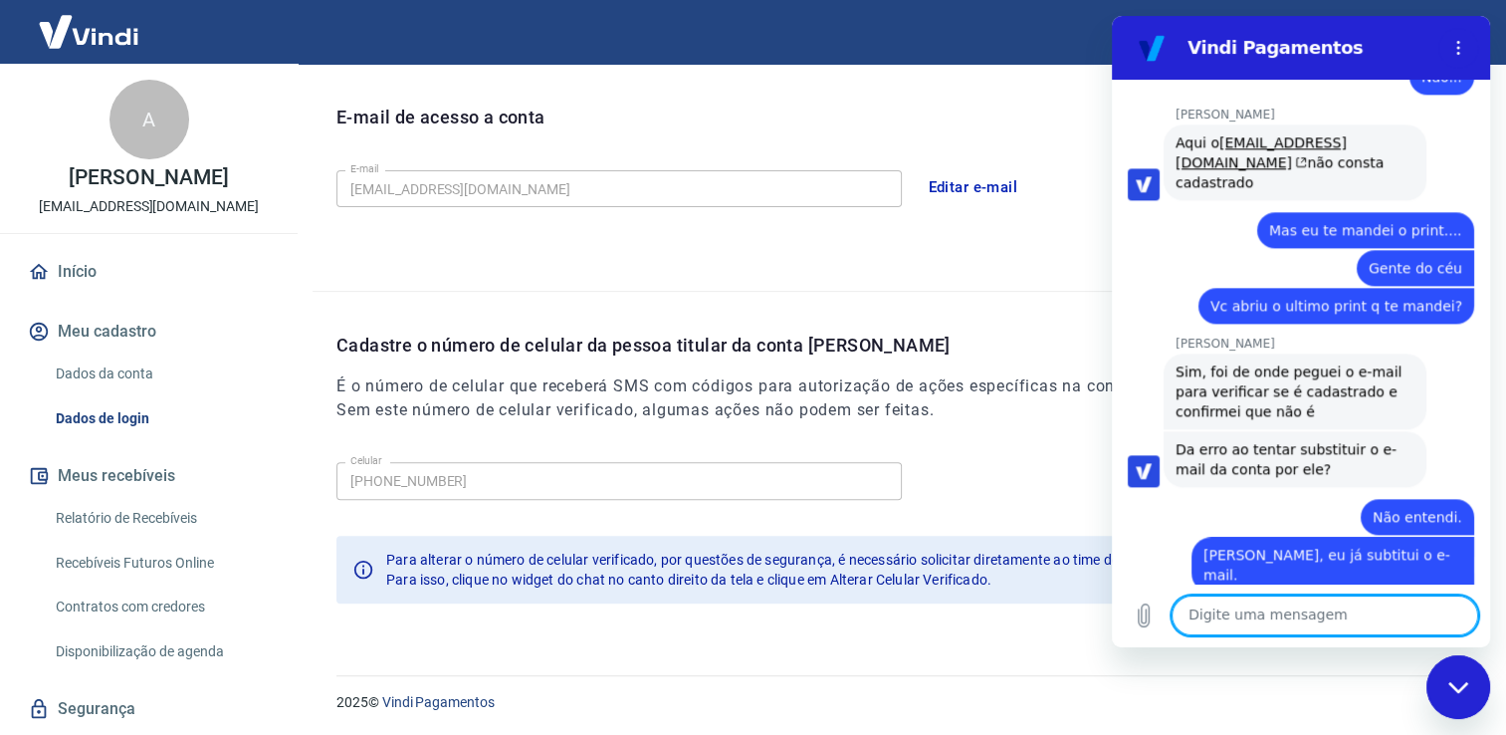
scroll to position [9852, 0]
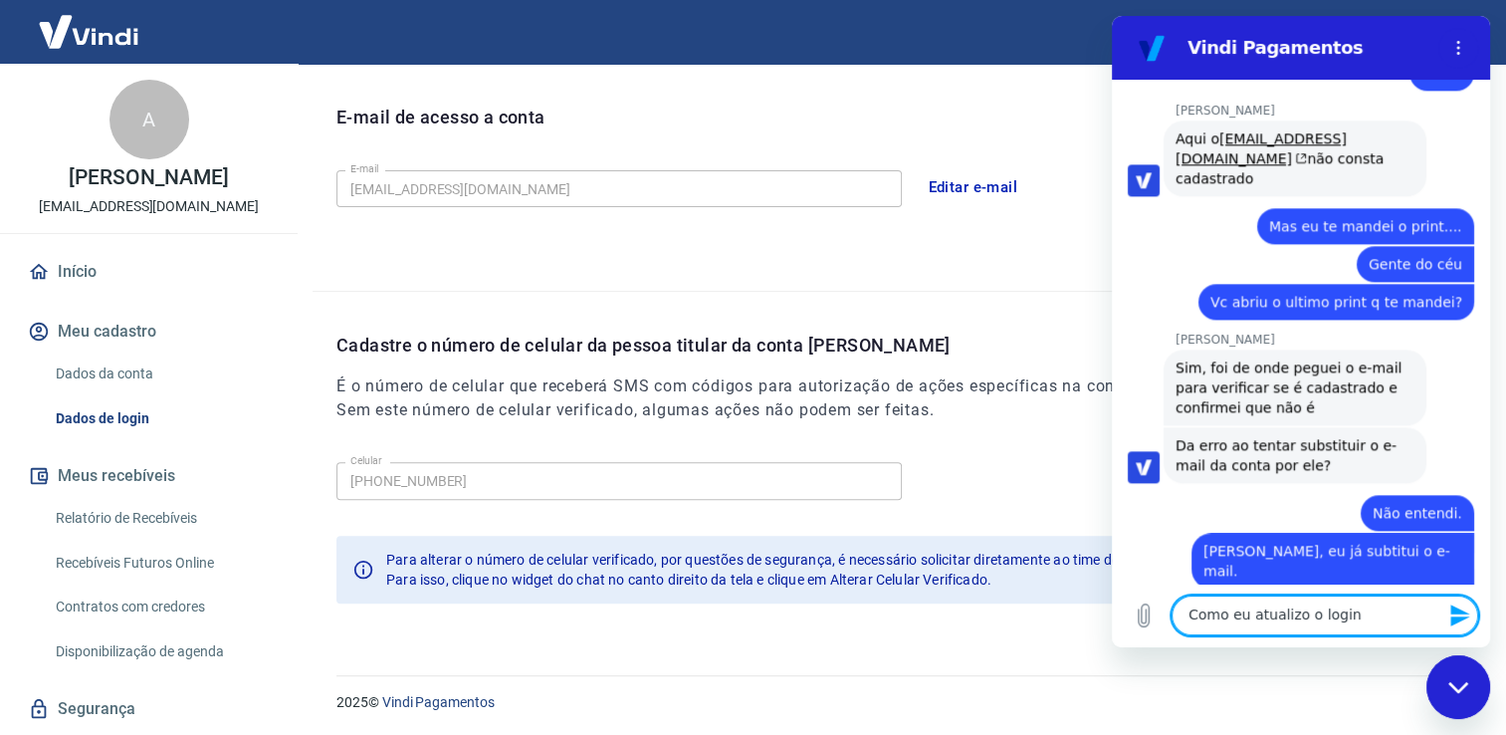
type textarea "Como eu atualizo o login?"
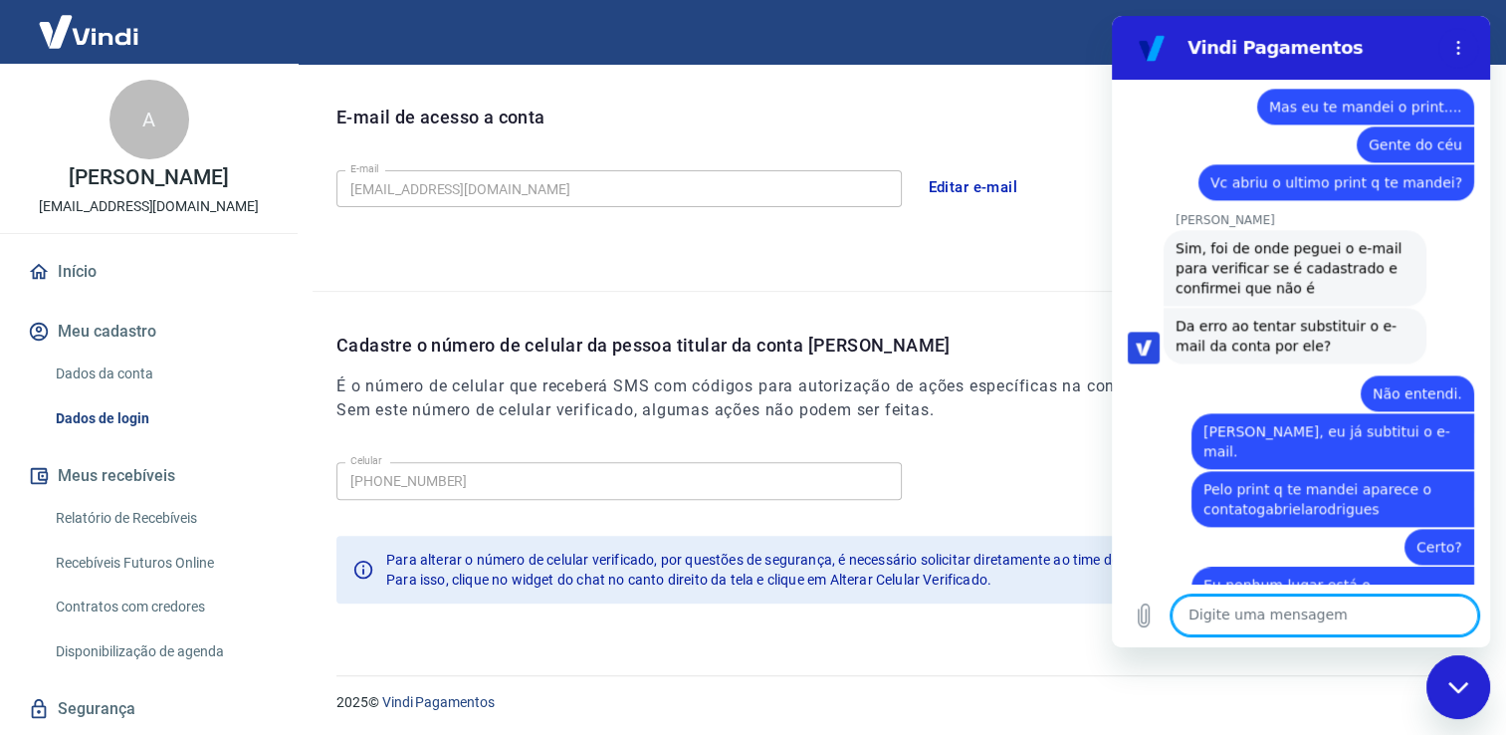
scroll to position [9976, 0]
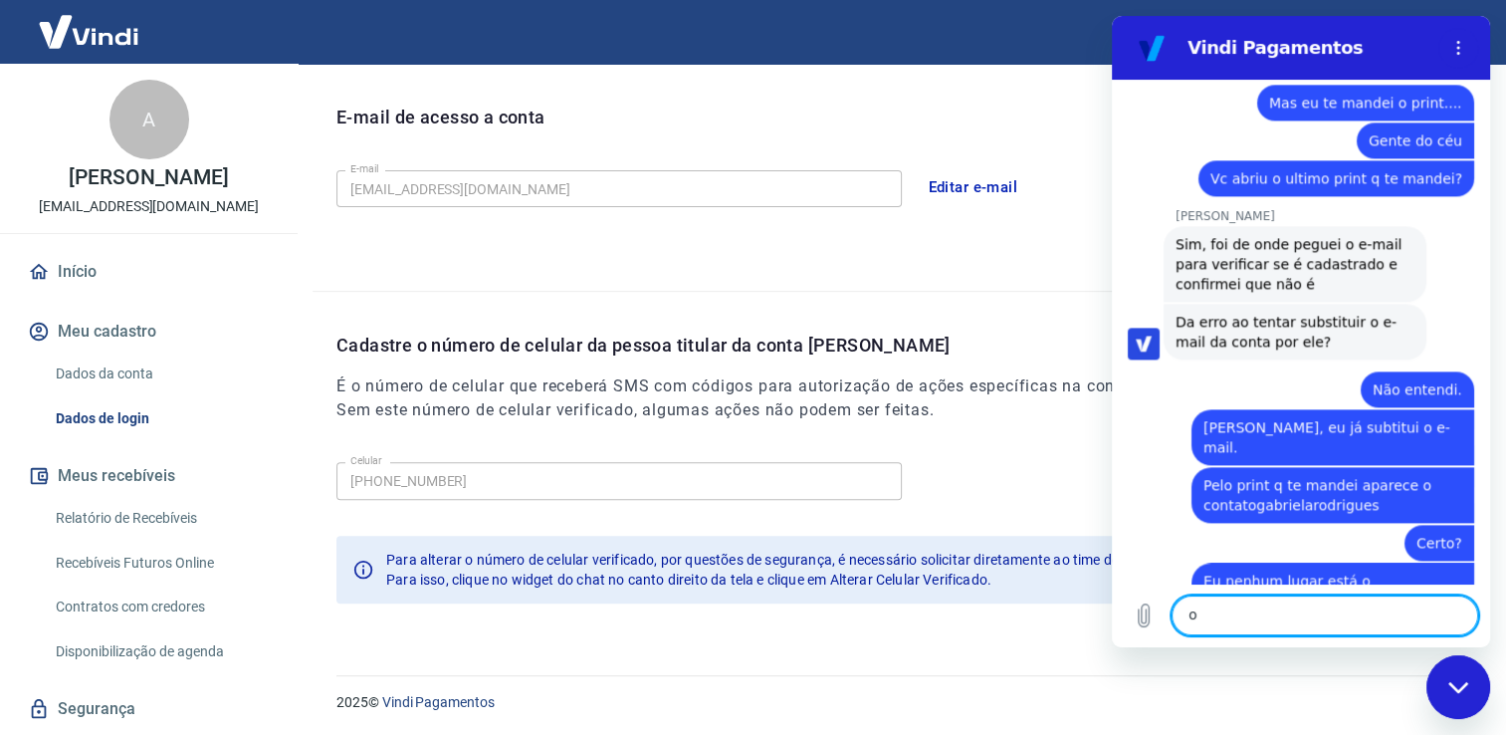
type textarea "ok"
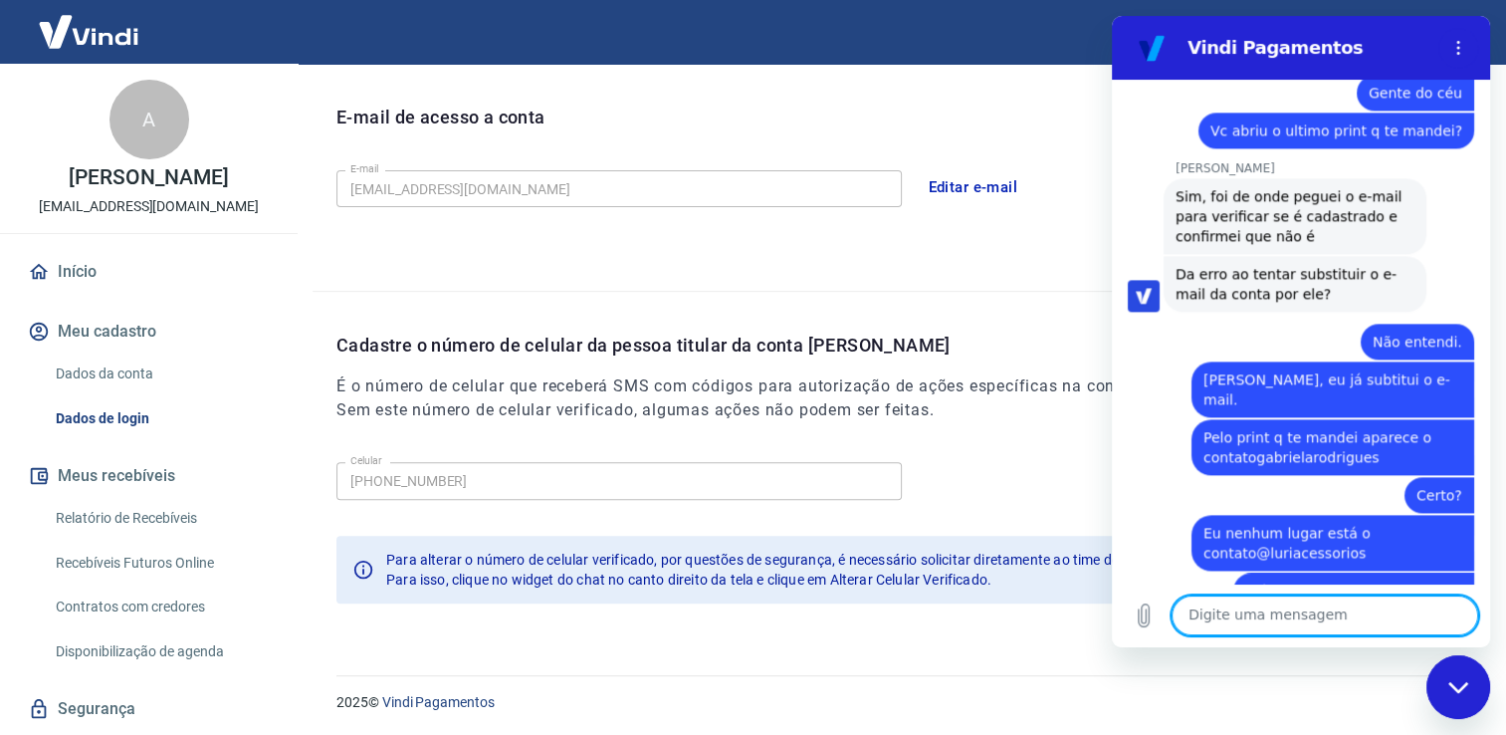
scroll to position [10089, 0]
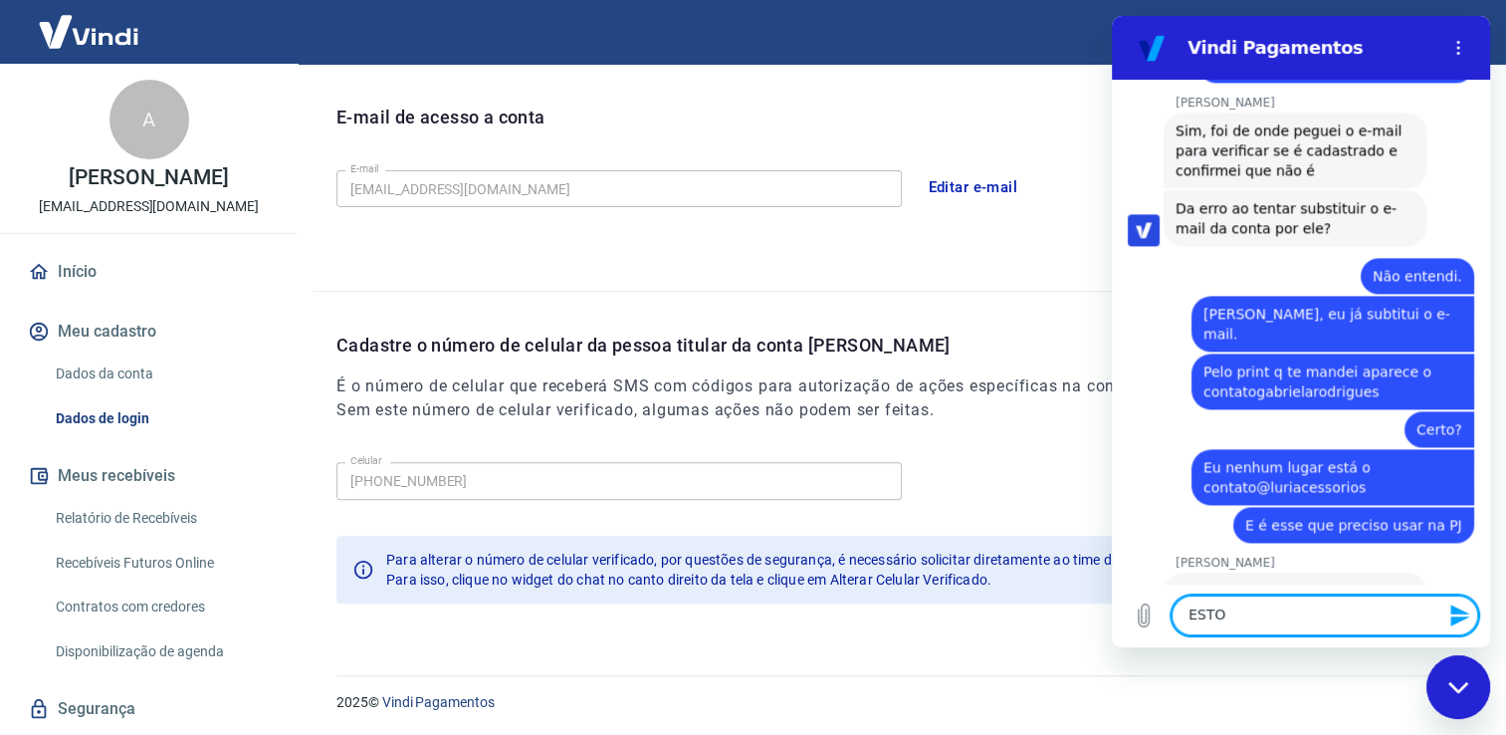
type textarea "ESTOU"
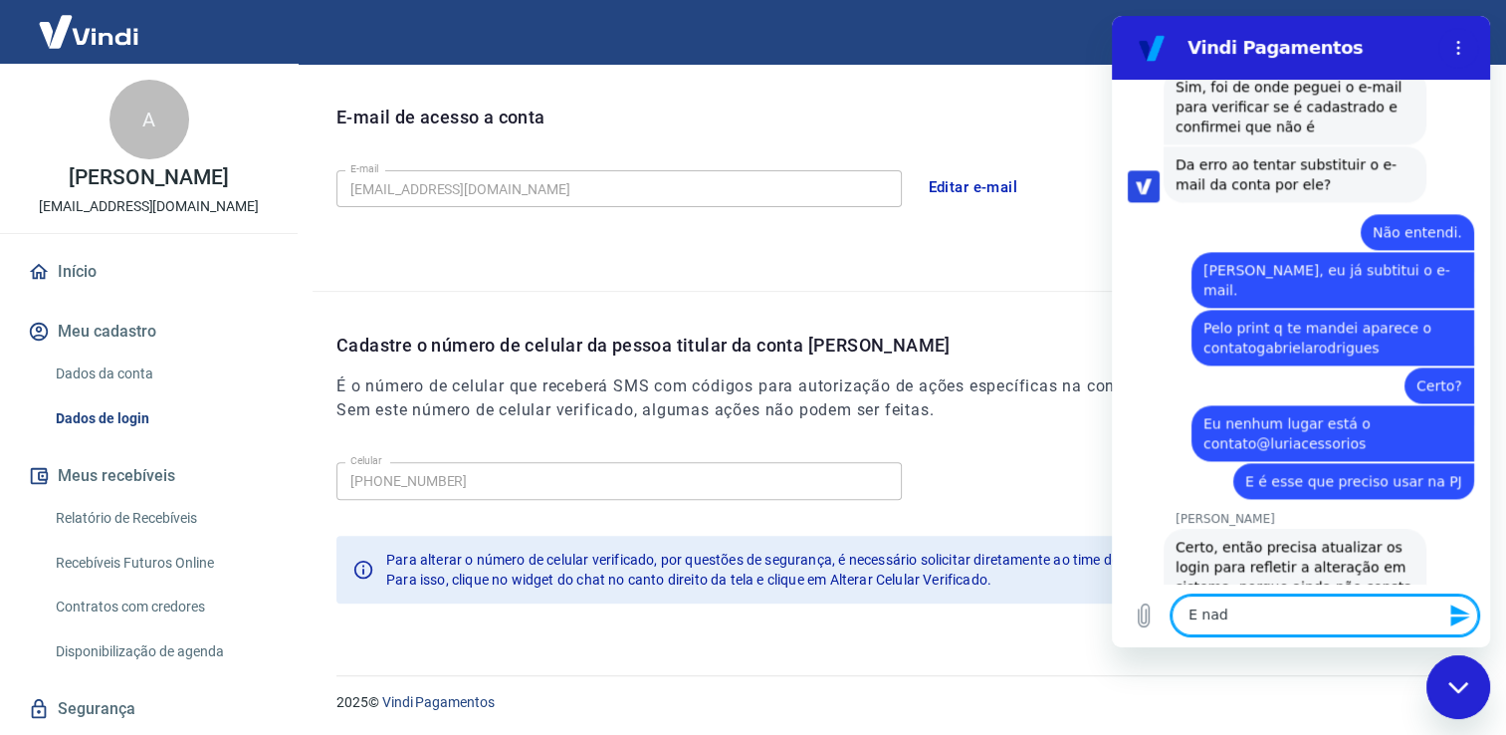
scroll to position [10137, 0]
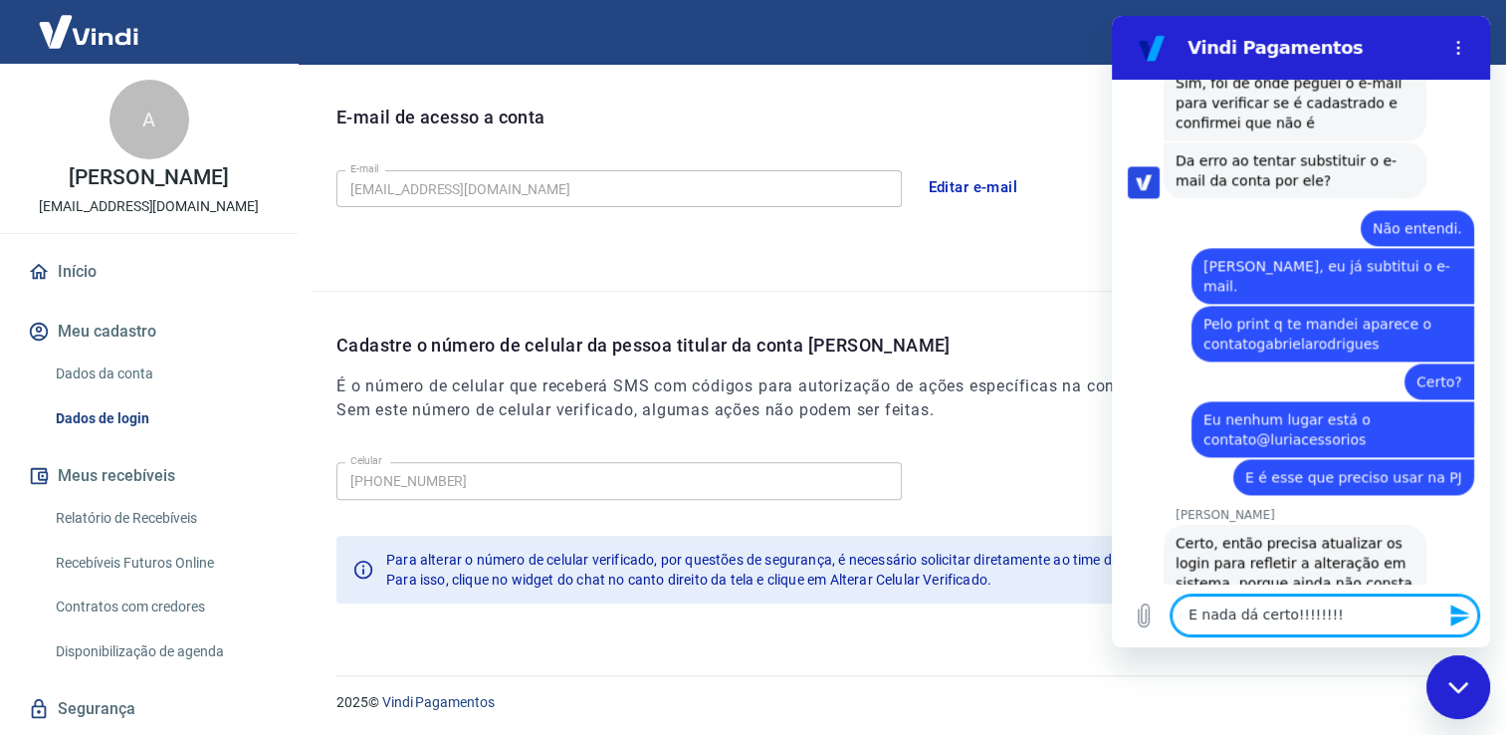
type textarea "E nada dá certo!!!!!!!!!"
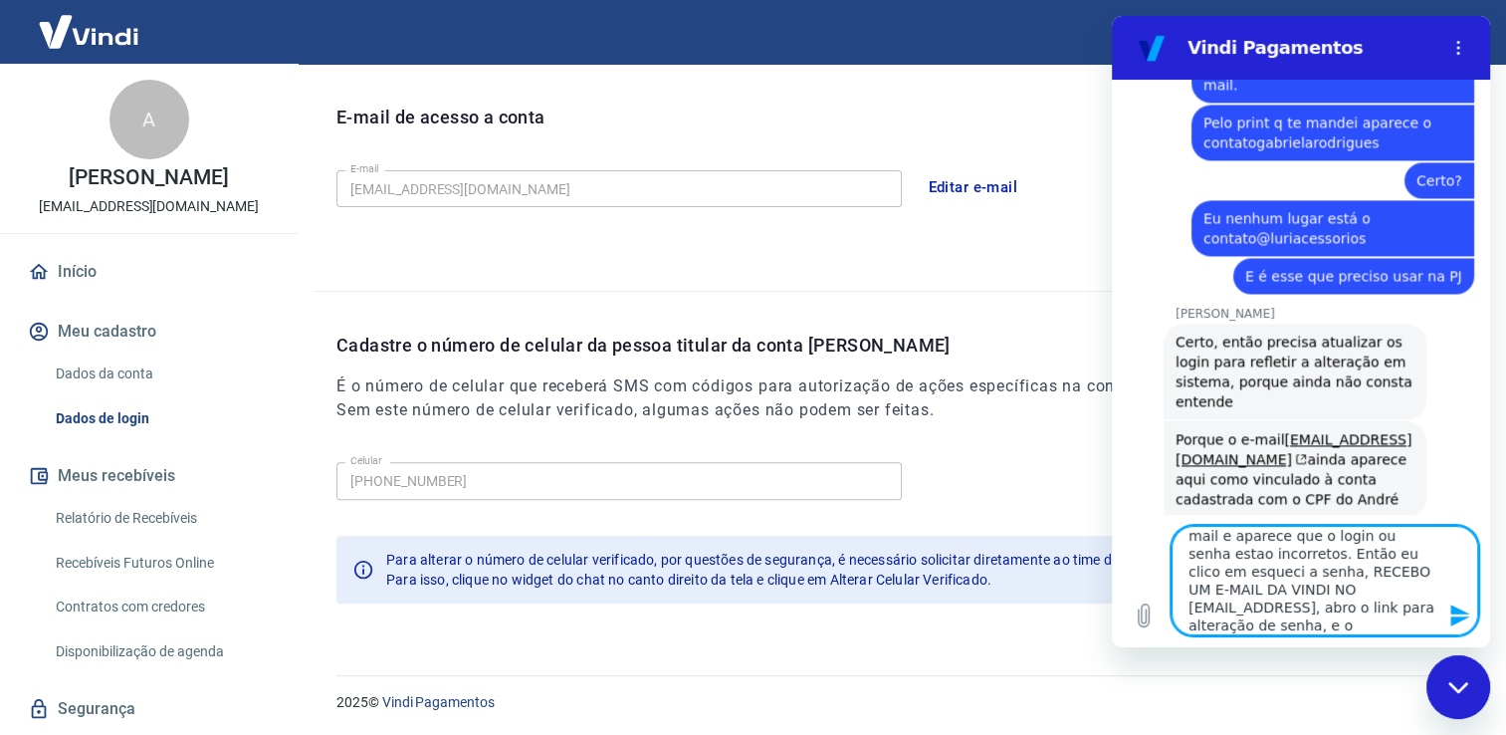
scroll to position [45, 0]
type textarea "Eu tento fazer login com o novo e-mail e aparece que o login ou senha estao inc…"
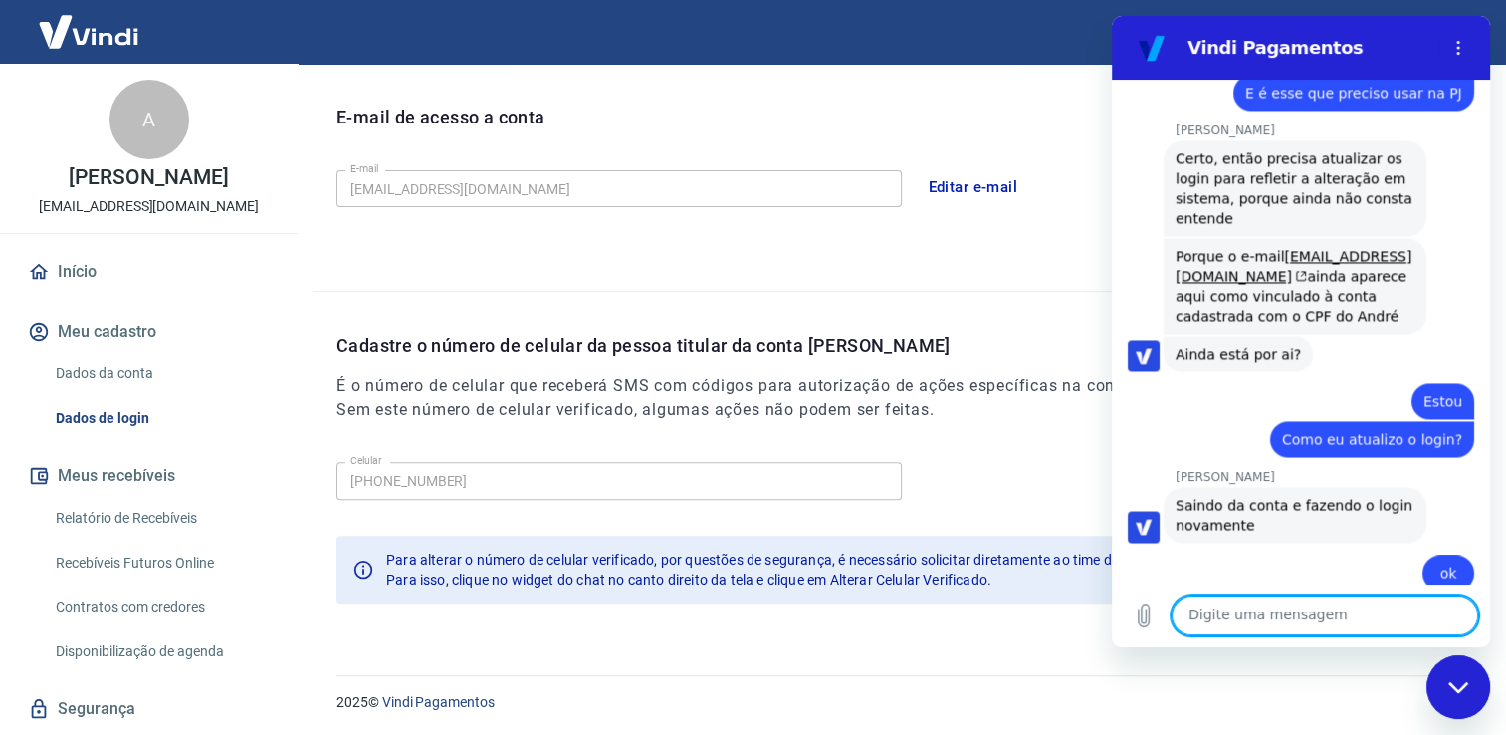
scroll to position [10525, 0]
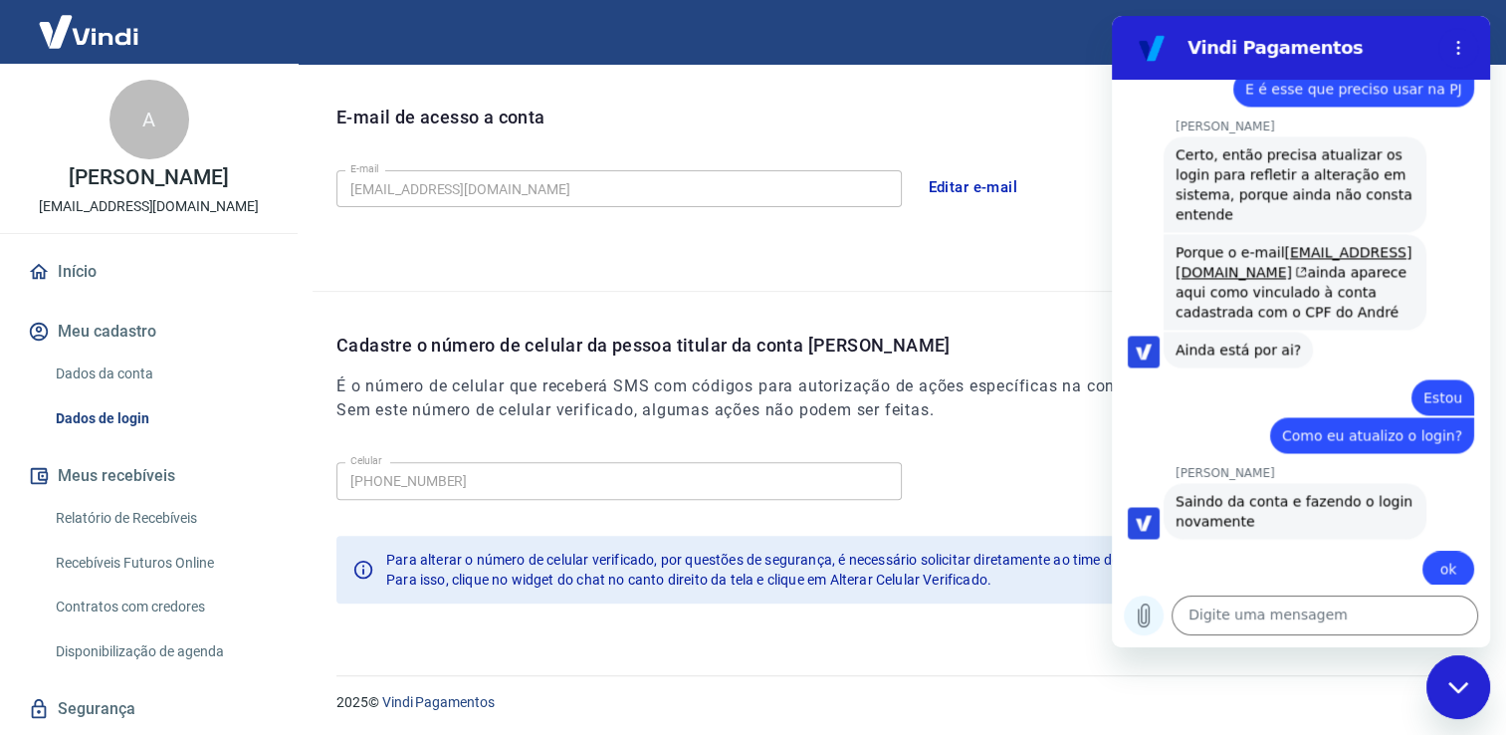
click at [1139, 615] on icon "Carregar arquivo" at bounding box center [1144, 615] width 11 height 23
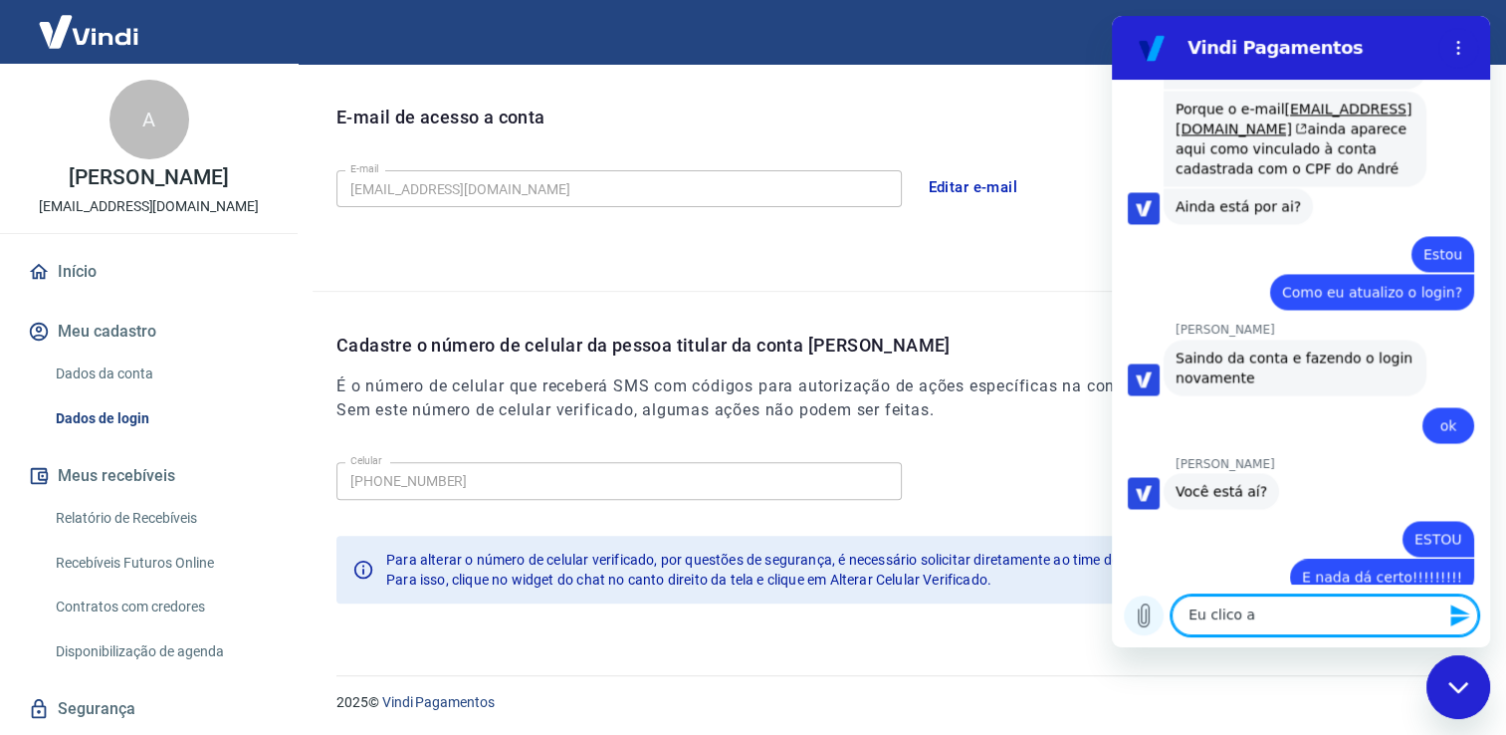
scroll to position [10673, 0]
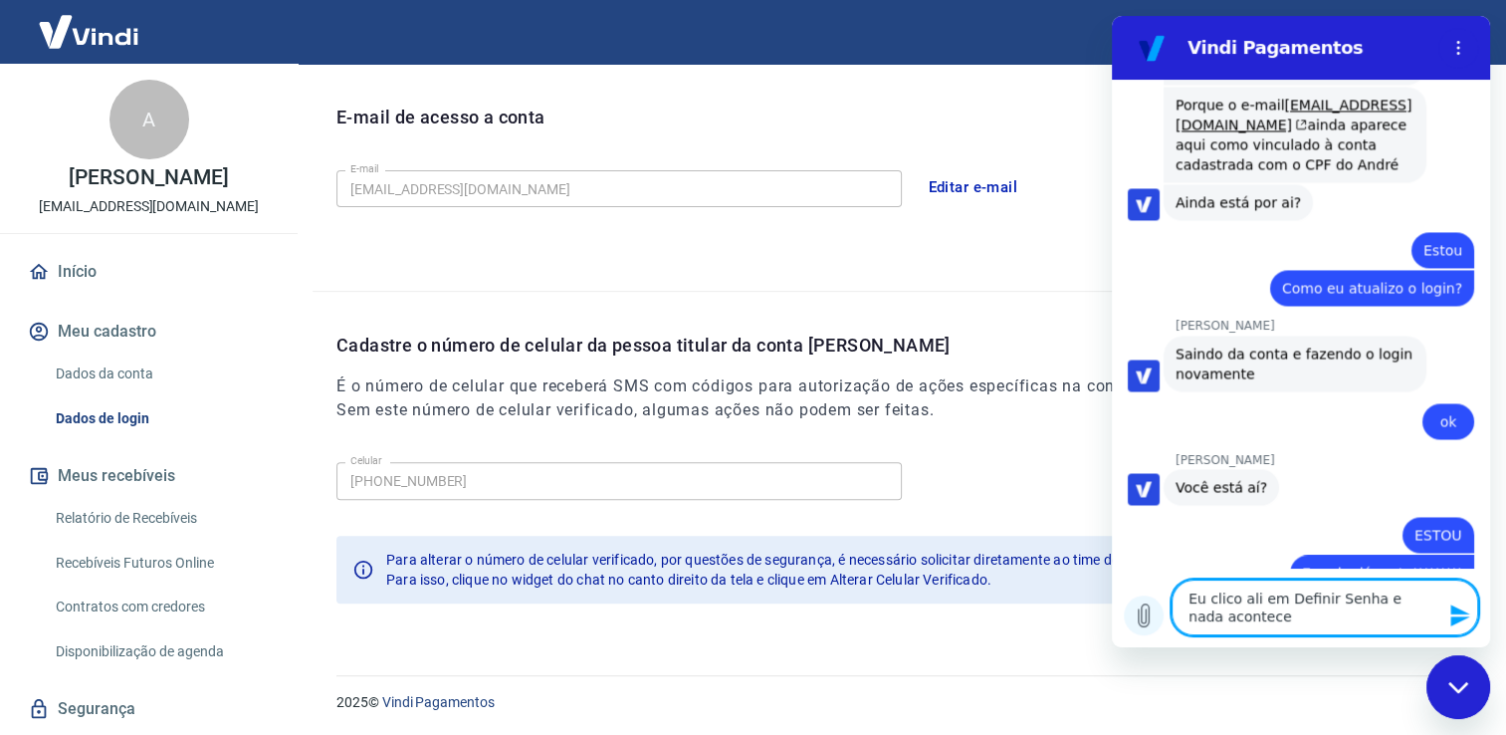
type textarea "Eu clico ali em Definir Senha e nada acontece."
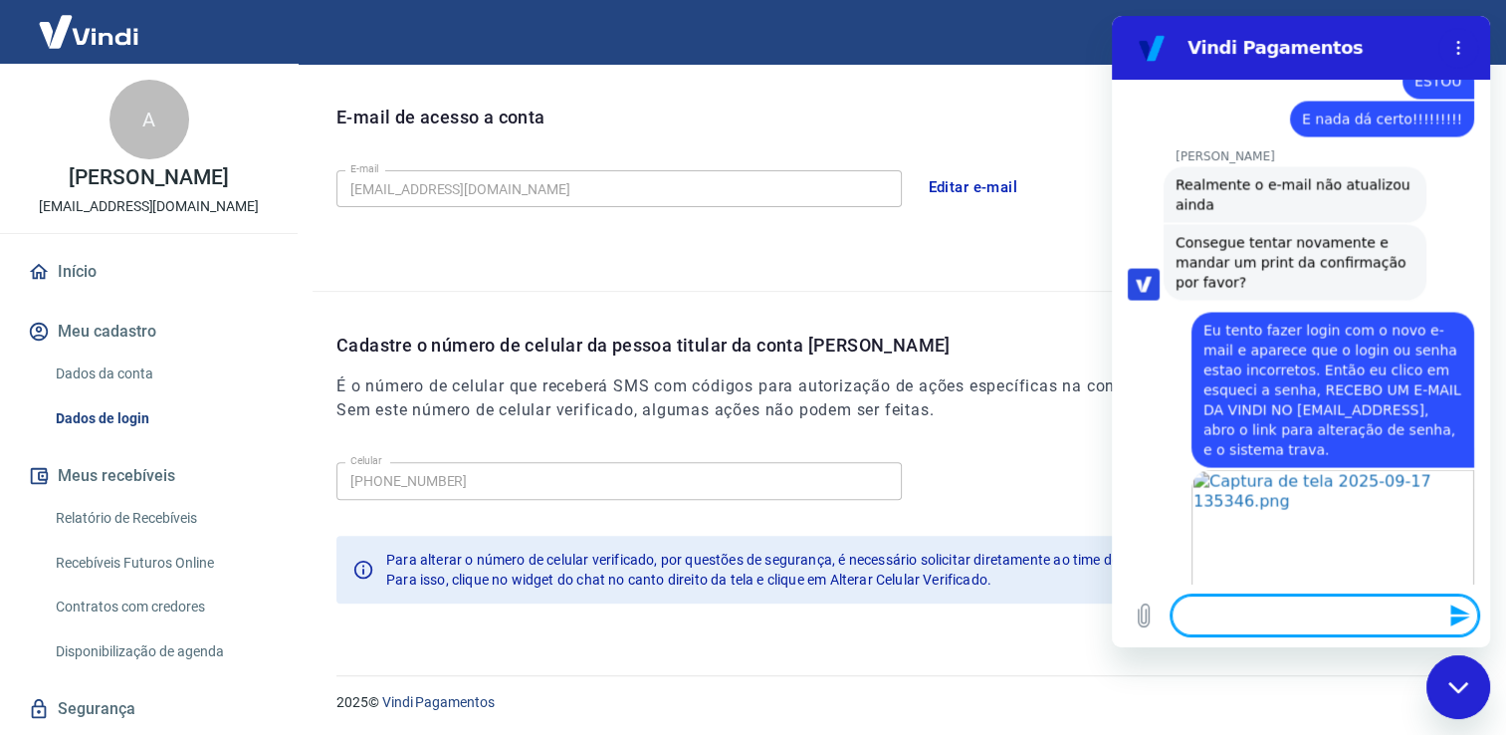
scroll to position [11131, 0]
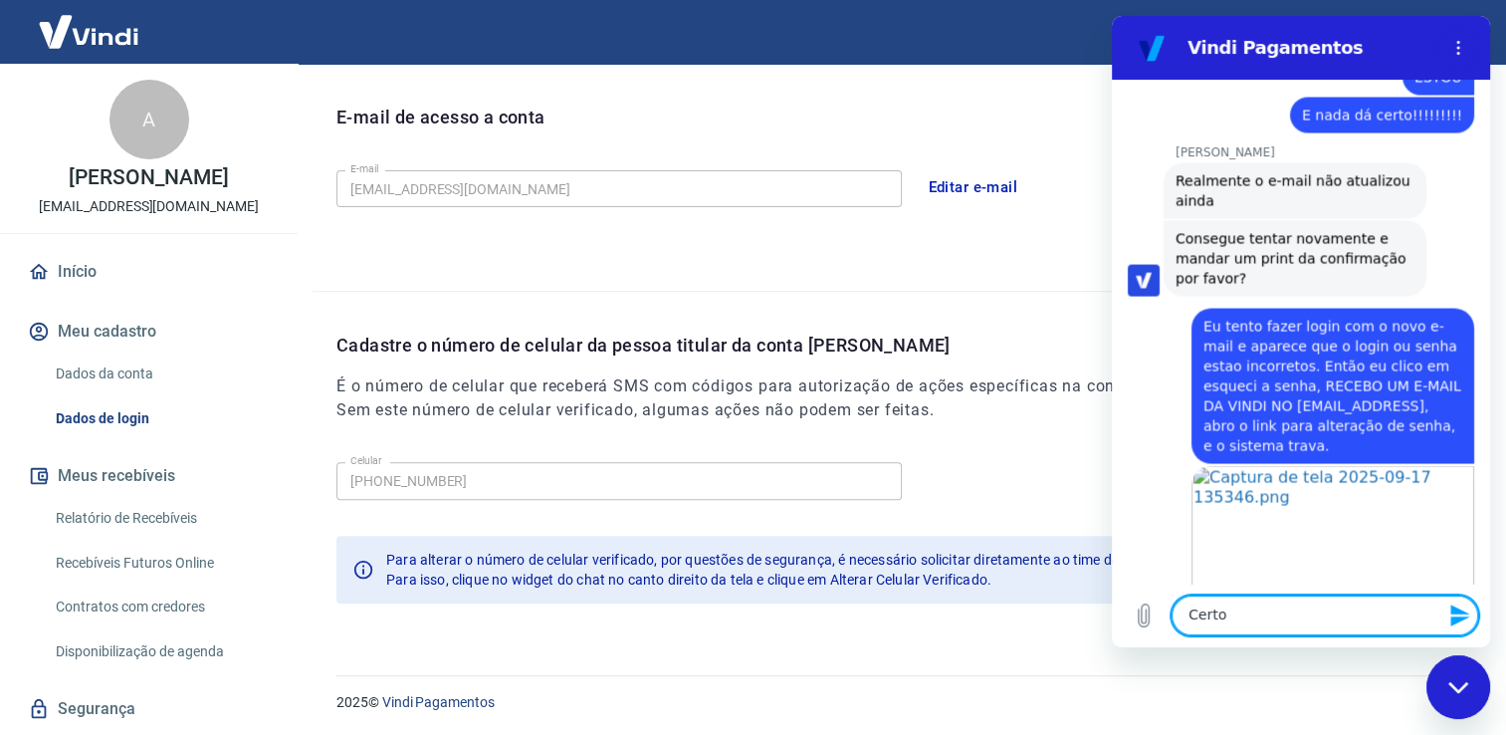
type textarea "Certo."
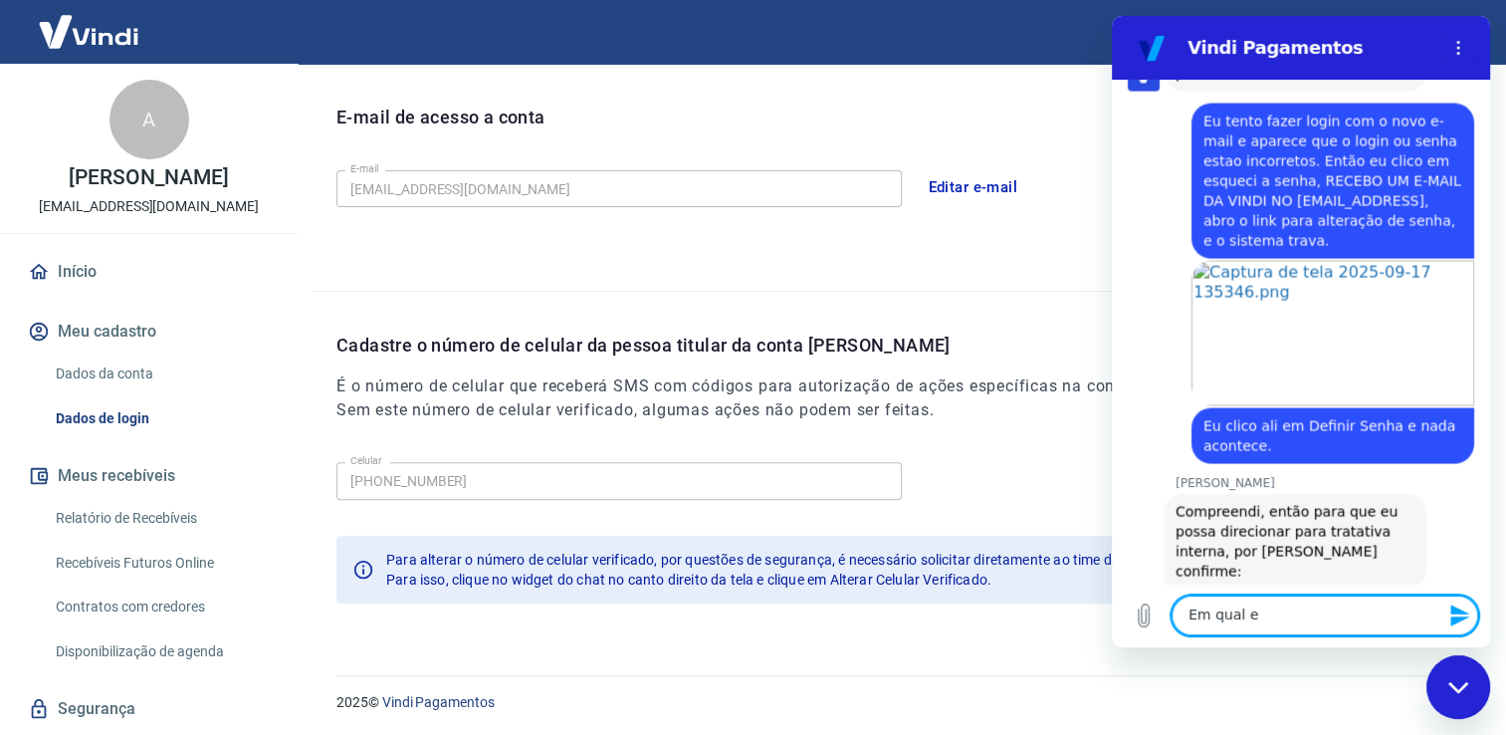
scroll to position [11334, 0]
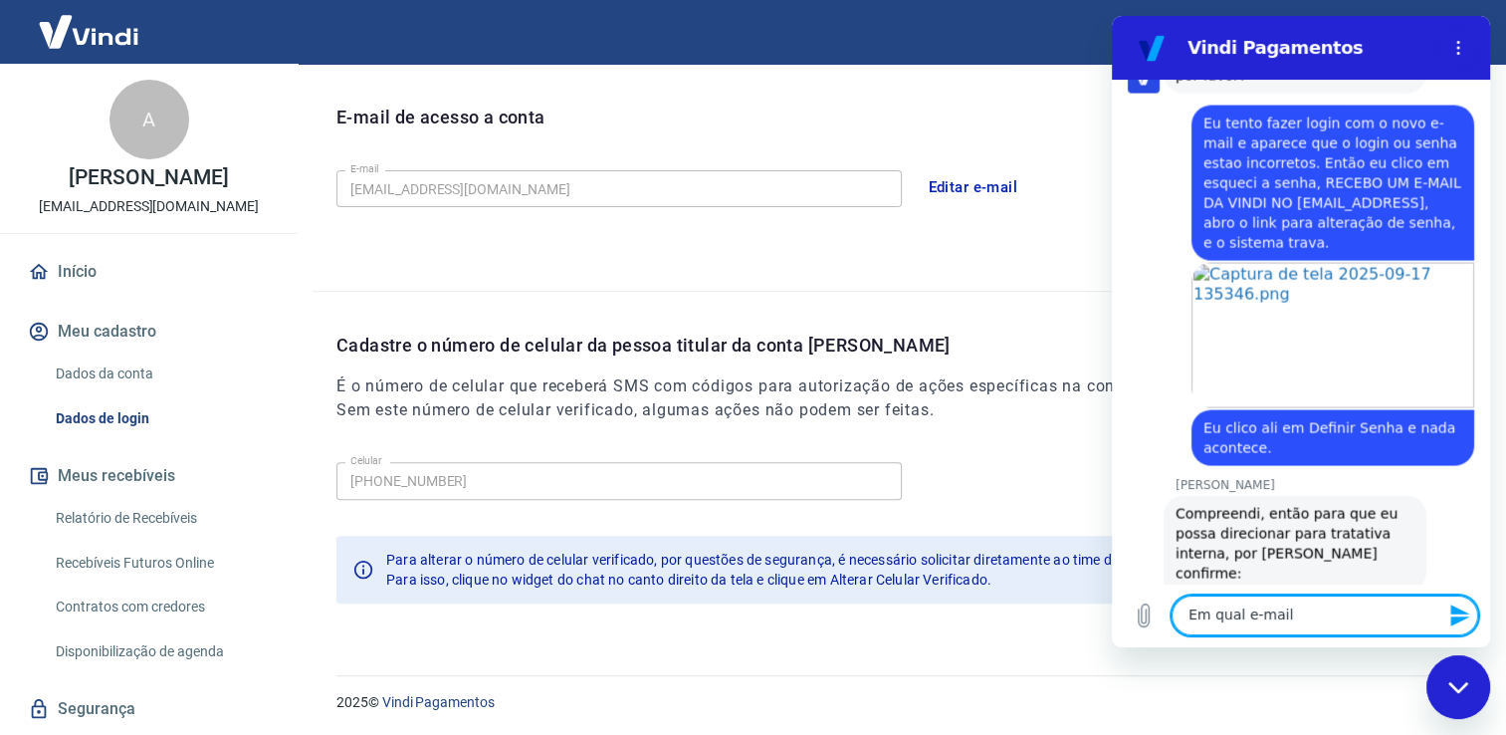
type textarea "Em qual e-mail?"
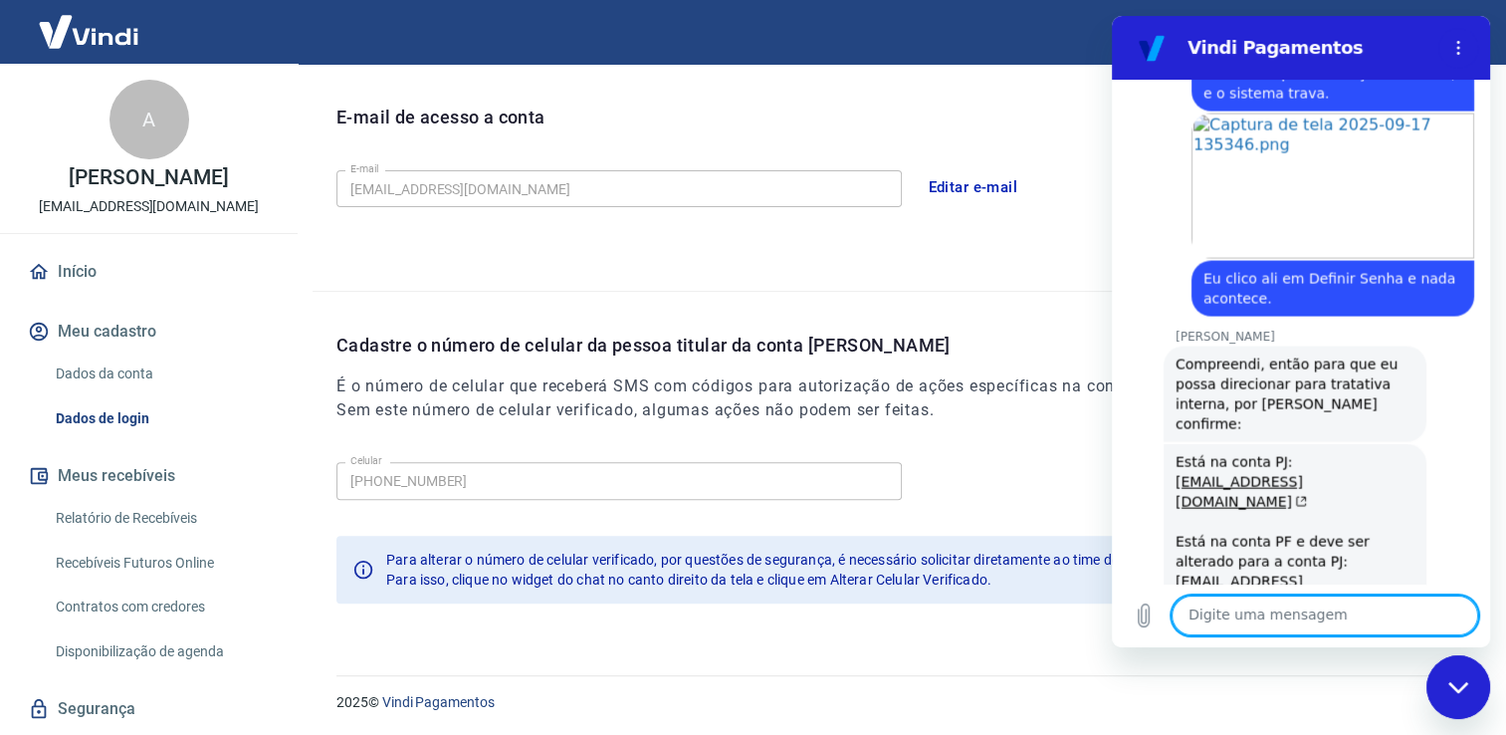
scroll to position [11517, 0]
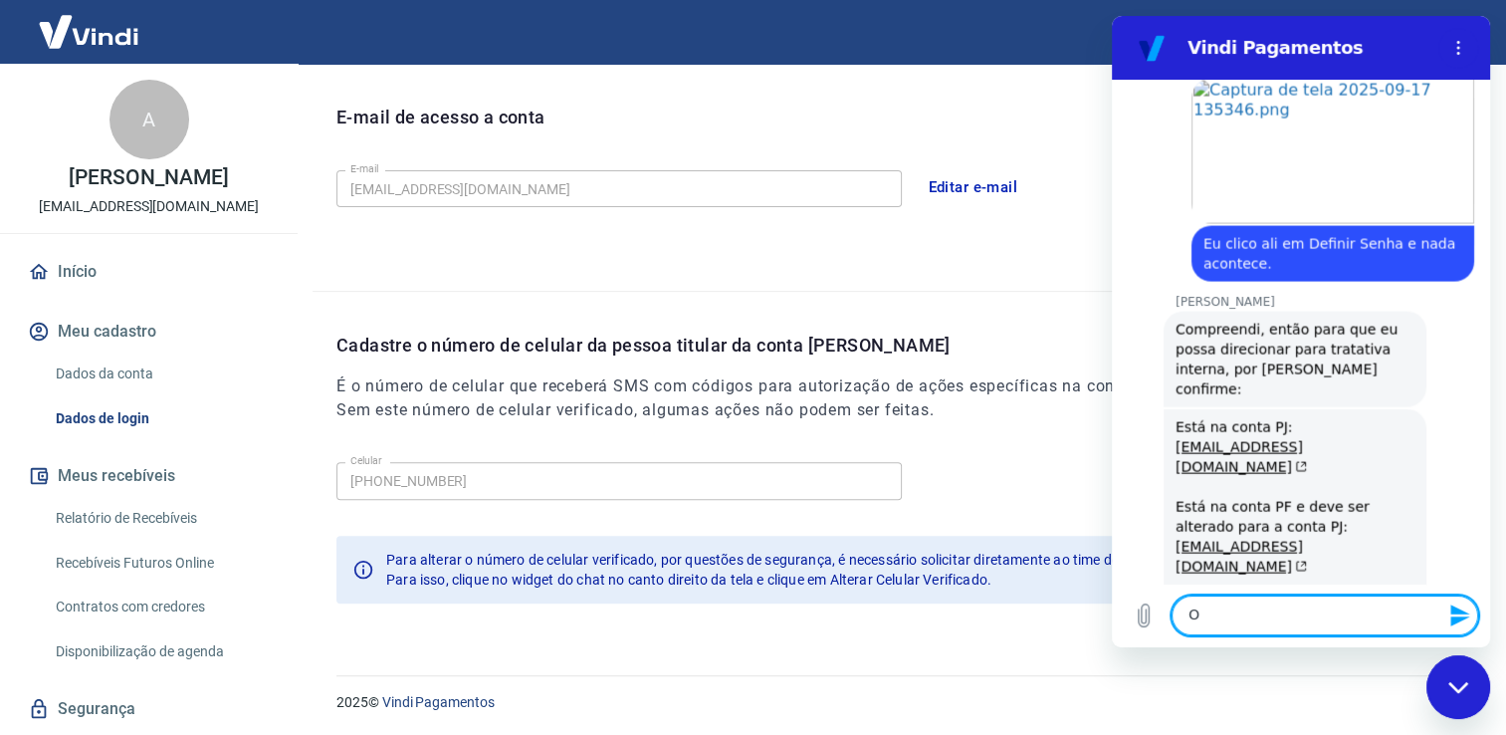
type textarea "Ok"
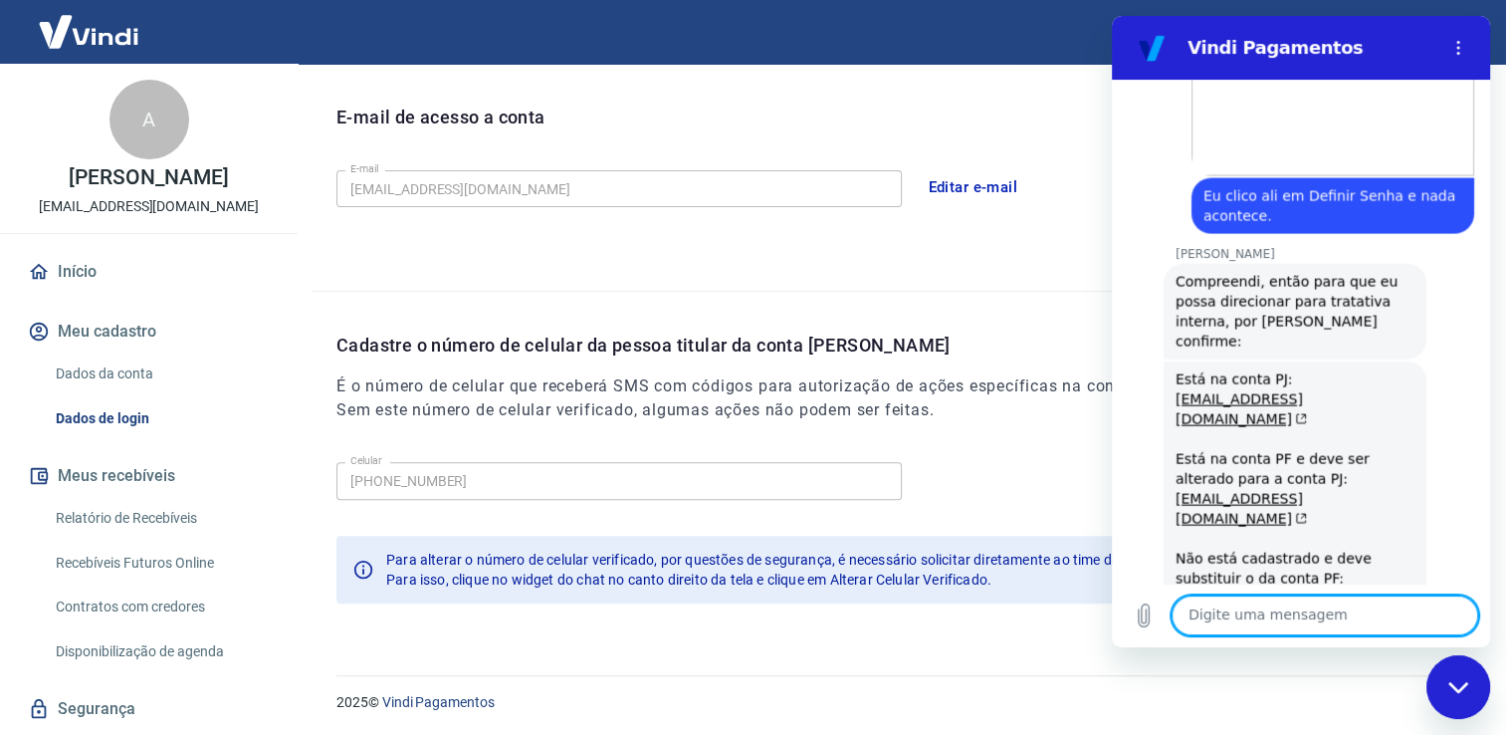
scroll to position [11748, 0]
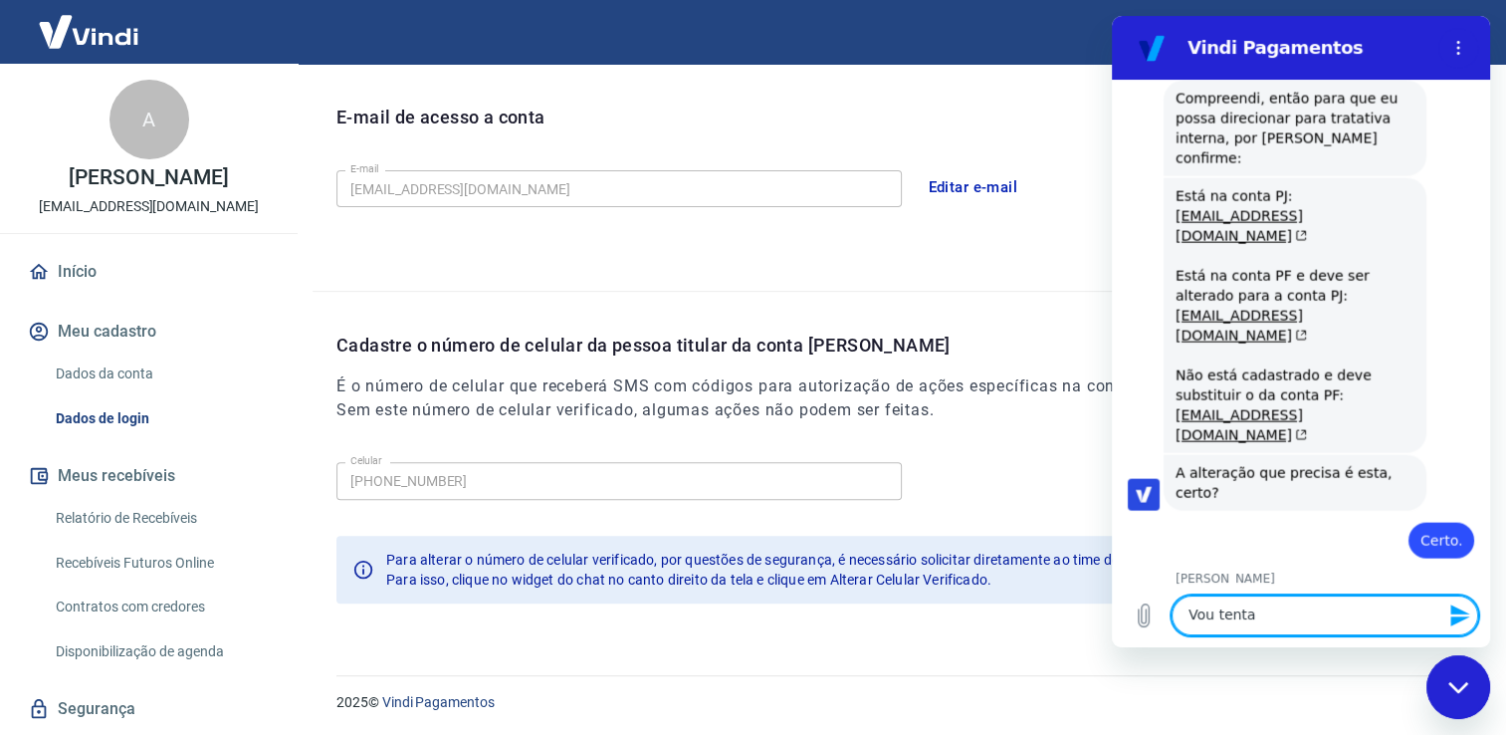
type textarea "Vou tentar"
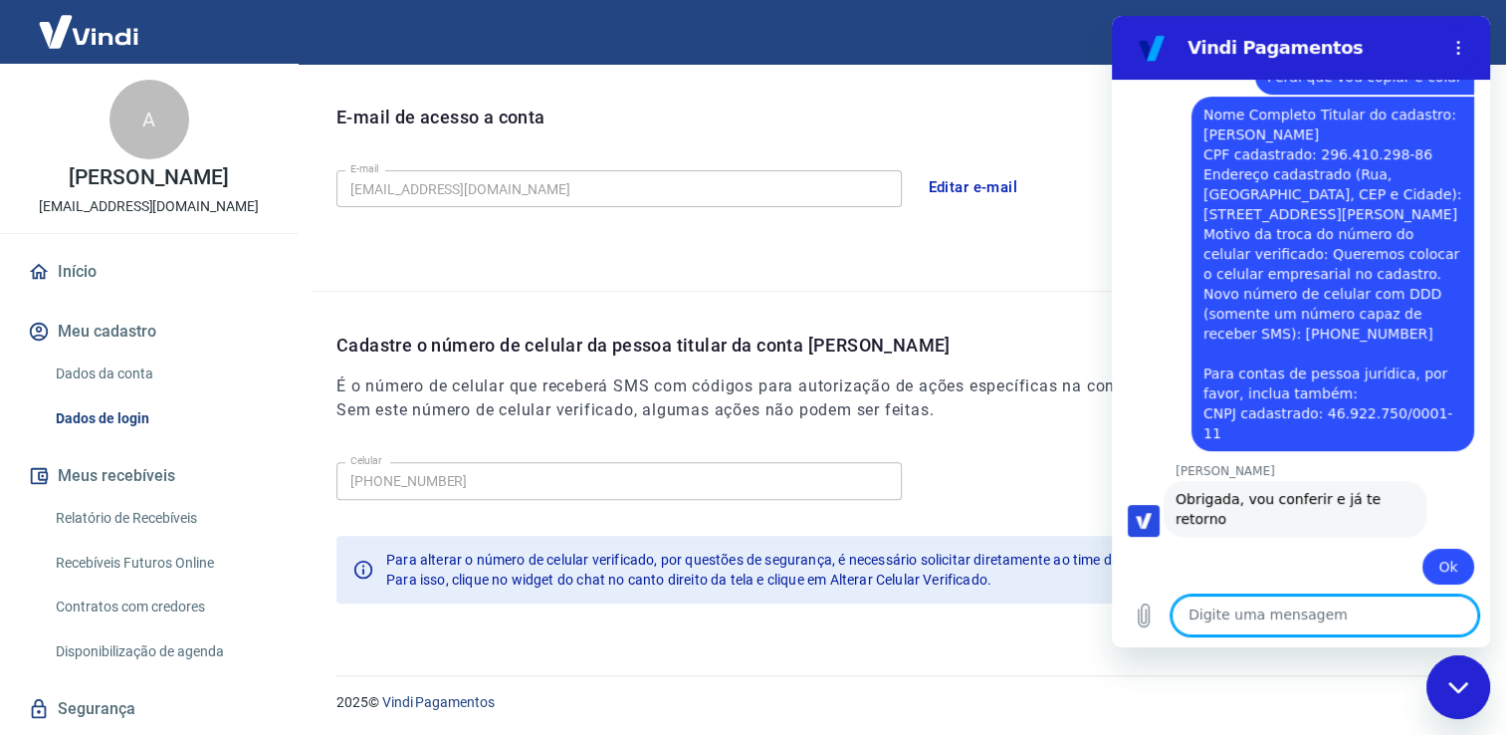
scroll to position [8032, 0]
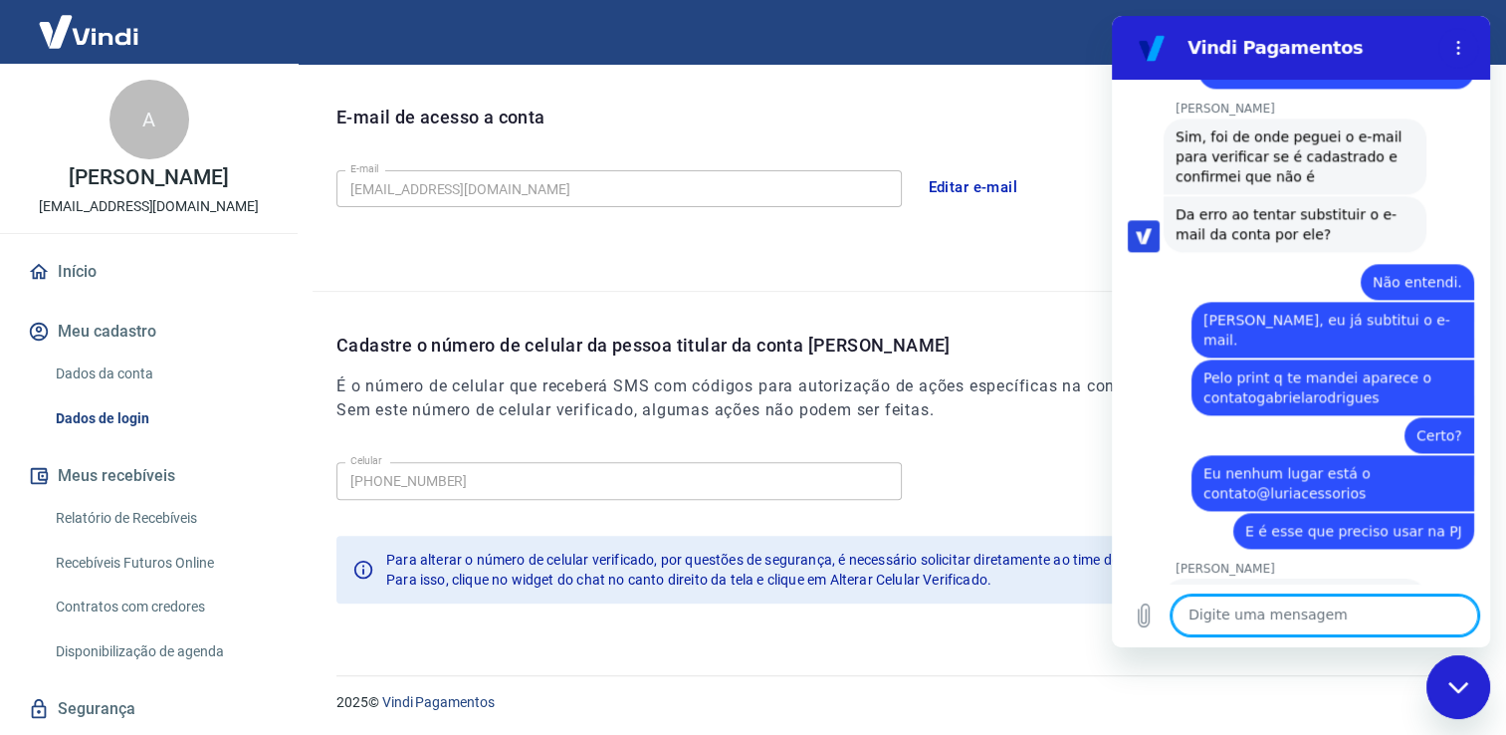
scroll to position [11861, 0]
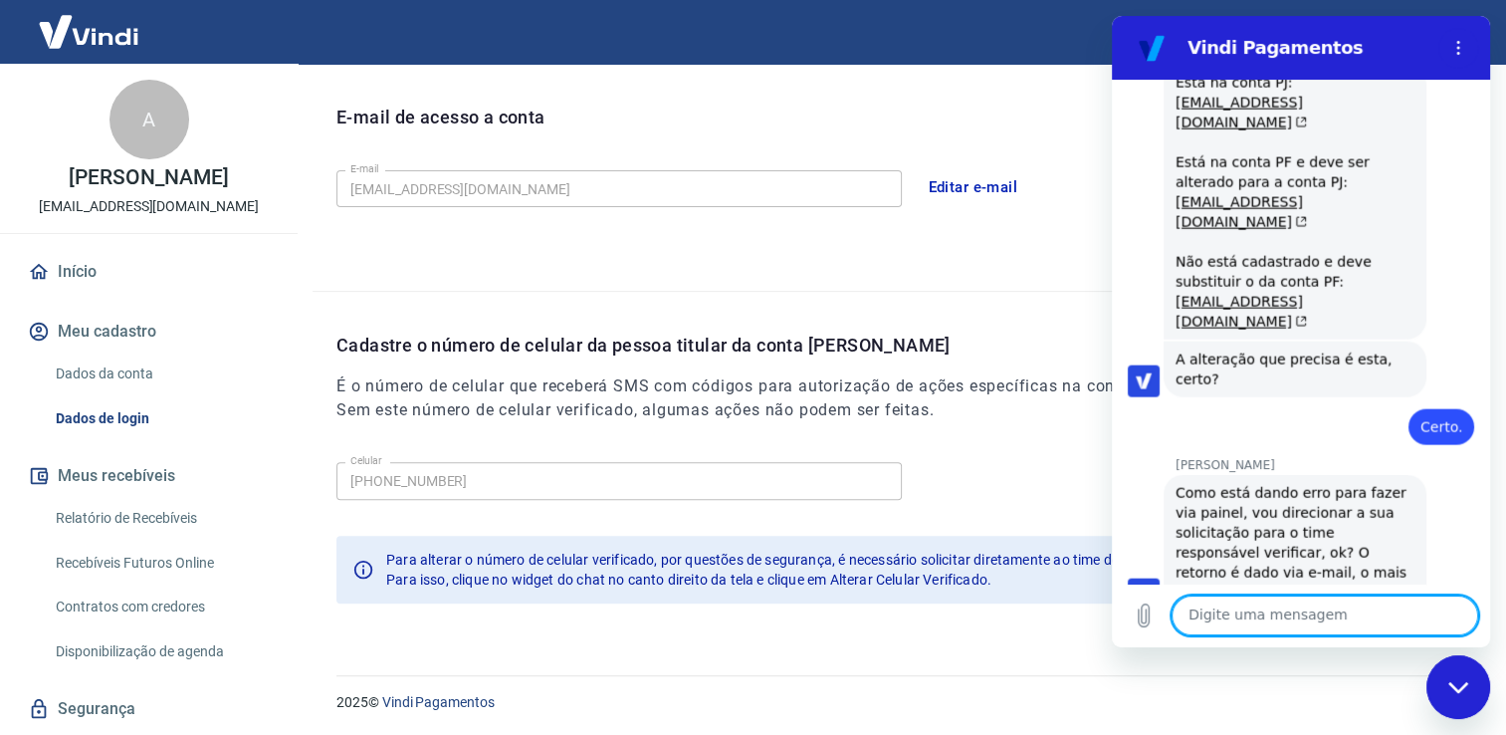
click at [1359, 603] on textarea at bounding box center [1325, 615] width 307 height 40
type textarea "Acessei"
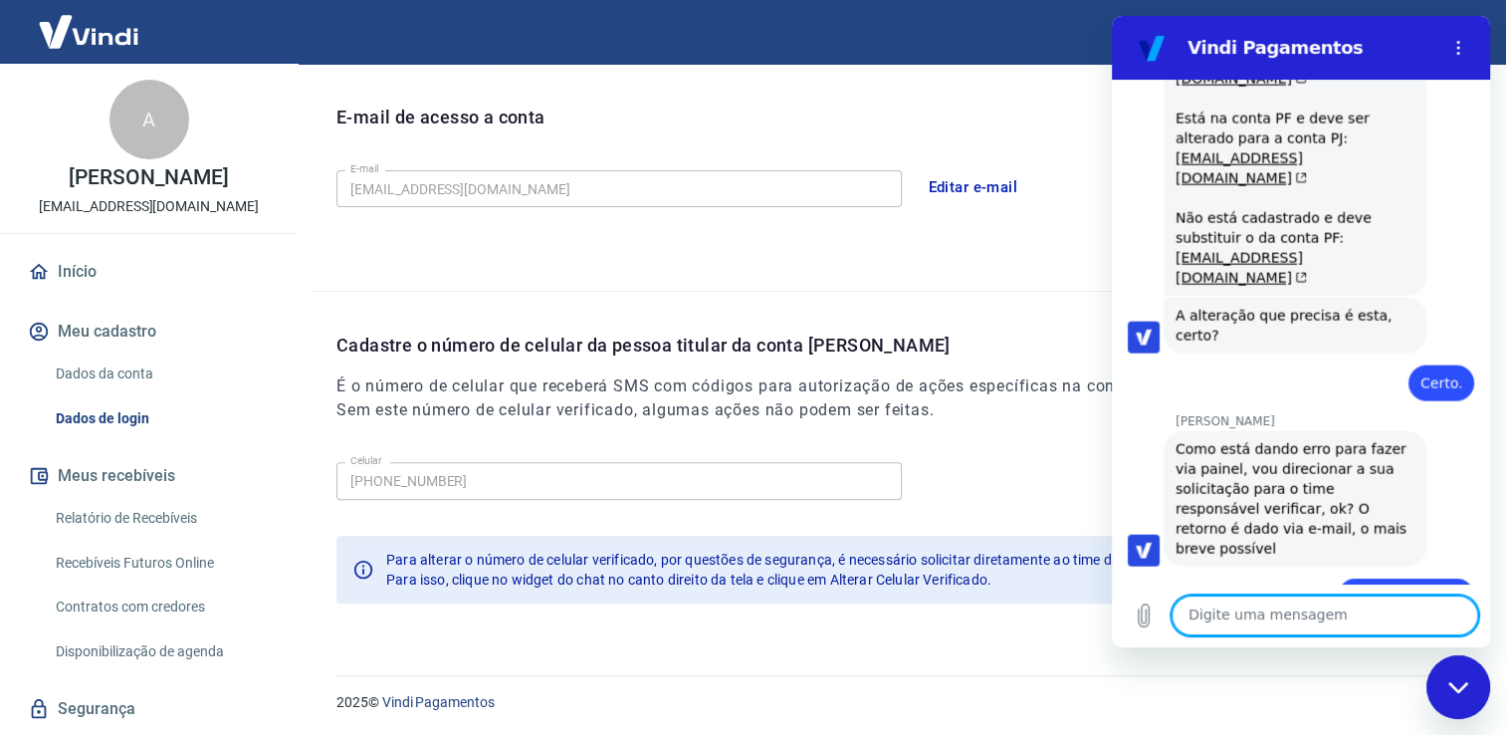
scroll to position [11909, 0]
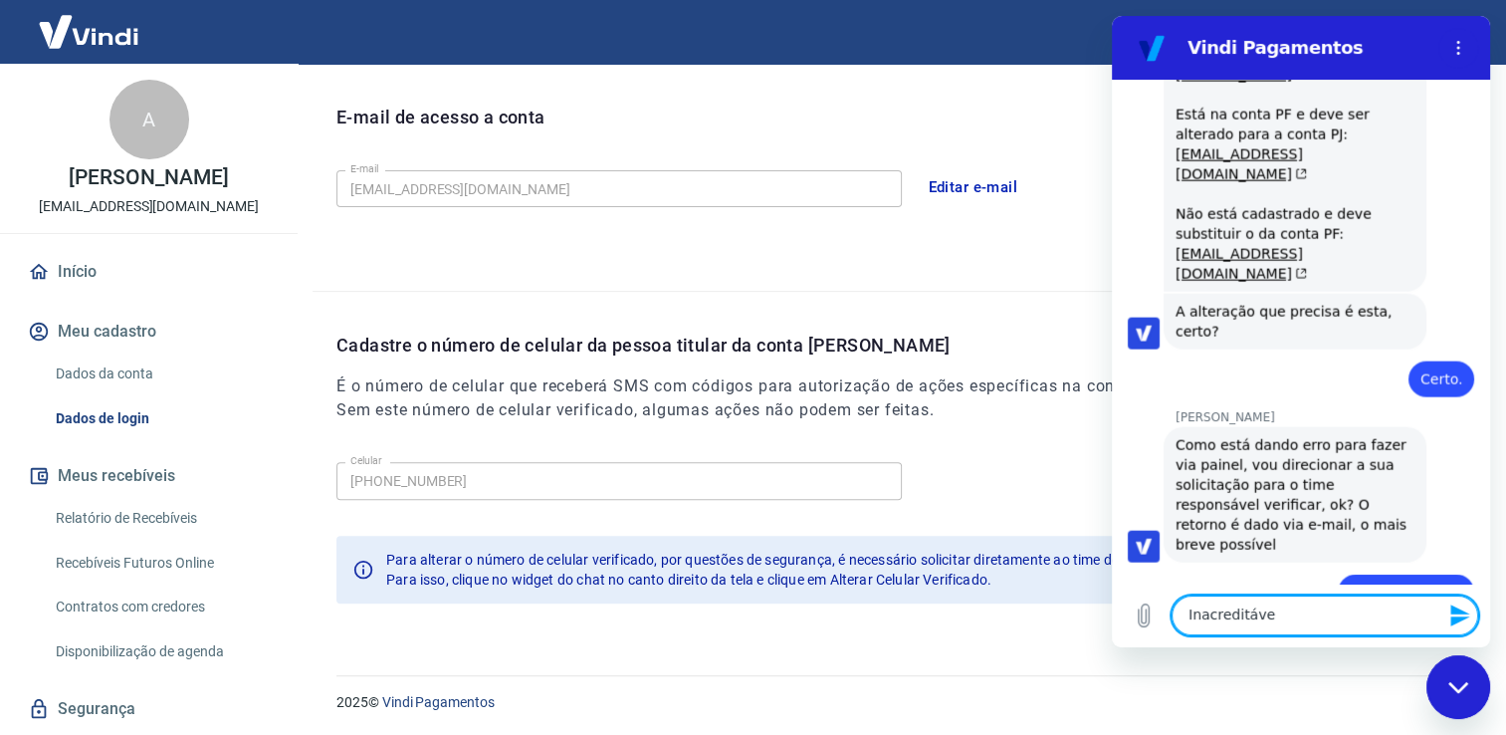
type textarea "Inacreditável"
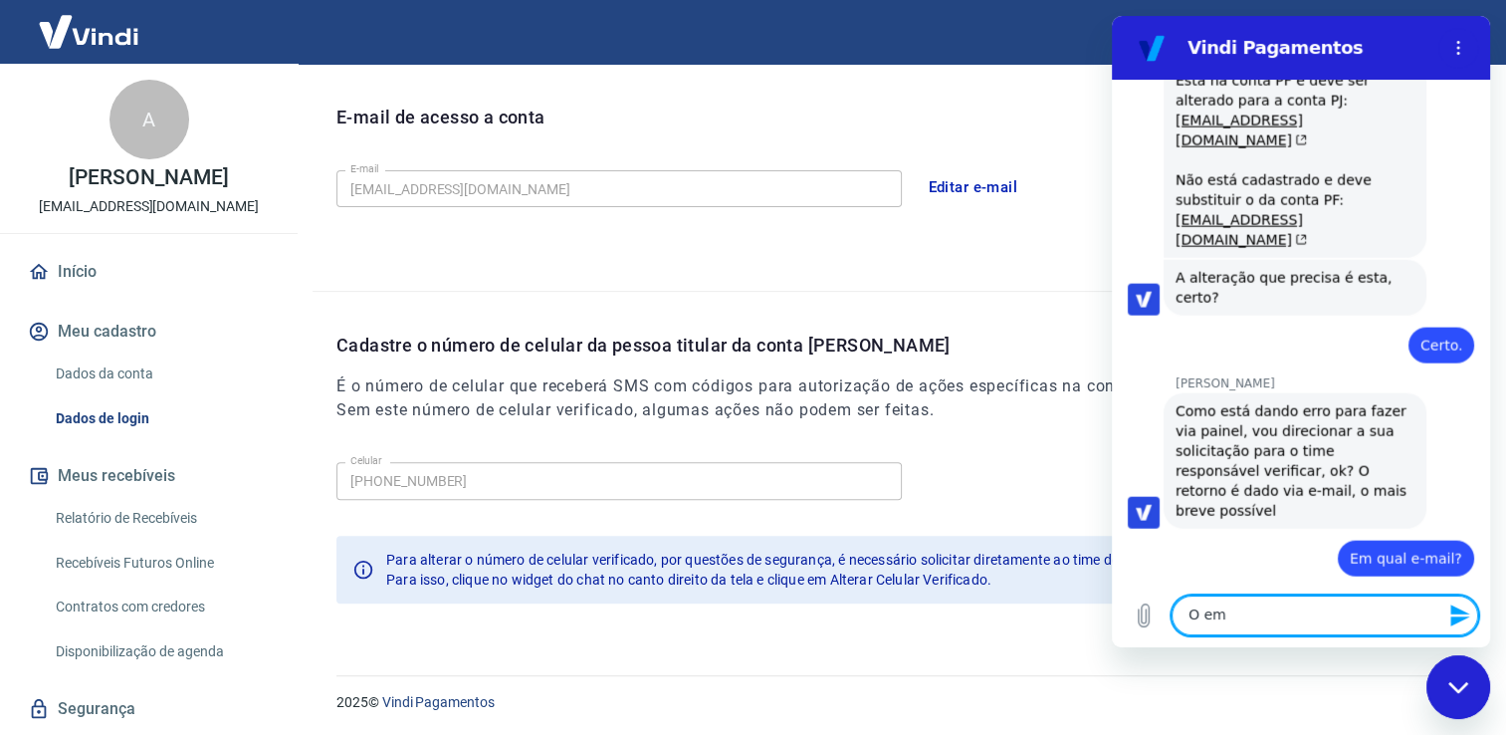
scroll to position [11947, 0]
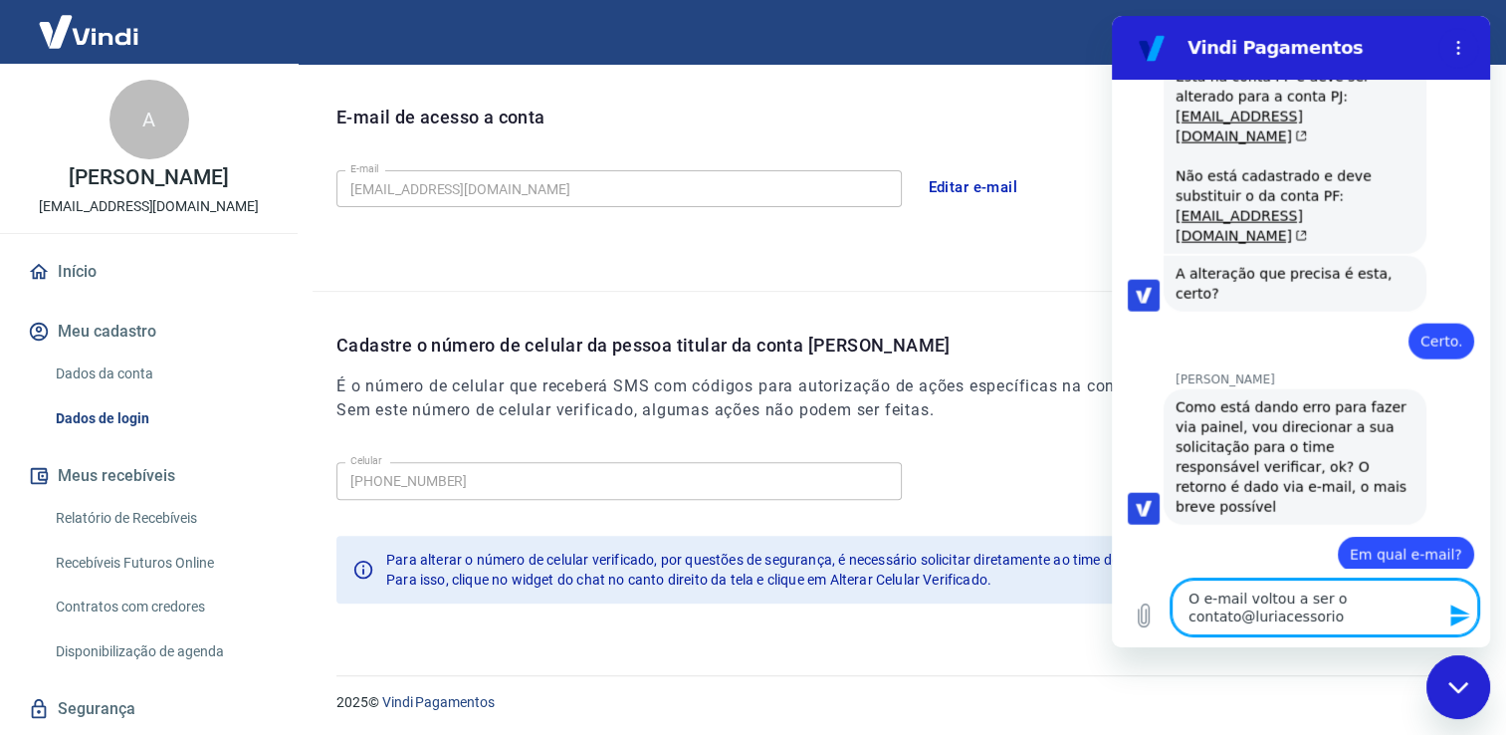
type textarea "O e-mail voltou a ser o contato@luriacessorios"
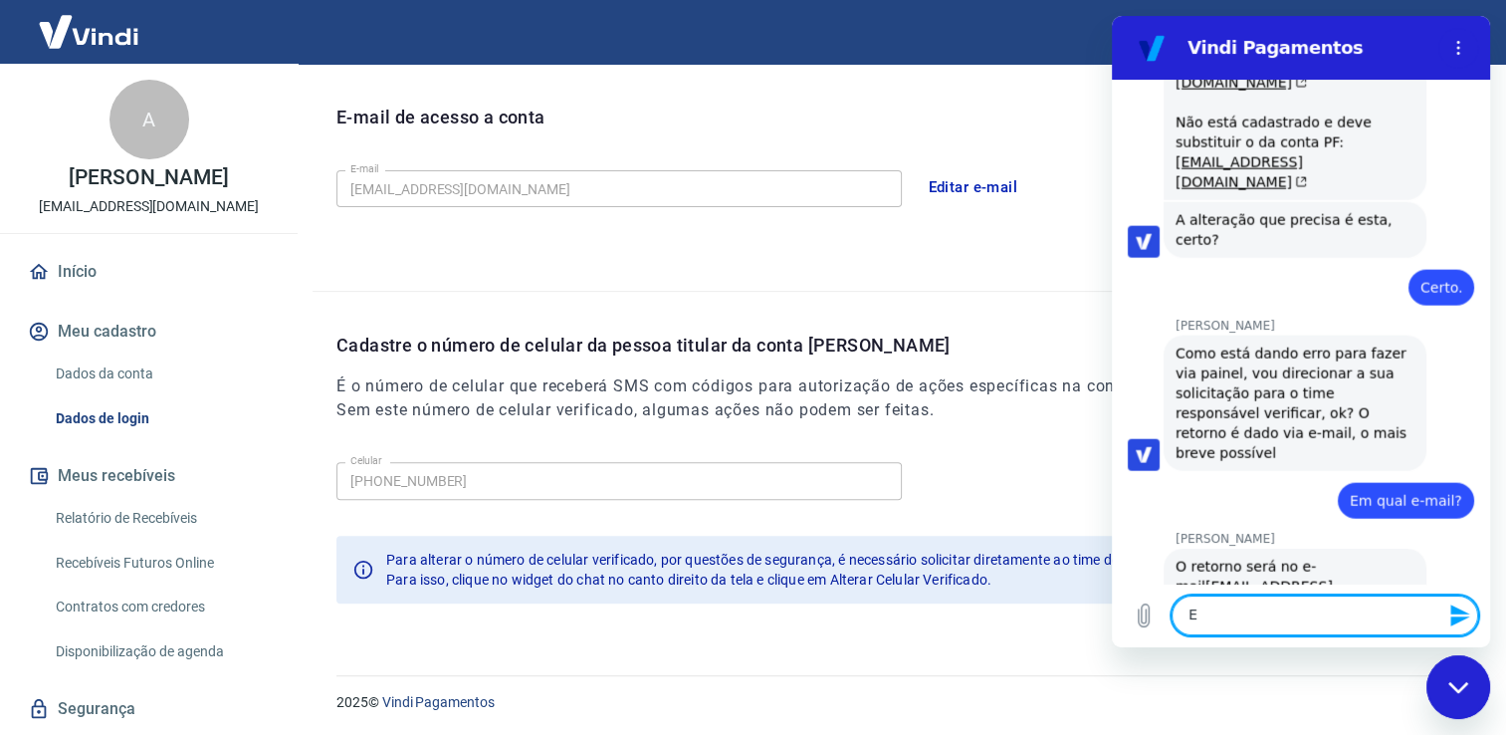
scroll to position [12005, 0]
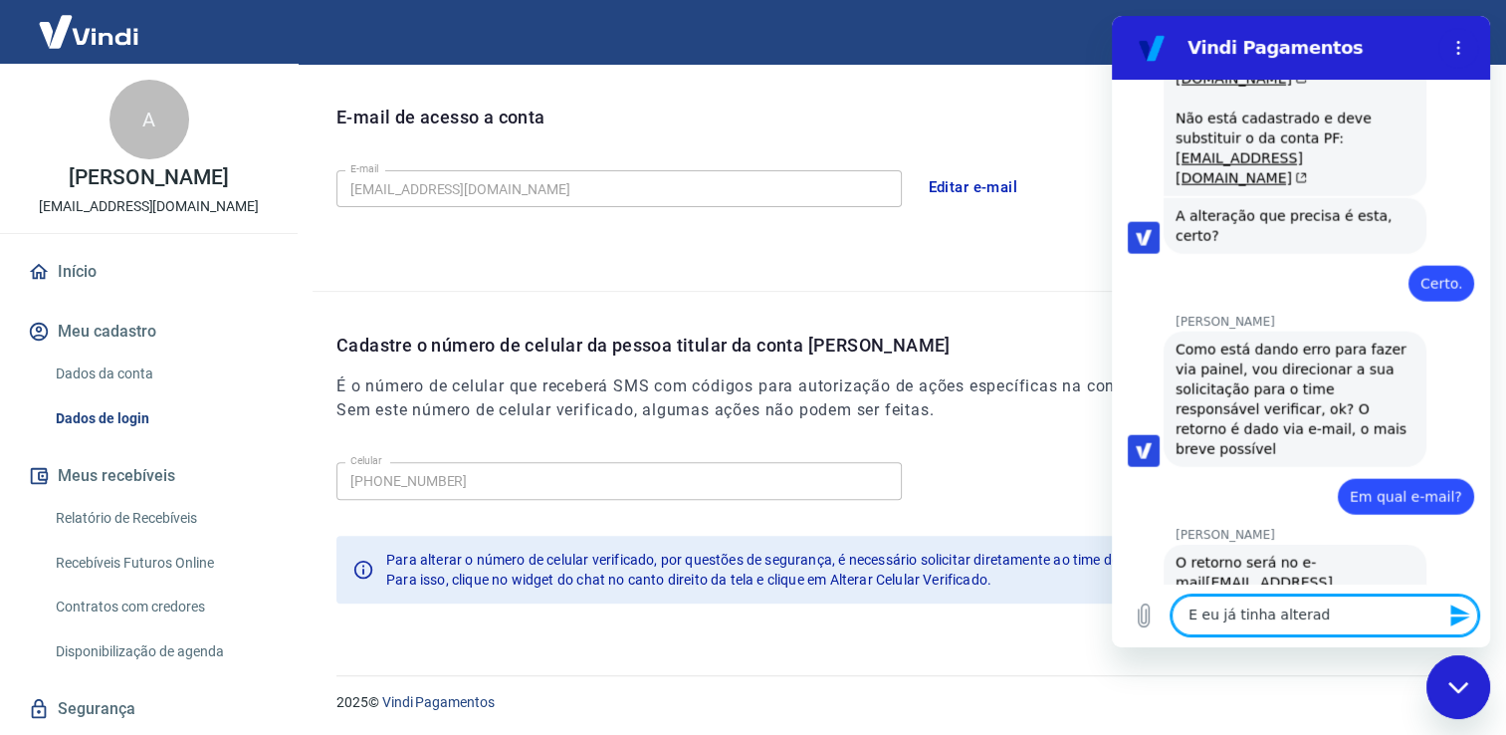
type textarea "E eu já tinha alterado"
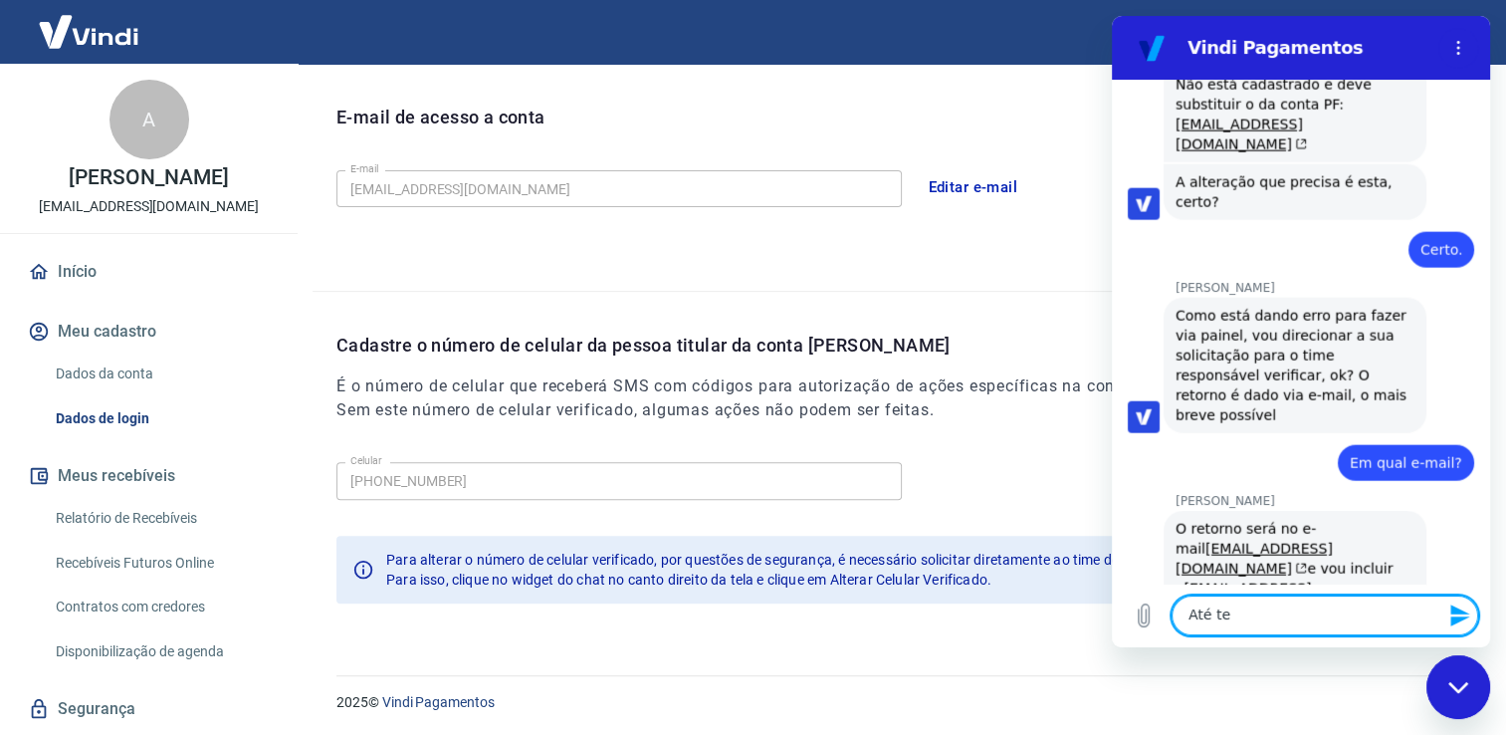
scroll to position [12042, 0]
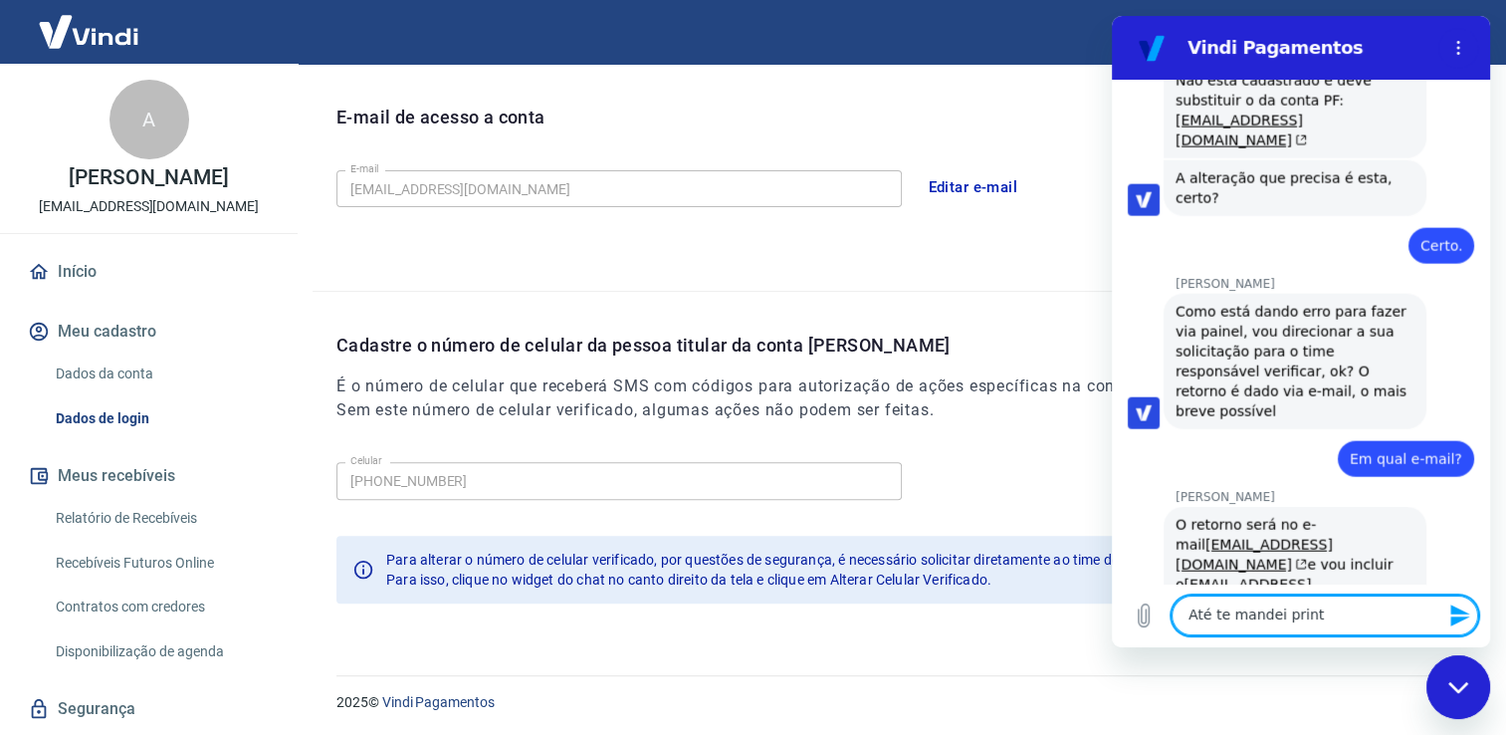
type textarea "Até te mandei print."
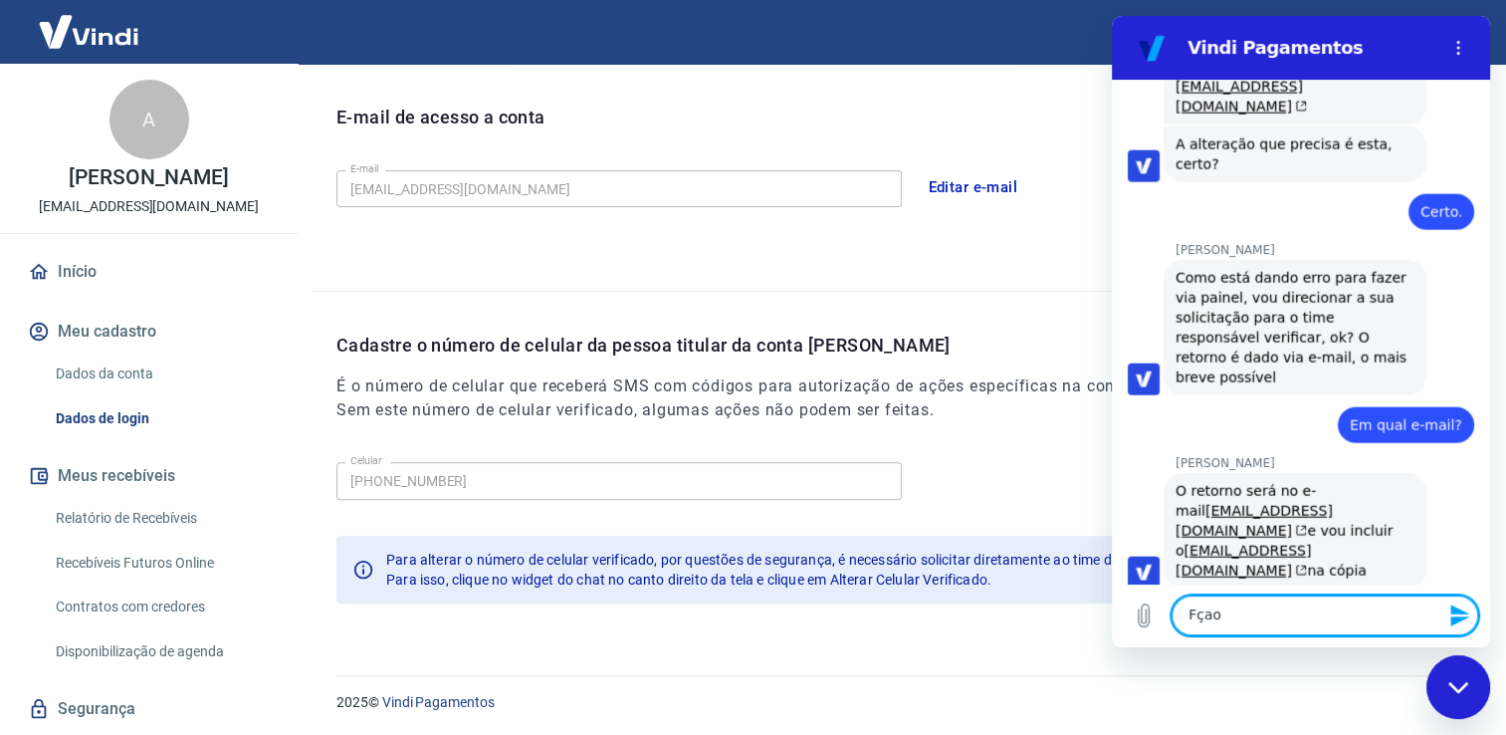
scroll to position [12080, 0]
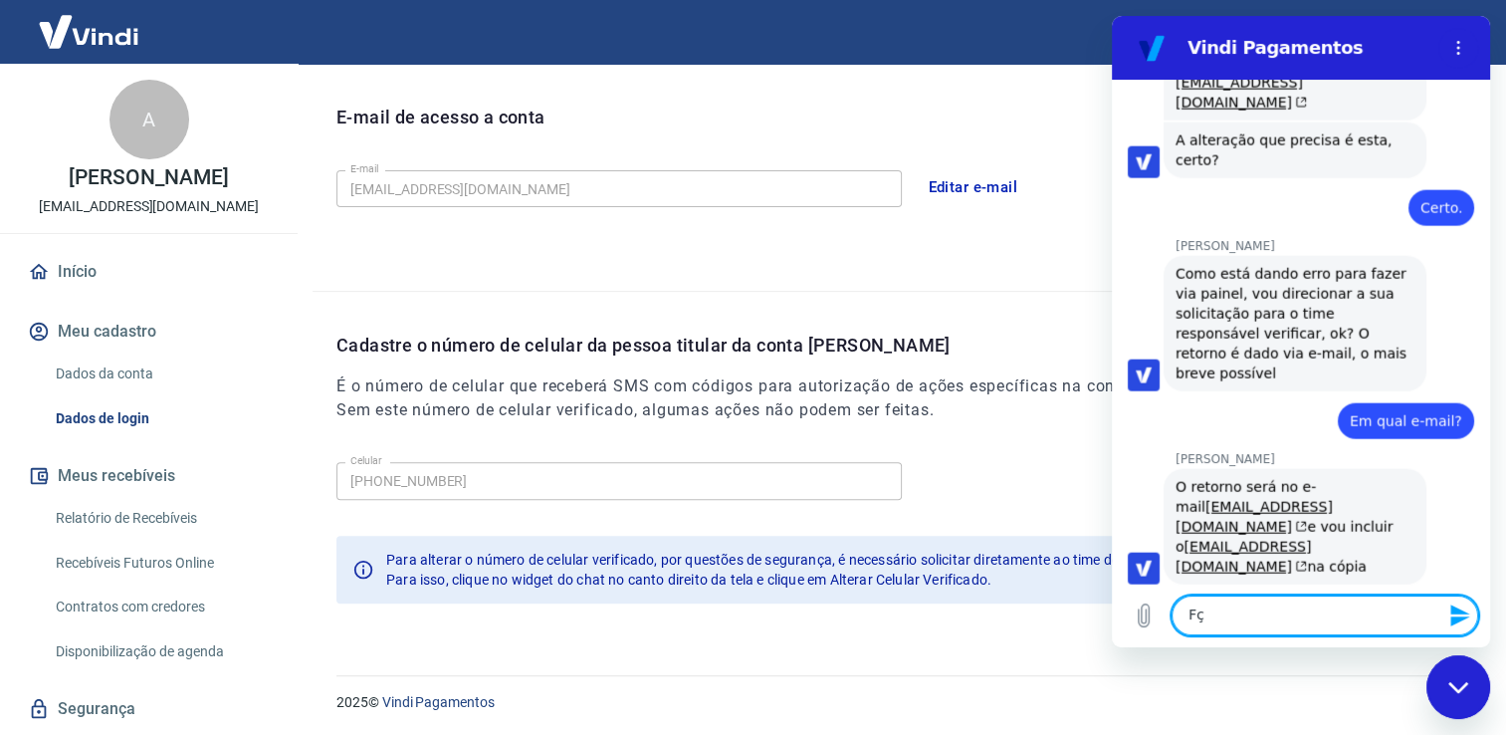
type textarea "F"
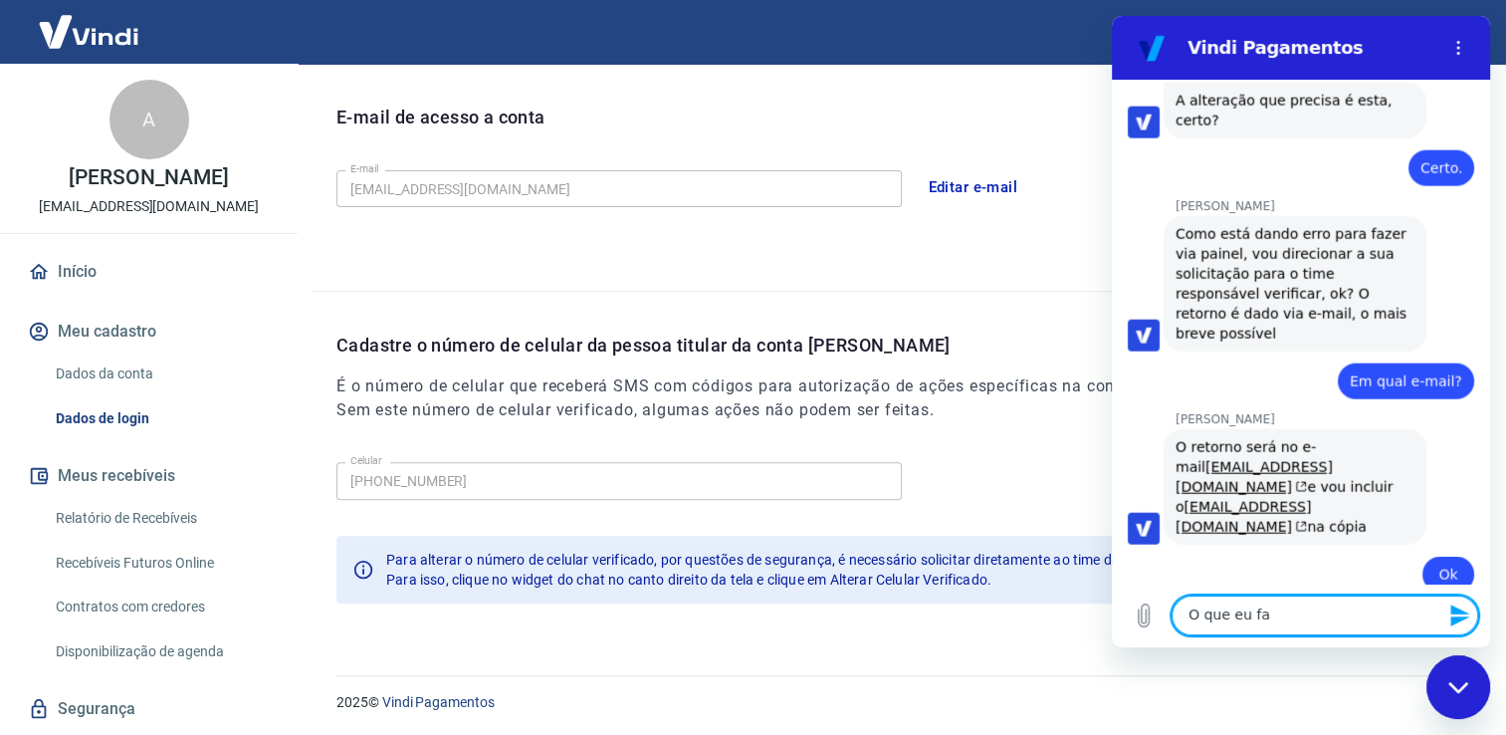
scroll to position [12118, 0]
type textarea "O que eu faço agora?"
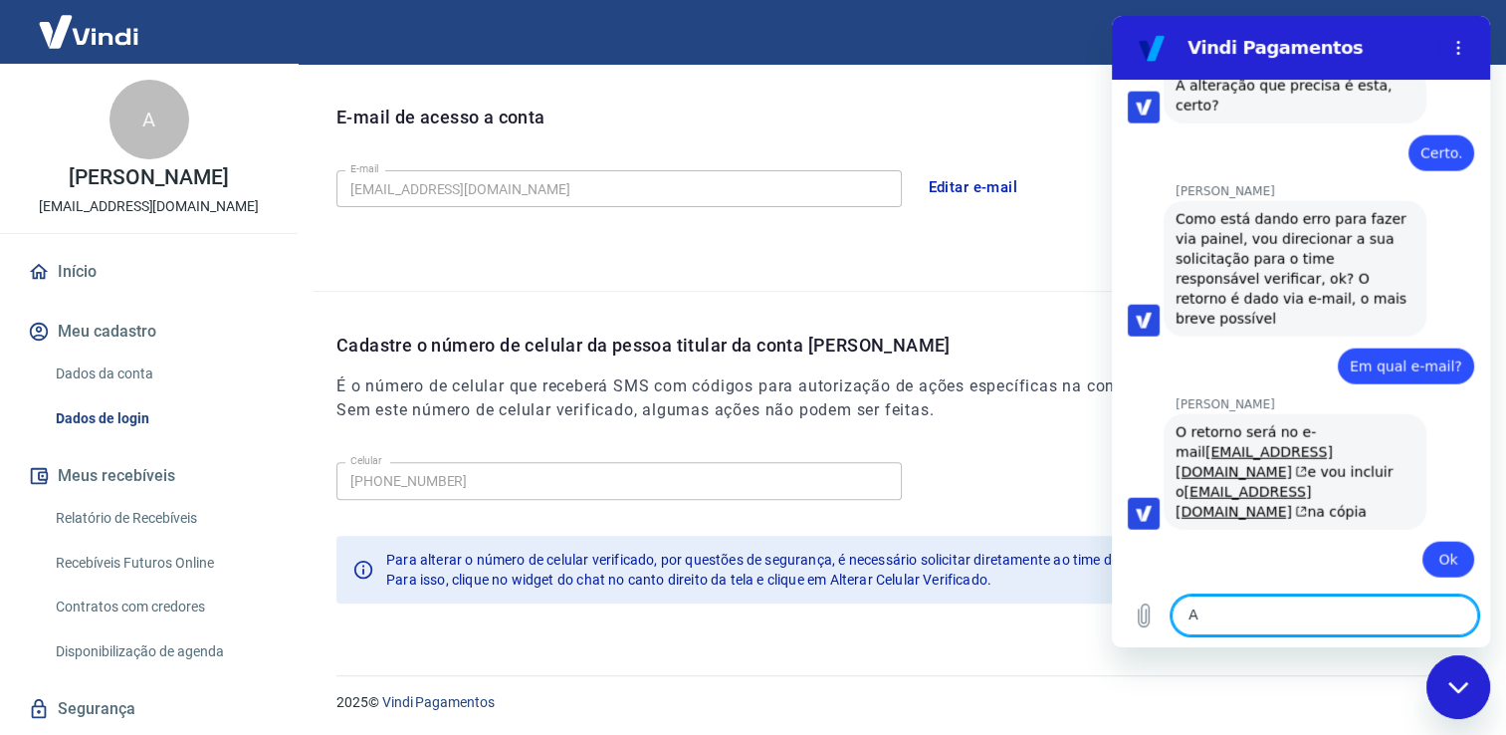
scroll to position [12156, 0]
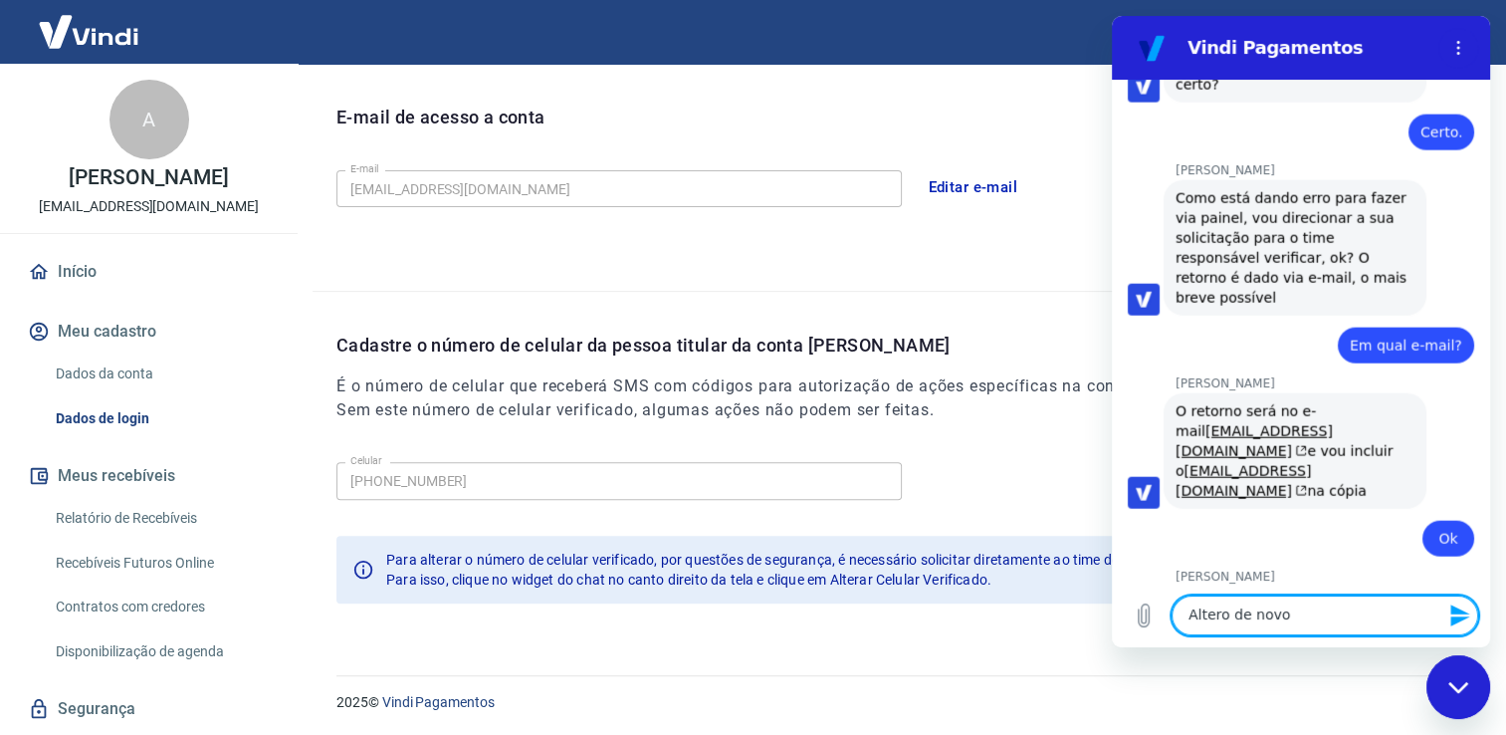
type textarea "Altero de novo?"
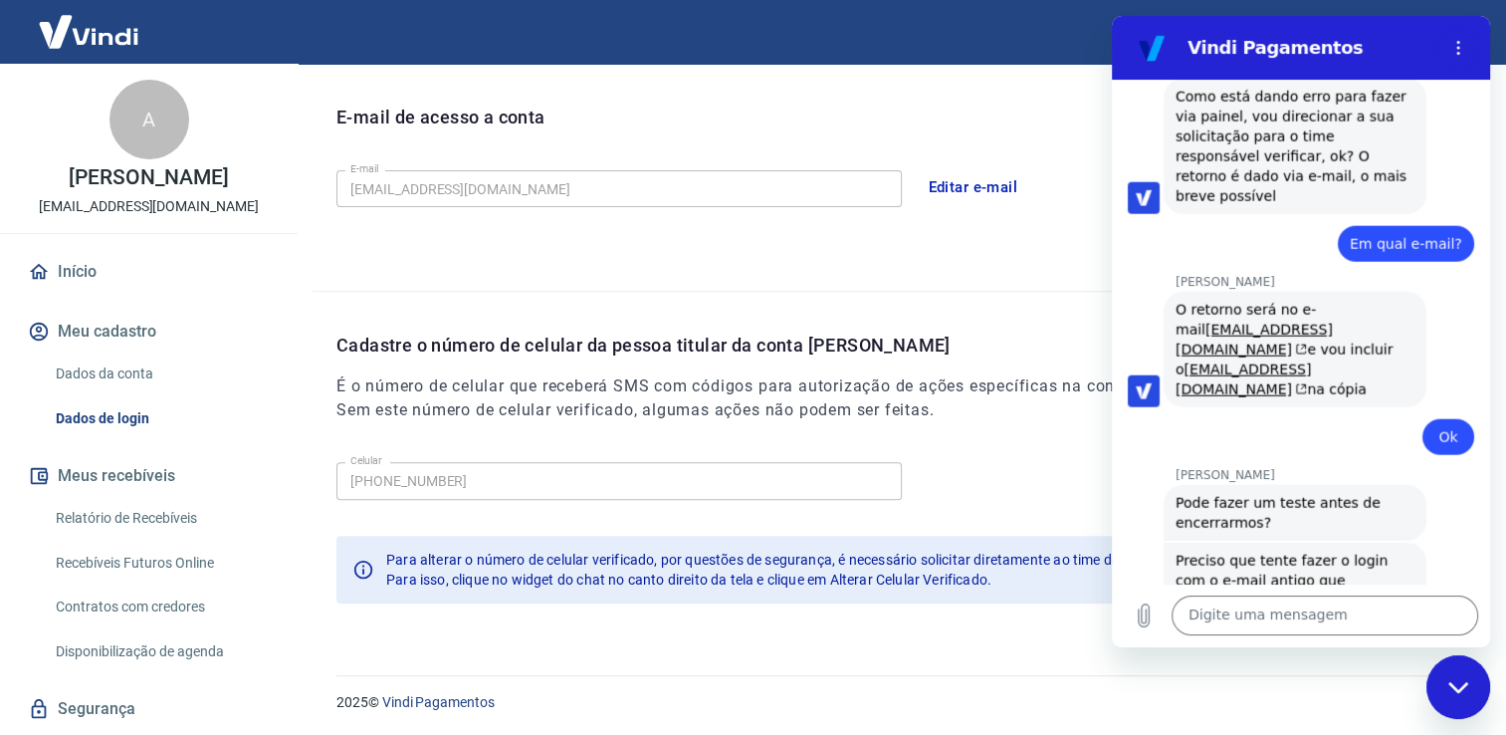
scroll to position [12261, 0]
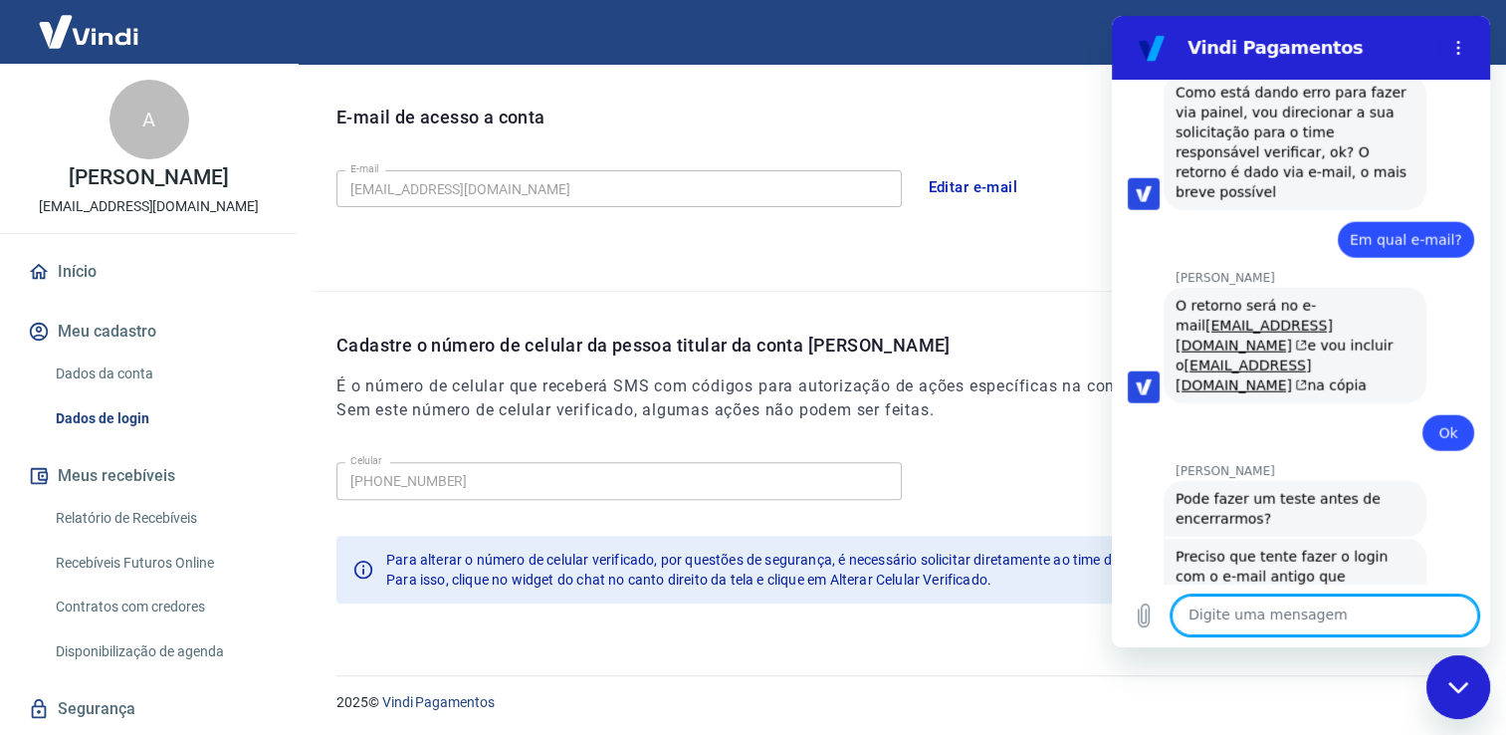
click at [1278, 609] on textarea at bounding box center [1325, 615] width 307 height 40
type textarea "Podemos."
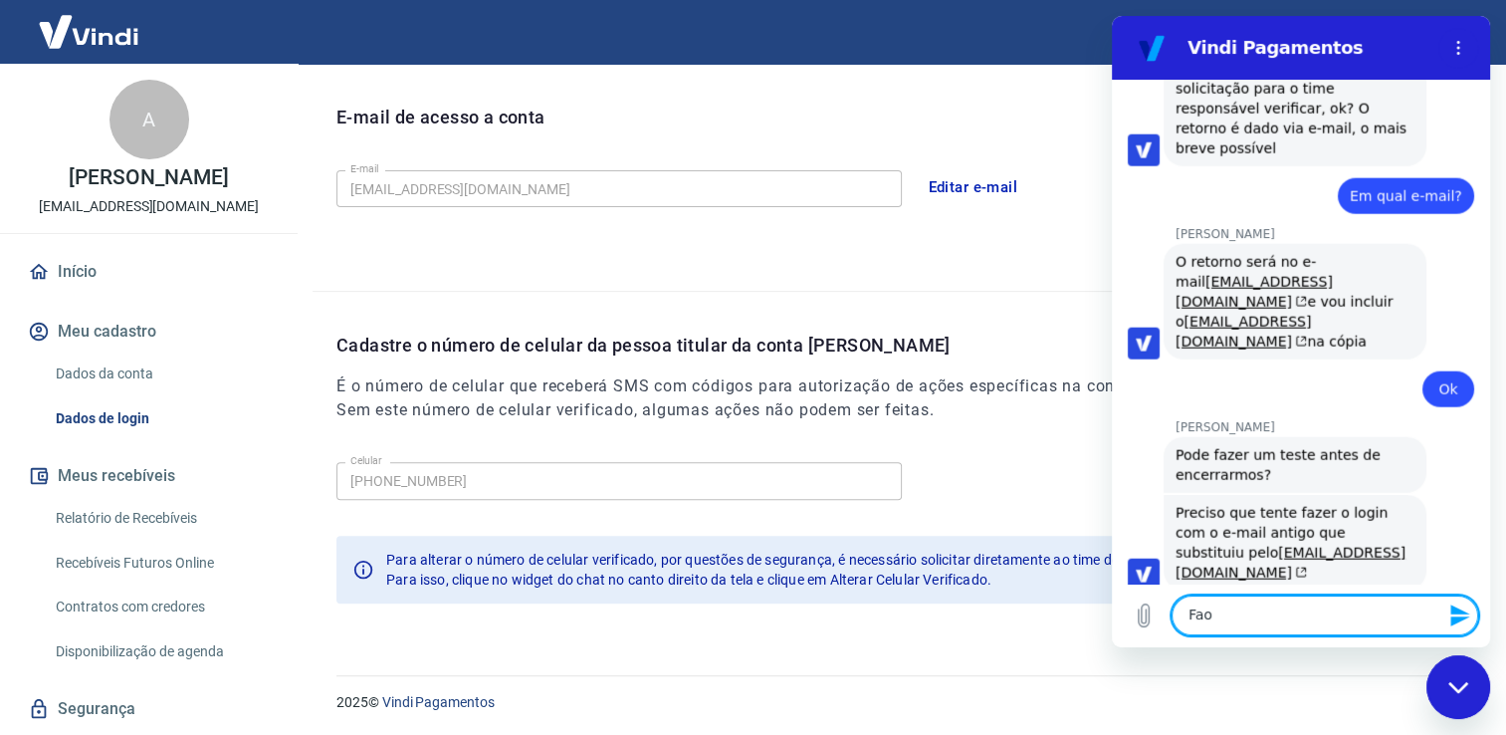
scroll to position [12309, 0]
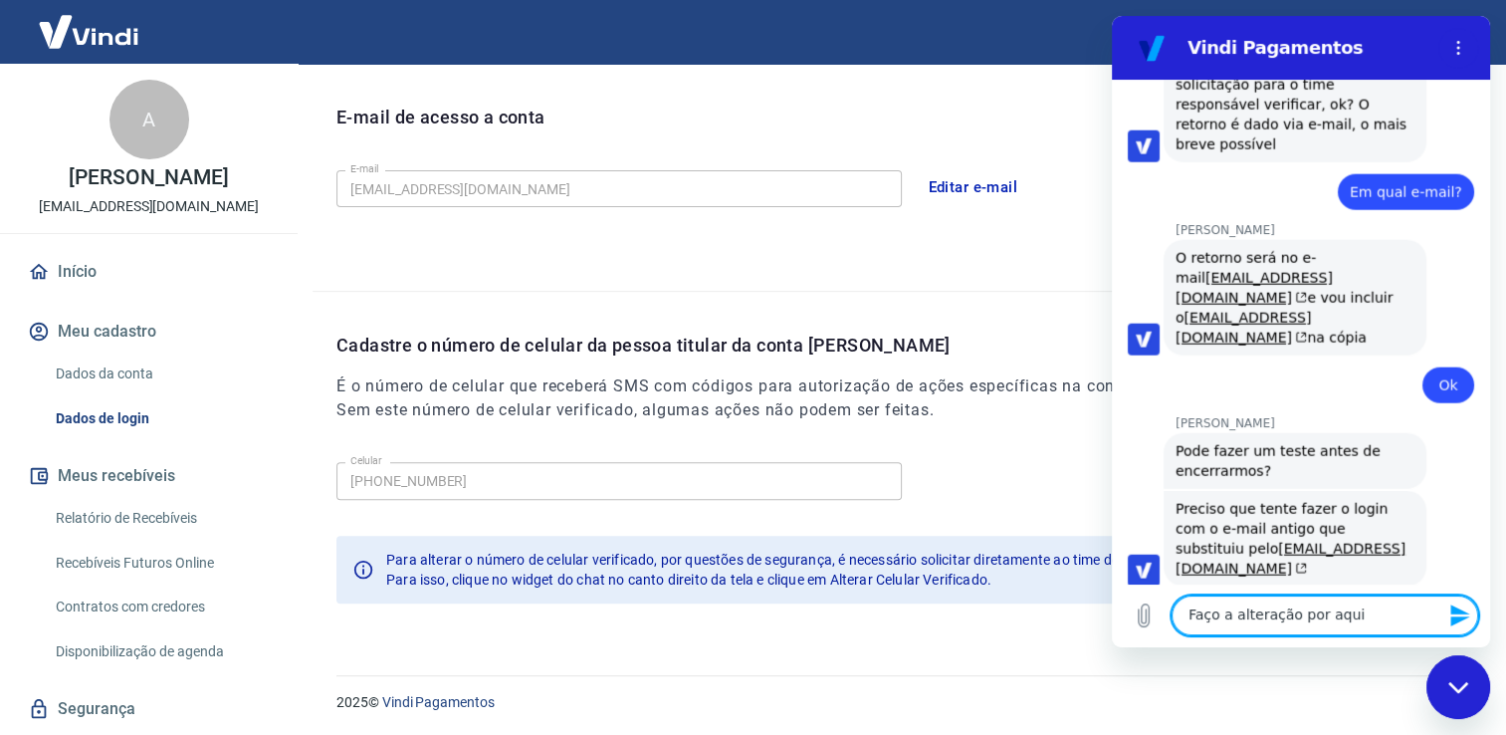
type textarea "Faço a alteração por aqui?"
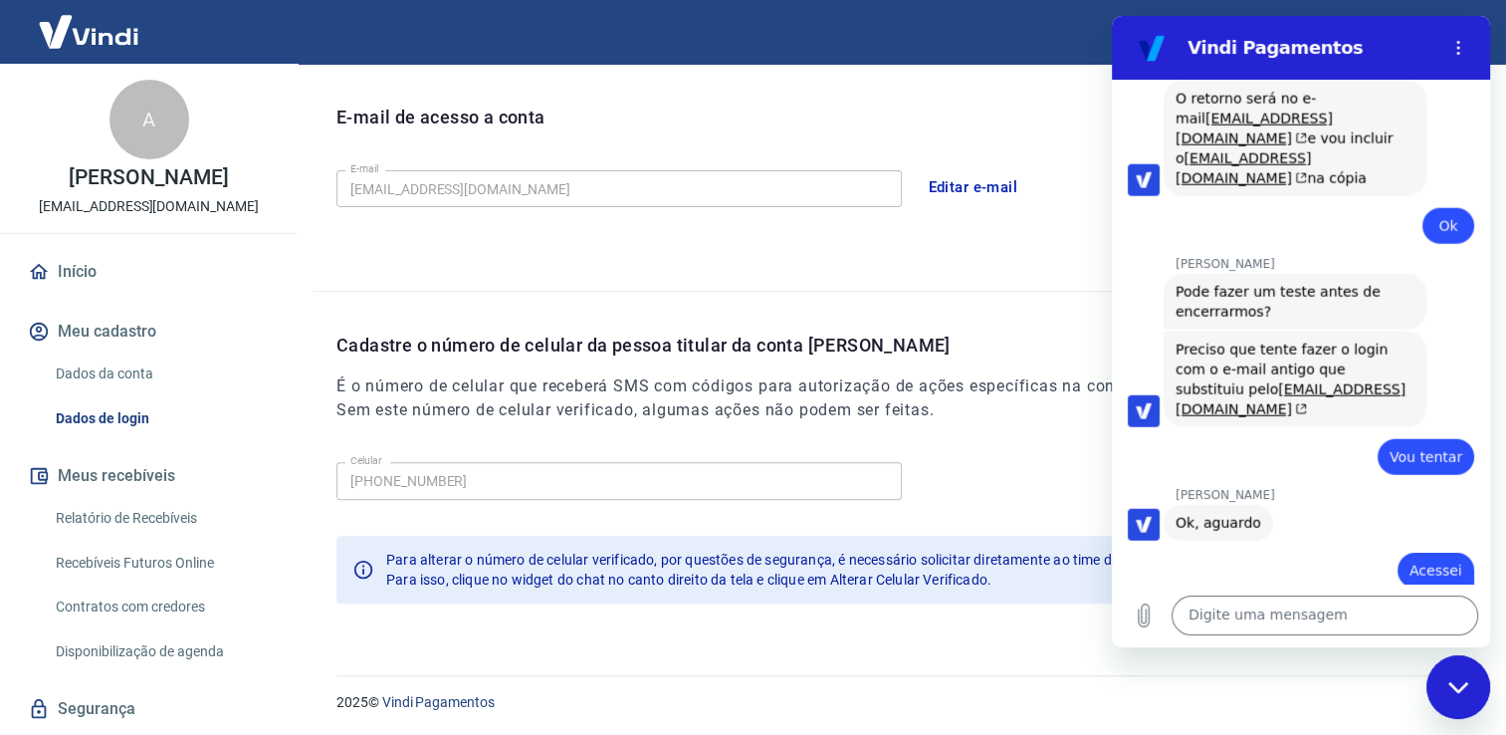
scroll to position [12472, 0]
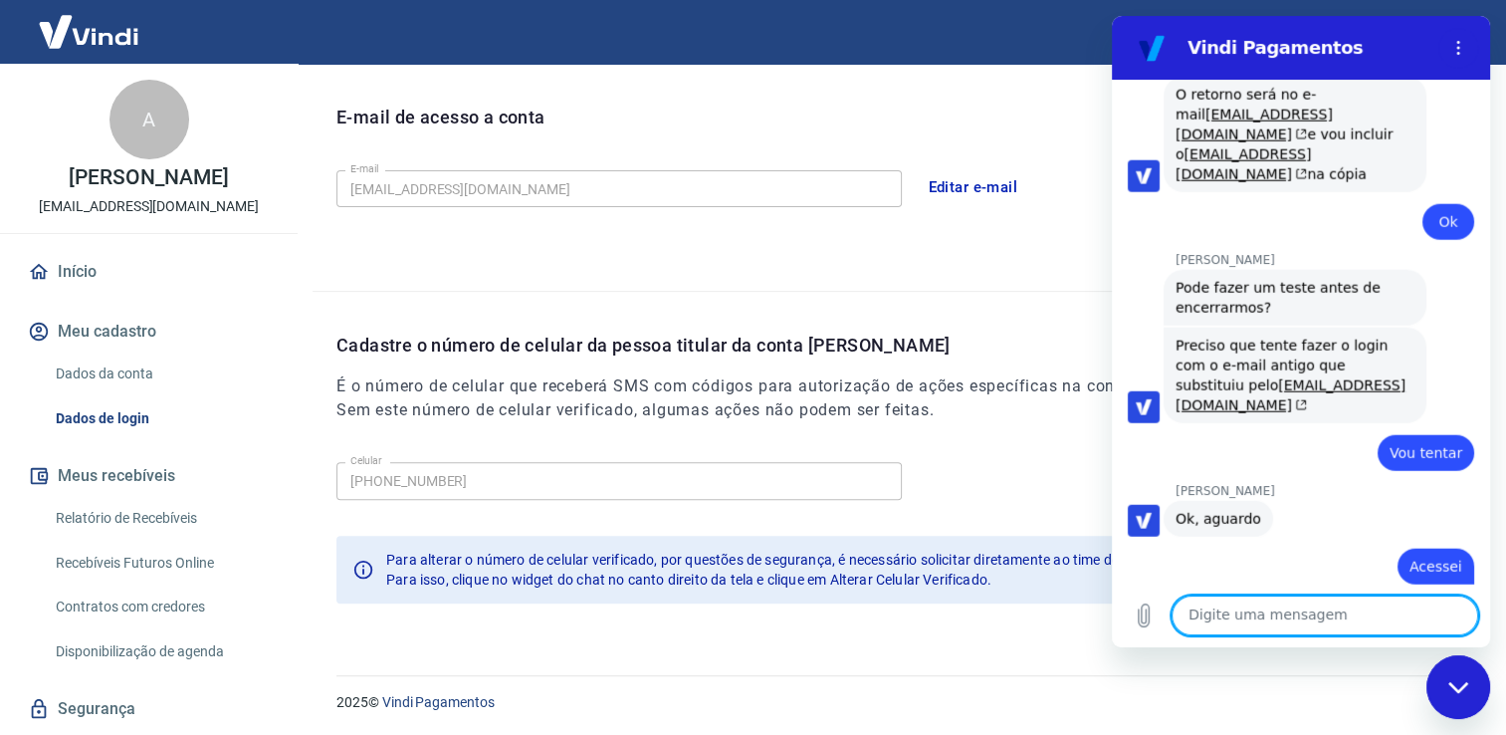
type textarea "k"
type textarea "Ok"
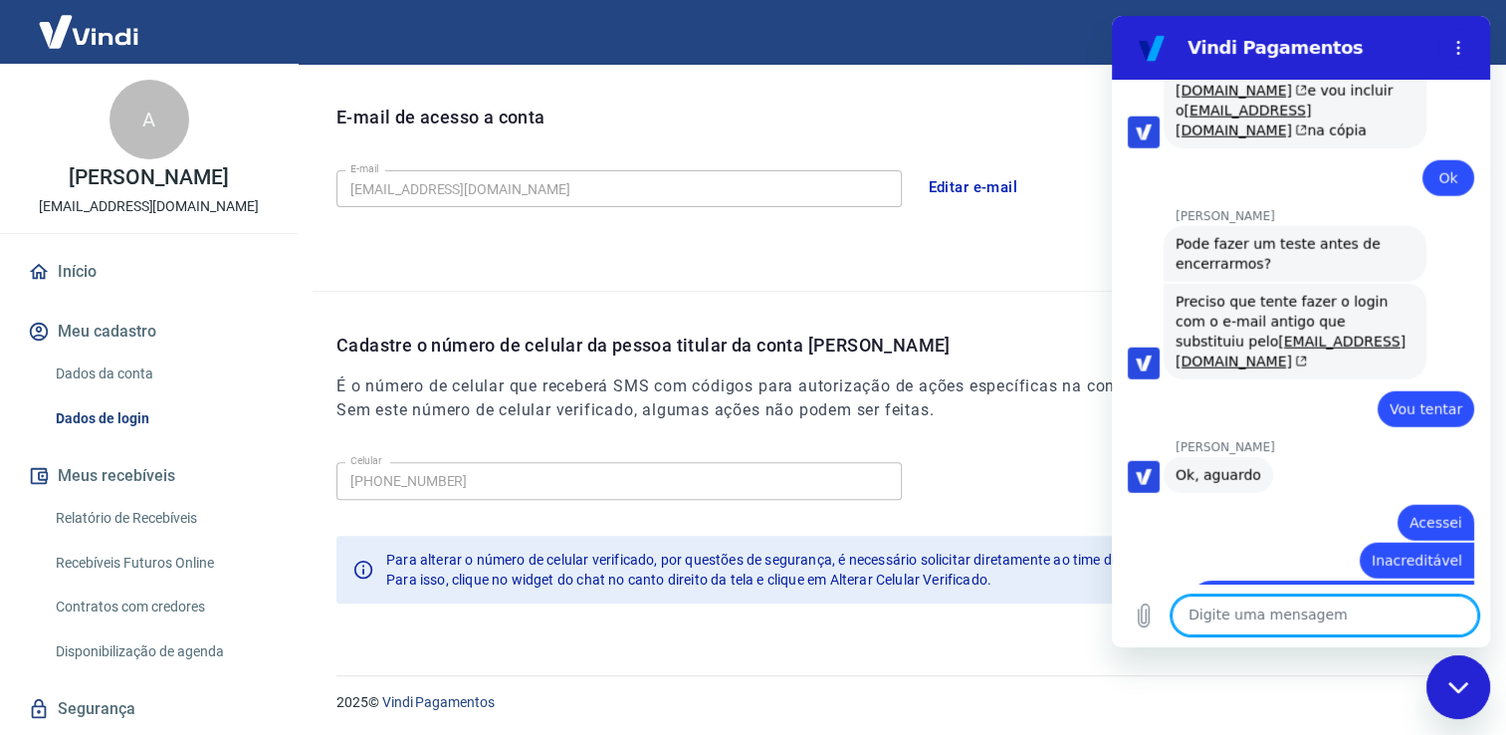
scroll to position [12520, 0]
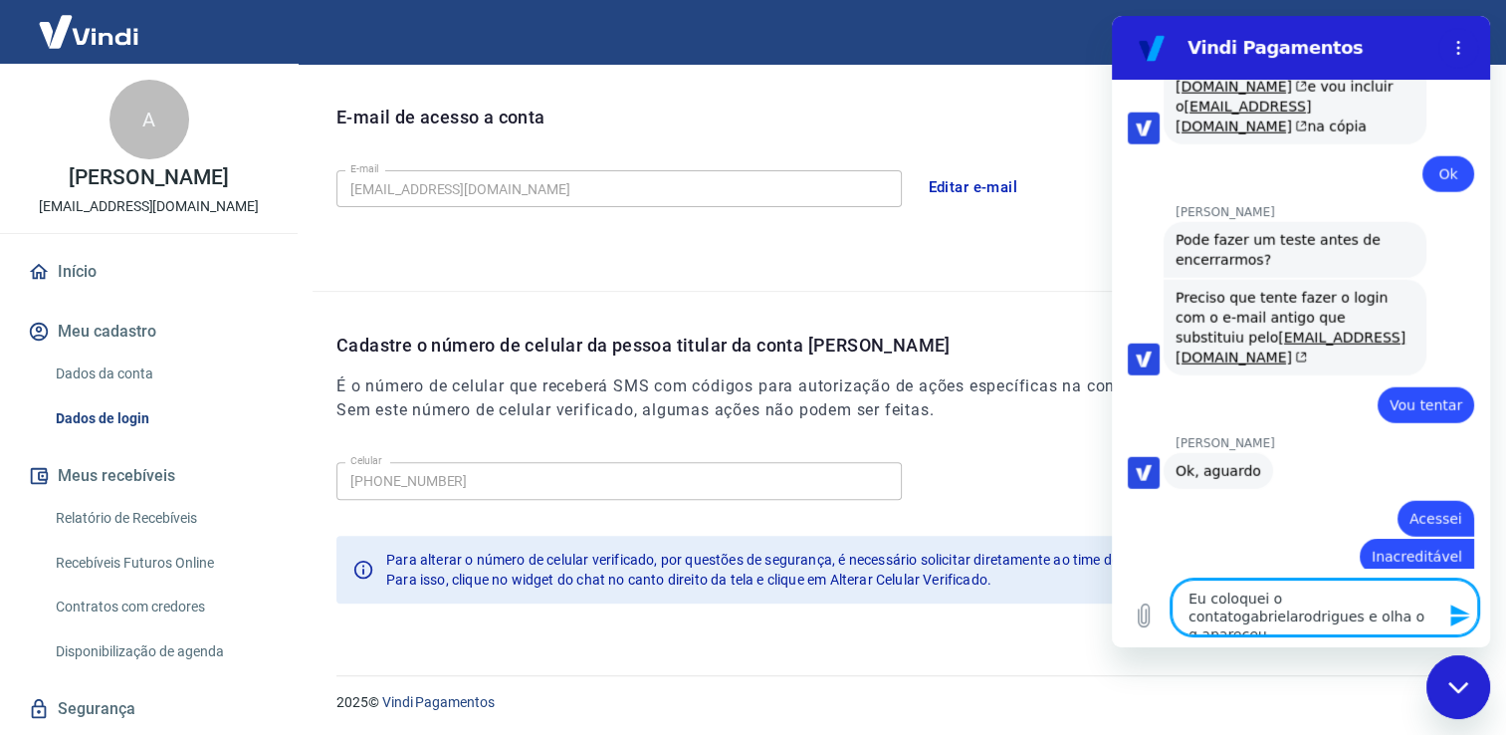
type textarea "Eu coloquei o contatogabrielarodrigues e olha o q apareceu:"
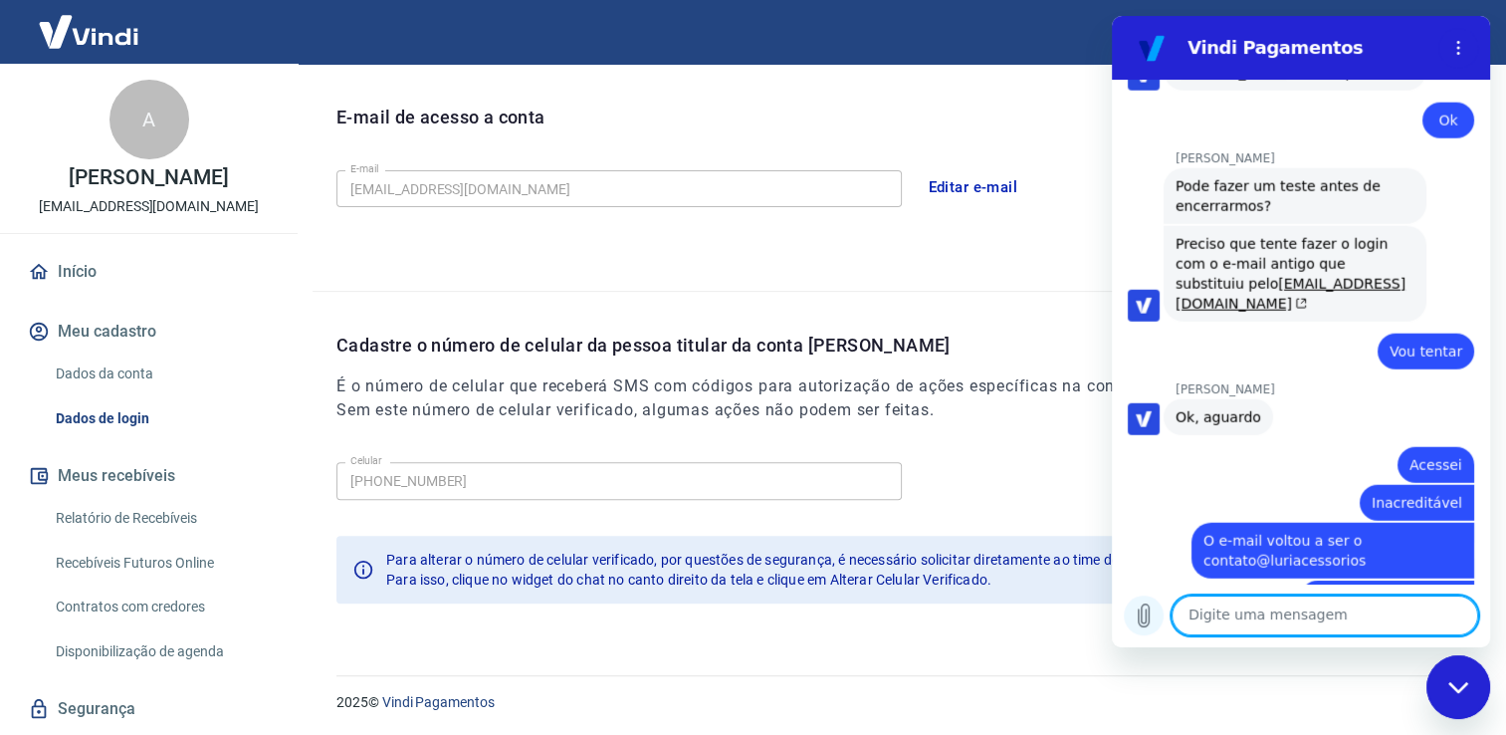
scroll to position [12578, 0]
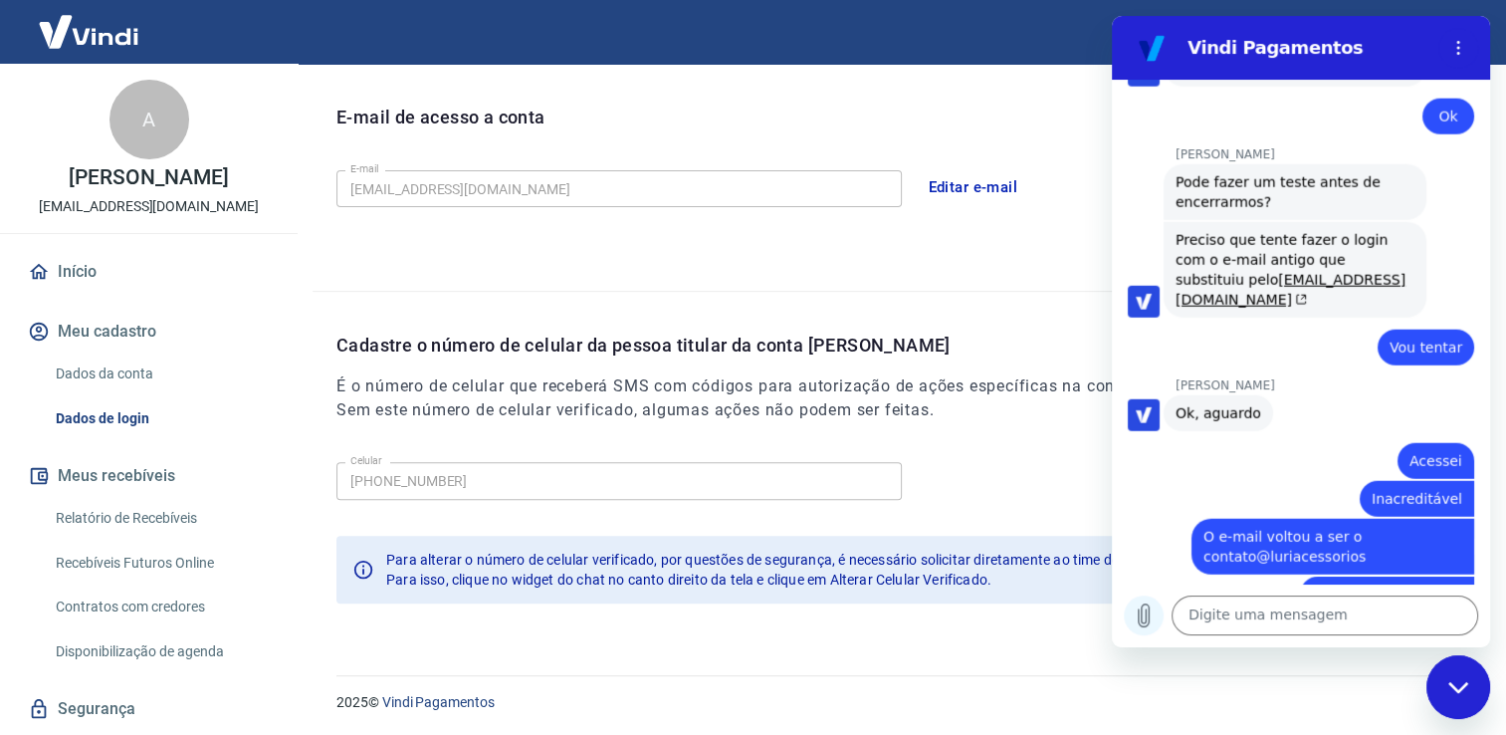
click at [1142, 608] on icon "Carregar arquivo" at bounding box center [1144, 615] width 11 height 23
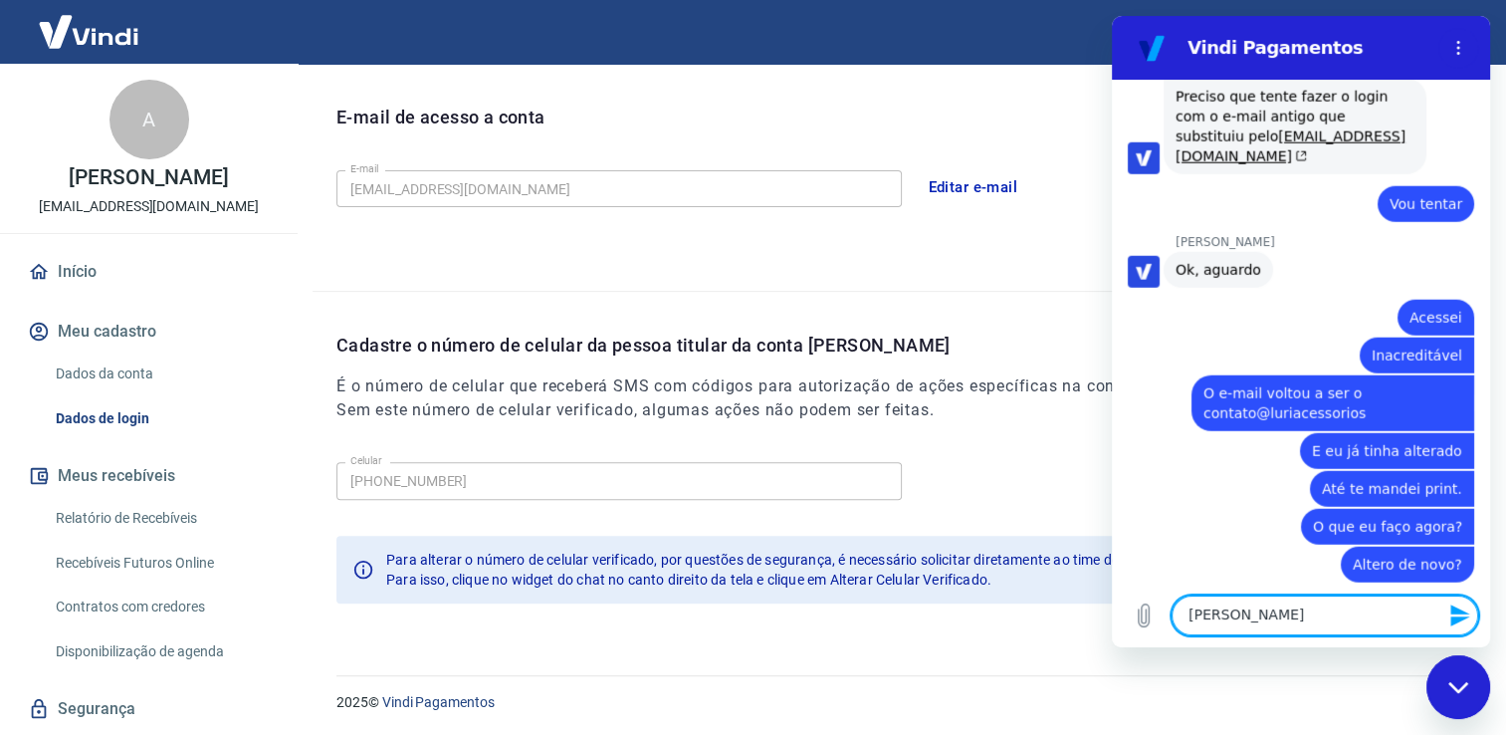
scroll to position [12725, 0]
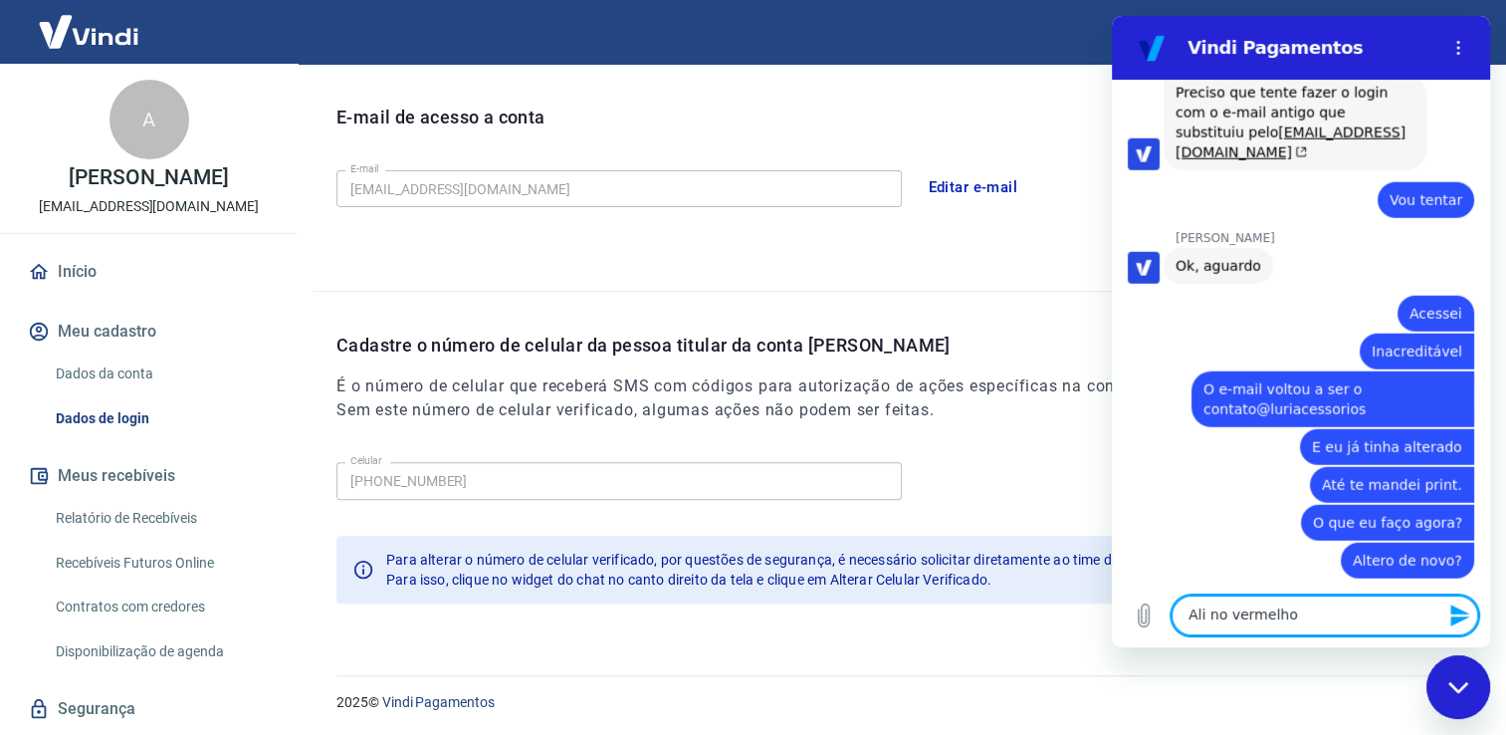
type textarea "Ali no vermelho."
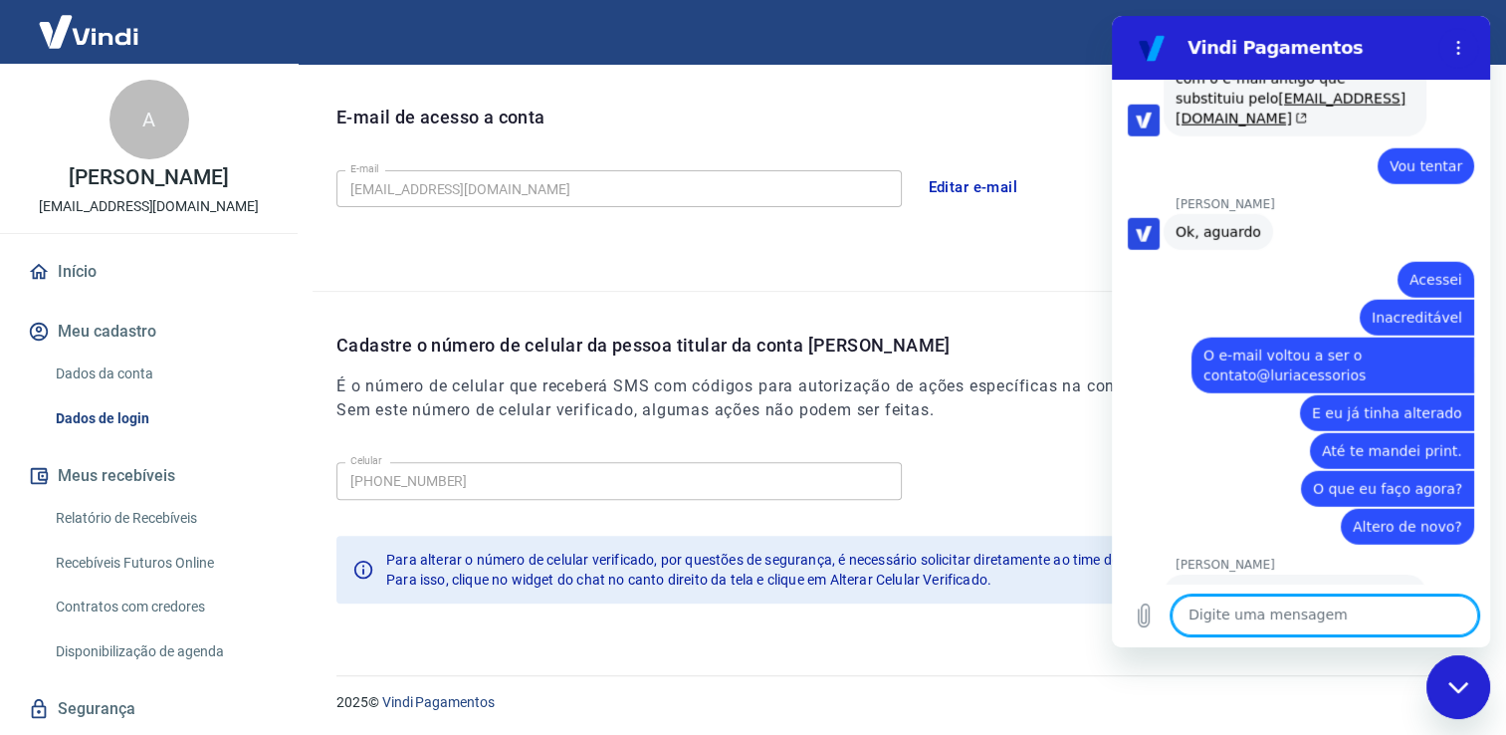
scroll to position [12763, 0]
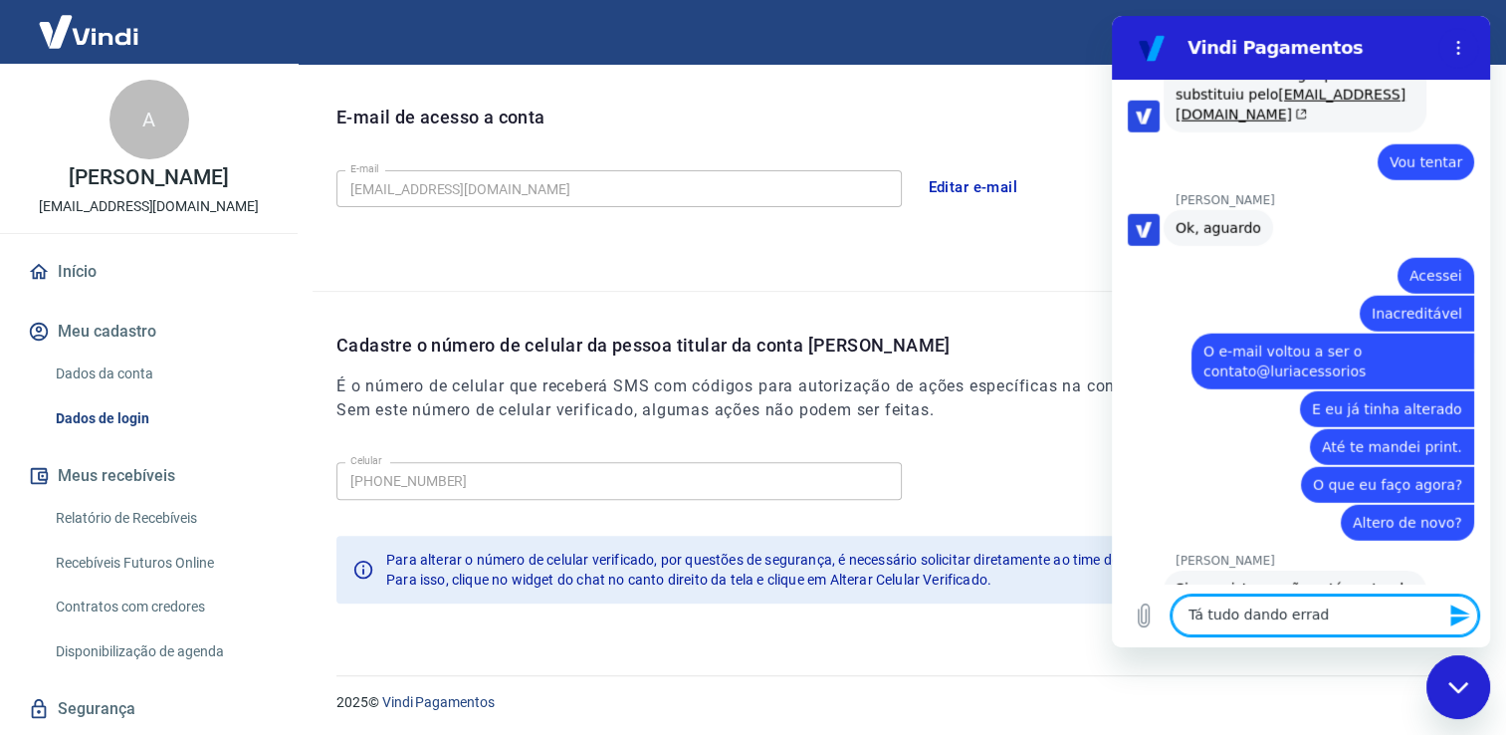
type textarea "Tá tudo dando errado"
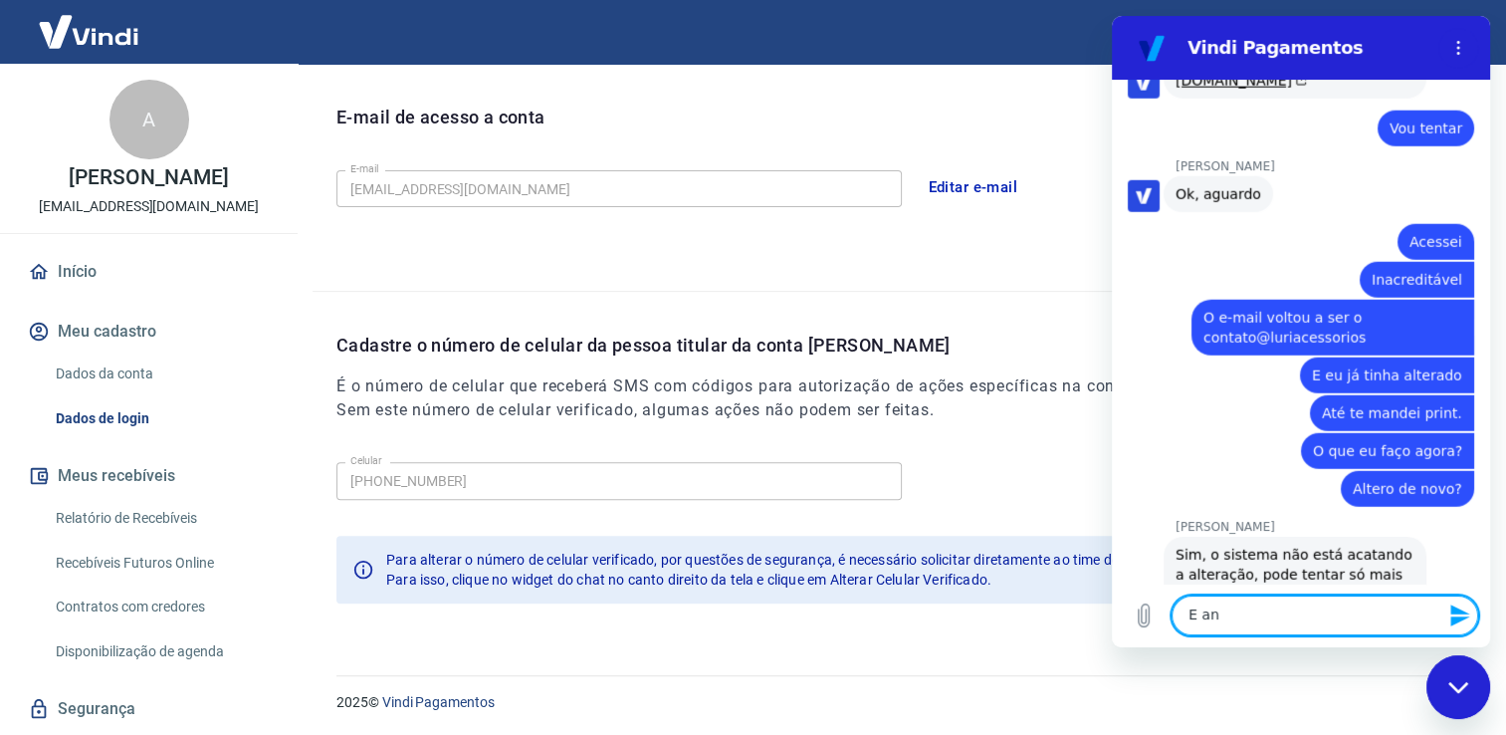
scroll to position [12801, 0]
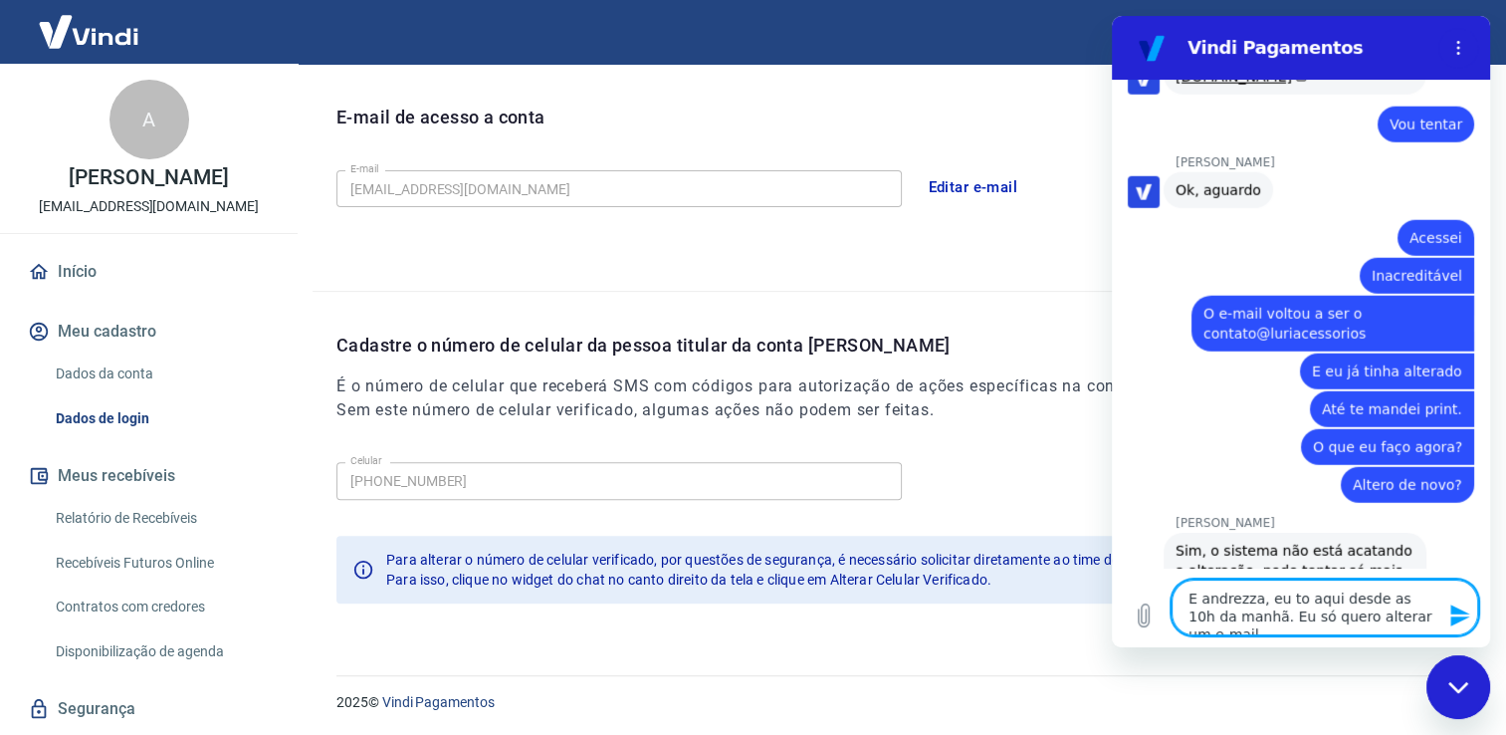
type textarea "E andrezza, eu to aqui desde as 10h da manhã. Eu só quero alterar um e-mail."
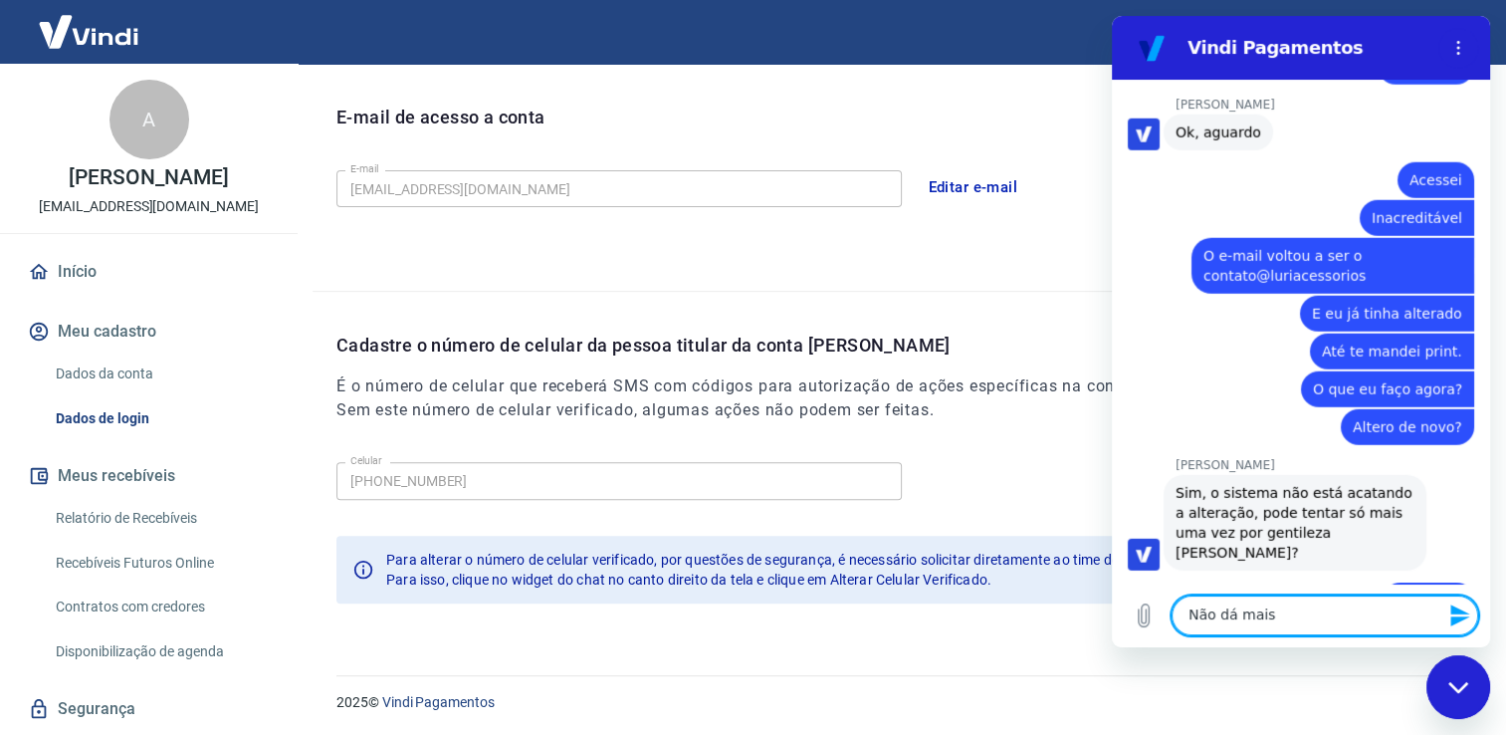
type textarea "Não dá mais."
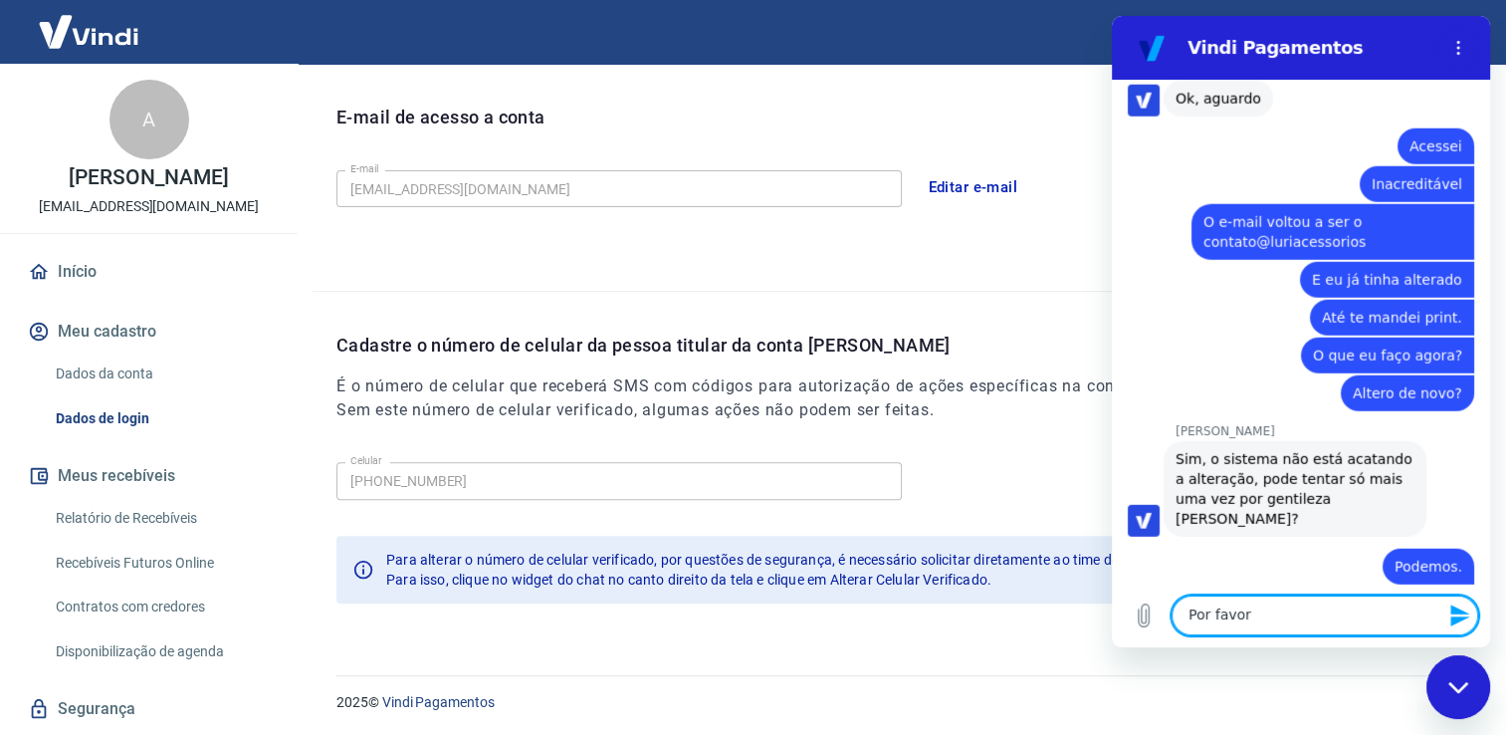
scroll to position [12896, 0]
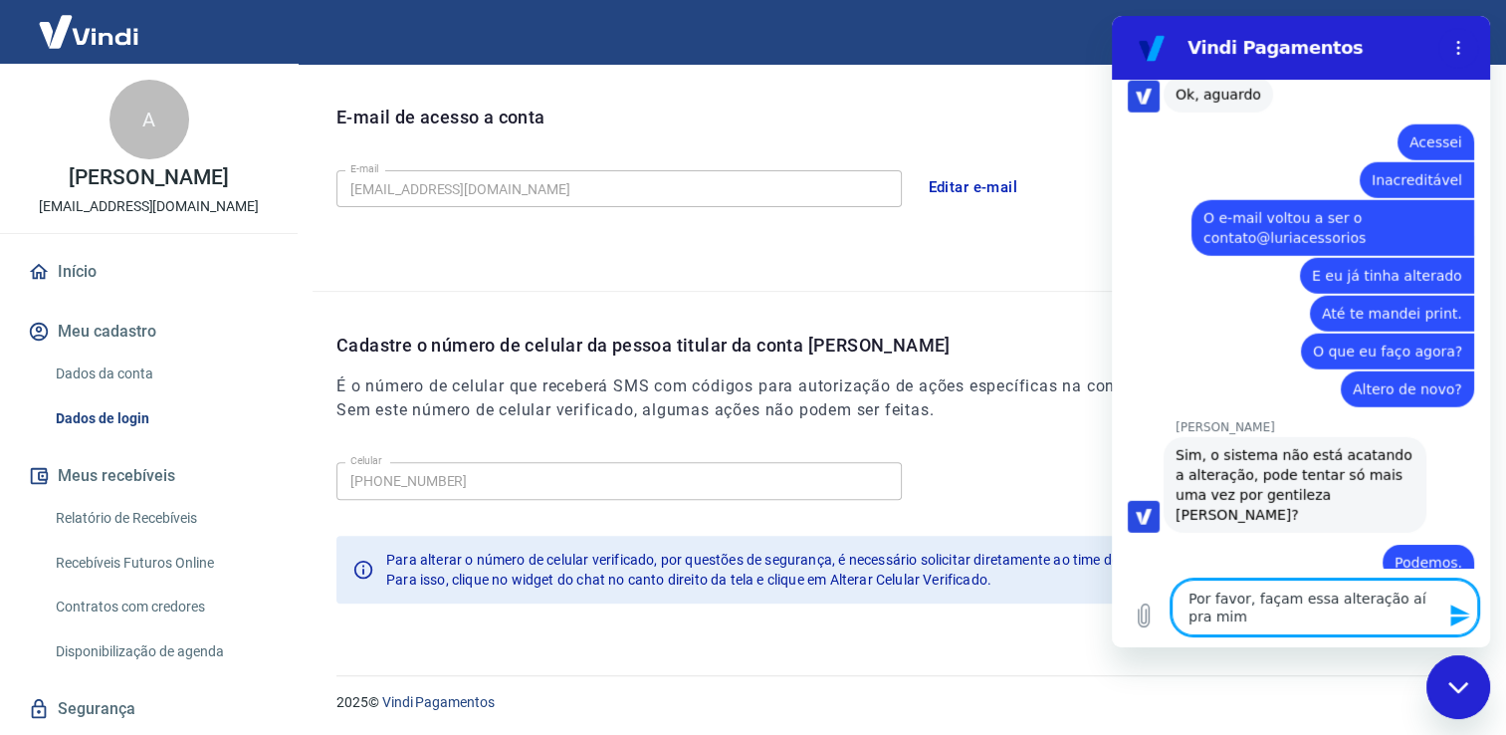
type textarea "Por favor, façam essa alteração aí pra mim."
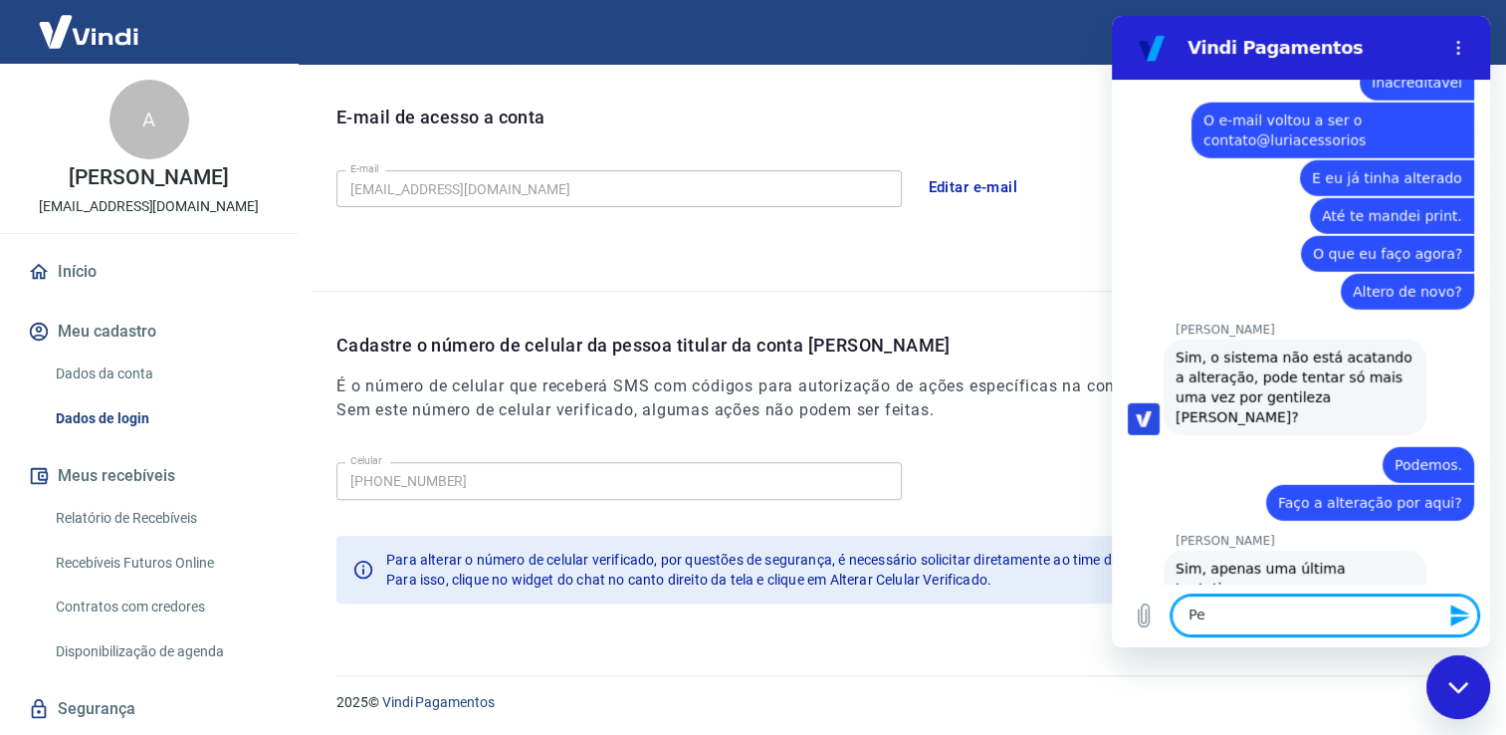
scroll to position [12992, 0]
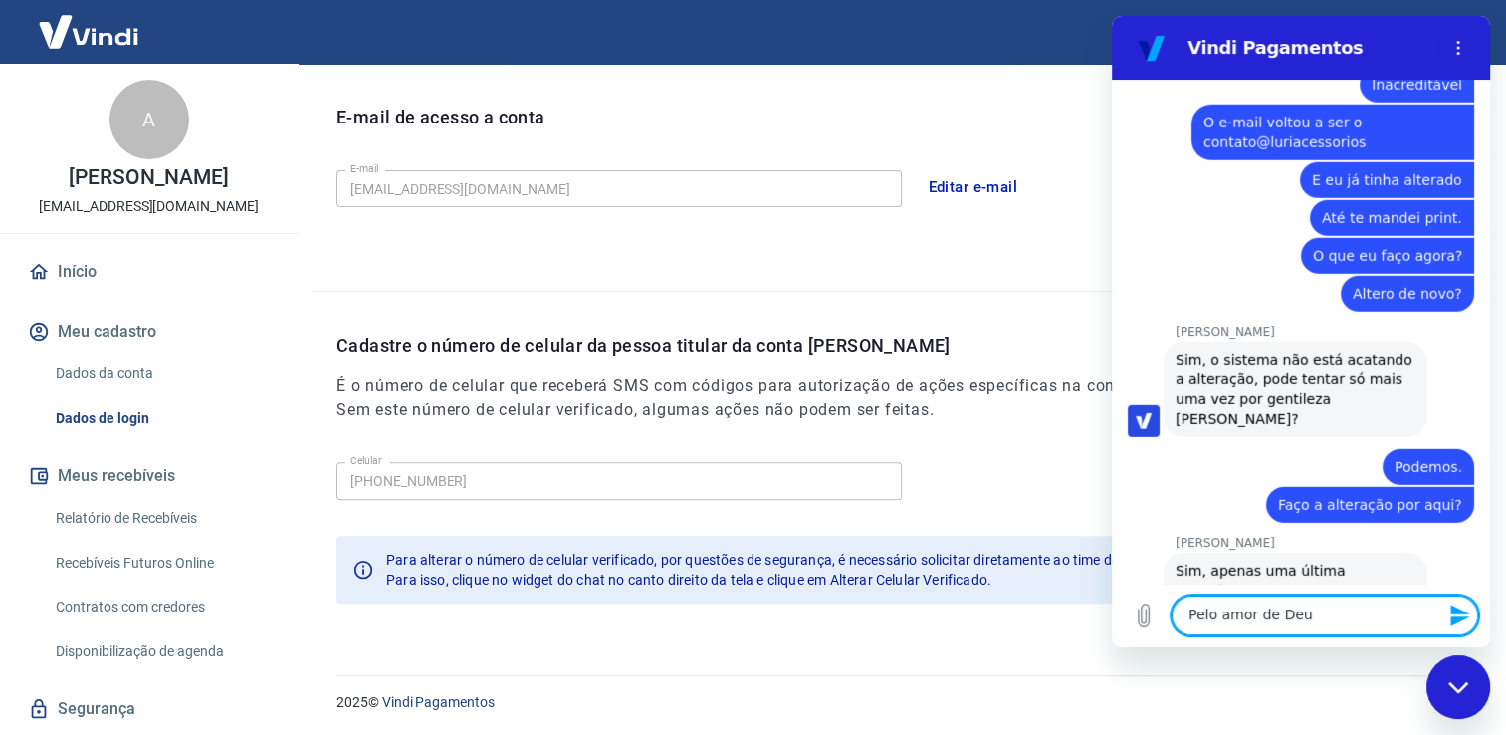
type textarea "Pelo amor de Deus"
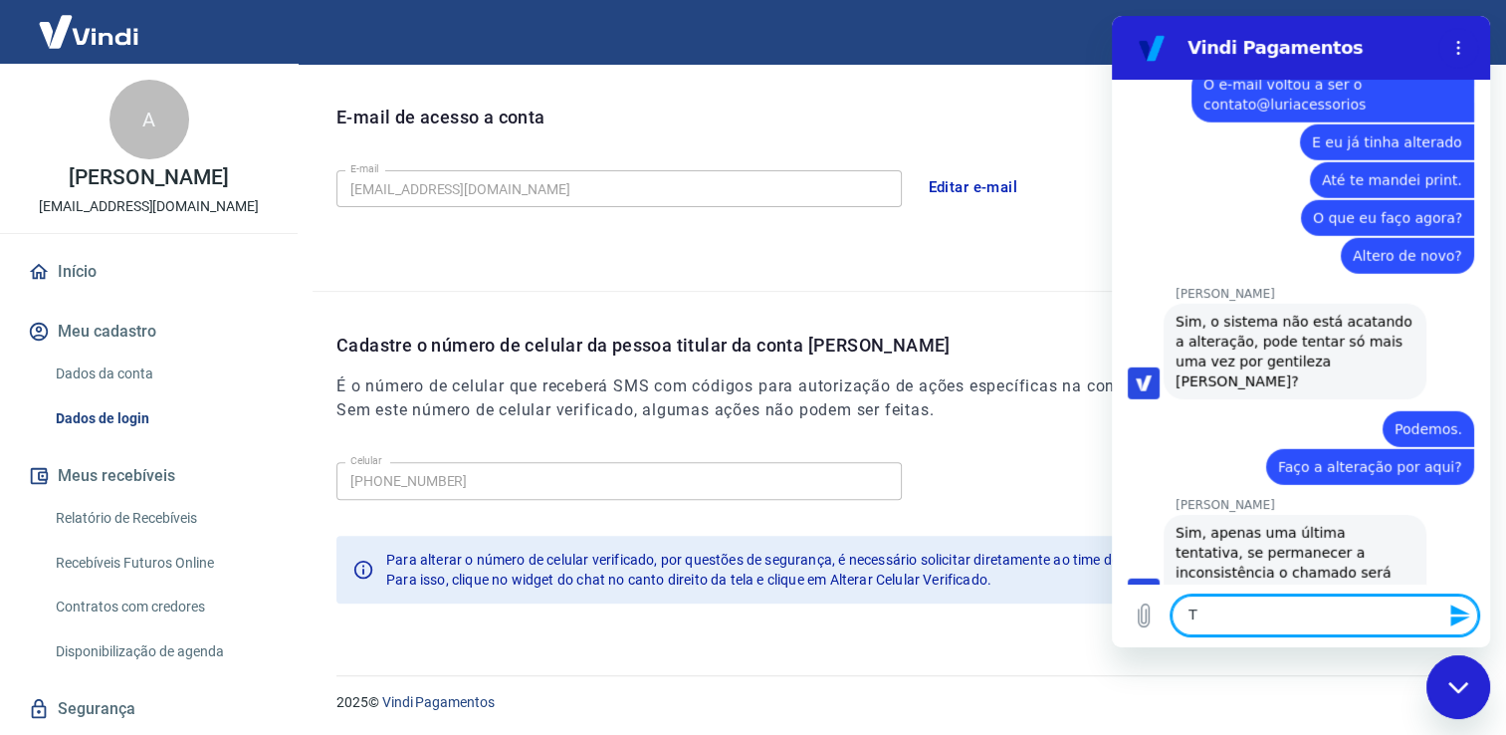
click at [1211, 625] on textarea "T" at bounding box center [1325, 615] width 307 height 40
type textarea "To até com dor de cabeça"
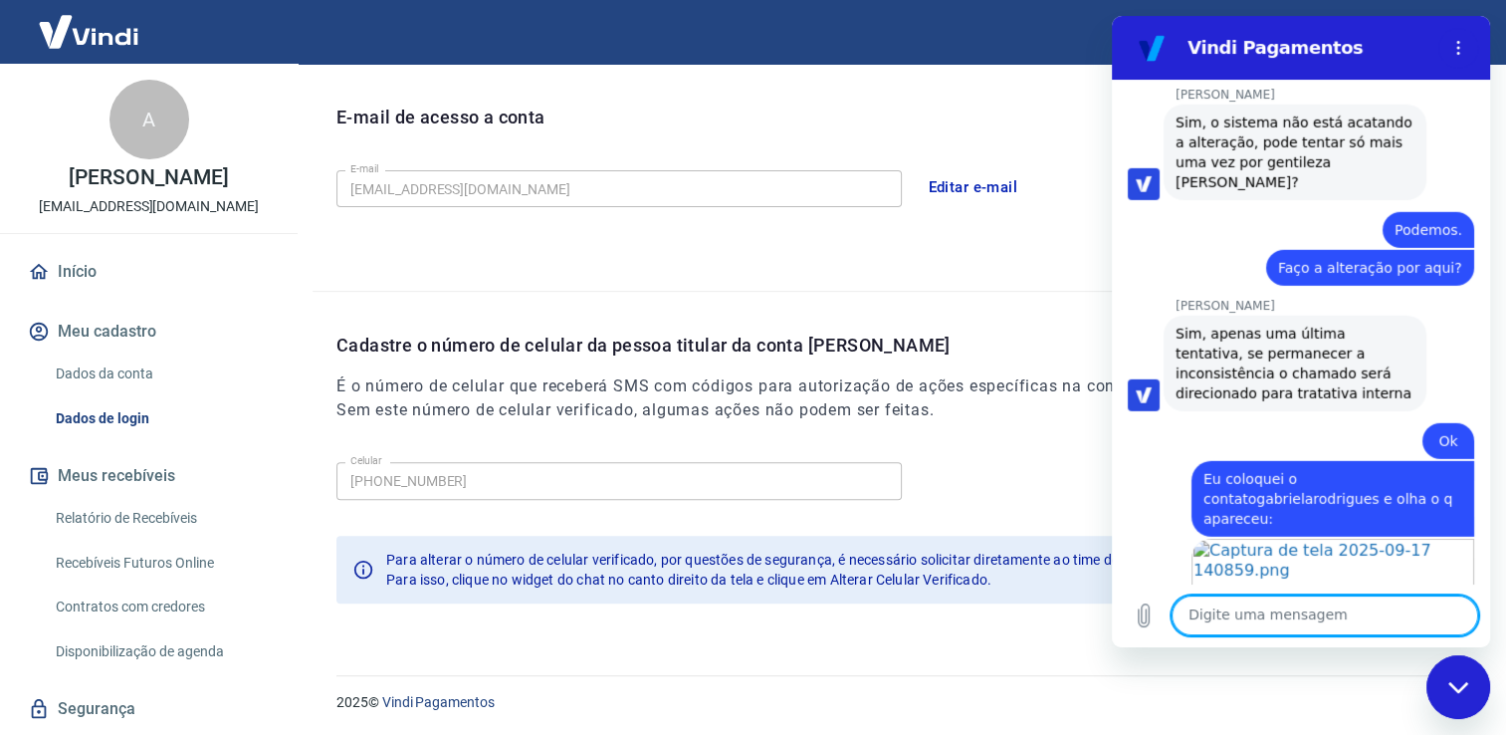
scroll to position [13233, 0]
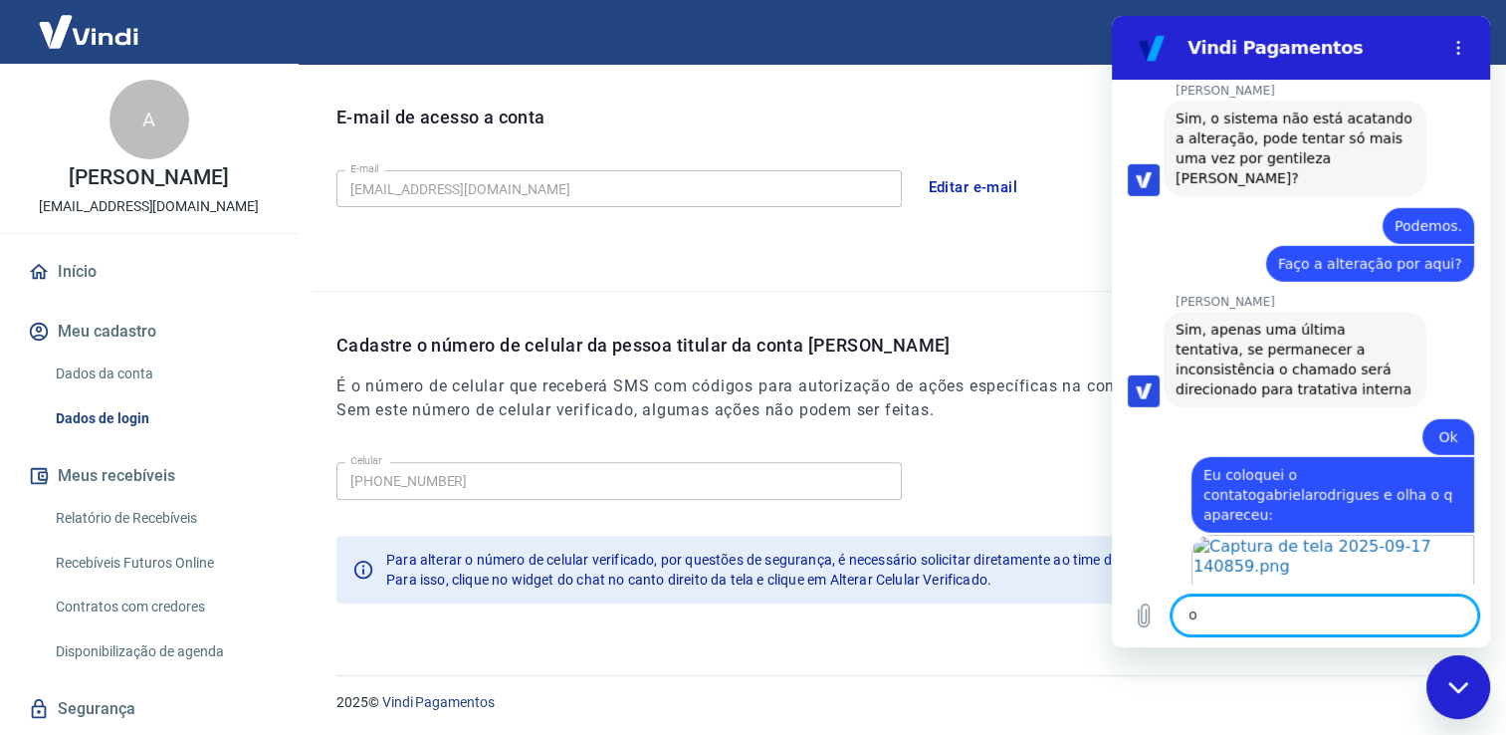
type textarea "ok"
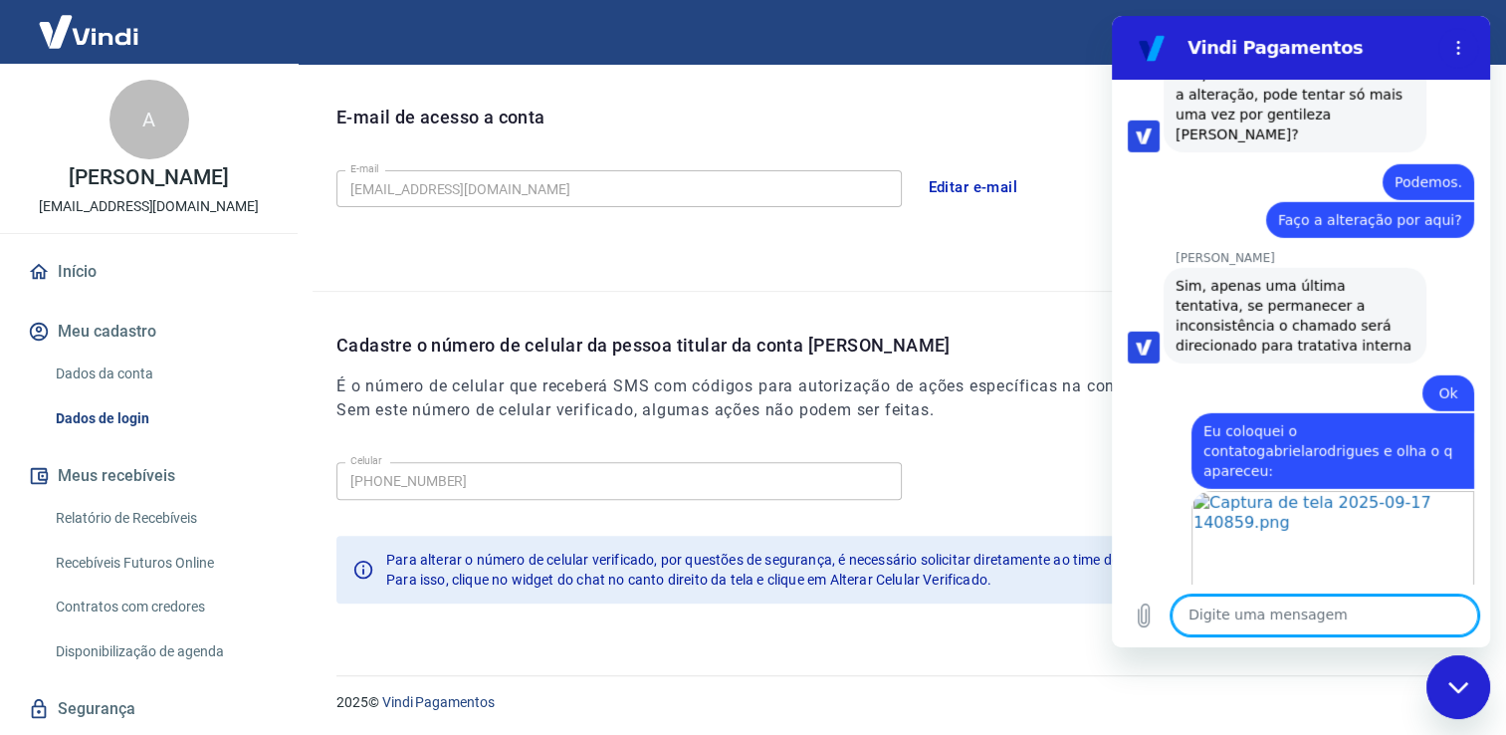
scroll to position [13281, 0]
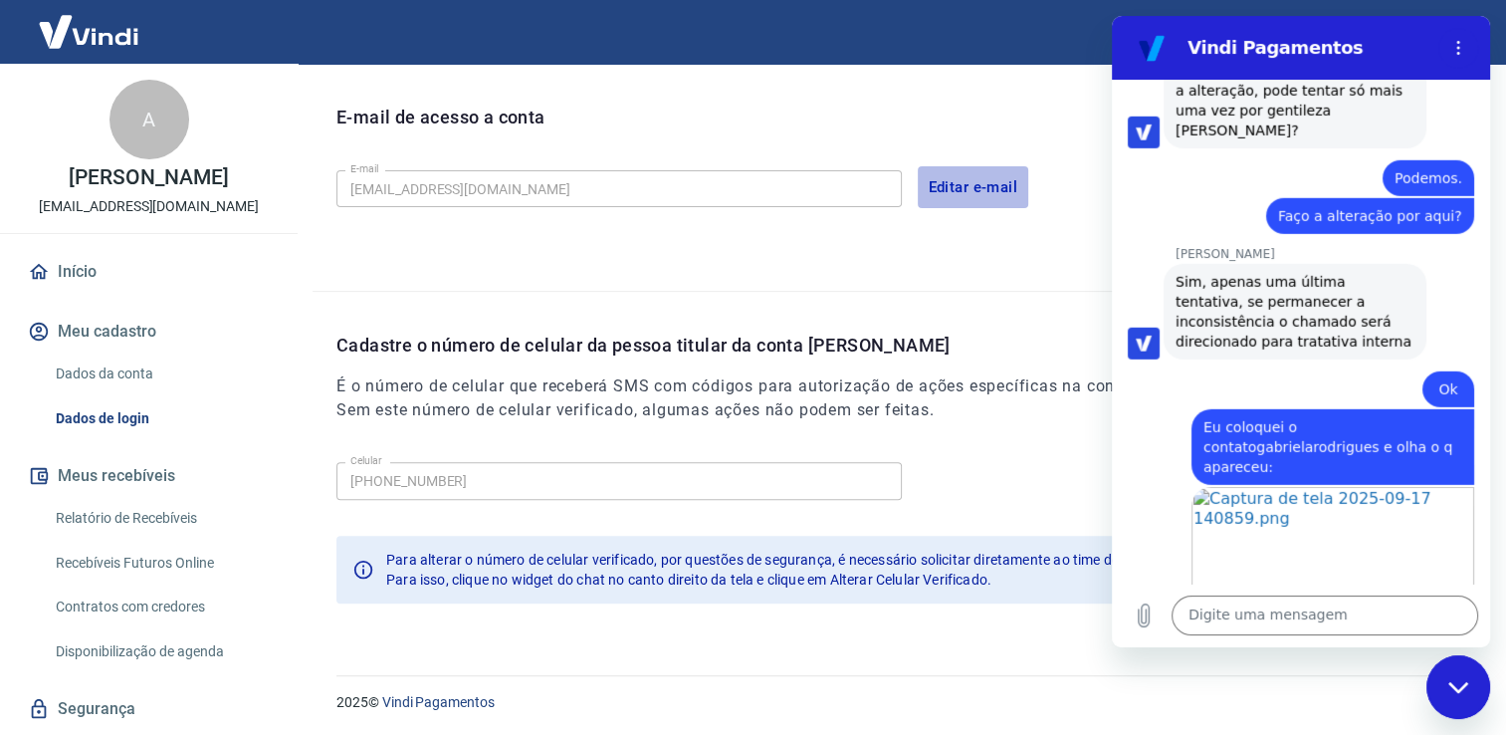
click at [937, 182] on button "Editar e-mail" at bounding box center [973, 187] width 111 height 42
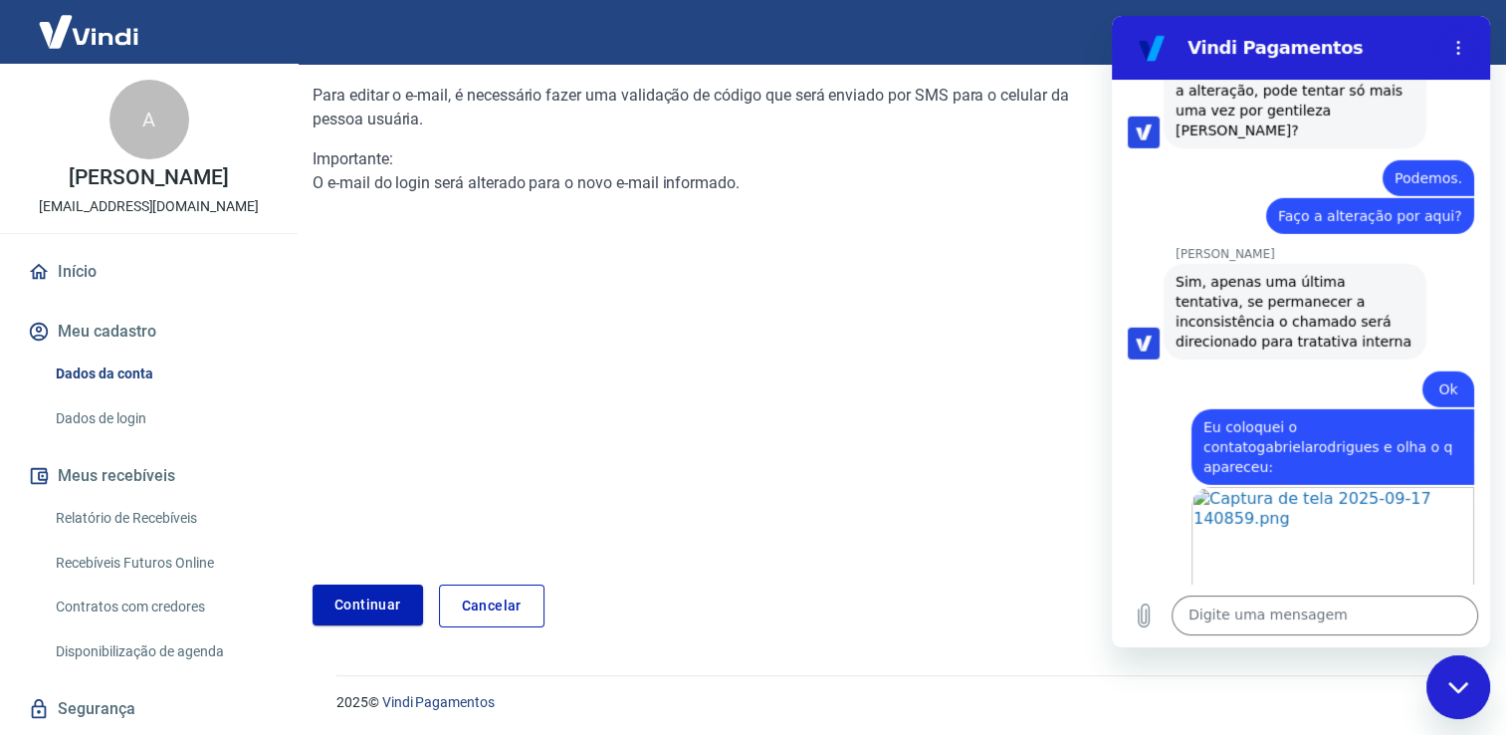
click at [367, 581] on div "Para editar o e-mail, é necessário fazer uma validação de código que será envia…" at bounding box center [898, 339] width 1170 height 575
click at [366, 590] on link "Continuar" at bounding box center [368, 604] width 110 height 41
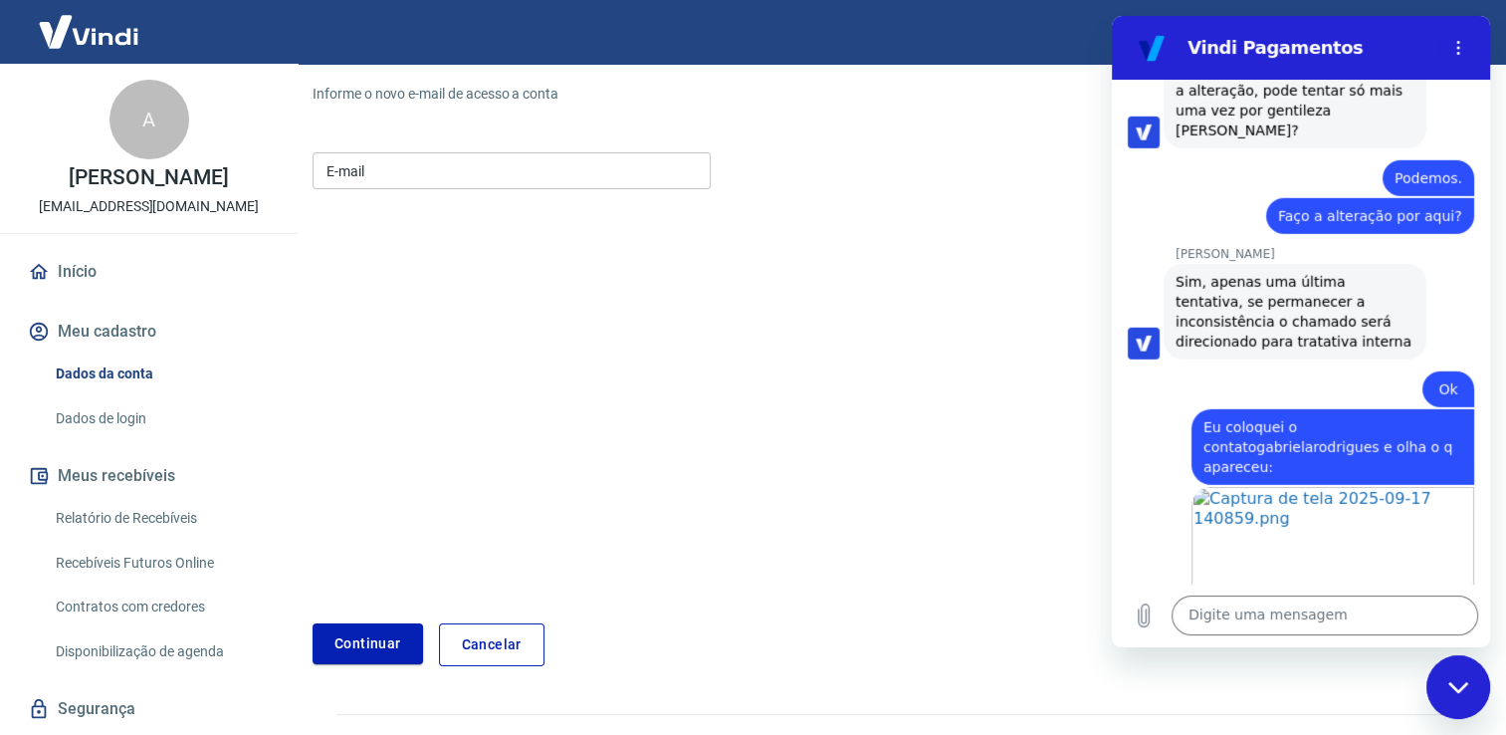
scroll to position [239, 0]
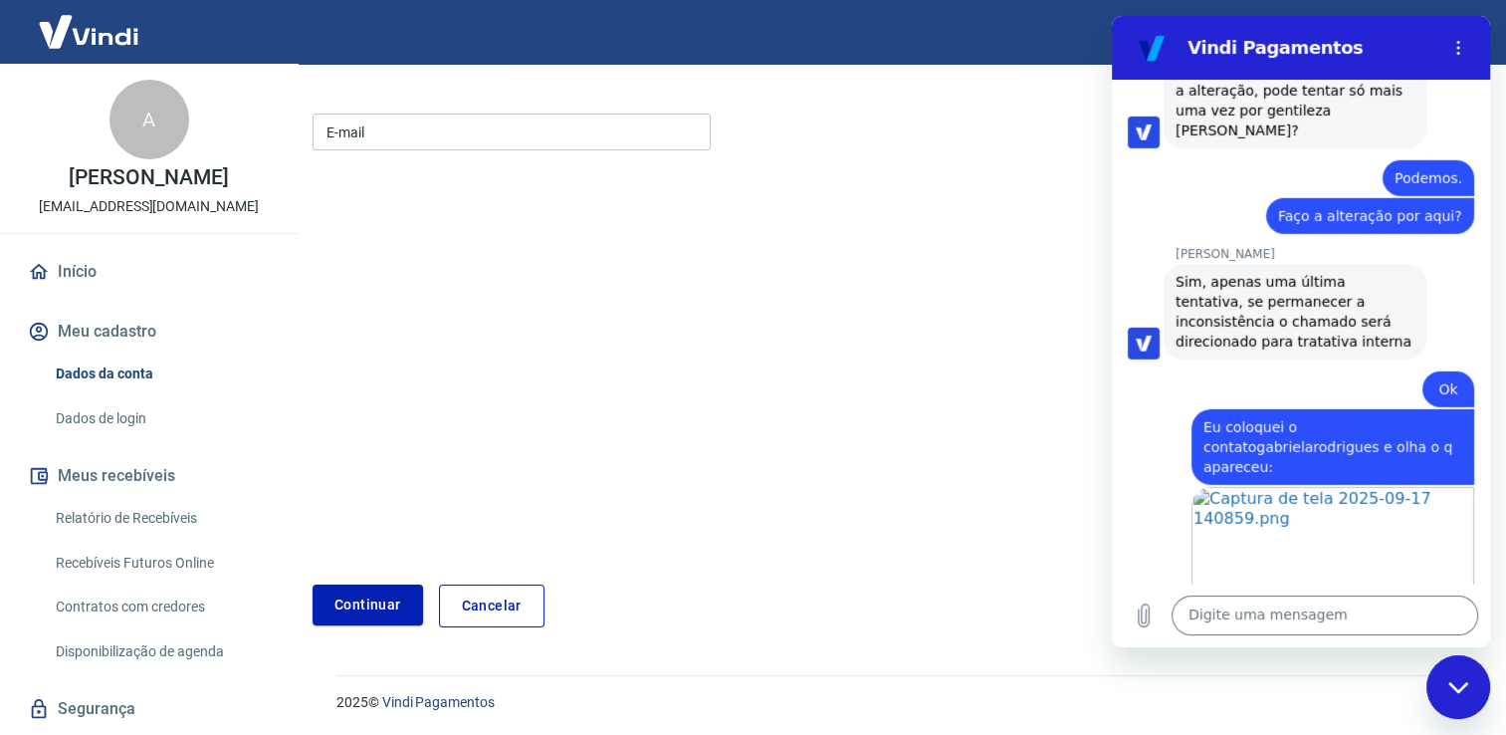
click at [389, 143] on input "E-mail" at bounding box center [512, 131] width 398 height 37
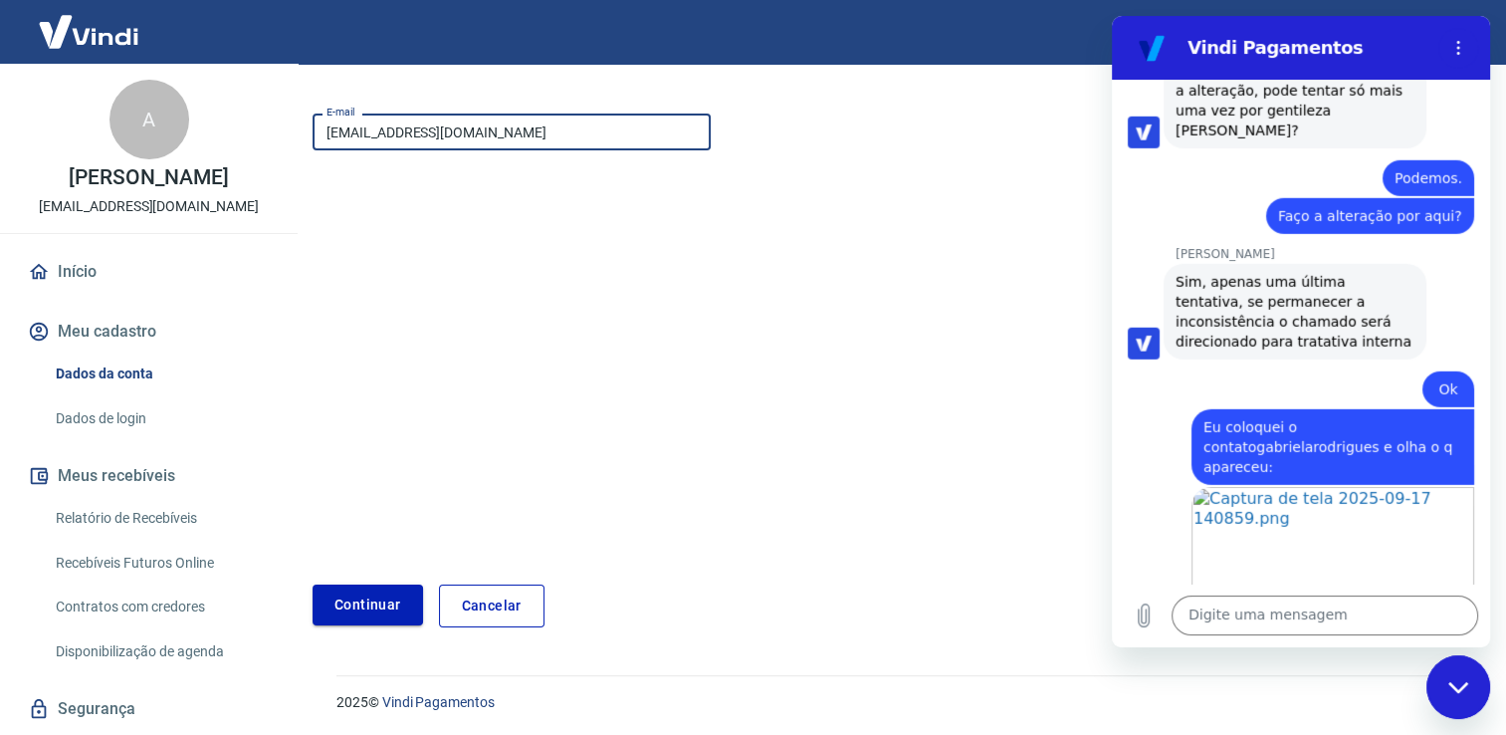
type input "[EMAIL_ADDRESS][DOMAIN_NAME]"
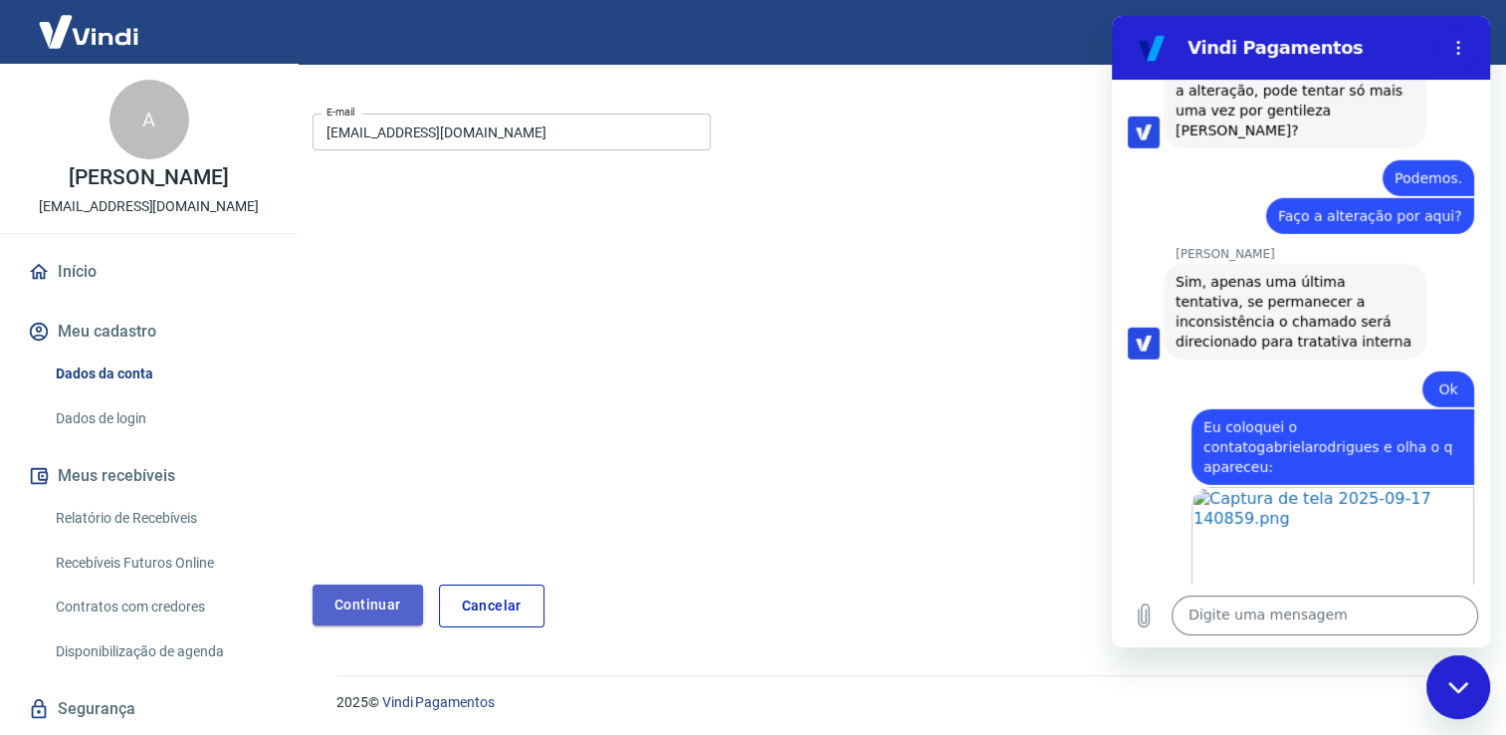
click at [374, 597] on button "Continuar" at bounding box center [368, 604] width 110 height 41
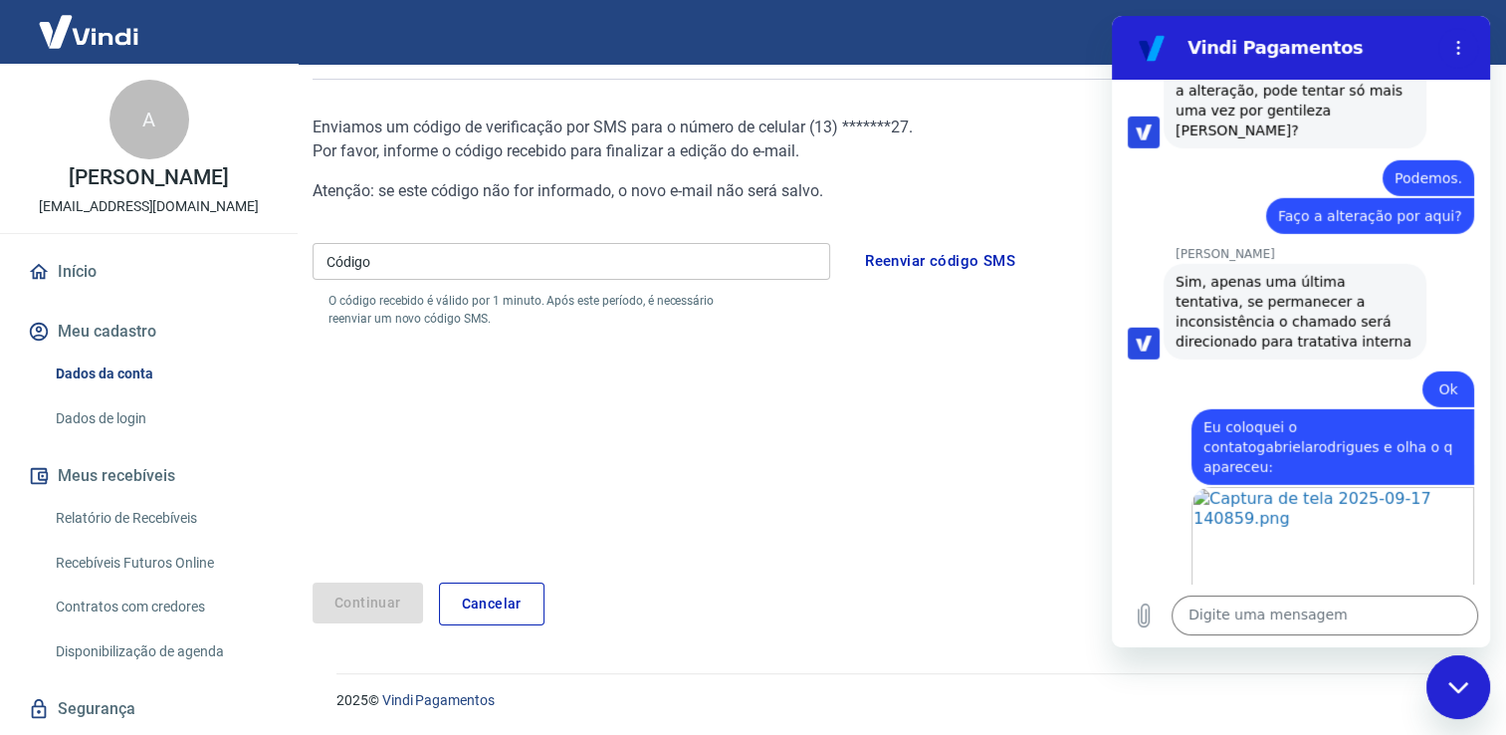
scroll to position [166, 0]
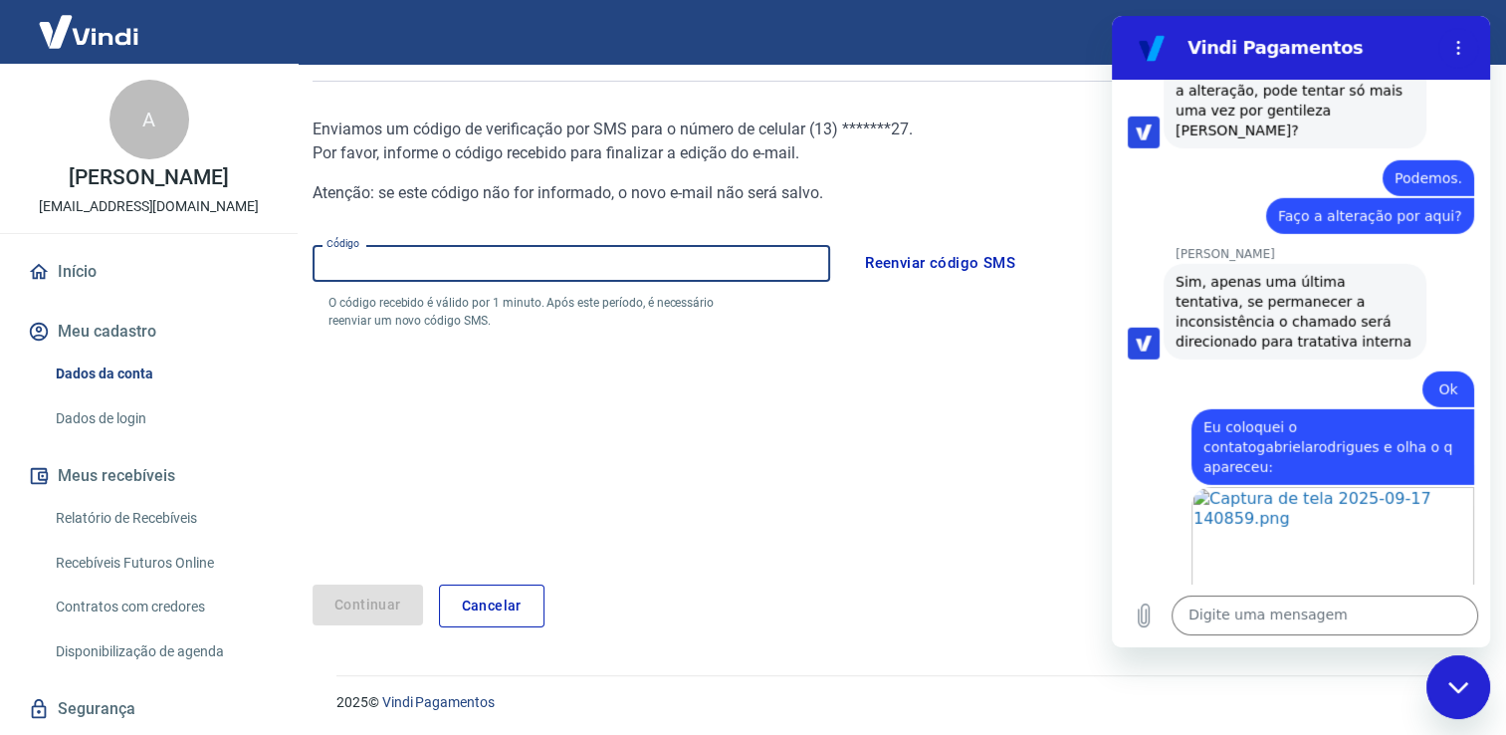
click at [472, 266] on input "Código" at bounding box center [572, 263] width 518 height 37
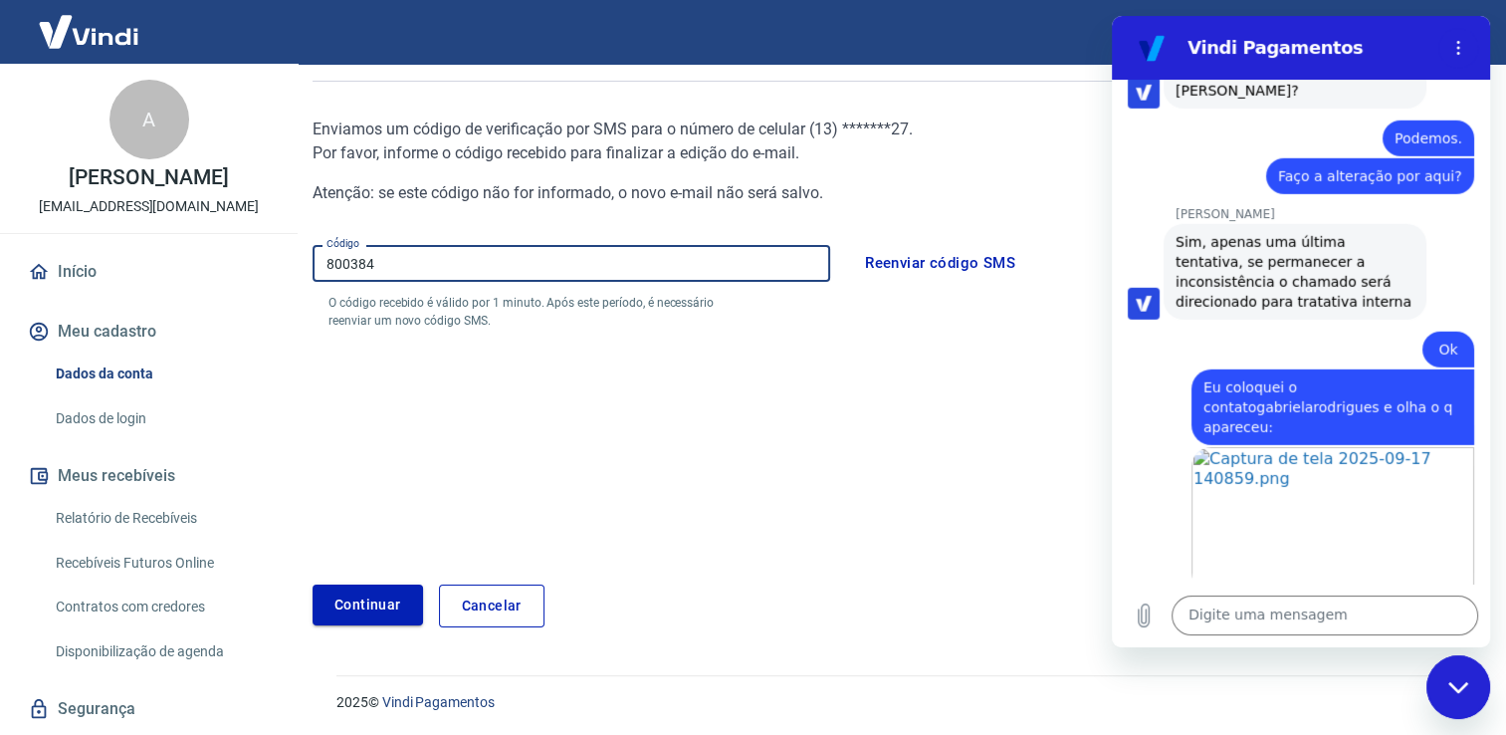
scroll to position [13319, 0]
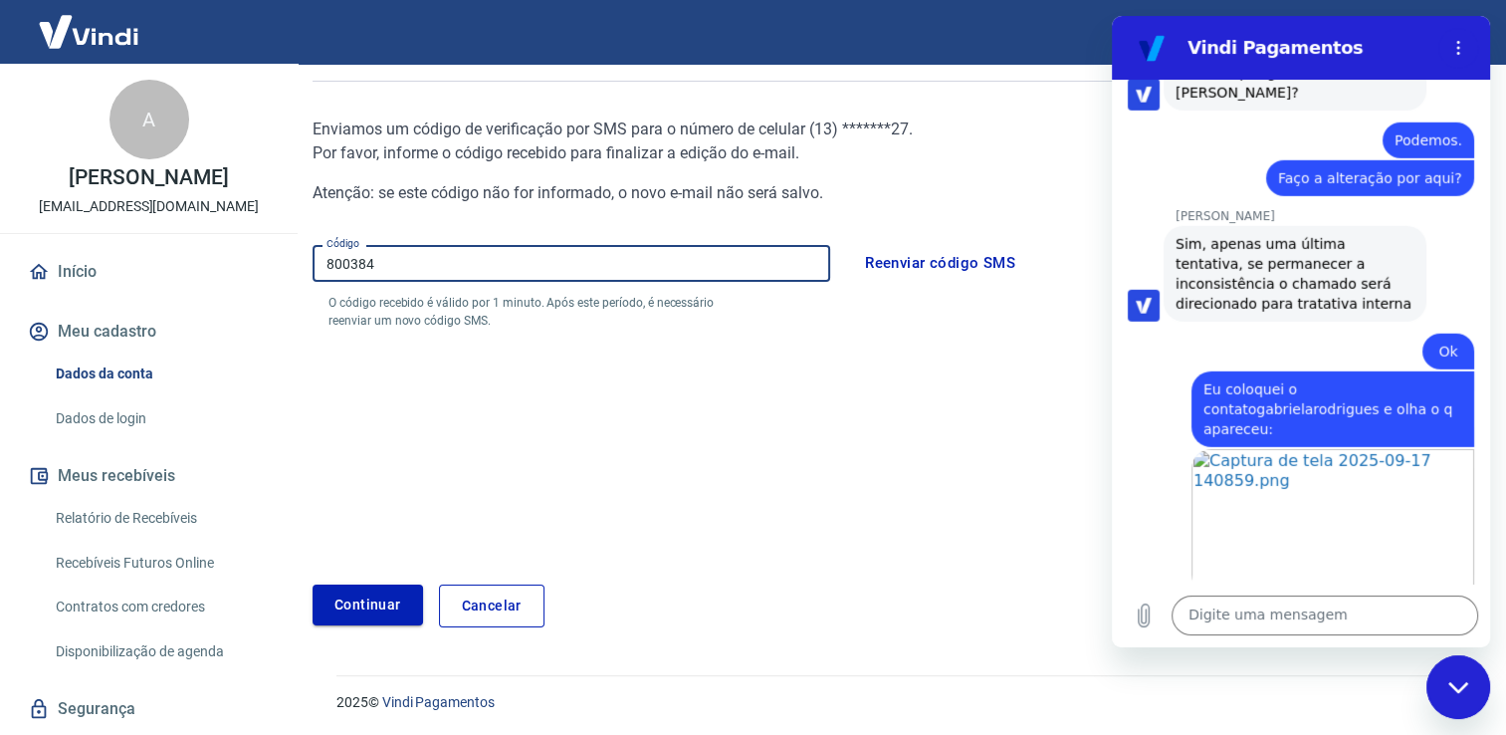
type input "800384"
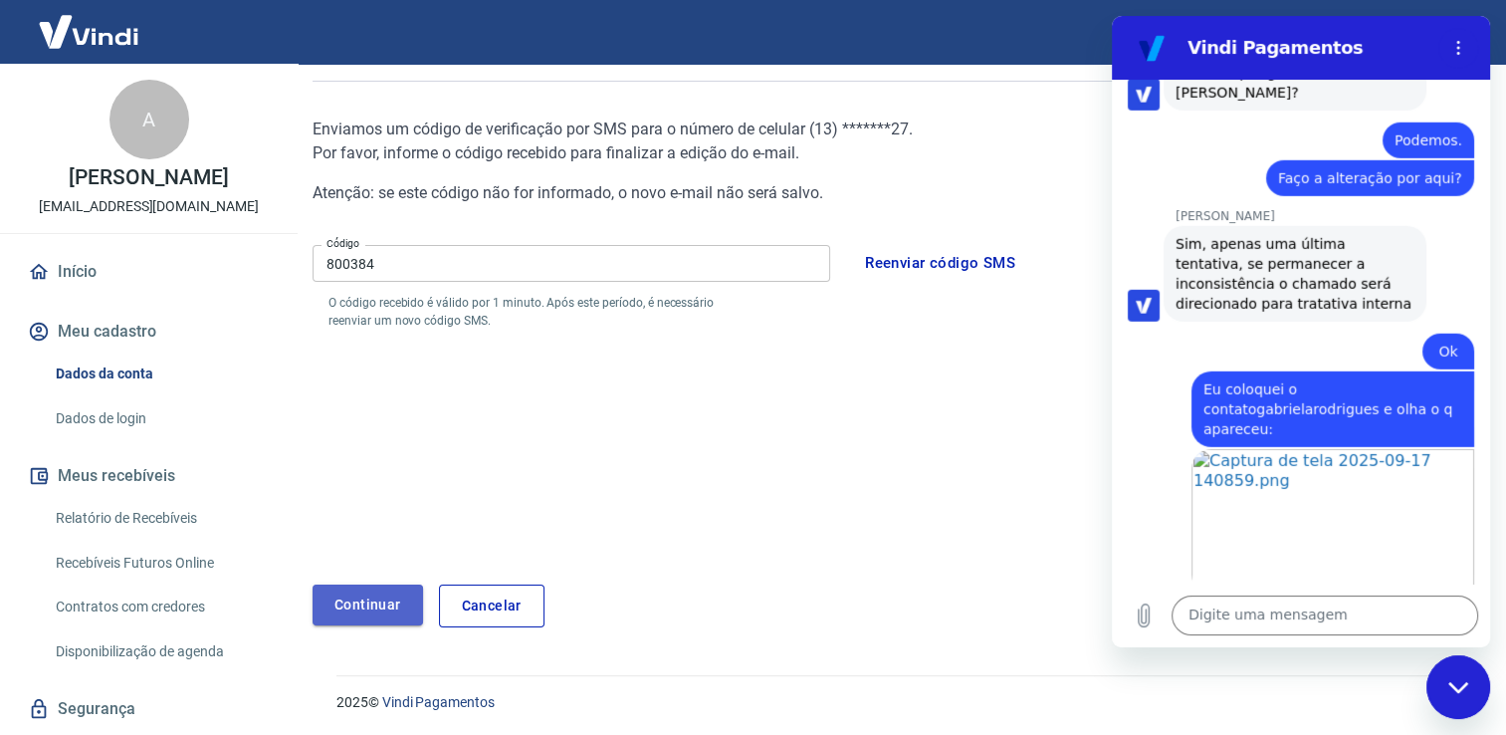
click at [398, 610] on button "Continuar" at bounding box center [368, 604] width 110 height 41
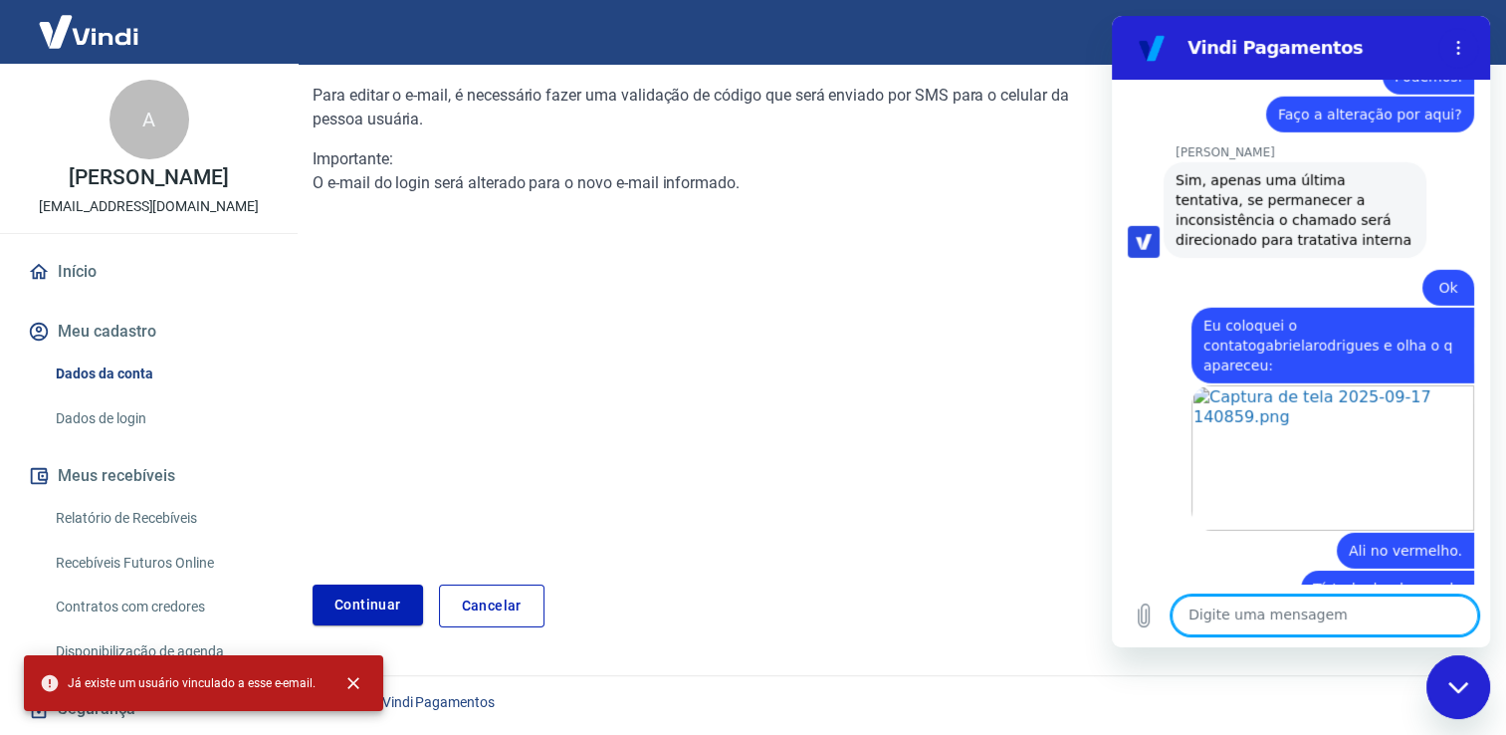
scroll to position [13386, 0]
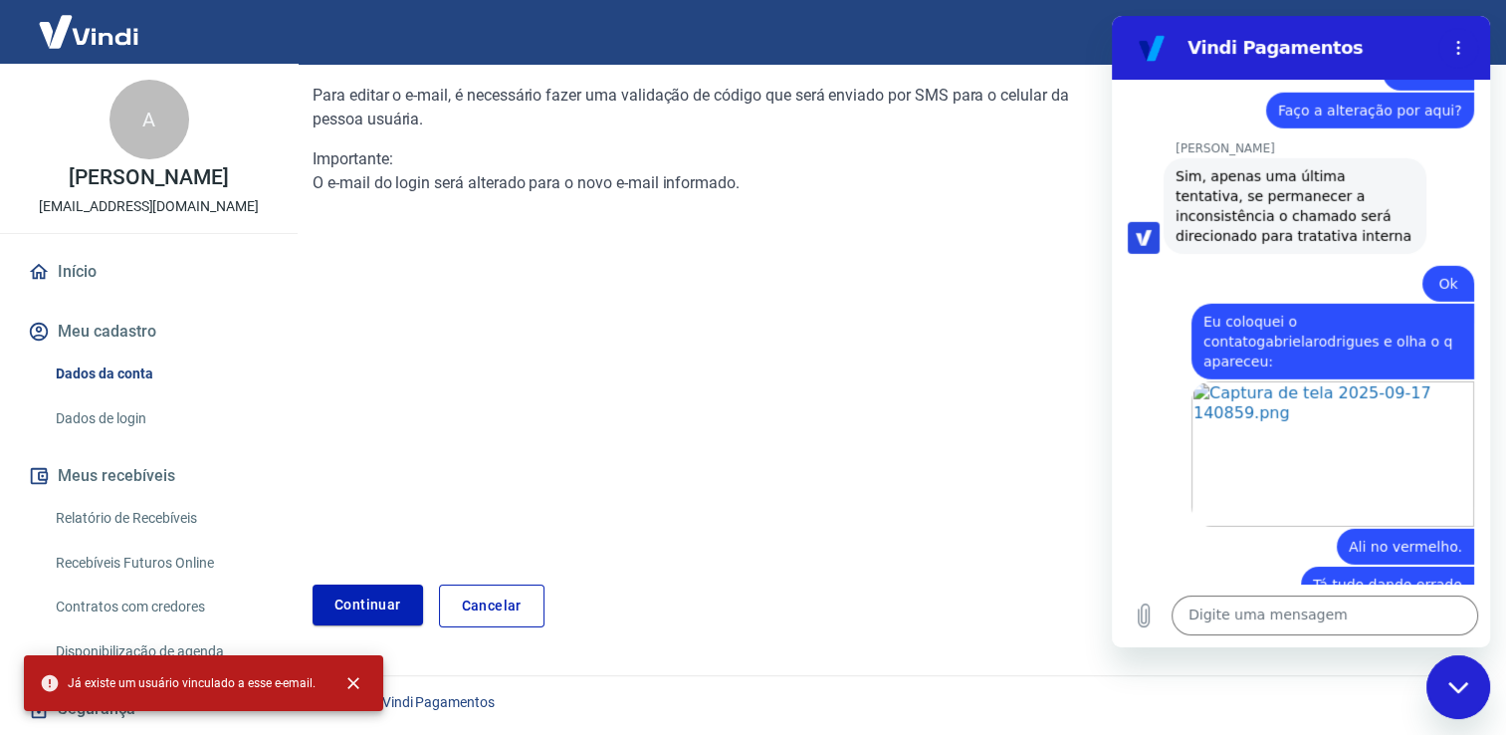
click at [1474, 708] on div "Fechar janela de mensagens" at bounding box center [1459, 687] width 60 height 60
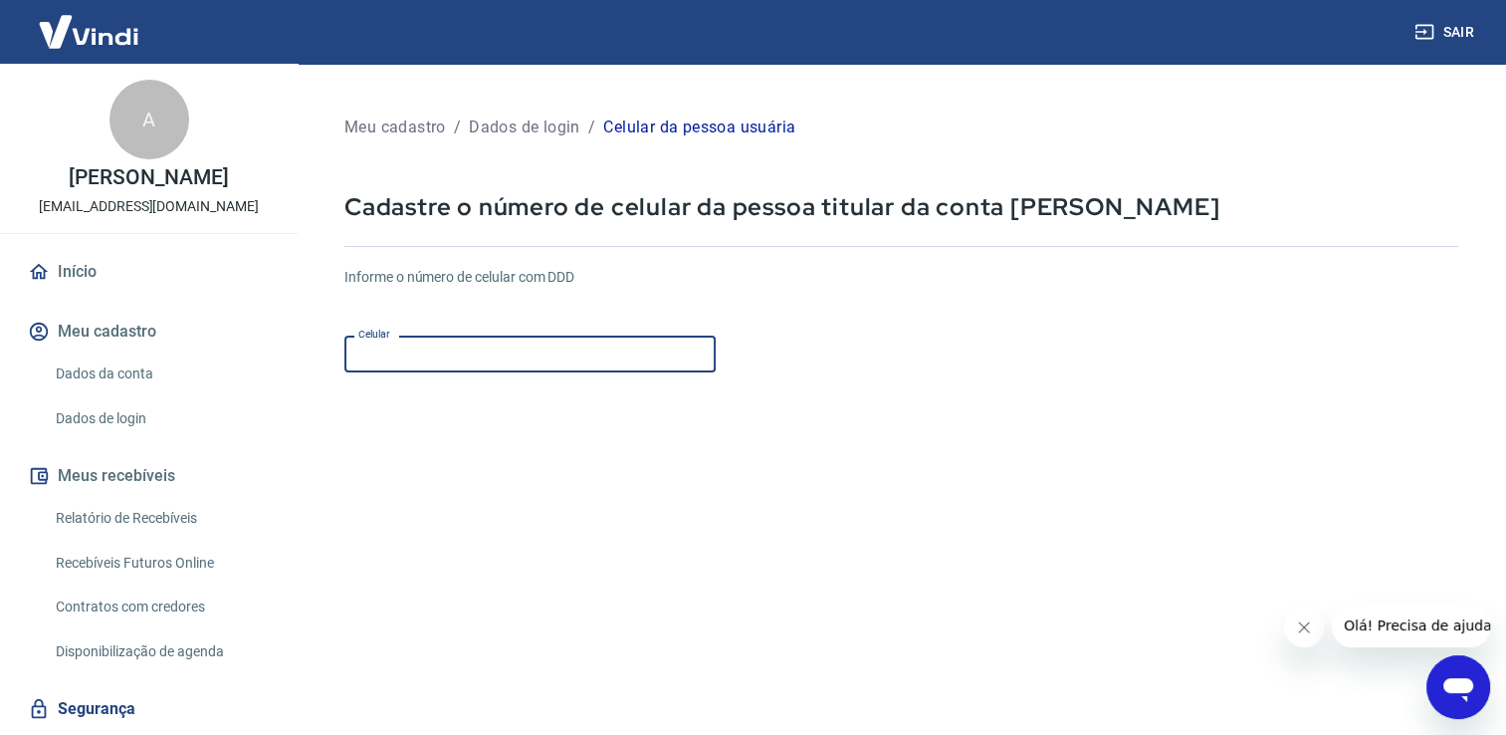
click at [621, 372] on input "Celular" at bounding box center [529, 353] width 371 height 37
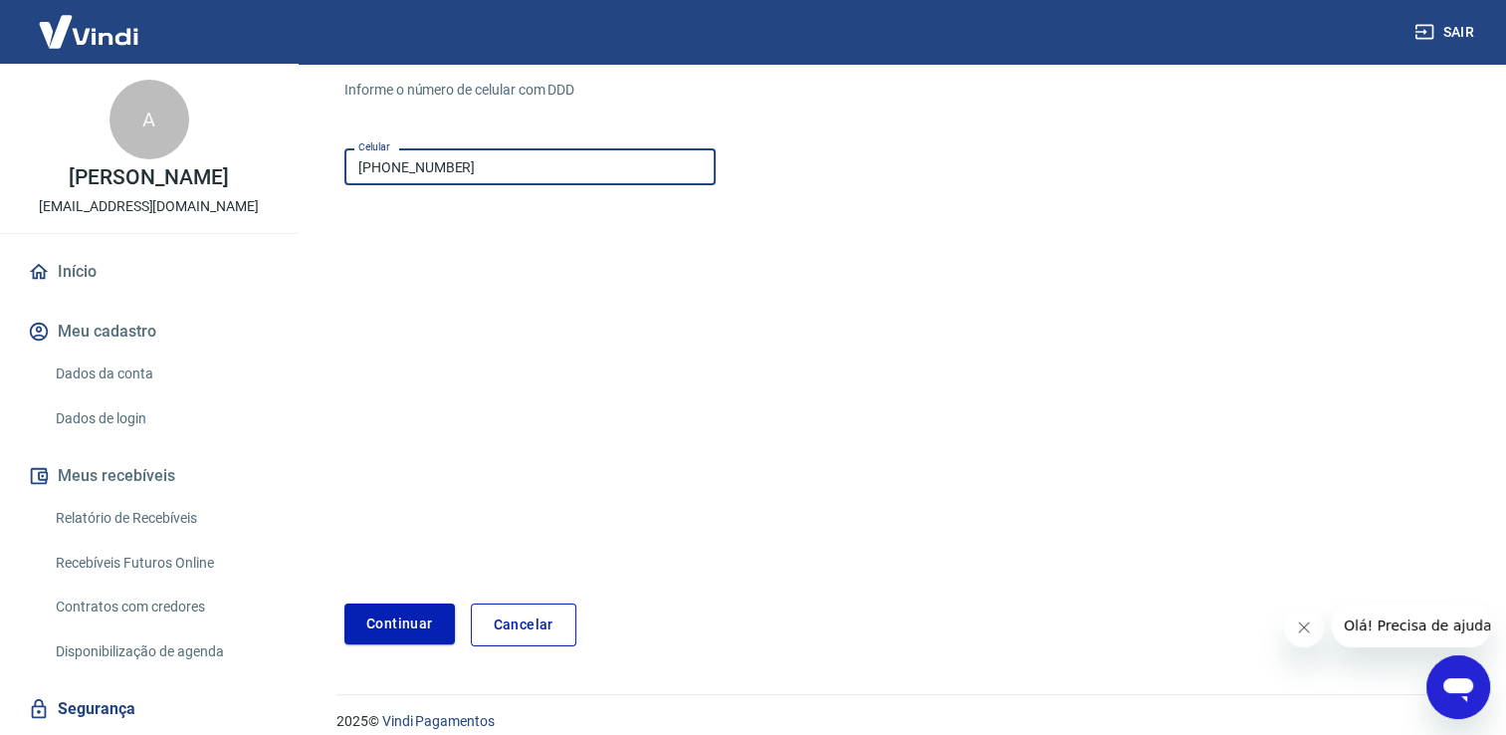
scroll to position [206, 0]
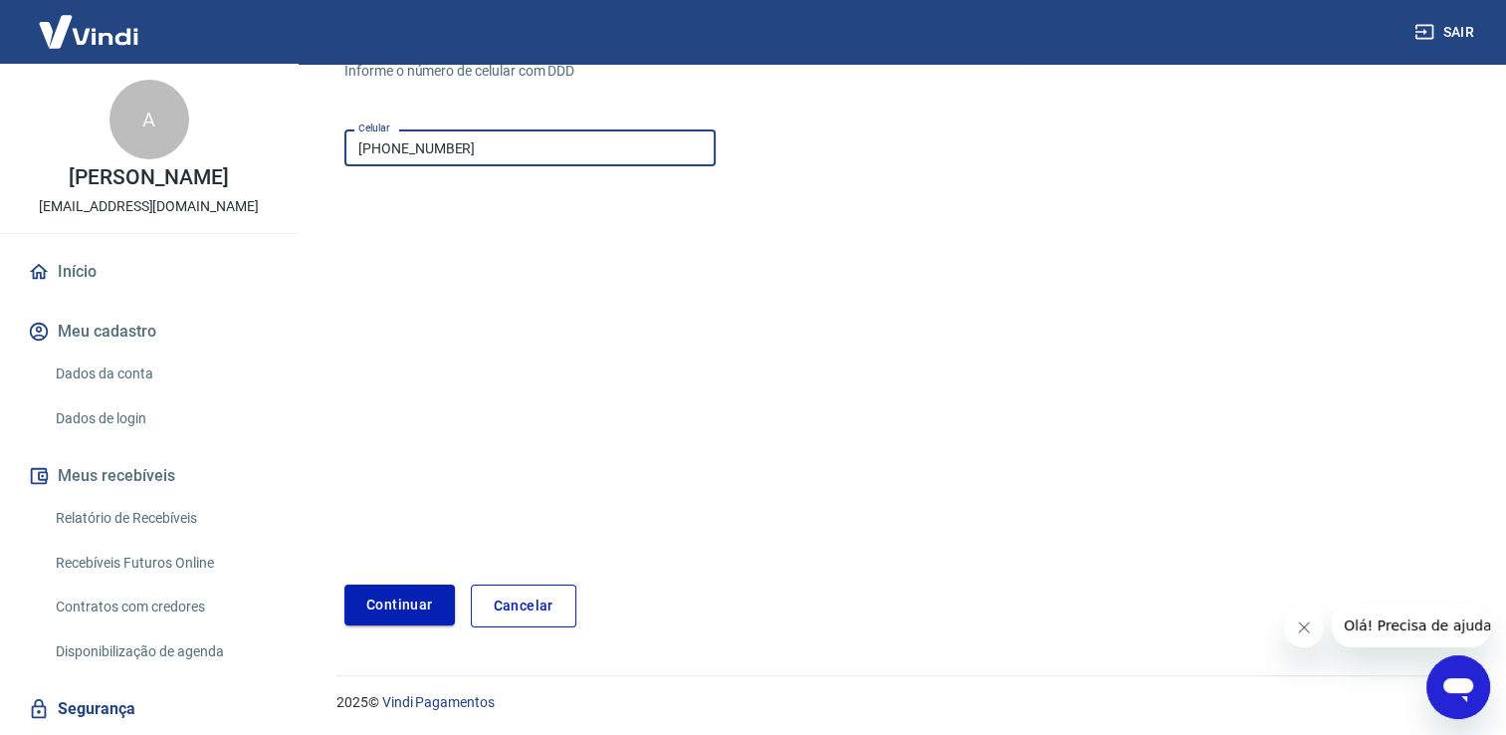
type input "(13) 99608-6688"
click at [395, 593] on button "Continuar" at bounding box center [399, 604] width 110 height 41
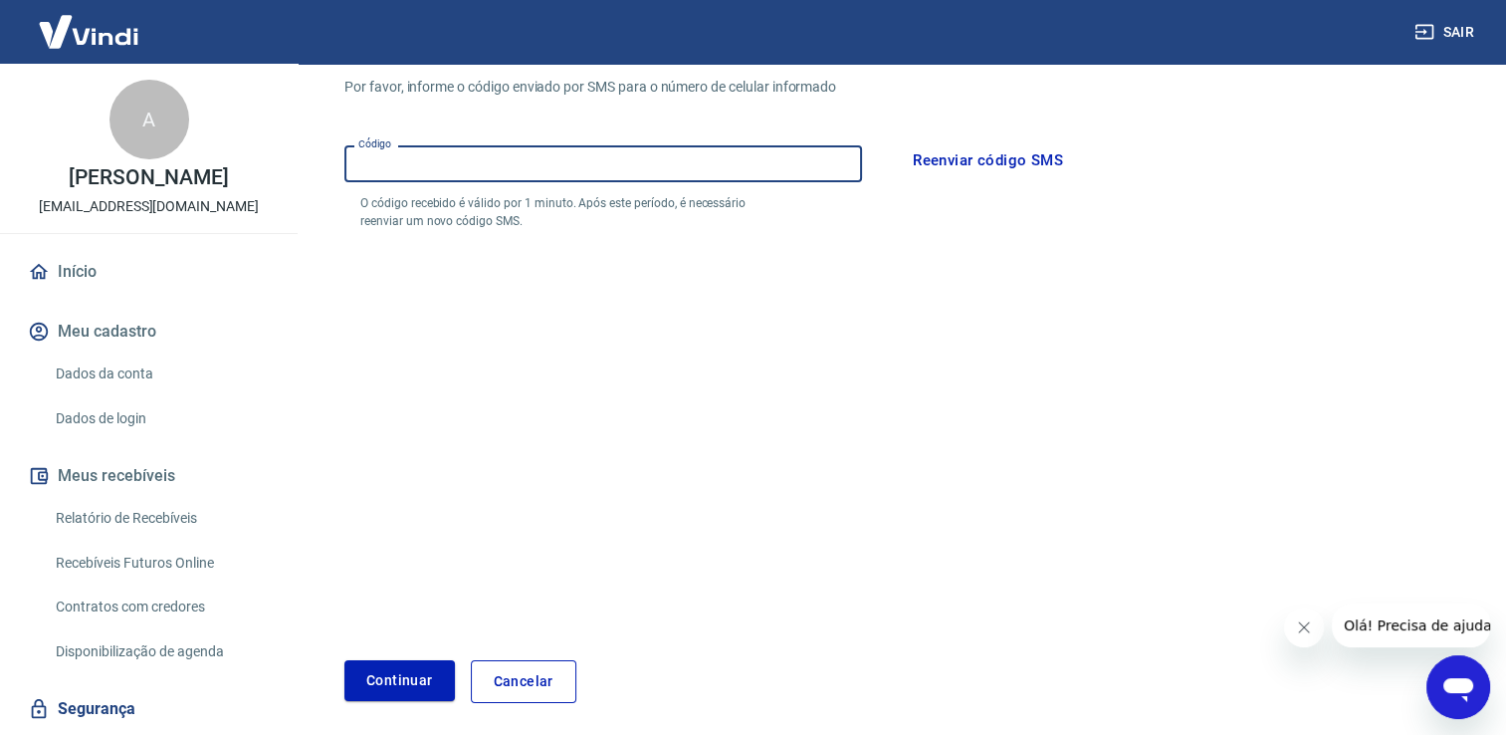
click at [456, 160] on input "Código" at bounding box center [603, 163] width 518 height 37
type input "231891"
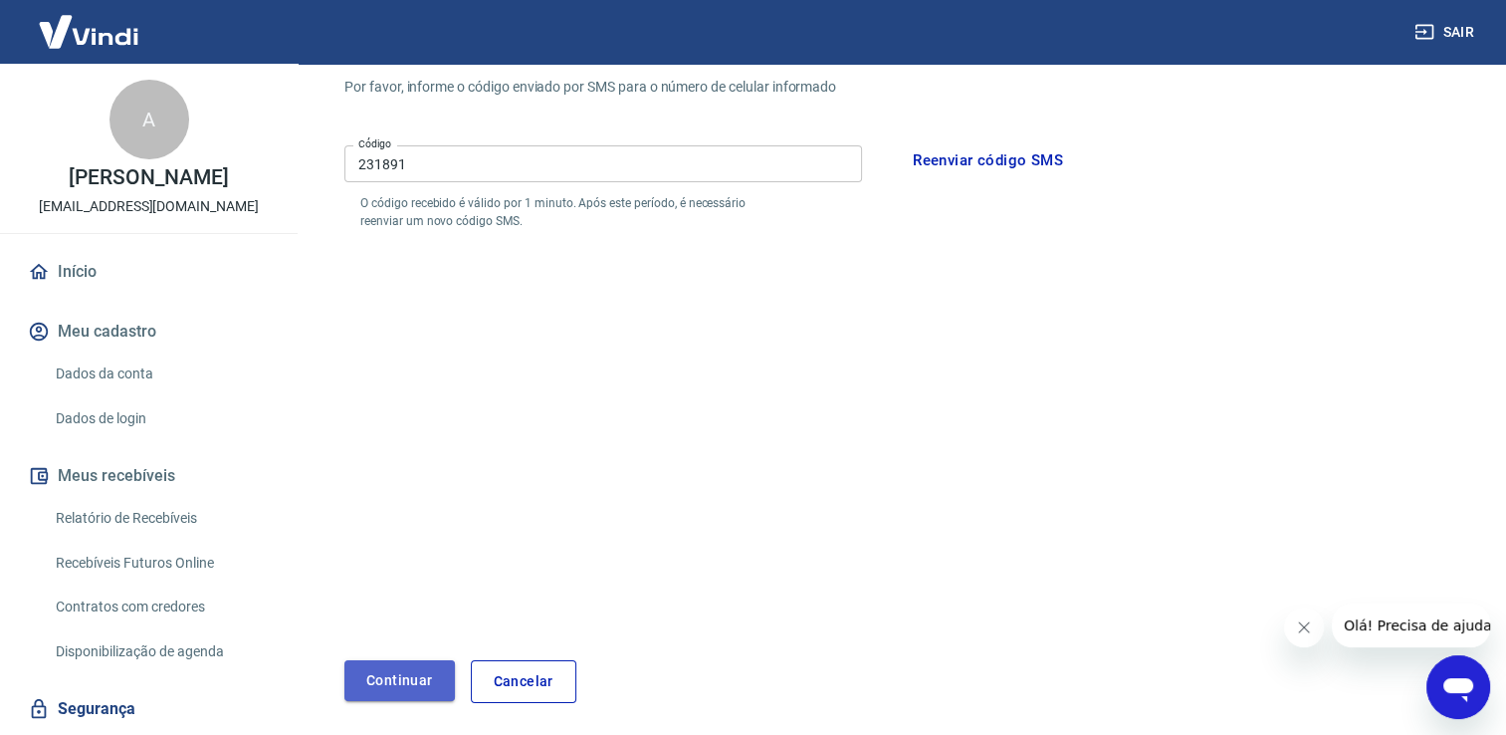
click at [393, 678] on button "Continuar" at bounding box center [399, 680] width 110 height 41
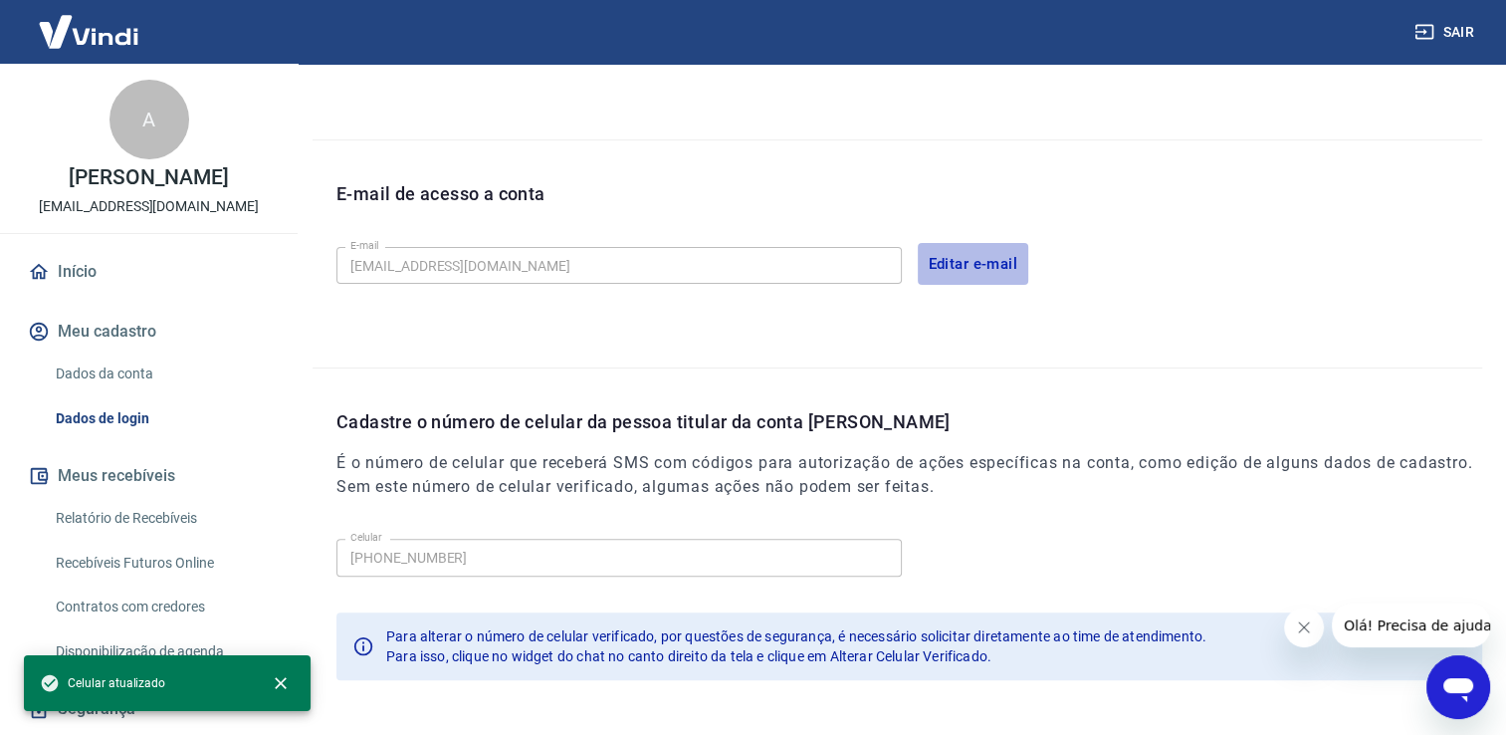
click at [961, 250] on button "Editar e-mail" at bounding box center [973, 264] width 111 height 42
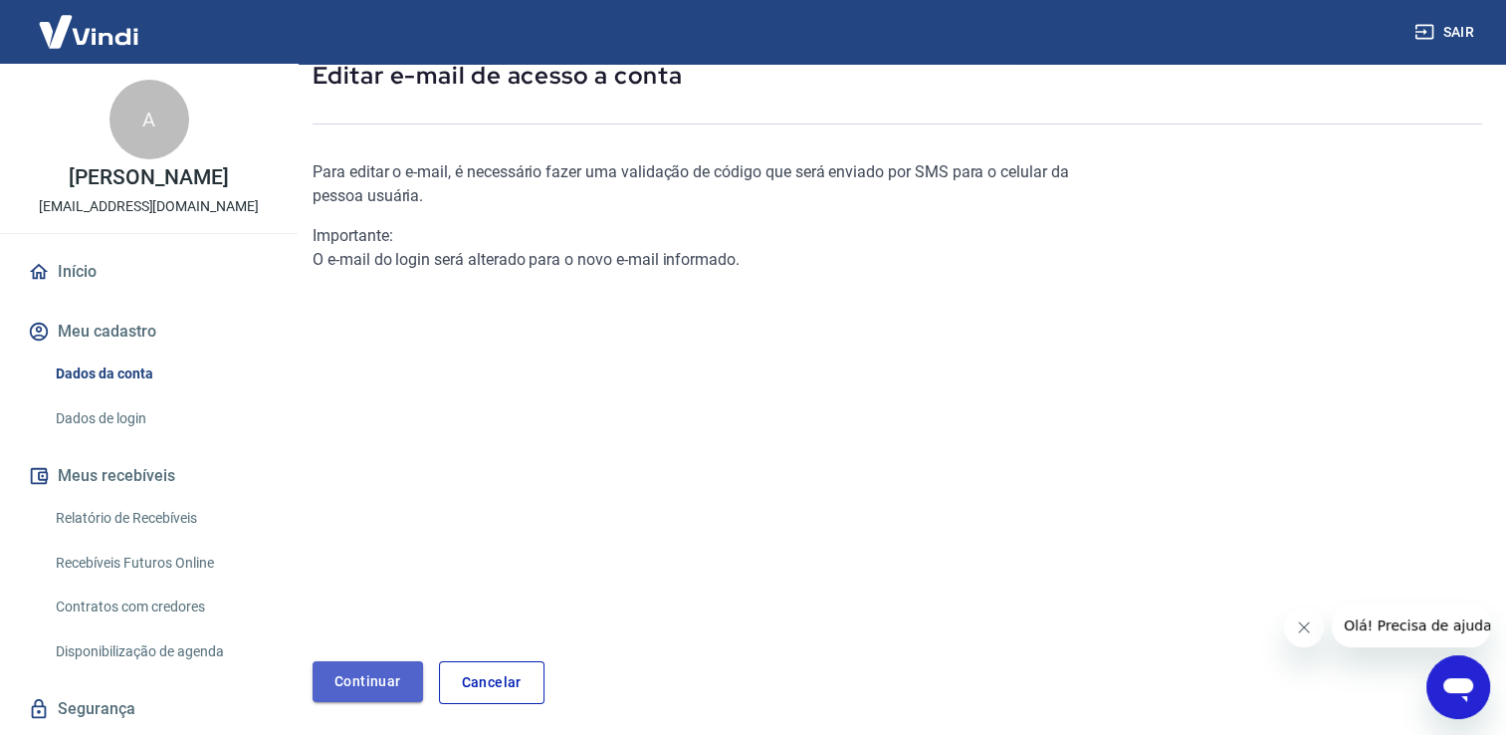
click at [368, 677] on link "Continuar" at bounding box center [368, 681] width 110 height 41
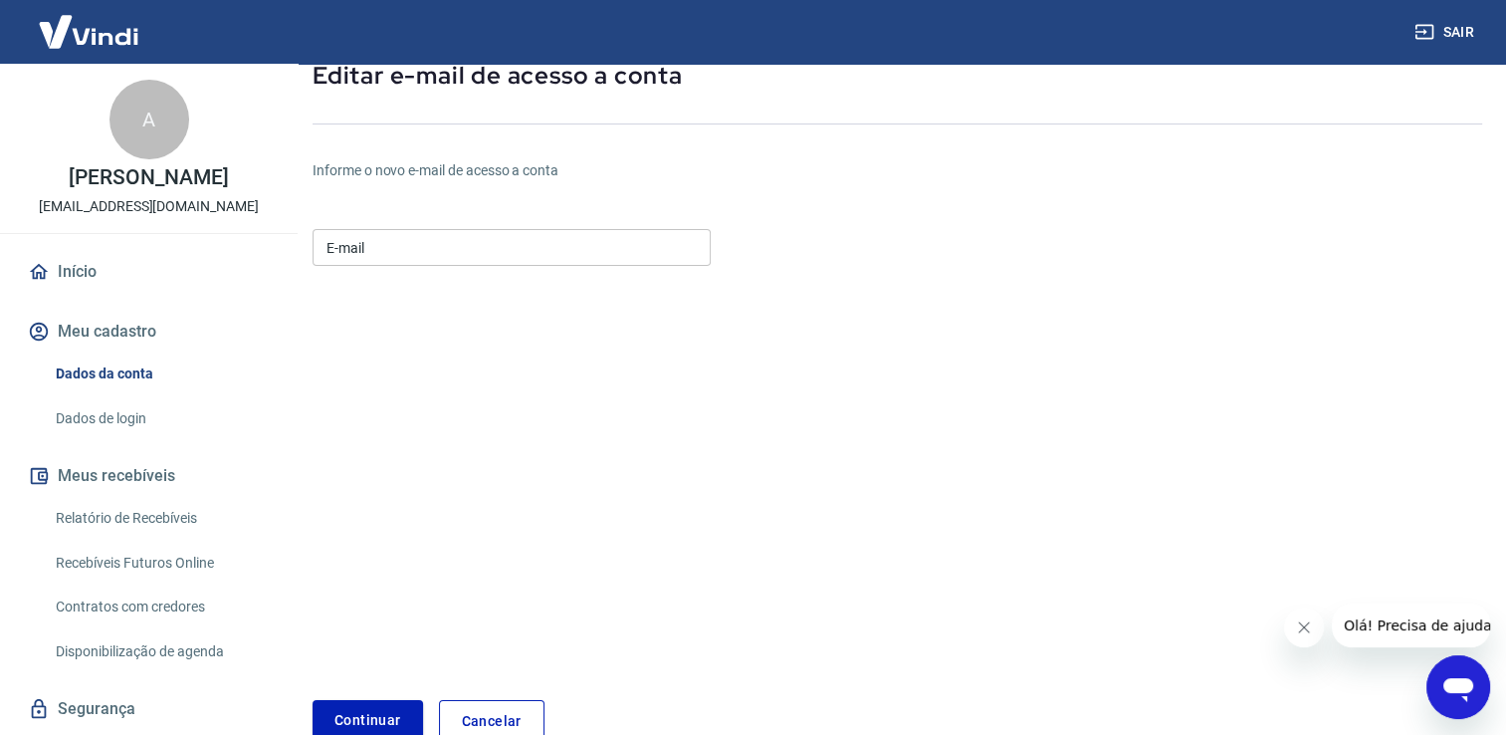
scroll to position [163, 0]
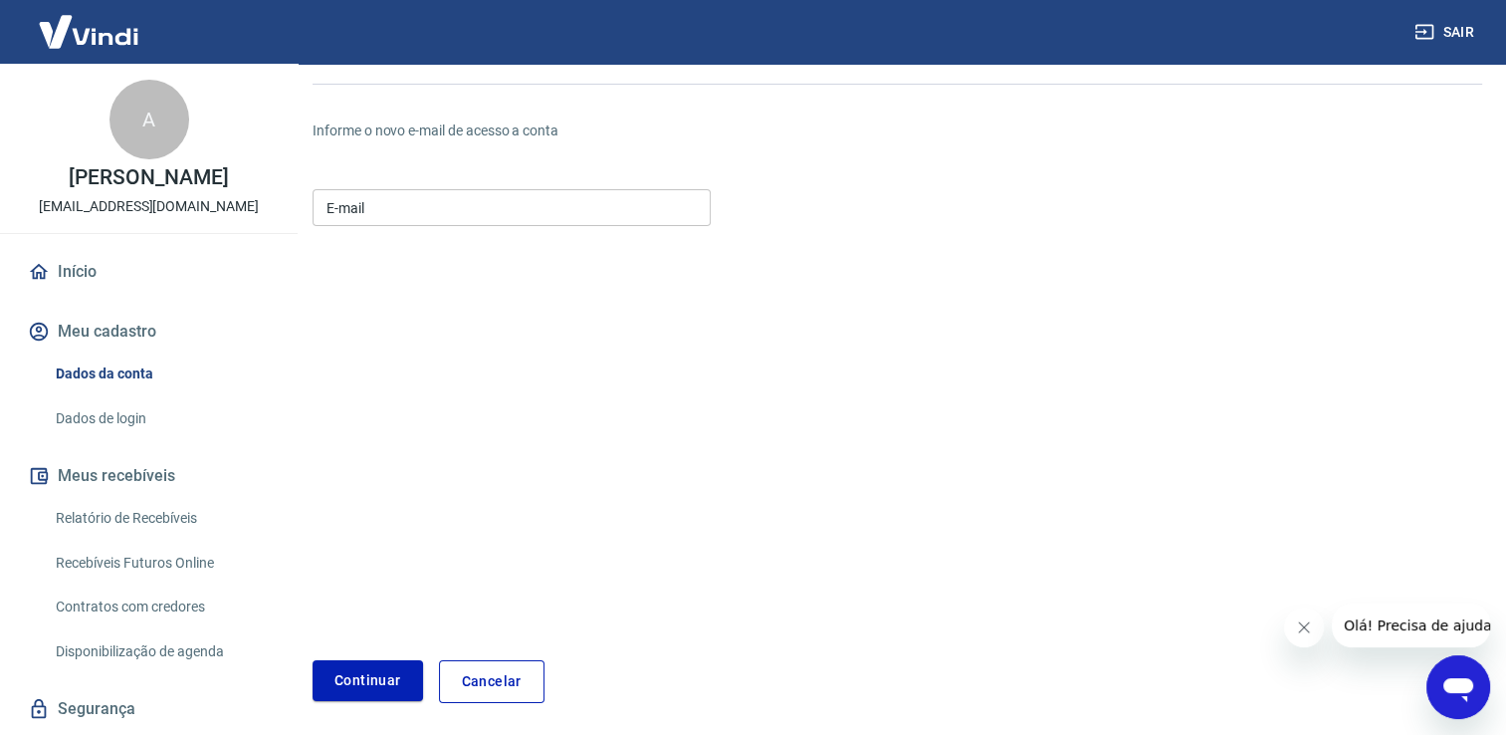
click at [411, 204] on input "E-mail" at bounding box center [512, 207] width 398 height 37
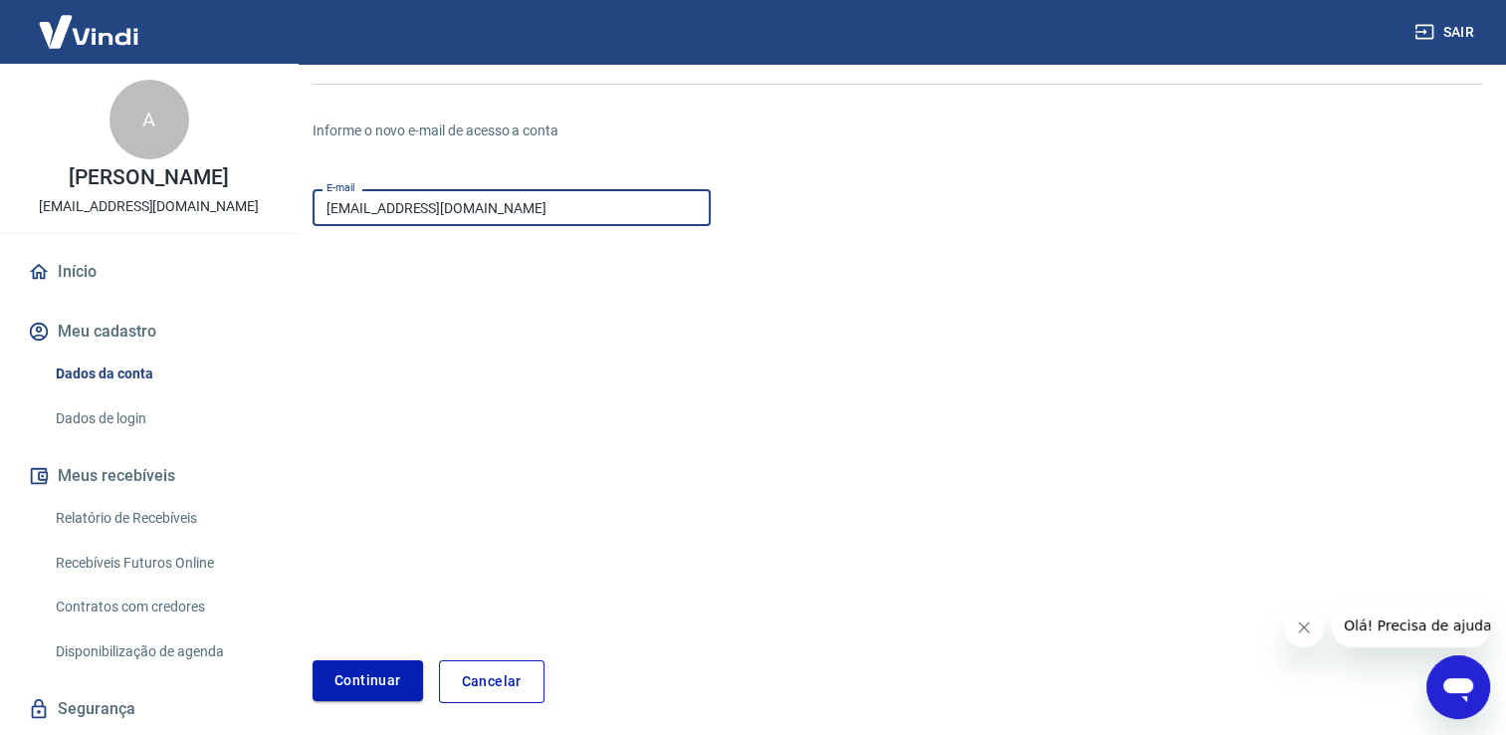
type input "contato@luriacessorios.com.br"
click at [388, 679] on button "Continuar" at bounding box center [368, 680] width 110 height 41
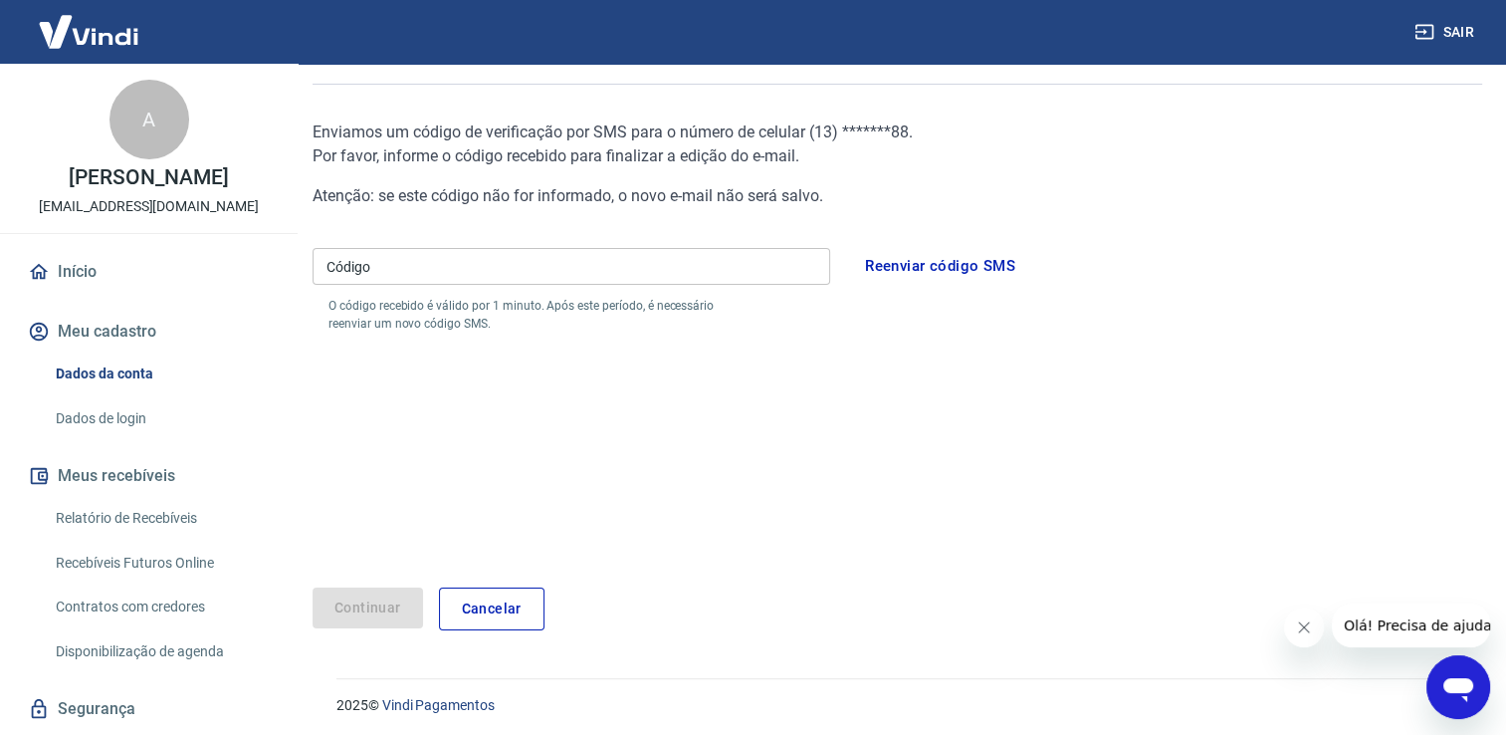
scroll to position [90, 0]
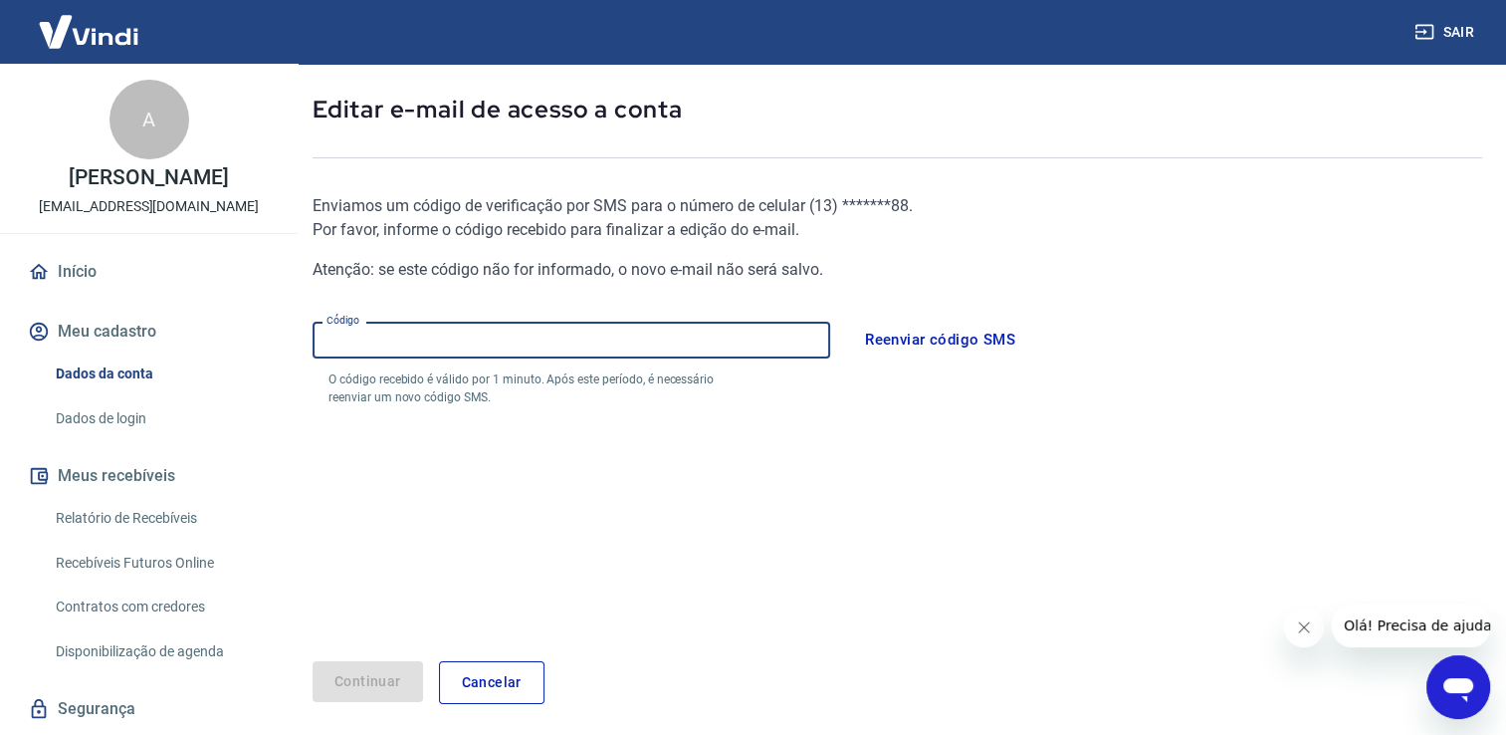
click at [419, 340] on input "Código" at bounding box center [572, 340] width 518 height 37
type input "394522"
click at [378, 675] on button "Continuar" at bounding box center [368, 681] width 110 height 41
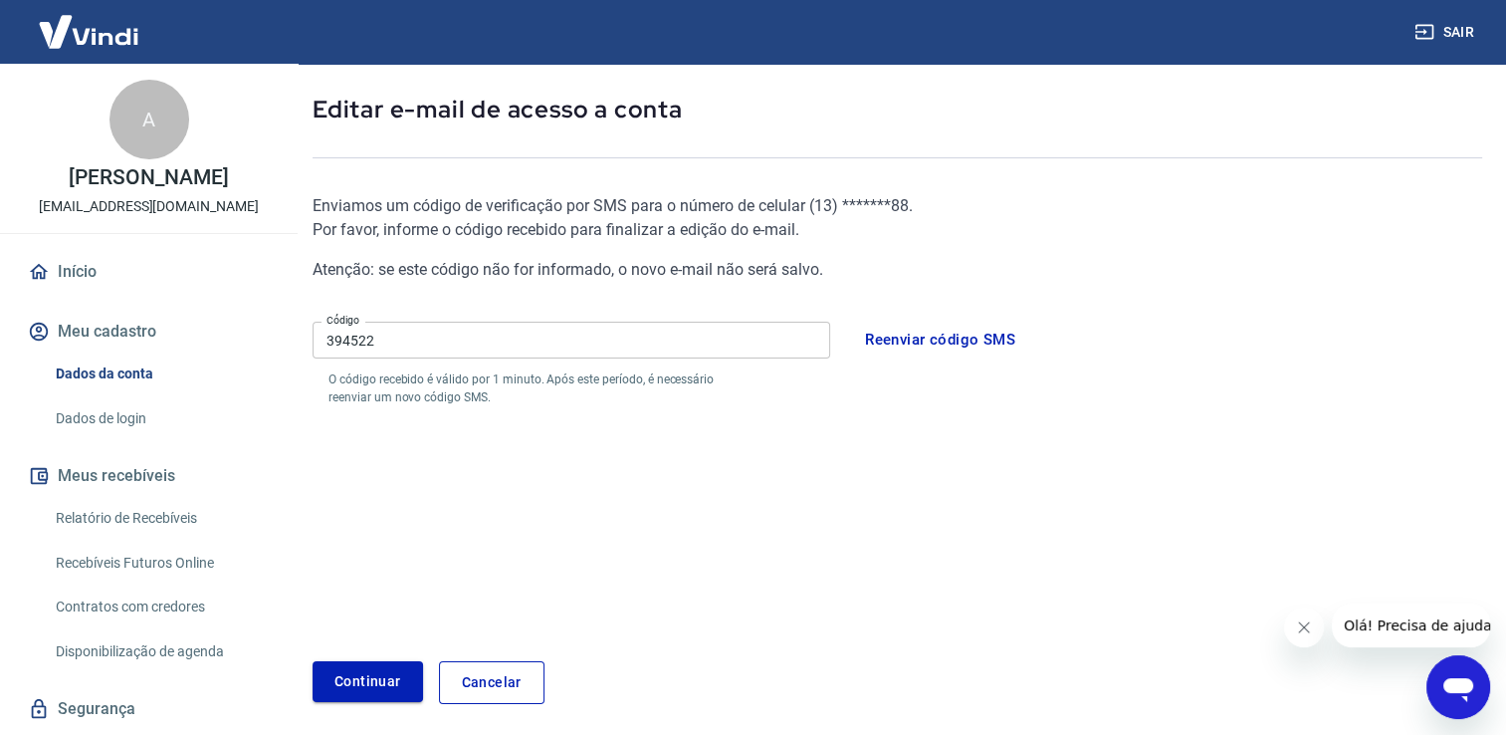
scroll to position [123, 0]
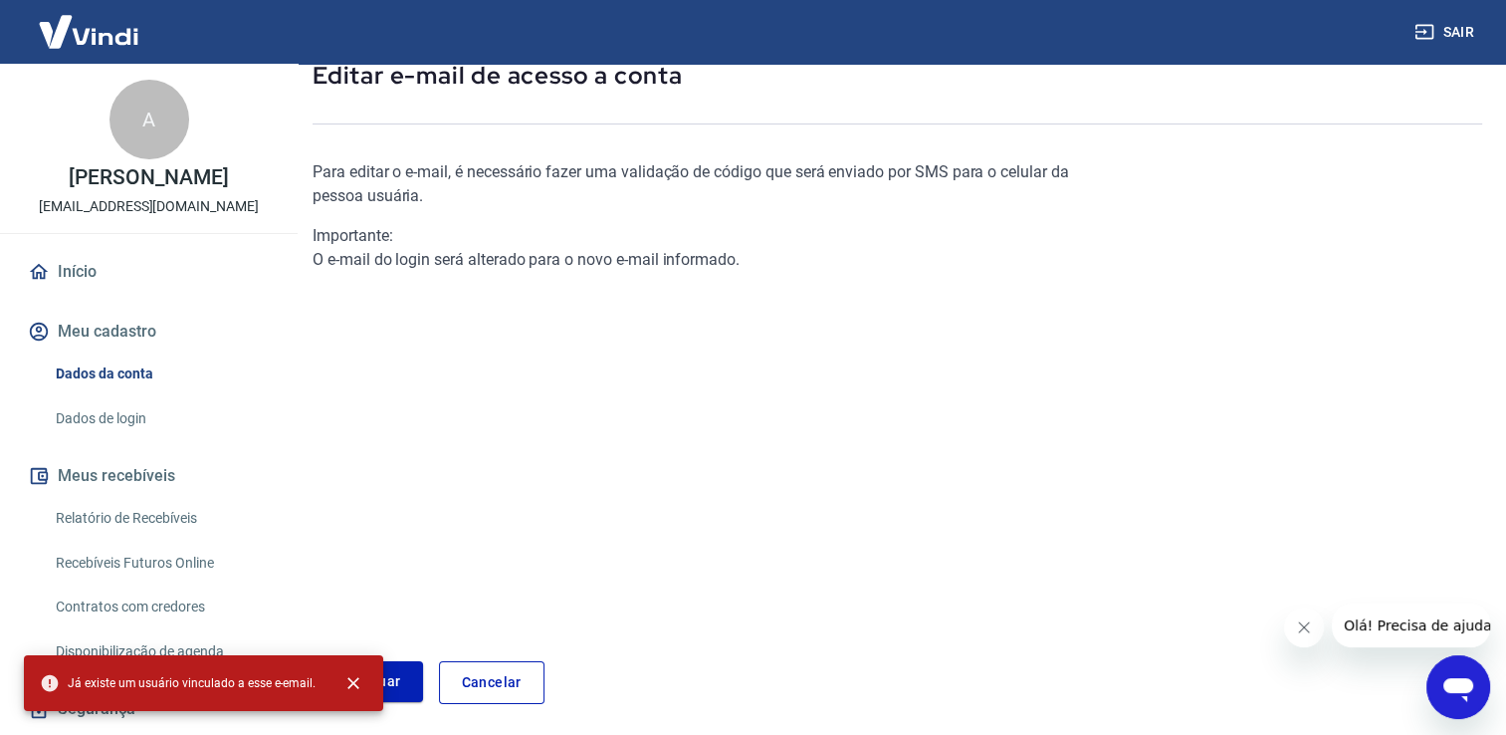
click at [1446, 682] on icon "Abrir janela de mensagens" at bounding box center [1458, 690] width 30 height 24
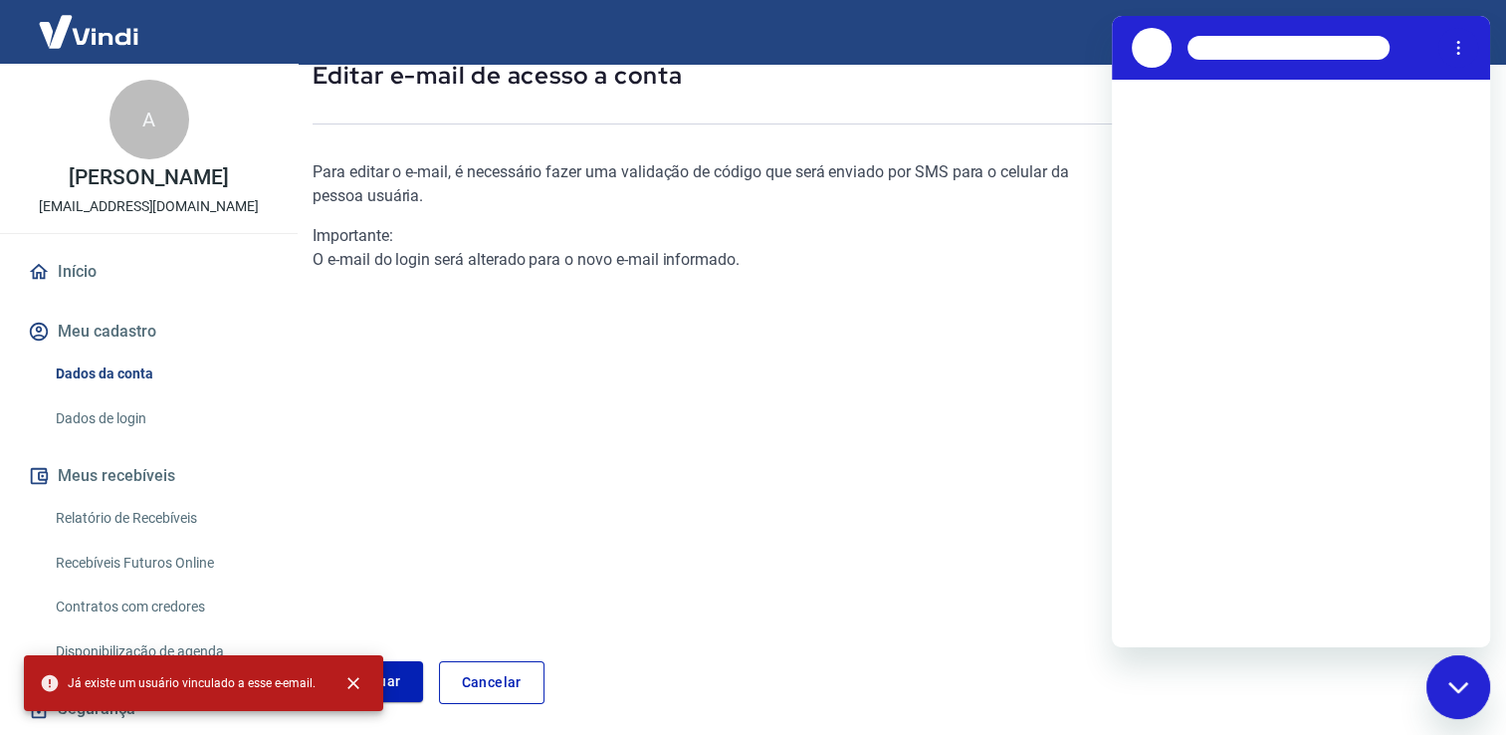
scroll to position [0, 0]
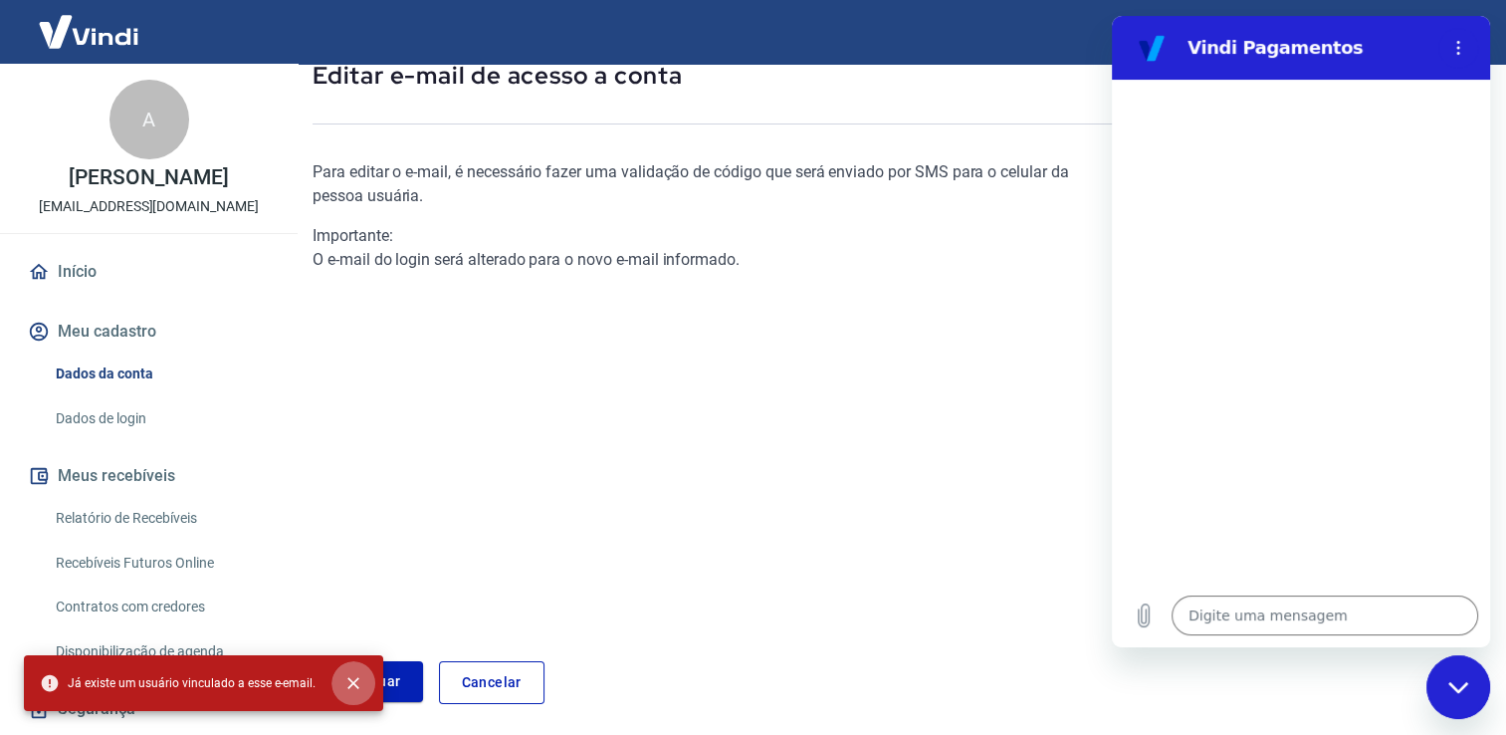
click at [343, 683] on icon "close" at bounding box center [353, 683] width 20 height 20
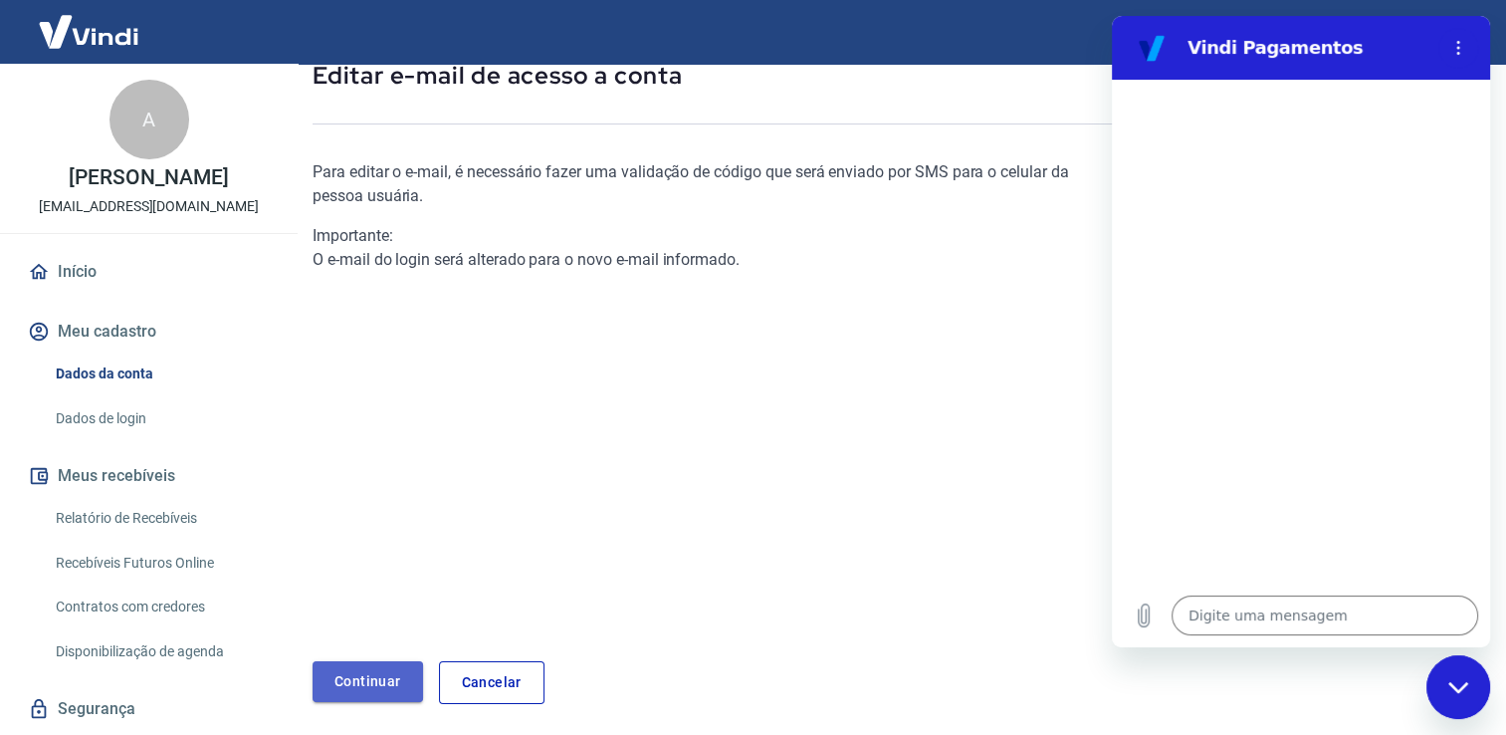
click at [342, 683] on link "Continuar" at bounding box center [368, 681] width 110 height 41
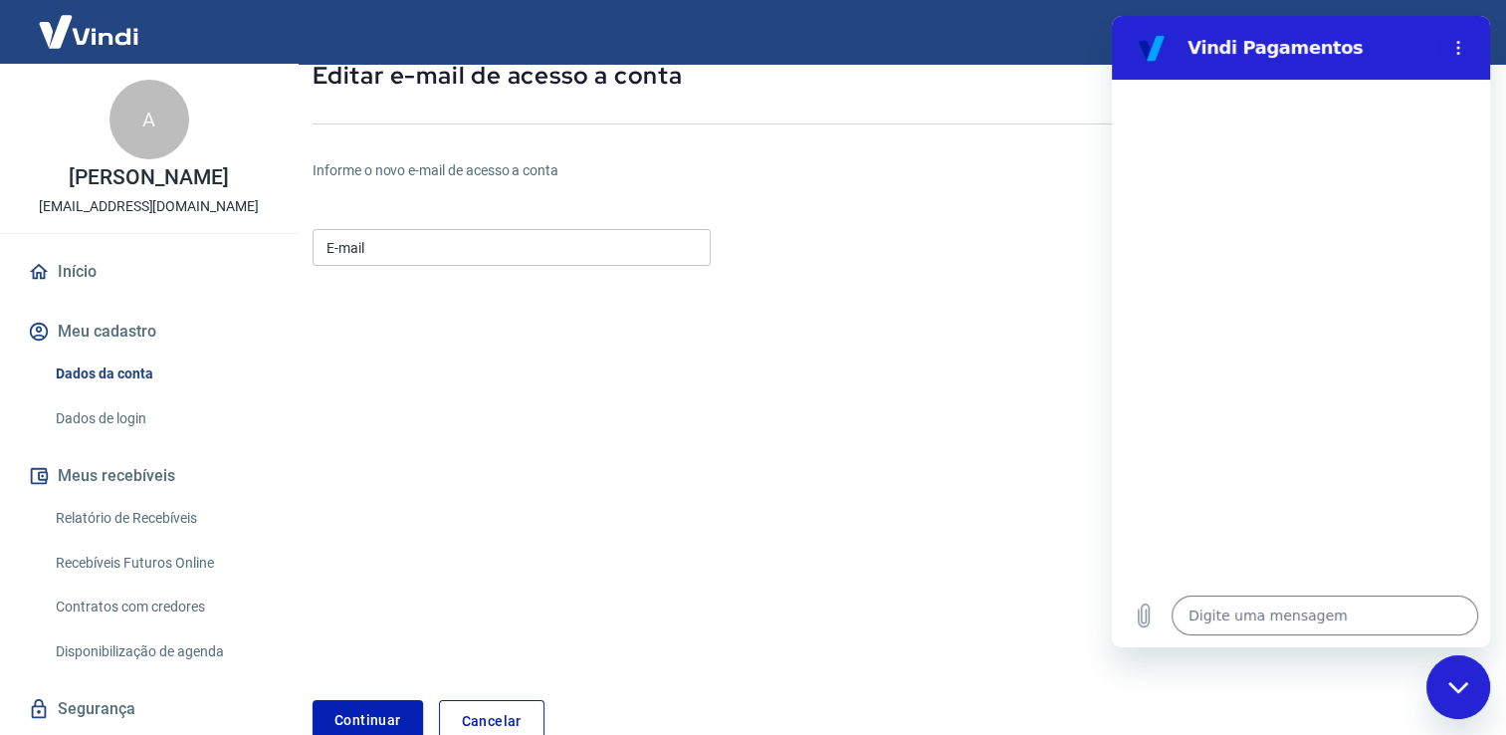
scroll to position [163, 0]
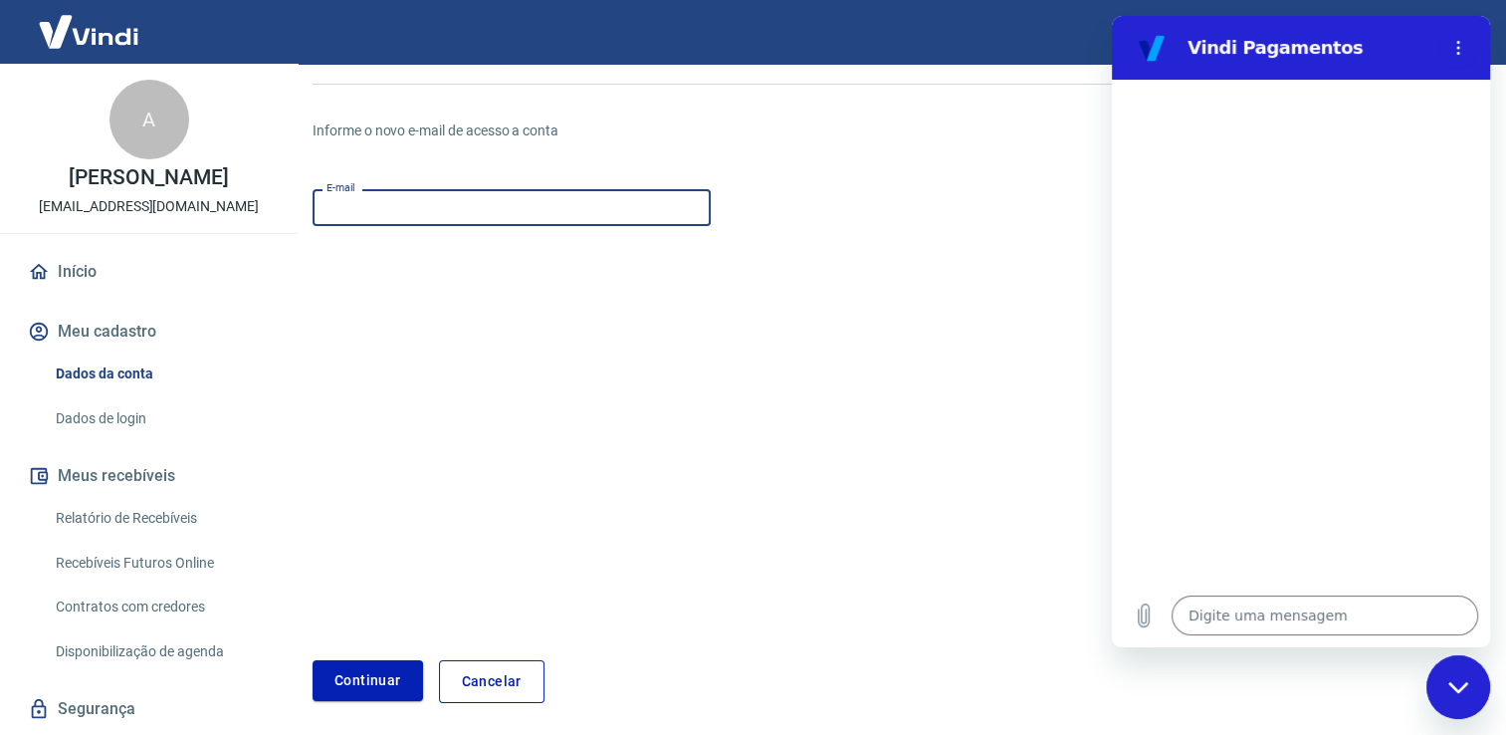
click at [478, 201] on input "E-mail" at bounding box center [512, 207] width 398 height 37
type input "[EMAIL_ADDRESS][DOMAIN_NAME]"
click at [378, 666] on button "Continuar" at bounding box center [368, 680] width 110 height 41
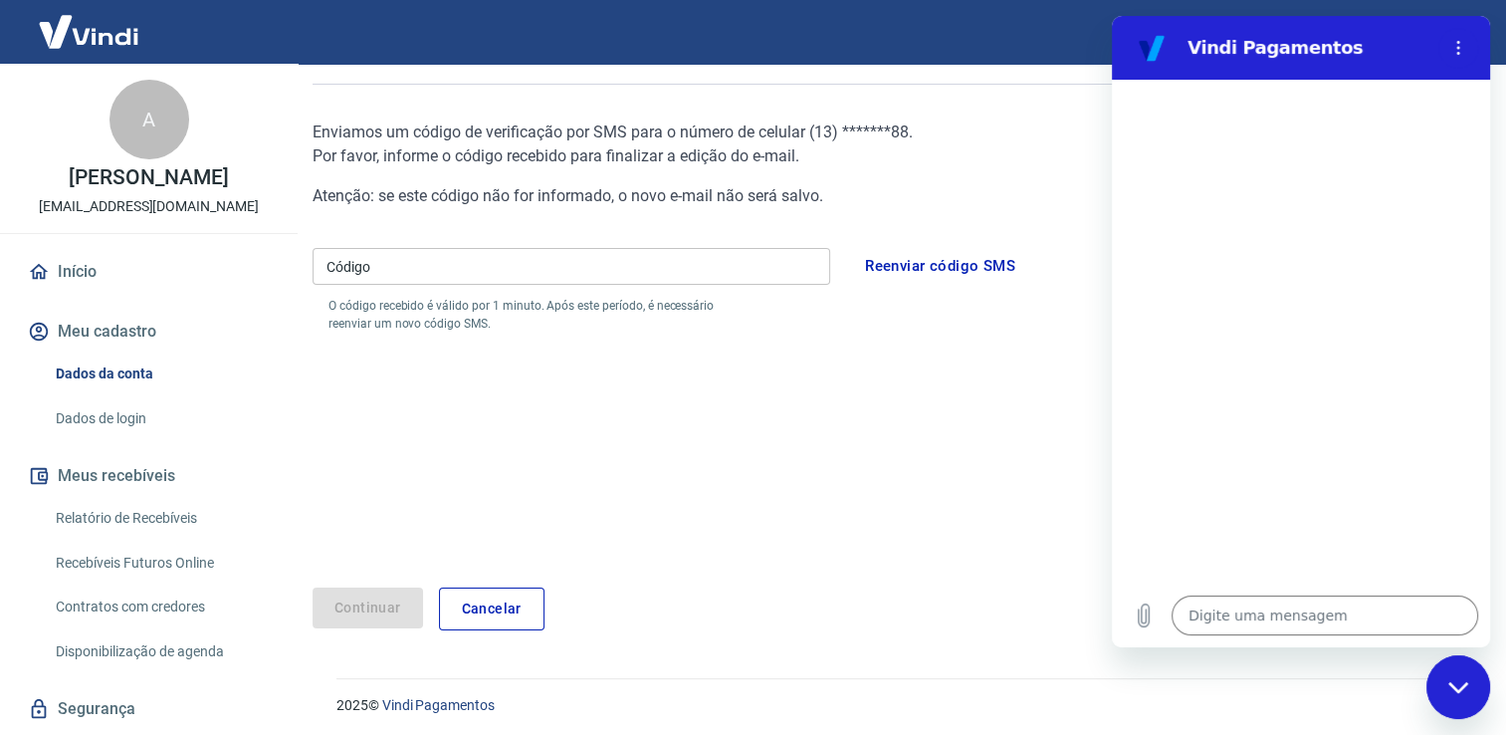
scroll to position [90, 0]
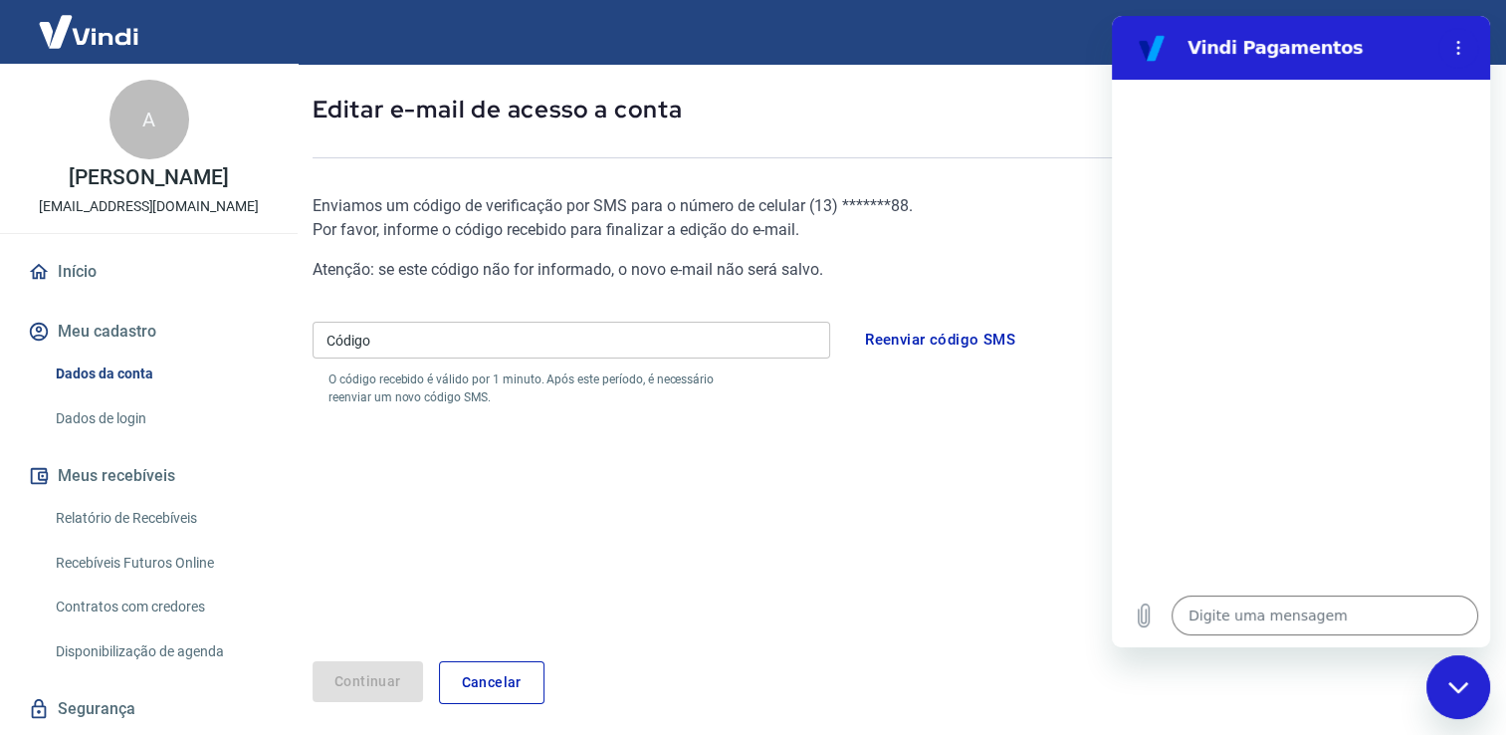
click at [447, 352] on input "Código" at bounding box center [572, 340] width 518 height 37
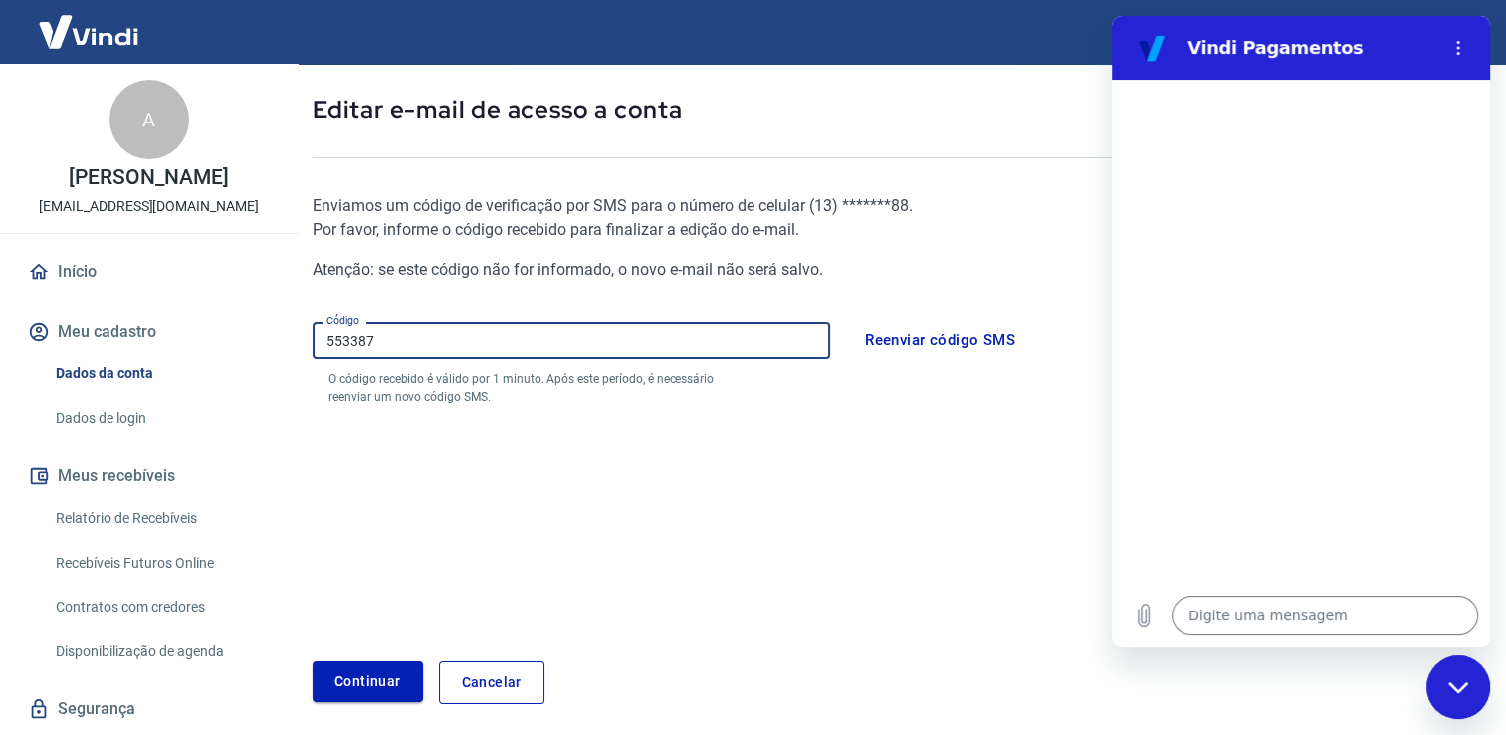
type input "553387"
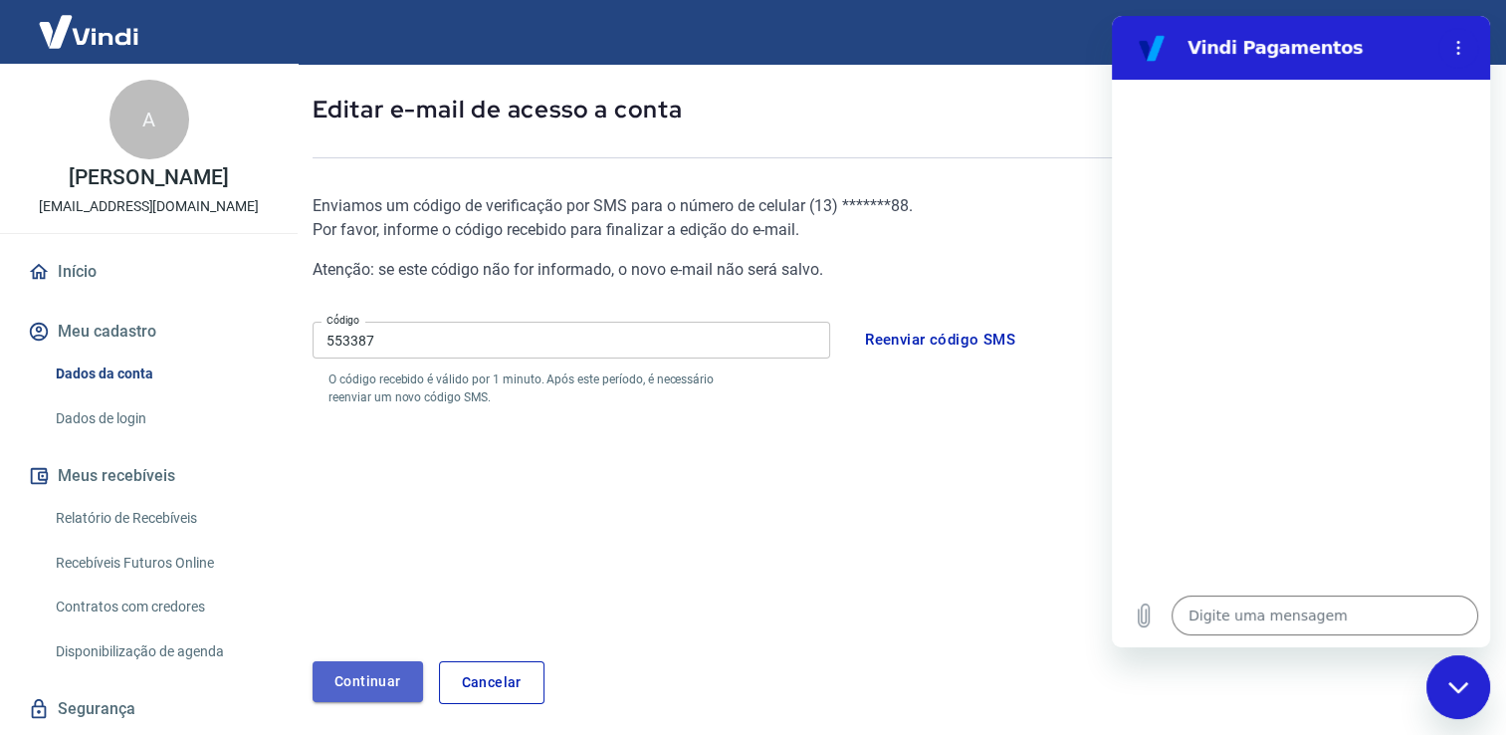
click at [372, 686] on button "Continuar" at bounding box center [368, 681] width 110 height 41
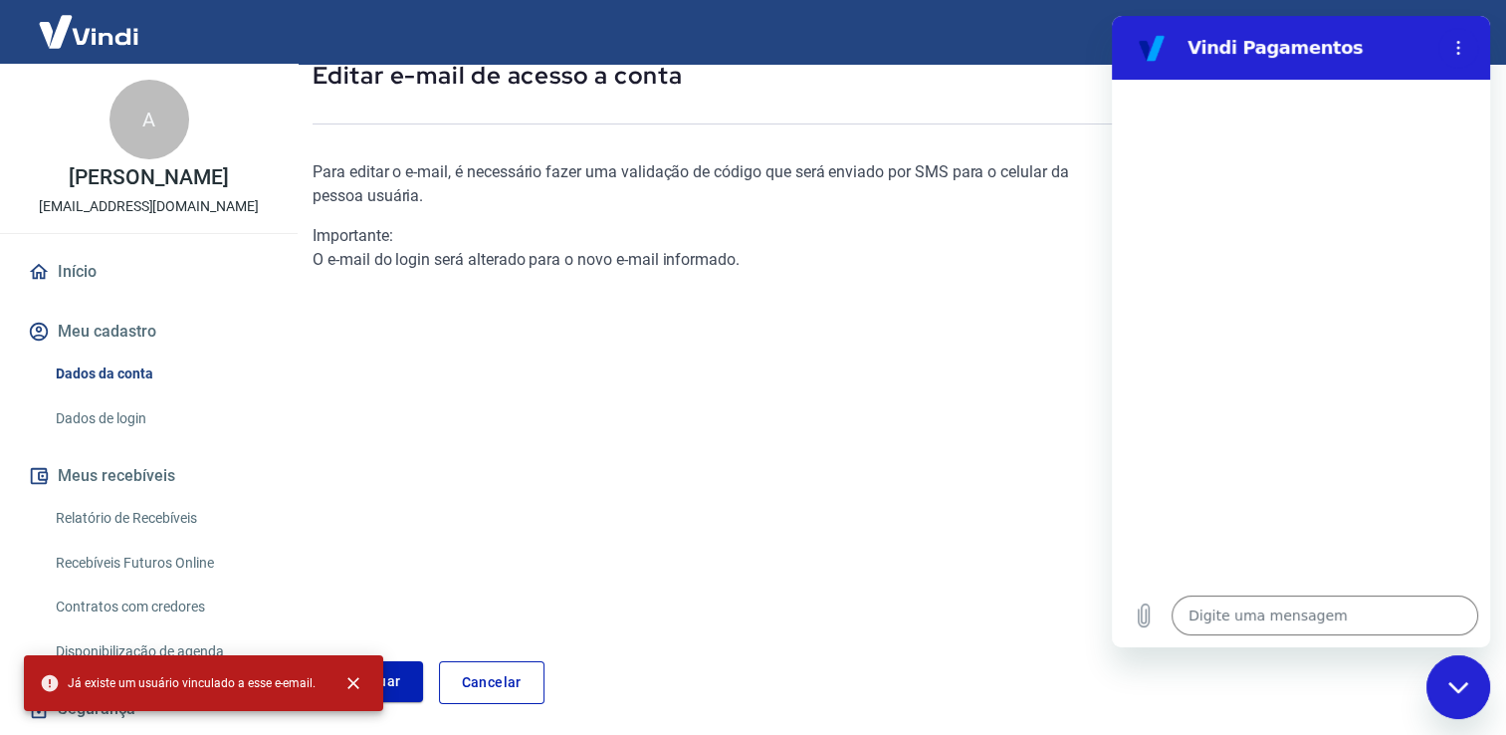
click at [1468, 662] on div "Fechar janela de mensagens" at bounding box center [1459, 687] width 60 height 60
type textarea "x"
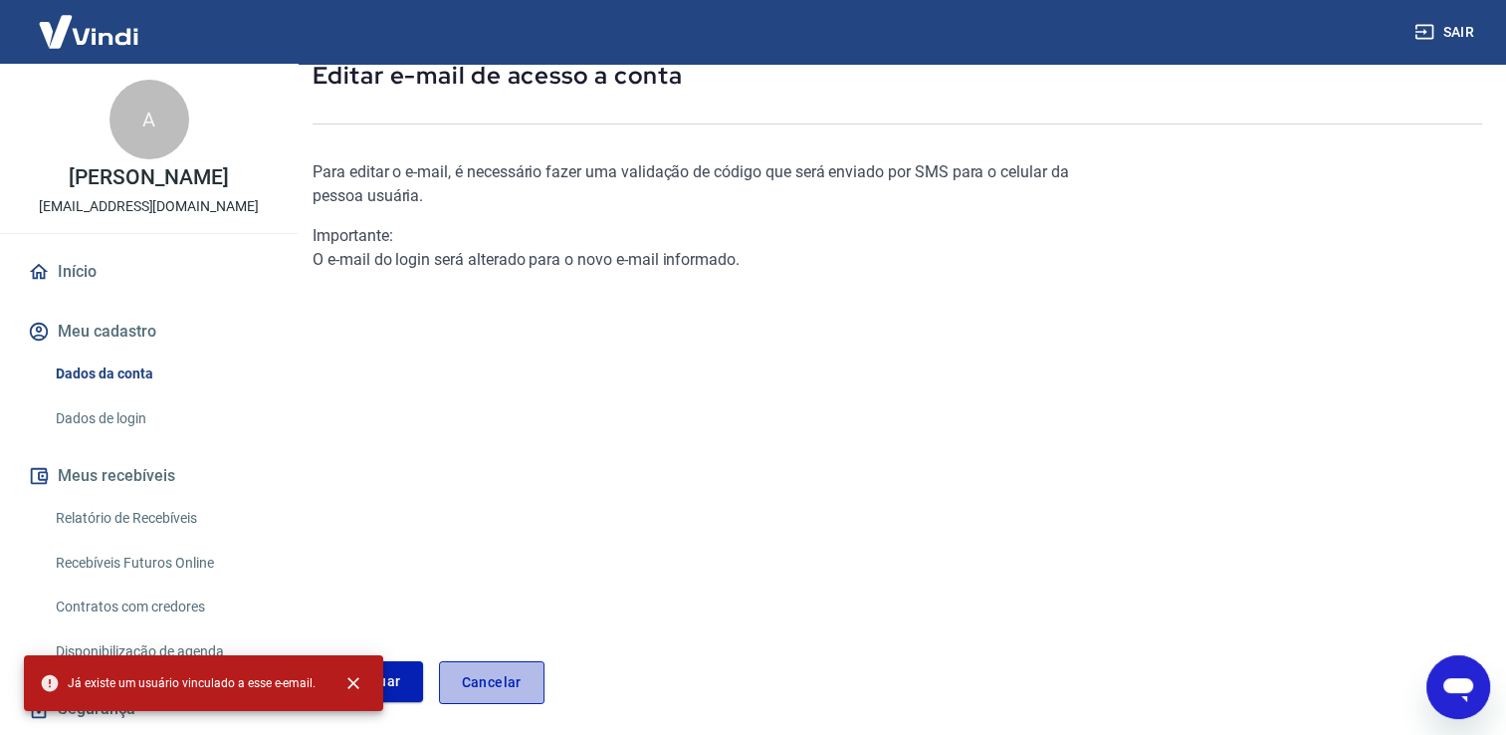
click at [505, 695] on link "Cancelar" at bounding box center [492, 682] width 106 height 43
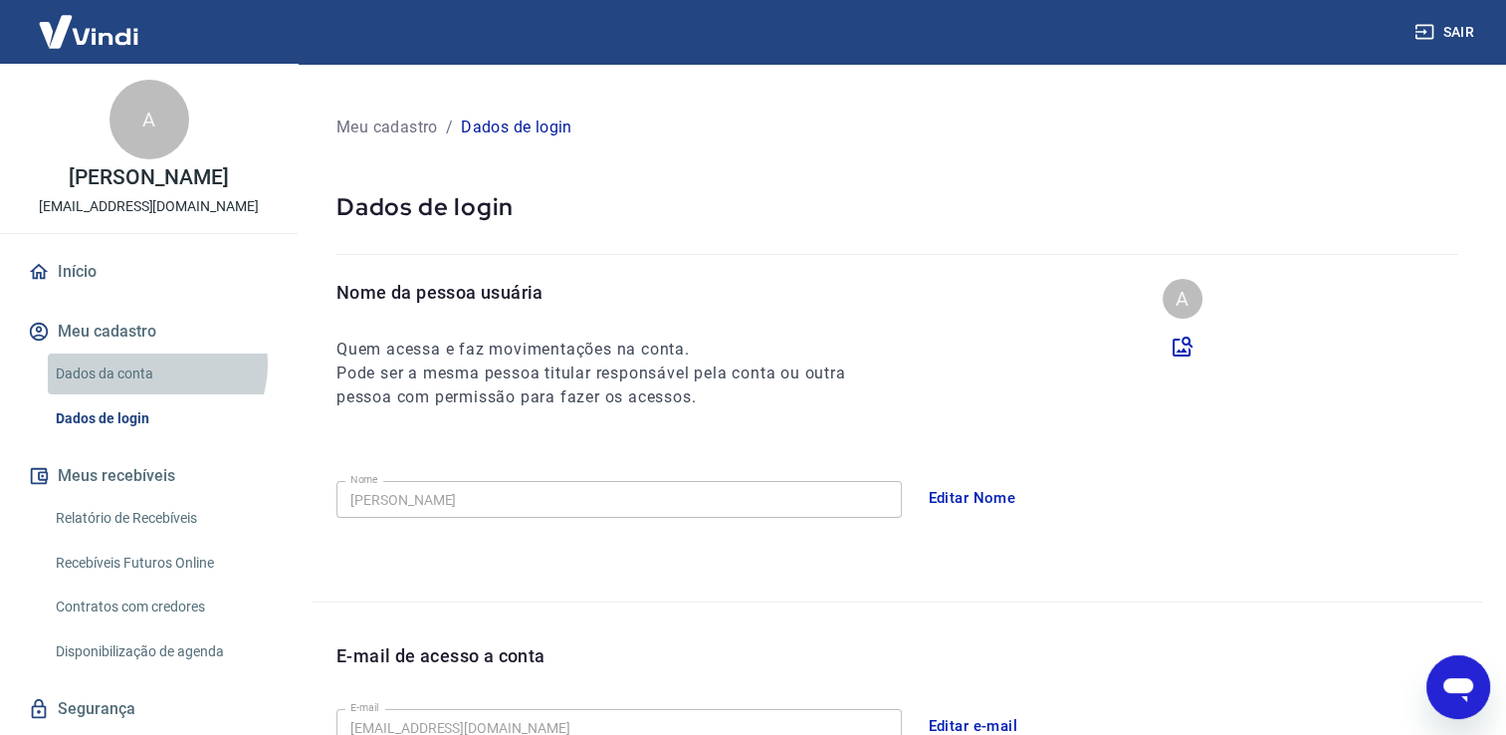
click at [155, 364] on link "Dados da conta" at bounding box center [161, 373] width 226 height 41
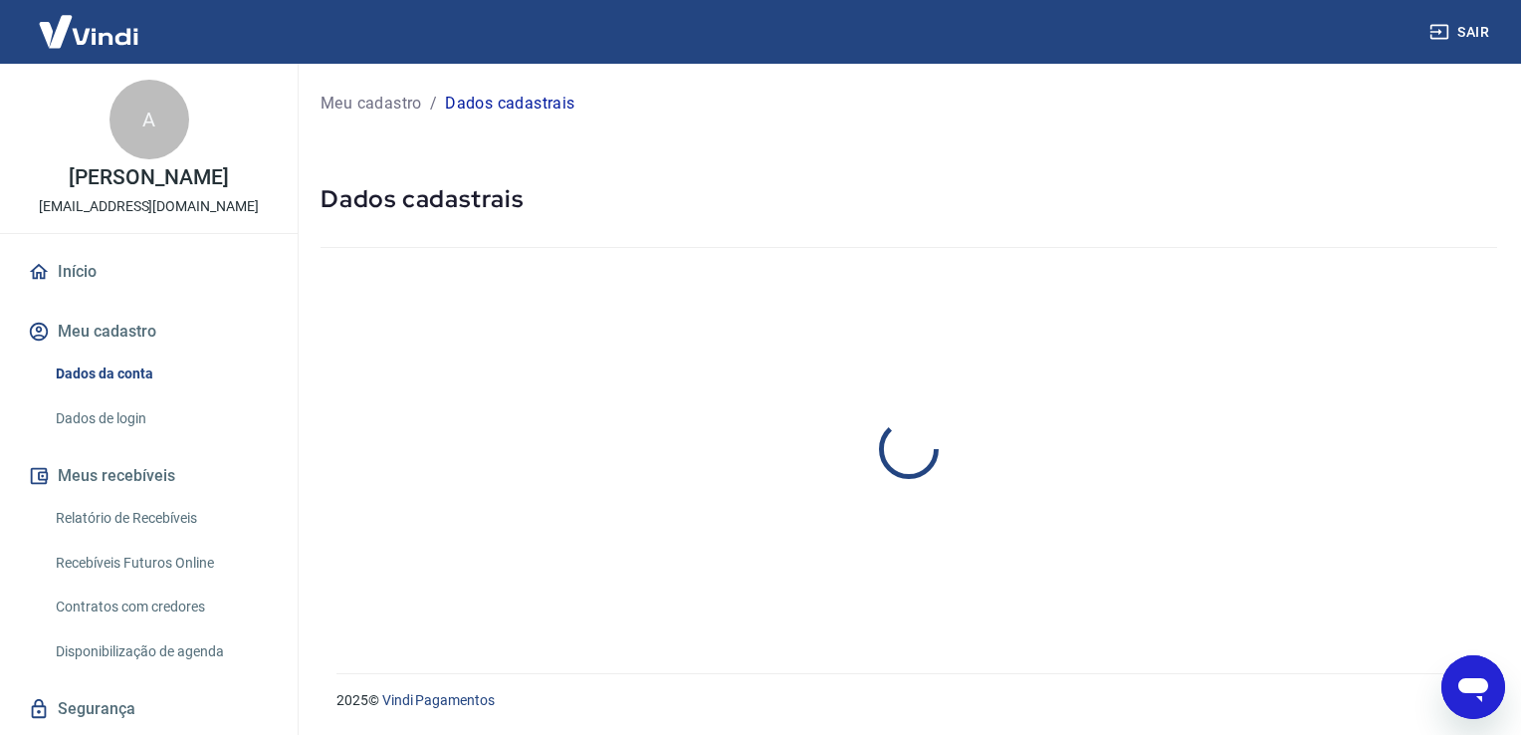
select select "SP"
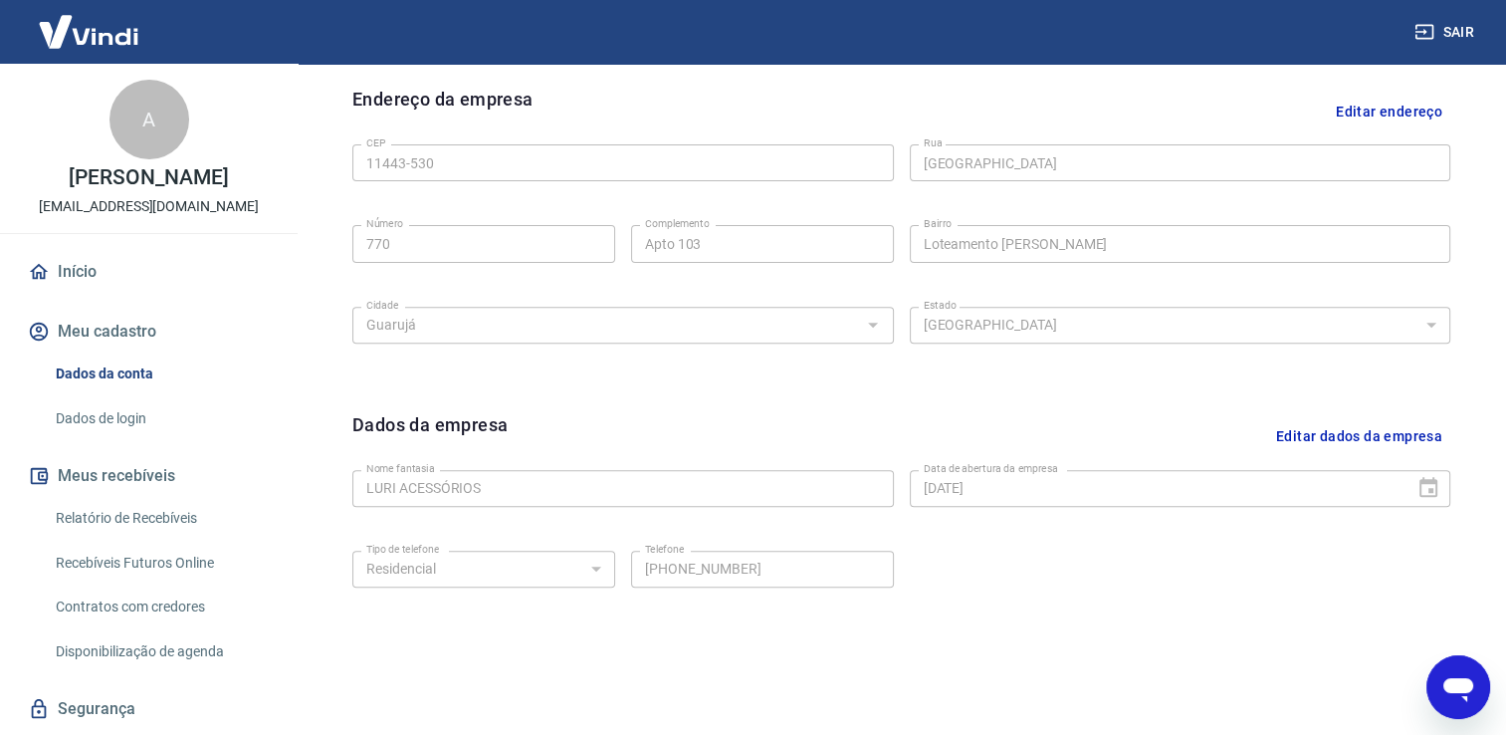
scroll to position [700, 0]
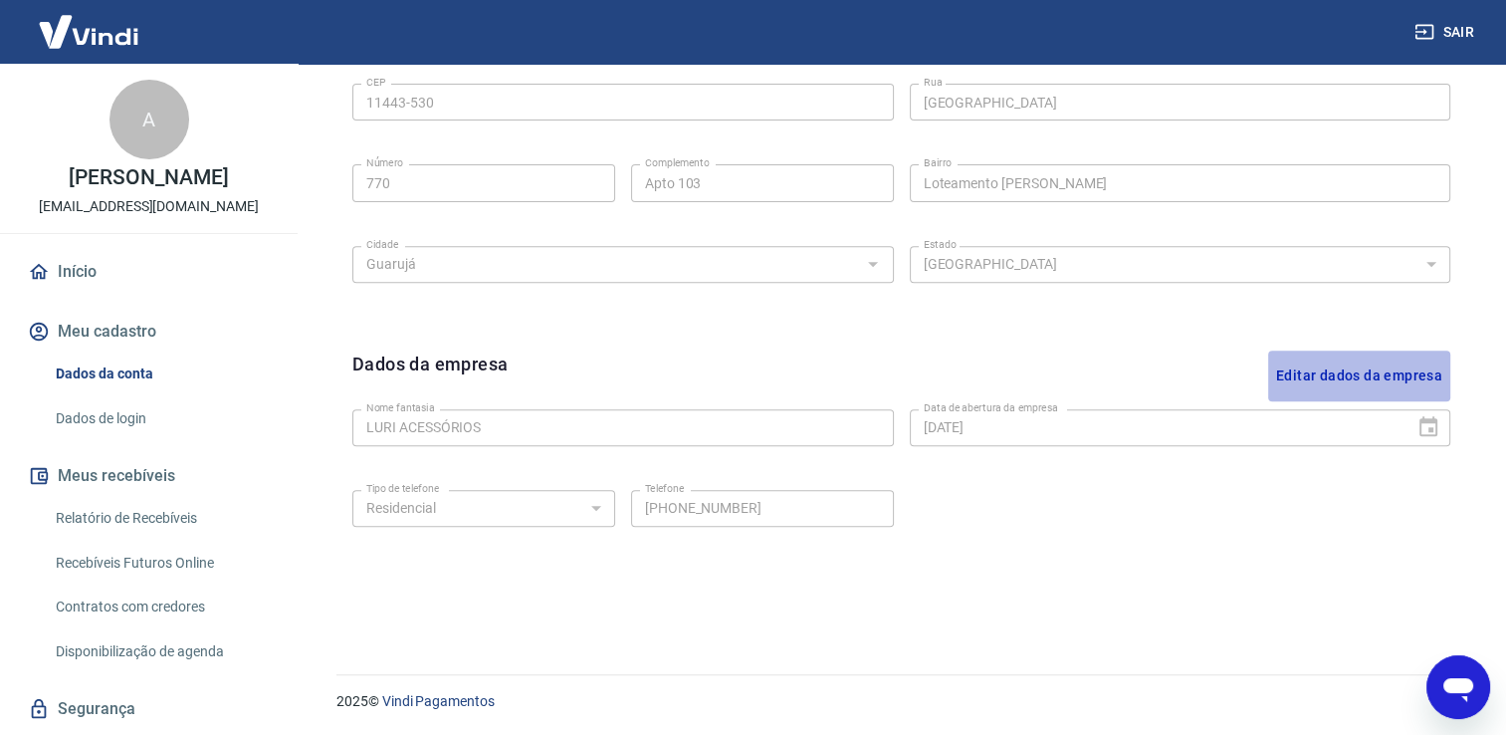
click at [1366, 373] on button "Editar dados da empresa" at bounding box center [1359, 375] width 182 height 51
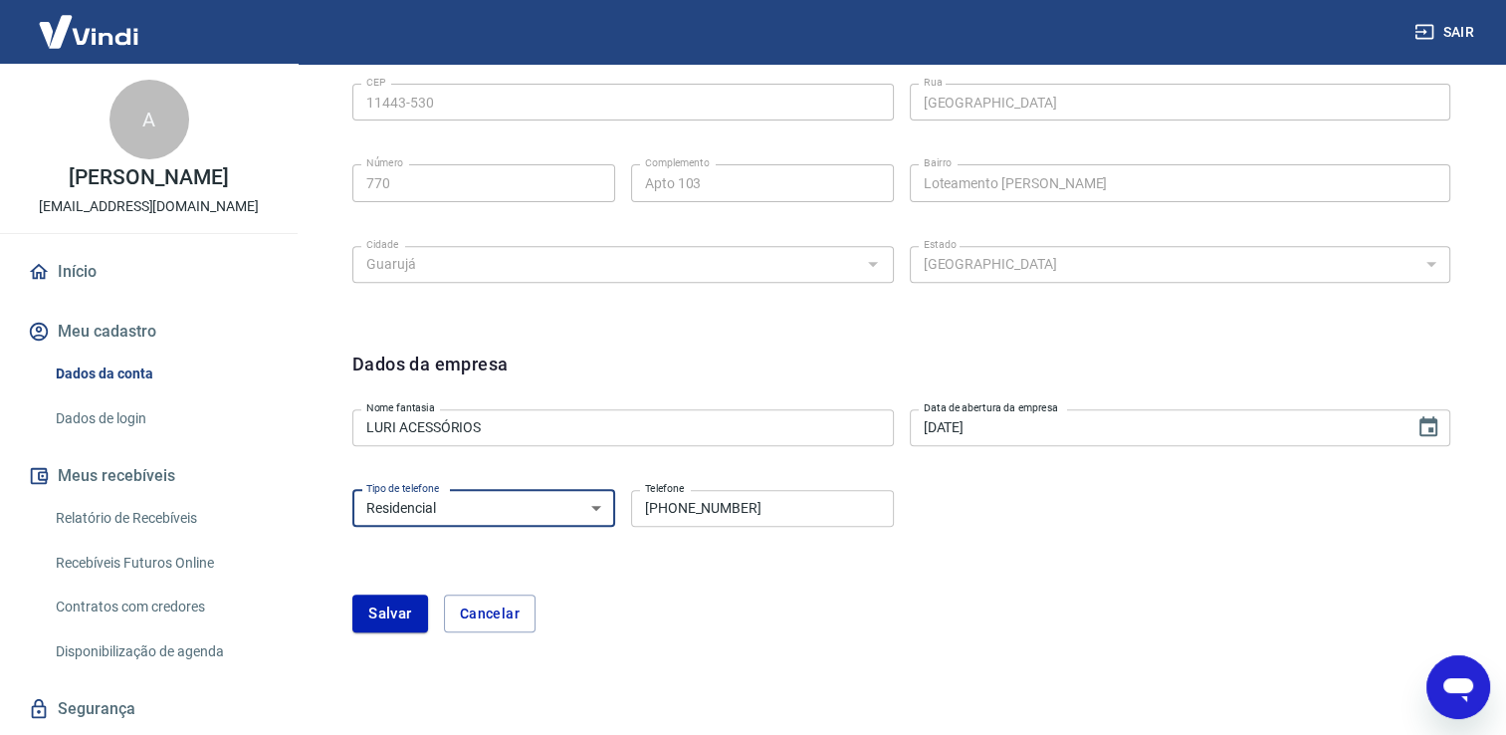
click at [589, 515] on select "Residencial Comercial" at bounding box center [483, 508] width 263 height 37
select select "business"
click at [352, 490] on select "Residencial Comercial" at bounding box center [483, 508] width 263 height 37
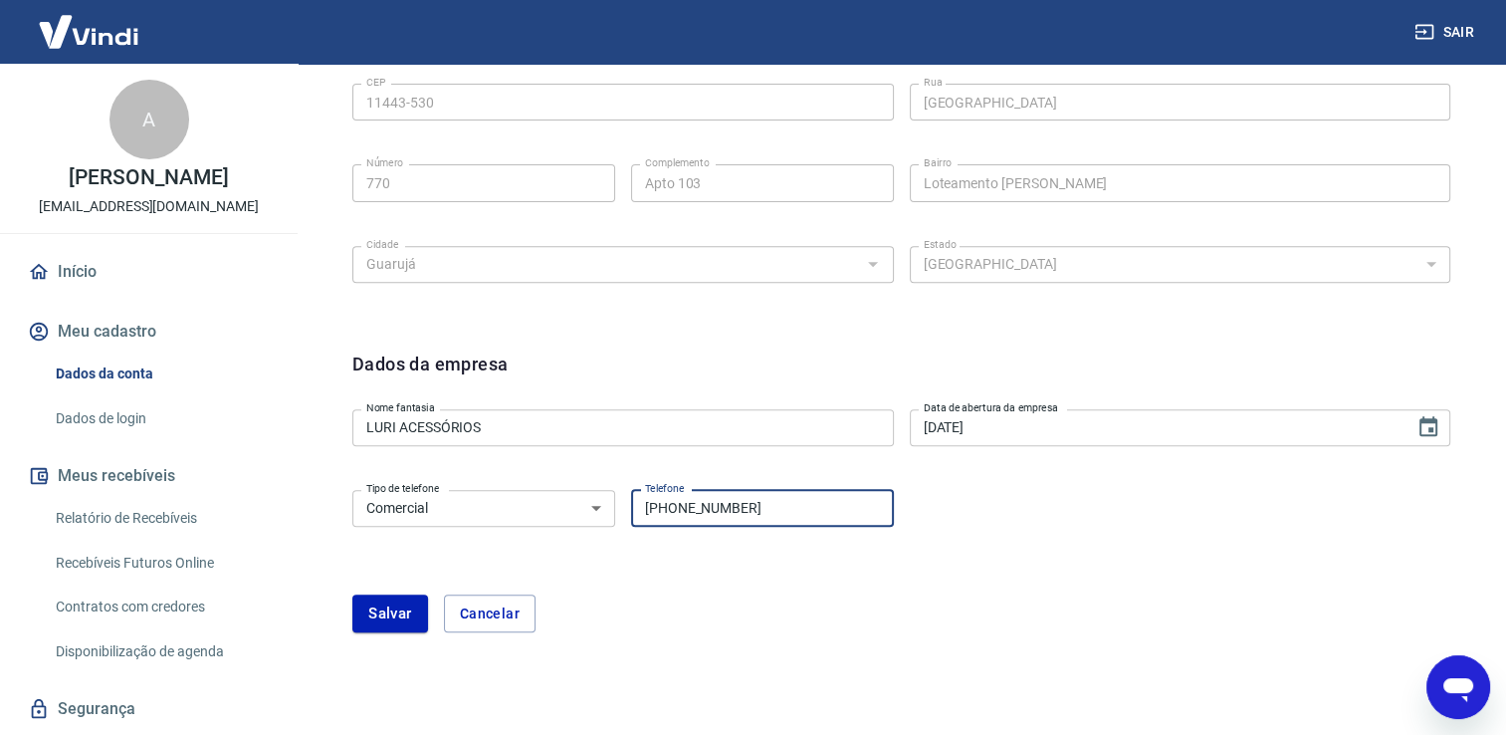
drag, startPoint x: 782, startPoint y: 503, endPoint x: 689, endPoint y: 508, distance: 93.7
click at [689, 508] on input "[PHONE_NUMBER]" at bounding box center [762, 508] width 263 height 37
type input "(13) 99608-6688"
click at [398, 607] on button "Salvar" at bounding box center [390, 613] width 76 height 38
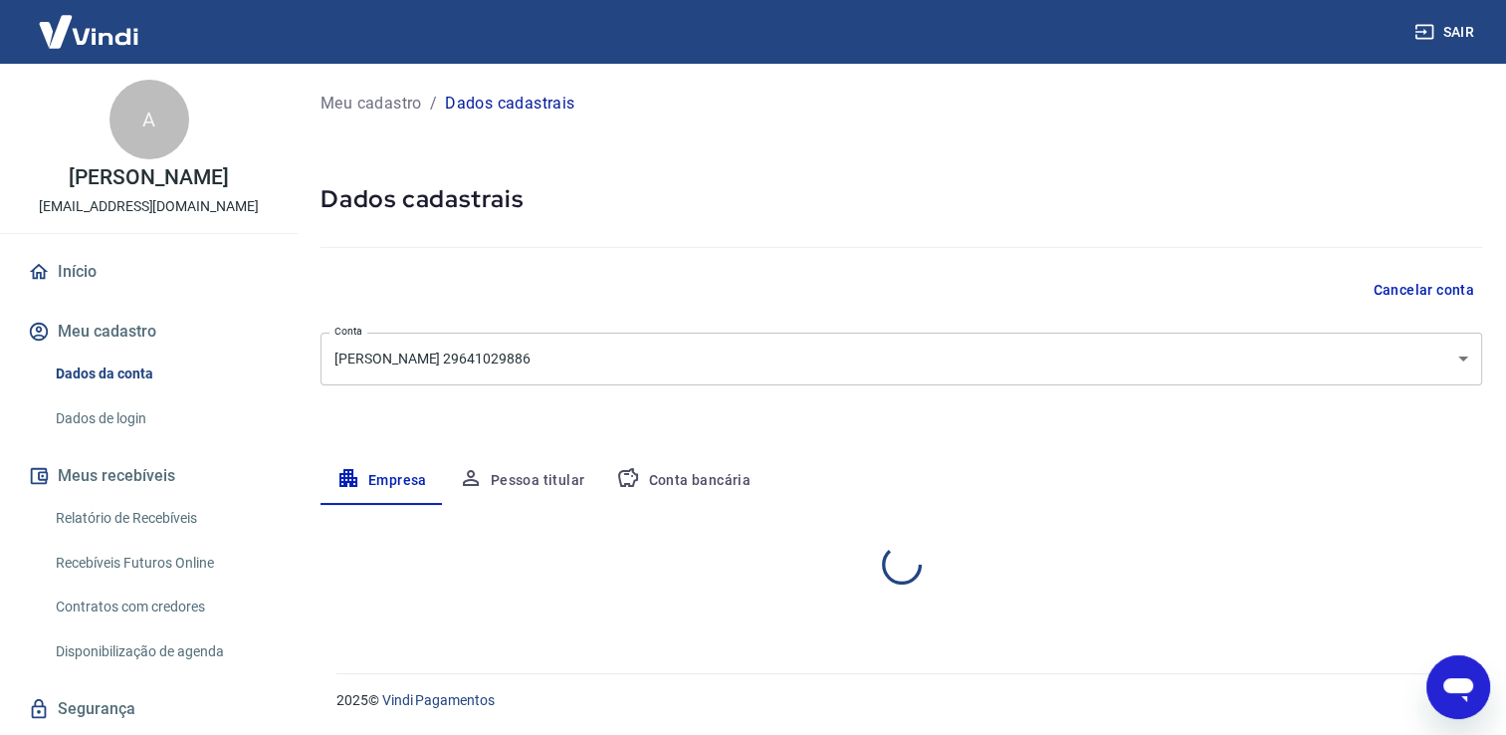
select select "SP"
select select "business"
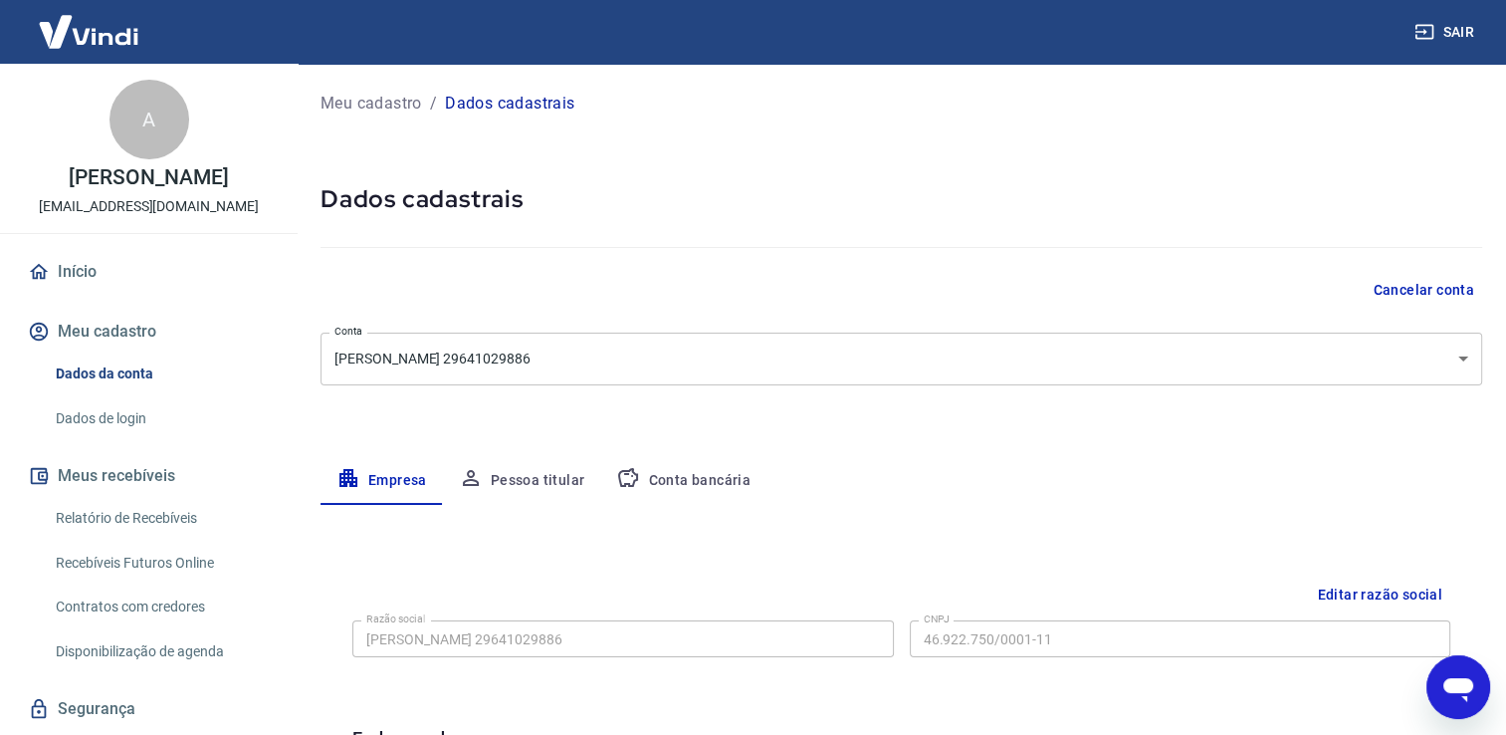
click at [141, 416] on link "Dados de login" at bounding box center [161, 418] width 226 height 41
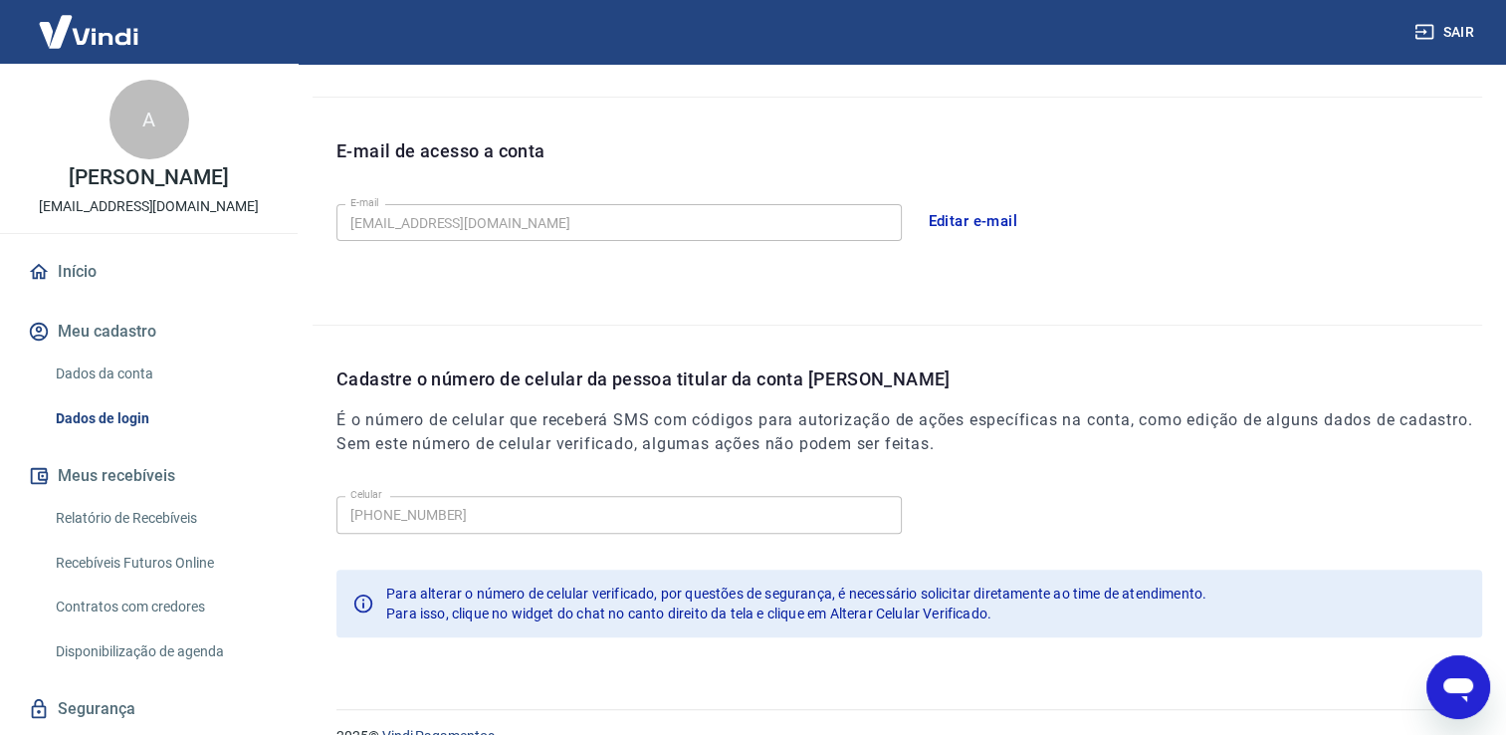
scroll to position [539, 0]
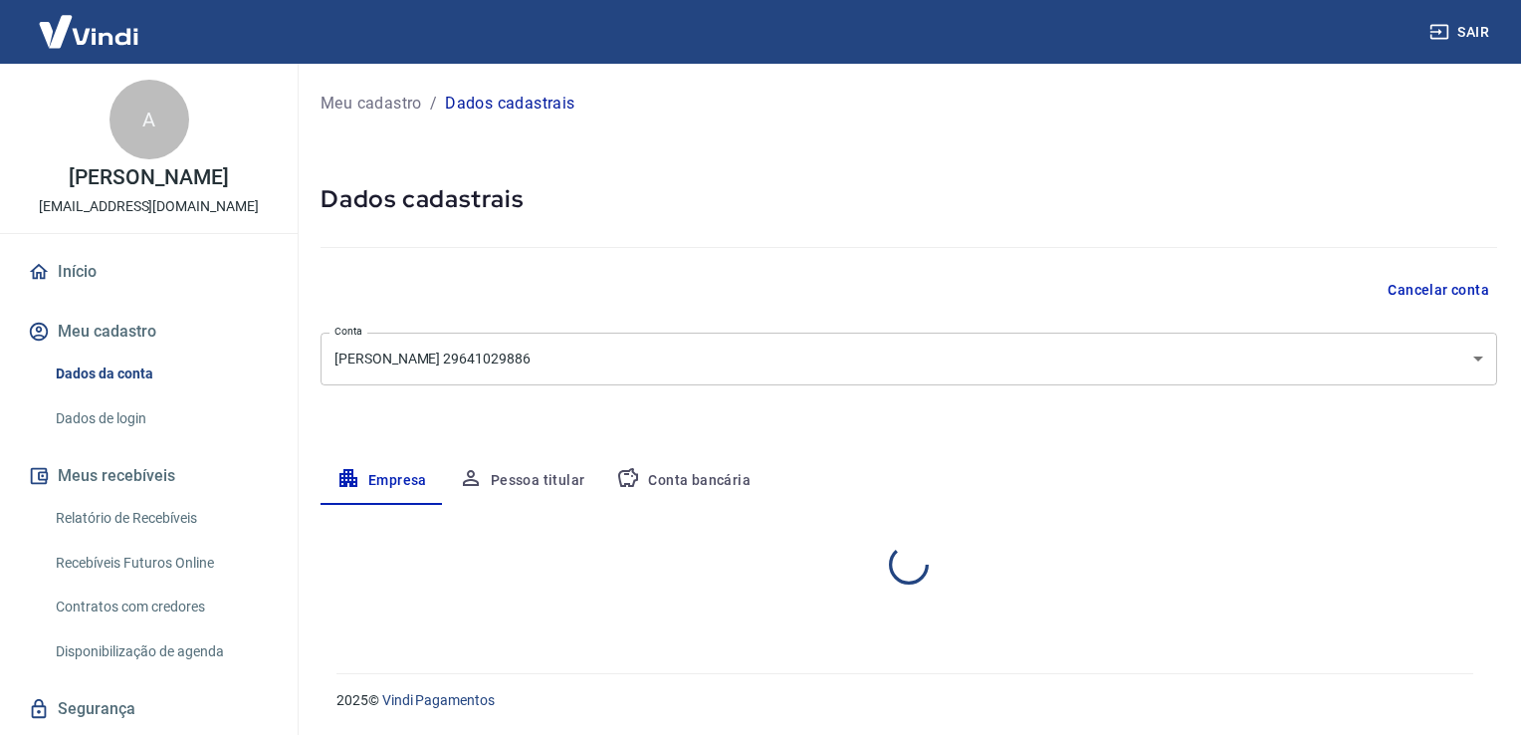
select select "SP"
select select "business"
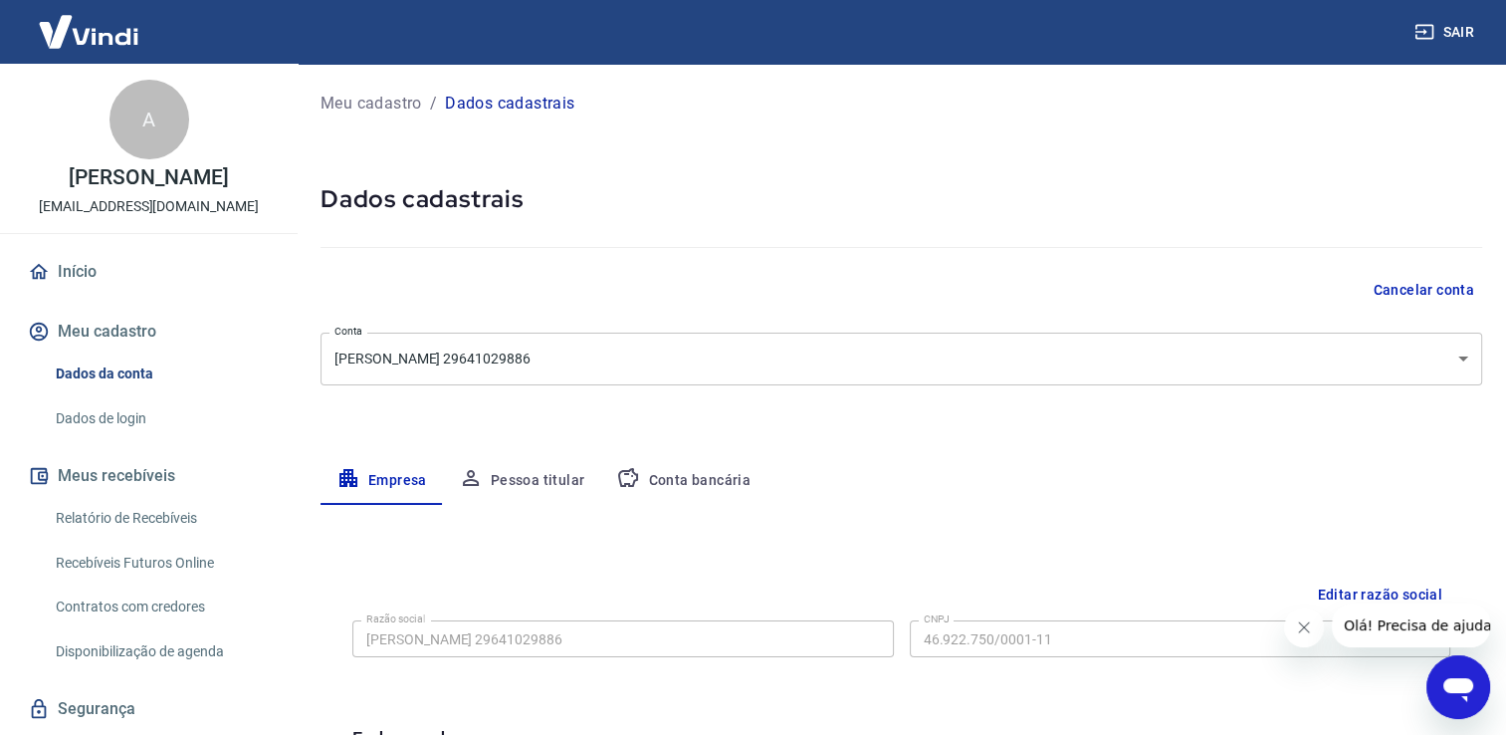
click at [167, 415] on link "Dados de login" at bounding box center [161, 418] width 226 height 41
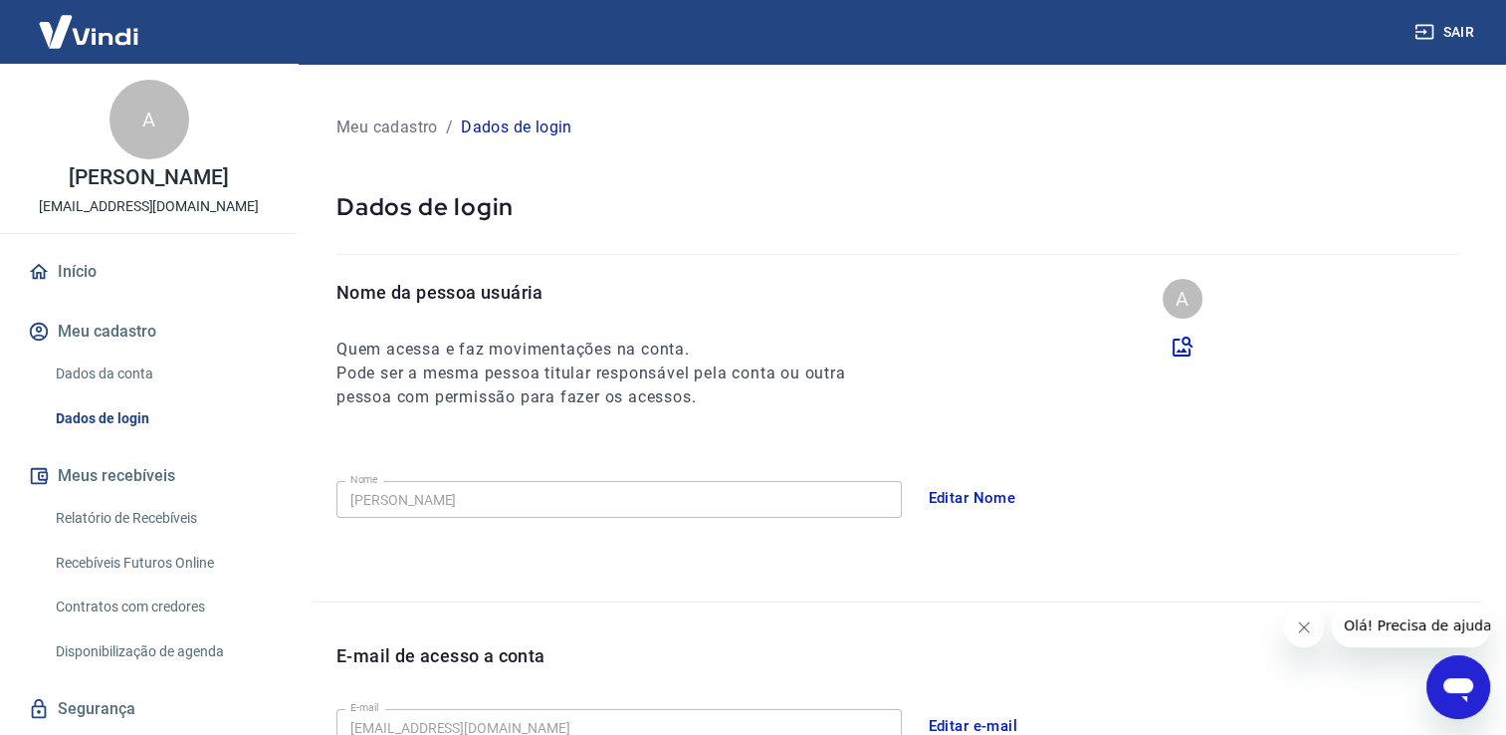
click at [155, 377] on link "Dados da conta" at bounding box center [161, 373] width 226 height 41
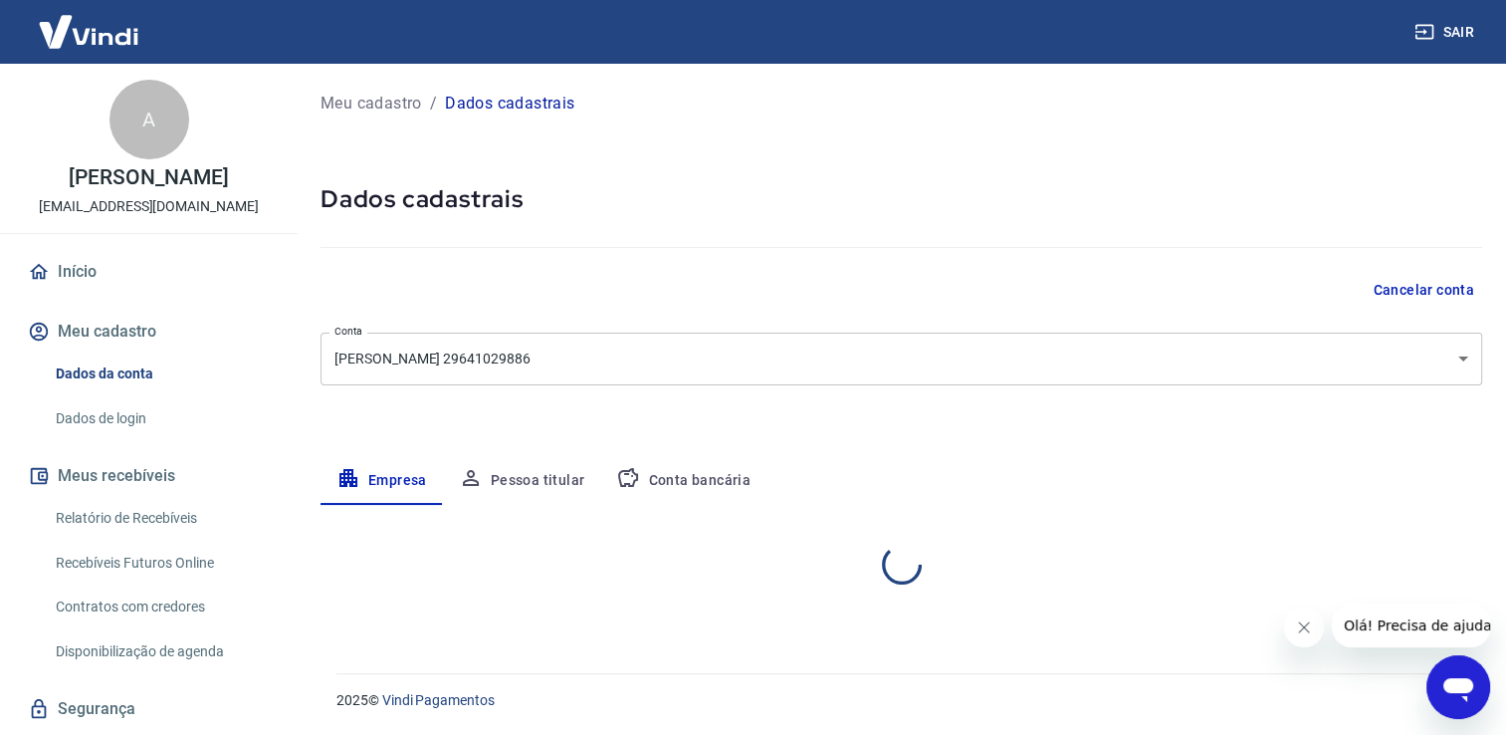
select select "SP"
select select "business"
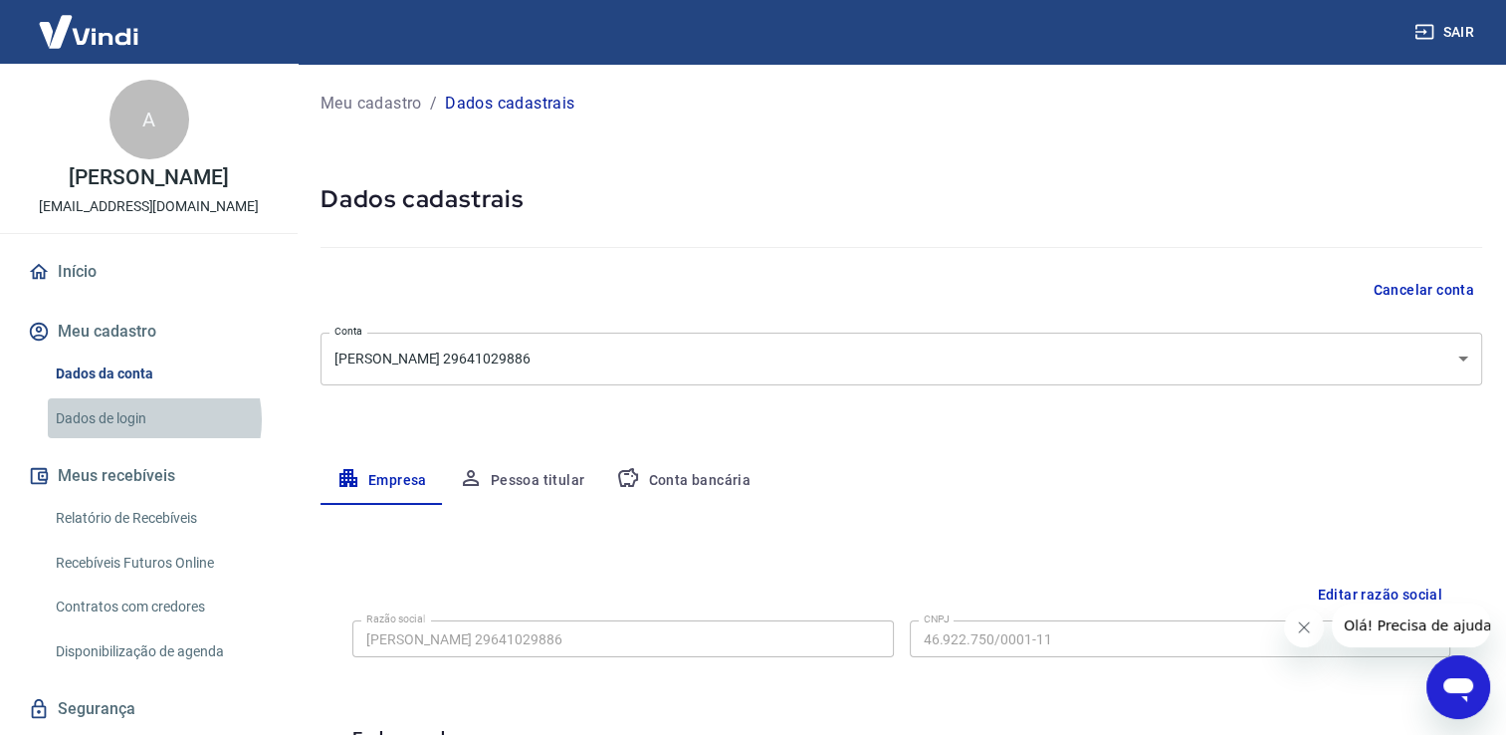
click at [150, 419] on link "Dados de login" at bounding box center [161, 418] width 226 height 41
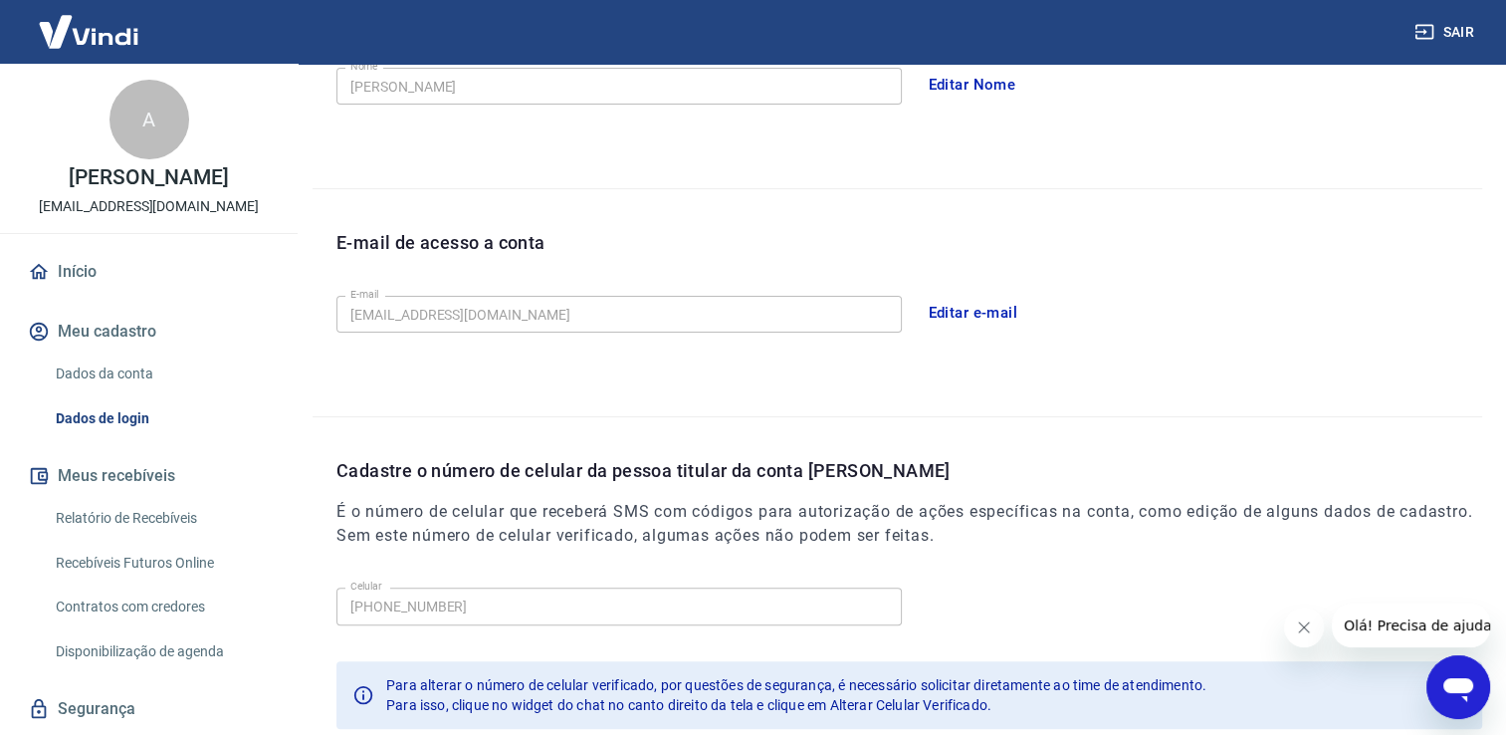
scroll to position [416, 0]
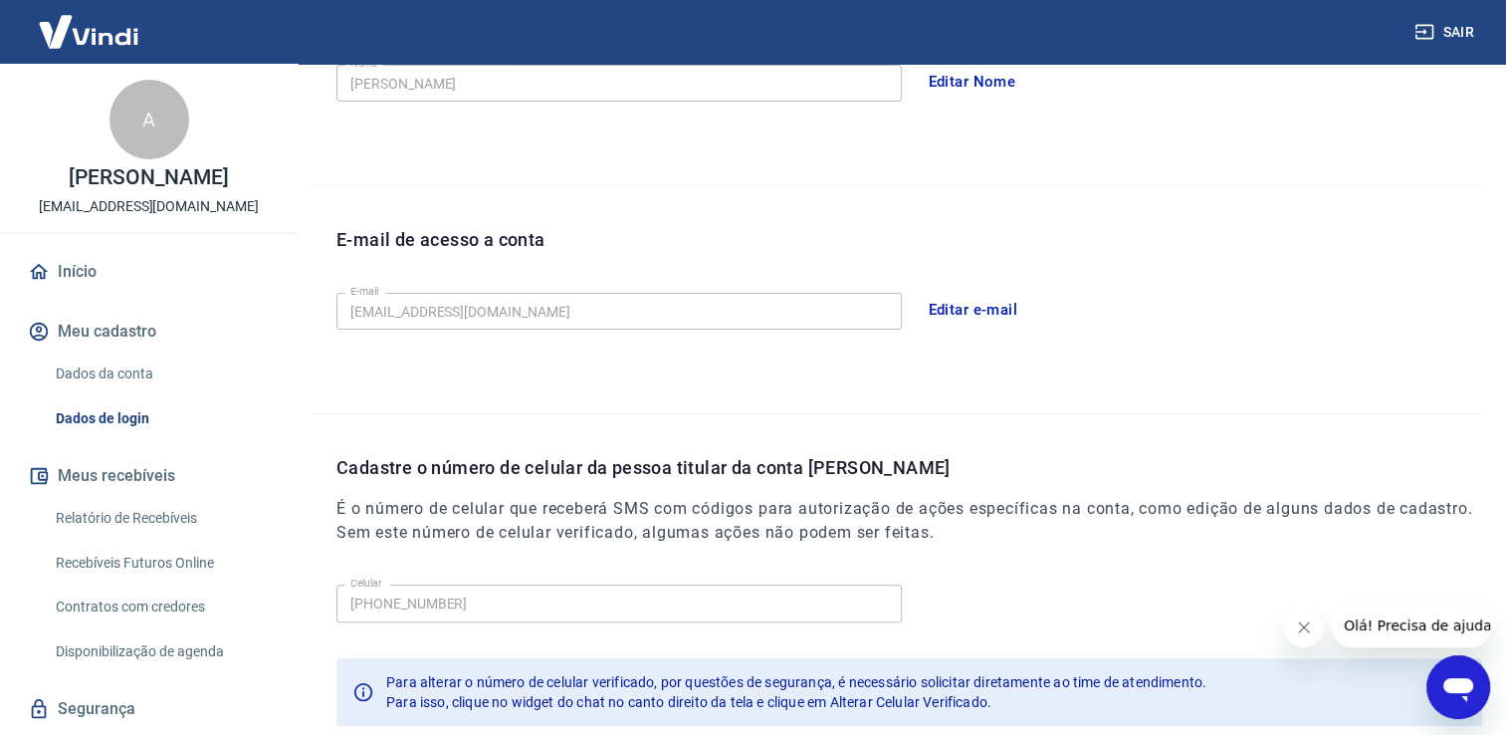
click at [986, 283] on div "E-mail de acesso a conta" at bounding box center [909, 255] width 1146 height 59
click at [984, 300] on button "Editar e-mail" at bounding box center [973, 310] width 111 height 42
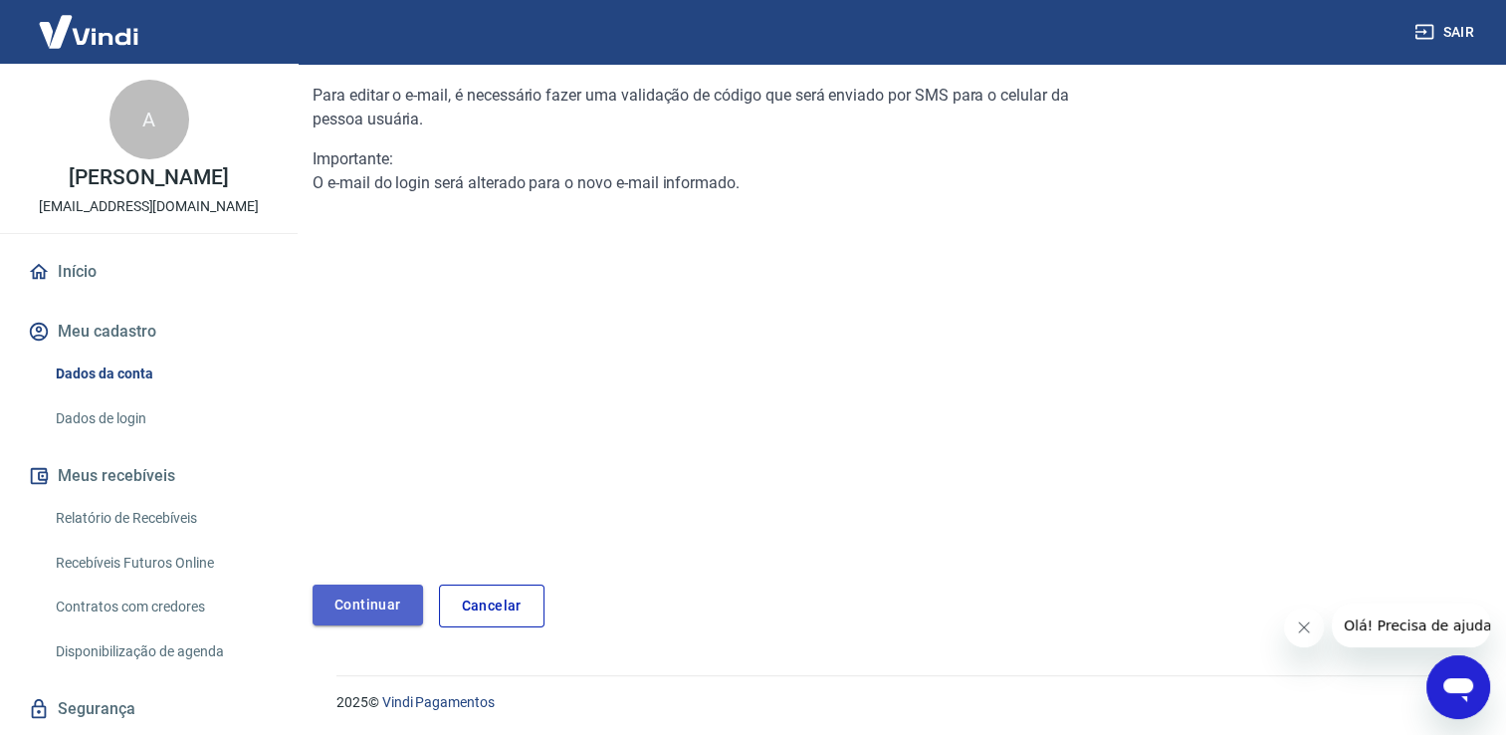
click at [374, 587] on link "Continuar" at bounding box center [368, 604] width 110 height 41
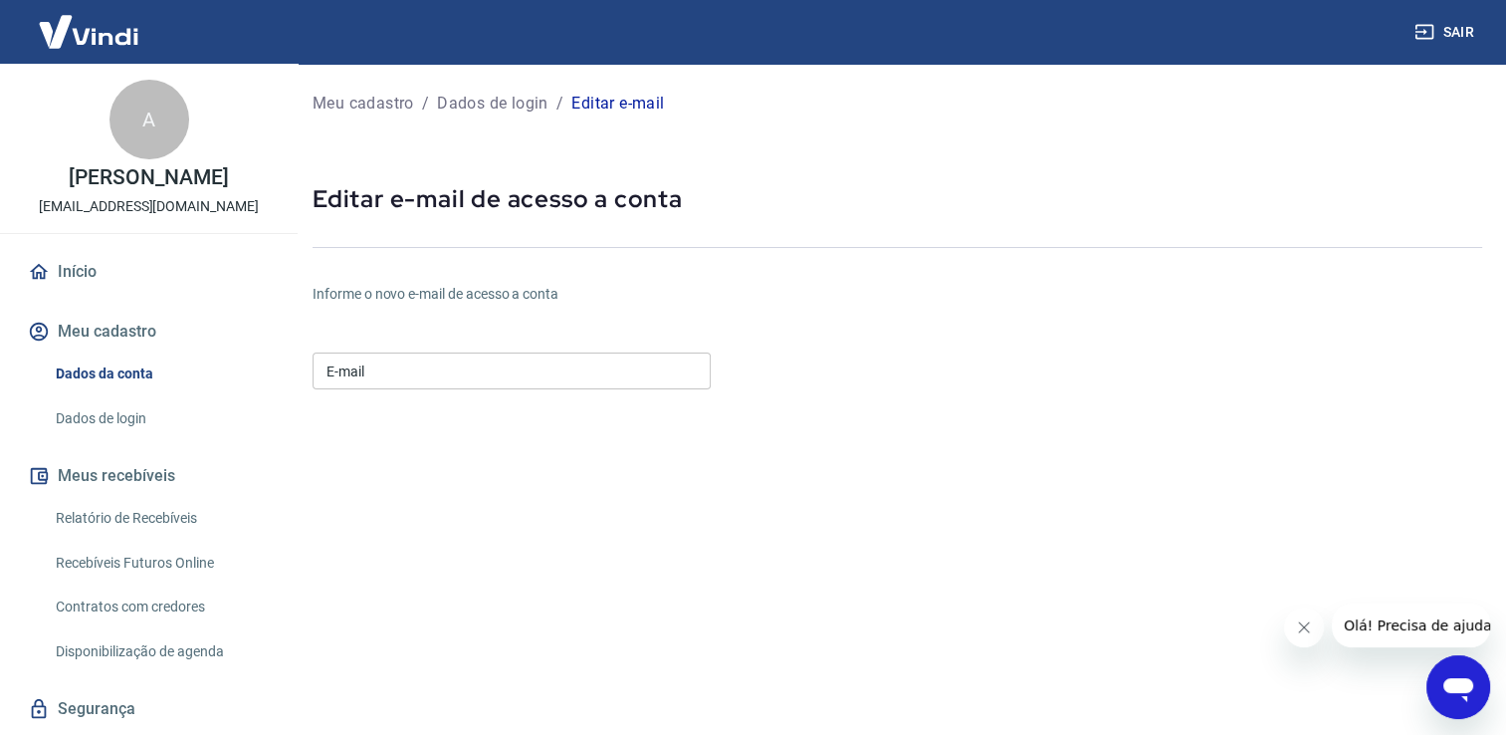
click at [600, 364] on input "E-mail" at bounding box center [512, 370] width 398 height 37
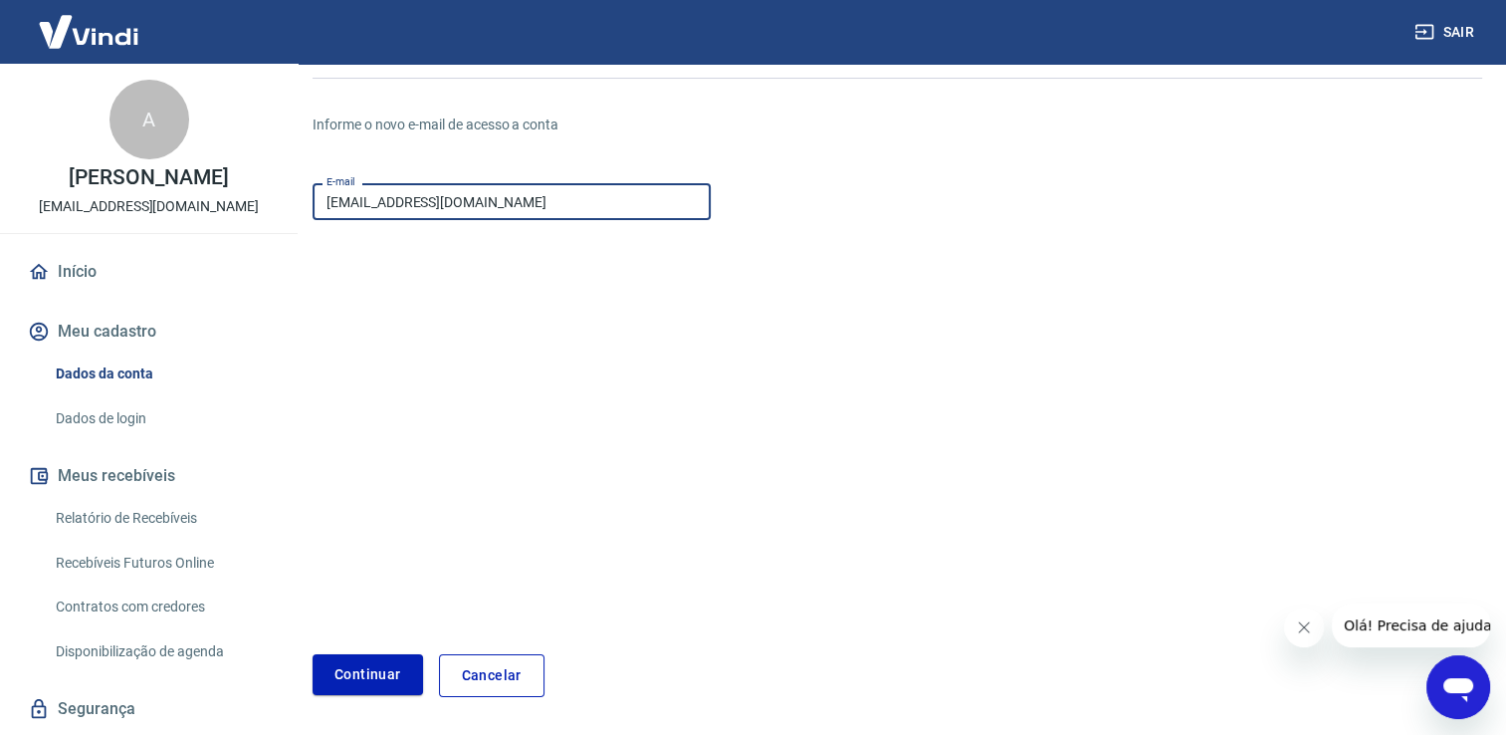
scroll to position [203, 0]
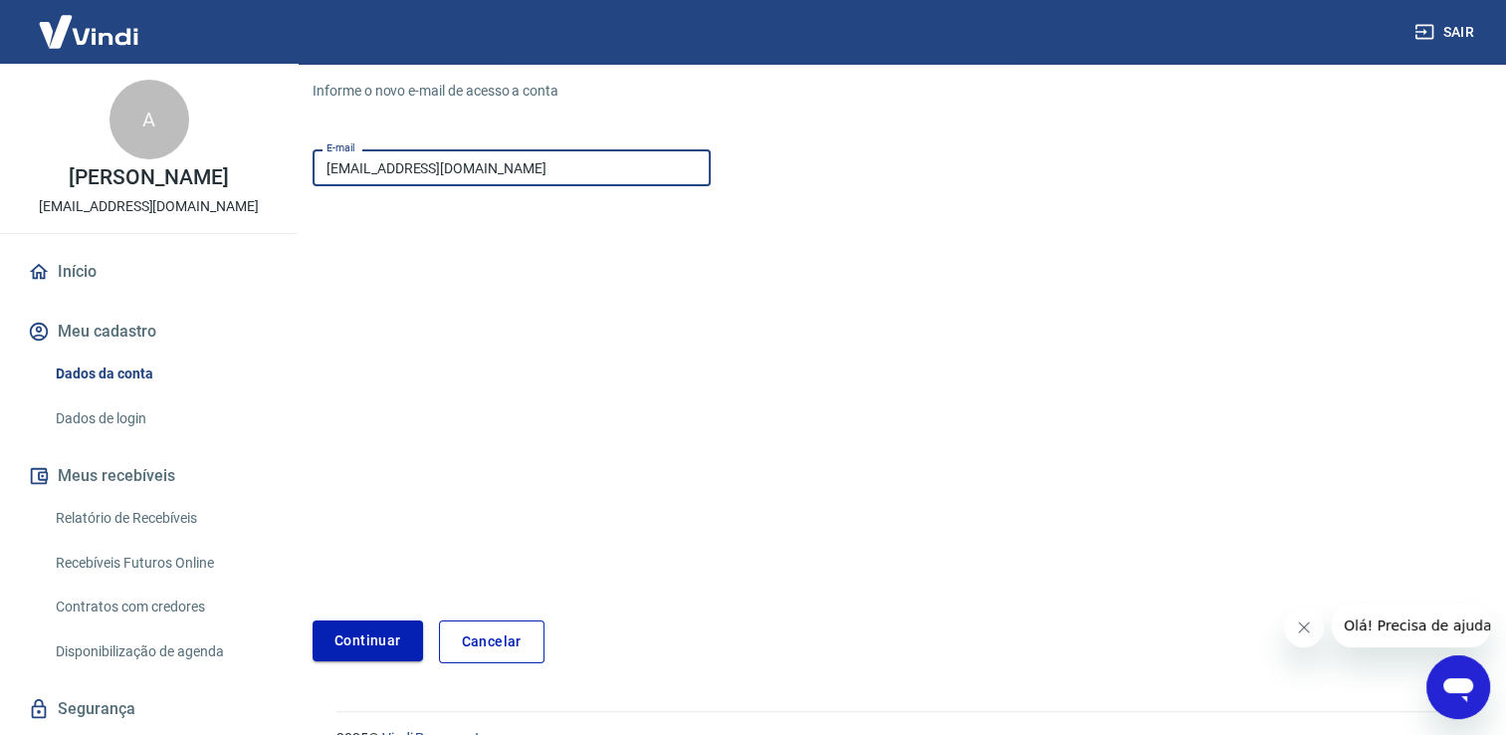
type input "[EMAIL_ADDRESS][DOMAIN_NAME]"
click at [394, 639] on button "Continuar" at bounding box center [368, 640] width 110 height 41
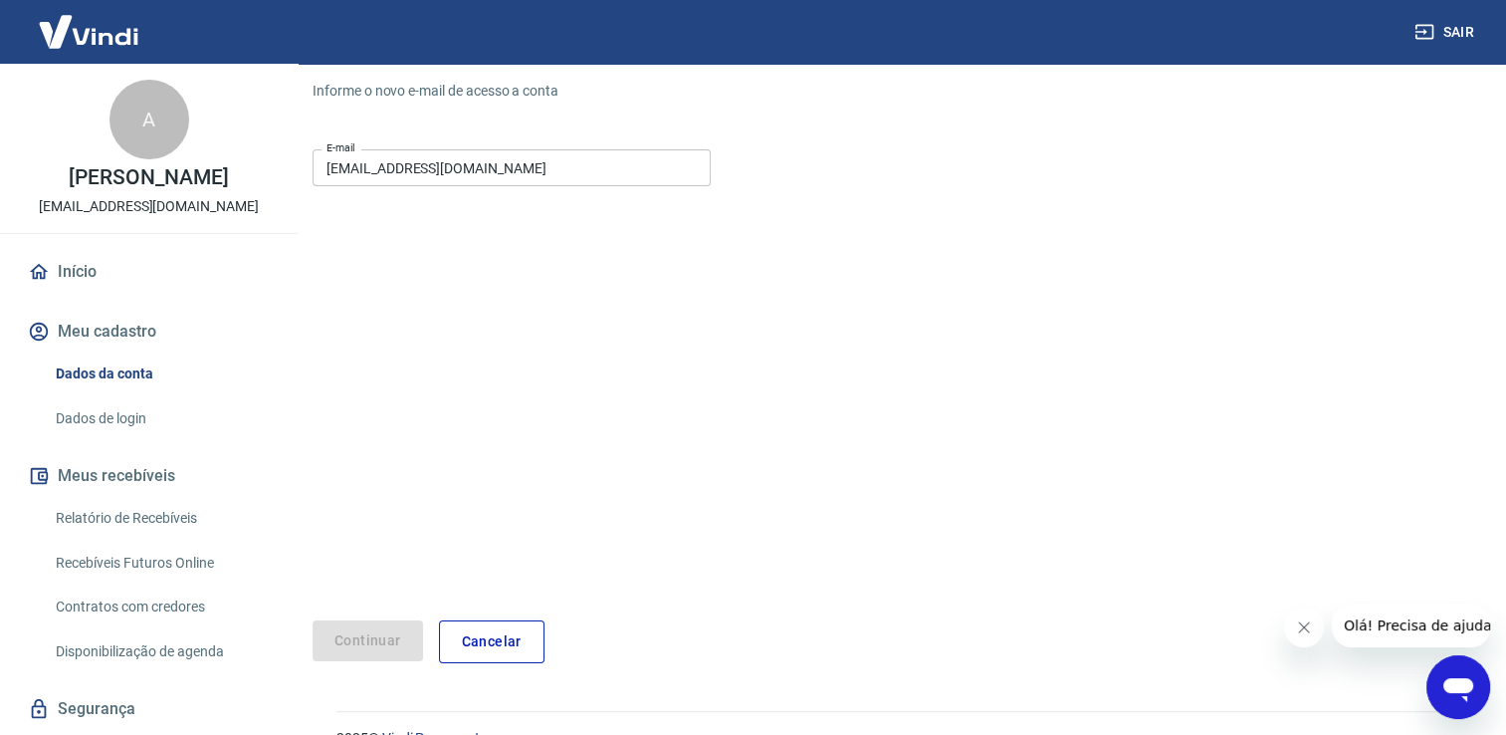
scroll to position [72, 0]
